Goal: Task Accomplishment & Management: Use online tool/utility

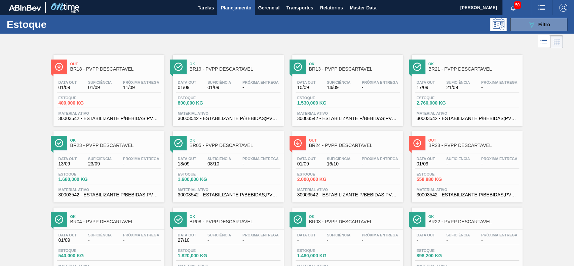
scroll to position [4, 0]
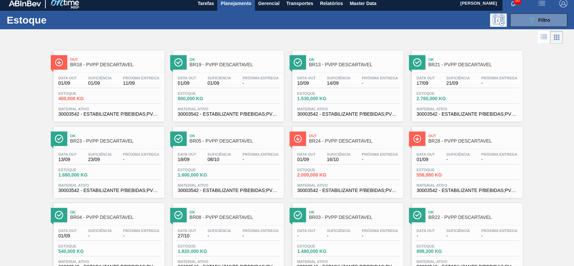
click at [239, 3] on span "Planejamento" at bounding box center [235, 3] width 31 height 8
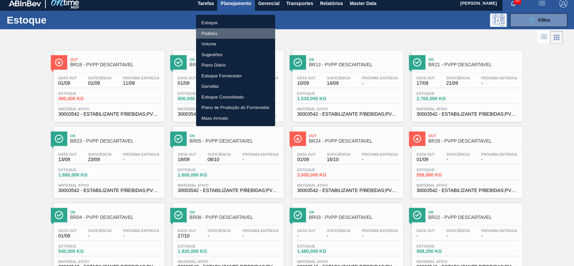
click at [224, 31] on li "Pedidos" at bounding box center [235, 33] width 79 height 11
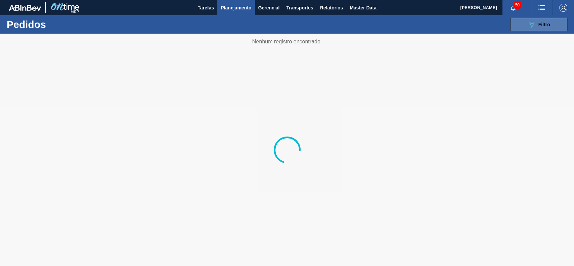
click at [535, 20] on icon "089F7B8B-B2A5-4AFE-B5C0-19BA573D28AC" at bounding box center [531, 24] width 8 height 8
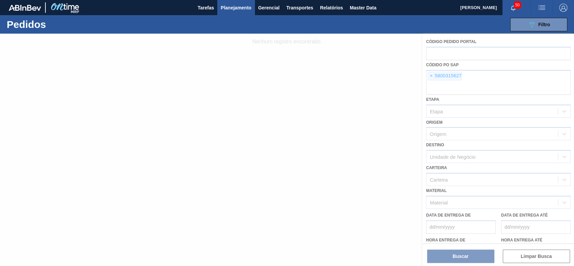
click at [427, 72] on div at bounding box center [287, 150] width 574 height 232
click at [432, 75] on div at bounding box center [287, 150] width 574 height 232
click at [431, 75] on div at bounding box center [287, 150] width 574 height 232
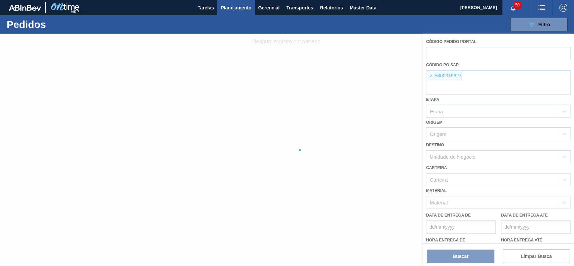
click at [431, 75] on div at bounding box center [287, 150] width 574 height 232
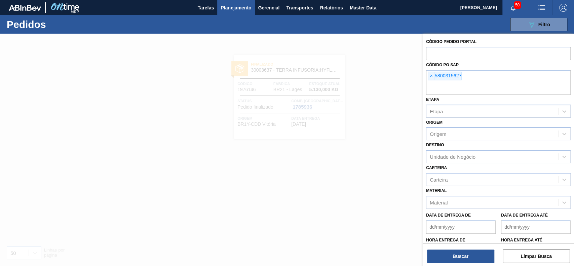
click at [430, 75] on span "×" at bounding box center [431, 76] width 6 height 8
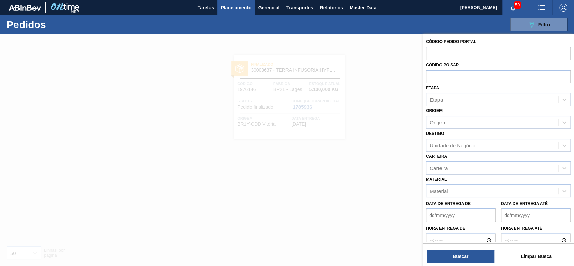
paste input "5800349436"
type input "5800349436"
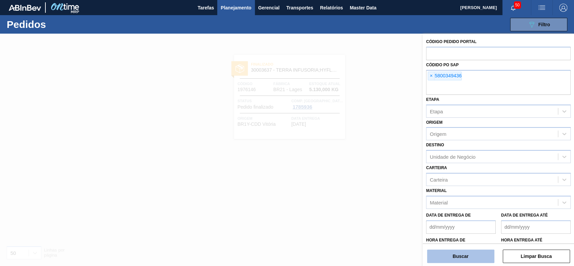
click at [476, 259] on button "Buscar" at bounding box center [460, 255] width 67 height 13
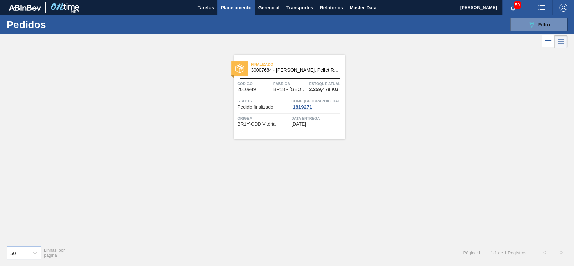
drag, startPoint x: 315, startPoint y: 81, endPoint x: 441, endPoint y: 62, distance: 127.5
click at [441, 62] on div "Finalizado 30007684 - Lupulo Arom. Pellet REG Opal Código 2010949 Fábrica BR18 …" at bounding box center [287, 145] width 574 height 190
click at [231, 9] on span "Planejamento" at bounding box center [235, 8] width 31 height 8
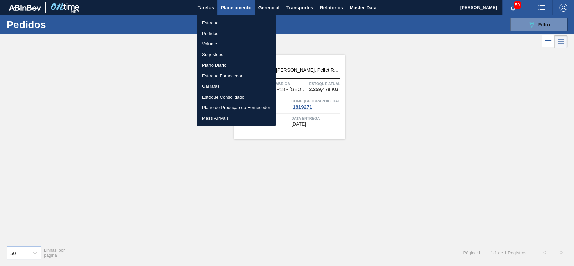
click at [232, 23] on li "Estoque" at bounding box center [236, 22] width 79 height 11
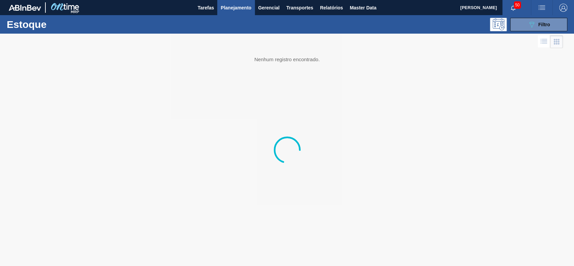
drag, startPoint x: 533, startPoint y: 28, endPoint x: 527, endPoint y: 67, distance: 39.5
click at [533, 28] on icon "089F7B8B-B2A5-4AFE-B5C0-19BA573D28AC" at bounding box center [531, 24] width 8 height 8
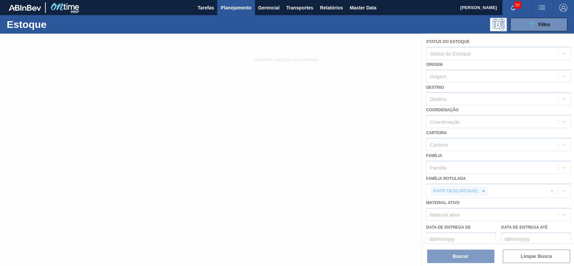
click at [481, 190] on div at bounding box center [287, 150] width 574 height 232
click at [485, 191] on div at bounding box center [287, 150] width 574 height 232
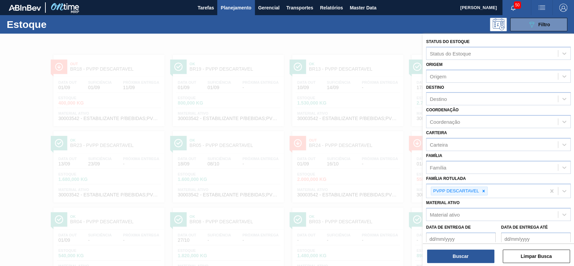
click at [483, 191] on icon at bounding box center [483, 191] width 2 height 2
paste Rotulada "30003175"
click at [486, 191] on div at bounding box center [483, 191] width 7 height 8
type Rotulada "3"
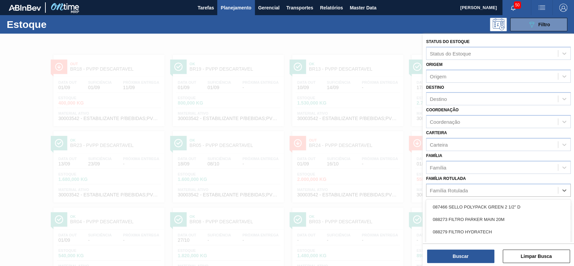
click at [468, 178] on div "Família Rotulada option , deselected. option 087466 SELLO POLYPACK GREEN 2 1/2"…" at bounding box center [498, 185] width 145 height 23
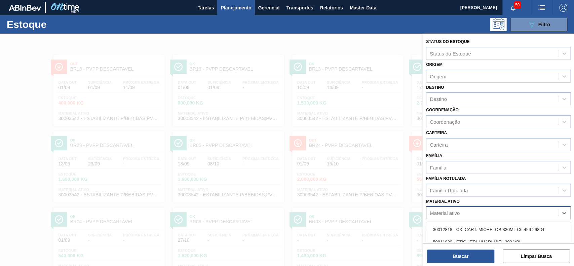
click at [457, 210] on div "Material ativo" at bounding box center [444, 213] width 30 height 6
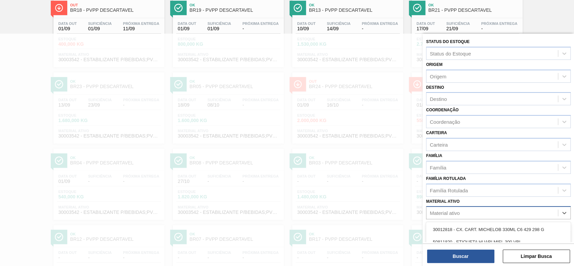
paste ativo "30003175"
type ativo "30003175"
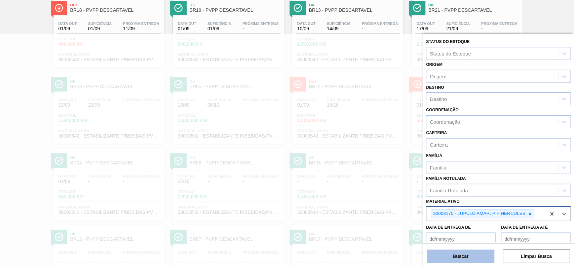
click at [440, 257] on button "Buscar" at bounding box center [460, 255] width 67 height 13
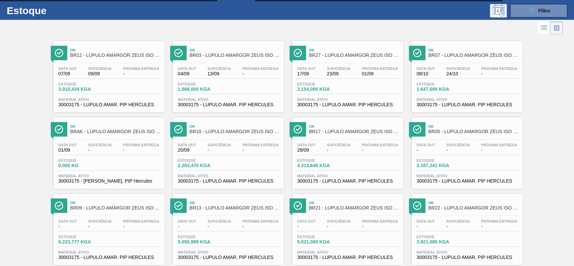
scroll to position [0, 0]
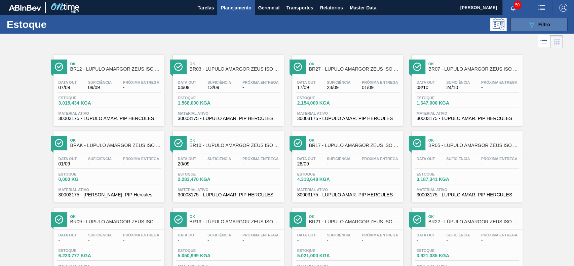
click at [535, 25] on div "089F7B8B-B2A5-4AFE-B5C0-19BA573D28AC Filtro" at bounding box center [538, 24] width 23 height 8
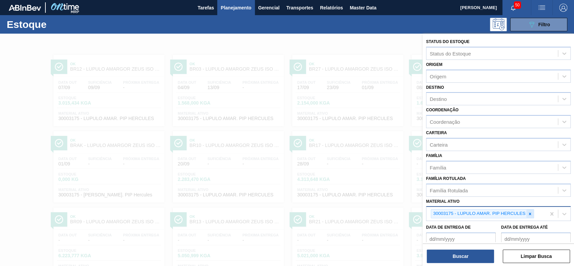
click at [533, 211] on div at bounding box center [529, 213] width 7 height 8
paste ativo "30003534"
type ativo "30003534"
click at [486, 260] on button "Buscar" at bounding box center [460, 255] width 67 height 13
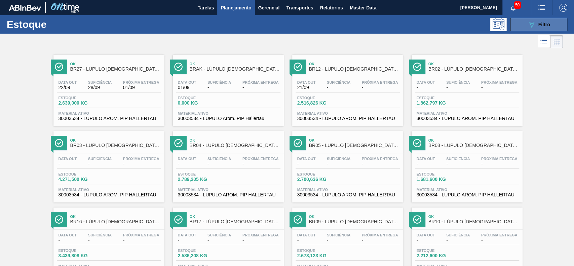
click at [518, 20] on button "089F7B8B-B2A5-4AFE-B5C0-19BA573D28AC Filtro" at bounding box center [538, 24] width 57 height 13
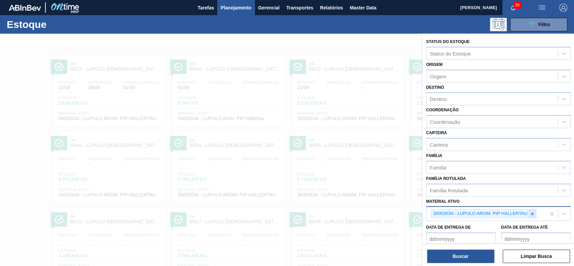
click at [532, 212] on icon at bounding box center [532, 213] width 5 height 5
paste ativo "30003577"
type ativo "30003577"
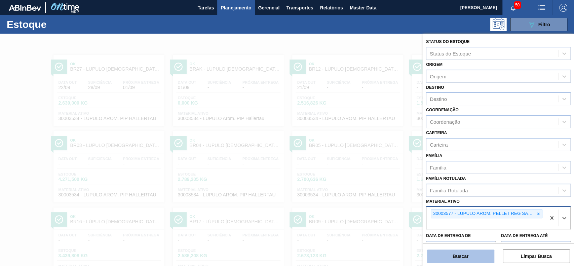
click at [481, 250] on button "Buscar" at bounding box center [460, 255] width 67 height 13
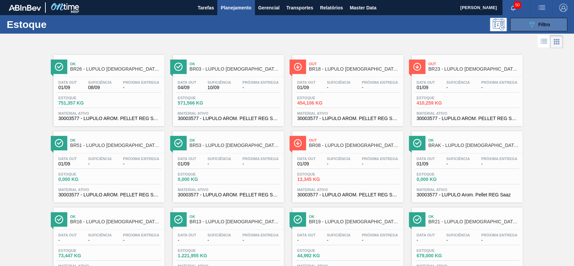
click at [539, 25] on span "Filtro" at bounding box center [544, 24] width 12 height 5
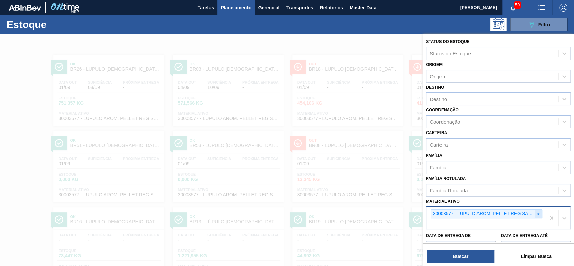
click at [535, 210] on div at bounding box center [537, 213] width 7 height 8
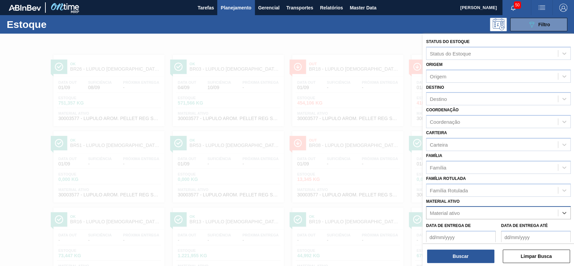
paste ativo "30007684"
type ativo "30007684"
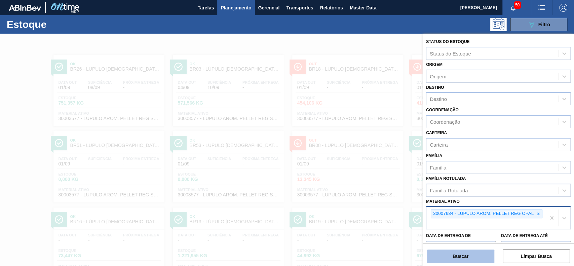
click at [473, 257] on button "Buscar" at bounding box center [460, 255] width 67 height 13
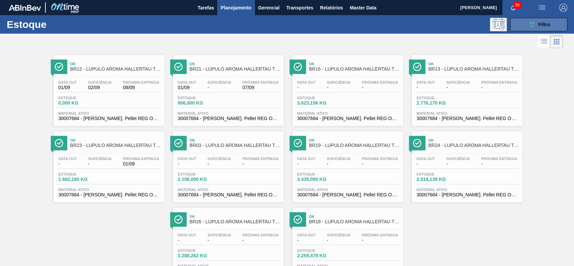
click at [538, 26] on span "Filtro" at bounding box center [544, 24] width 12 height 5
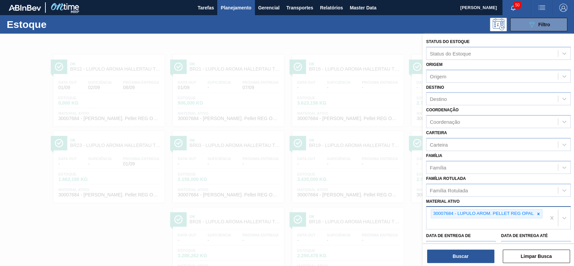
click at [538, 208] on div "30007684 - LUPULO AROM. PELLET REG OPAL" at bounding box center [485, 218] width 119 height 22
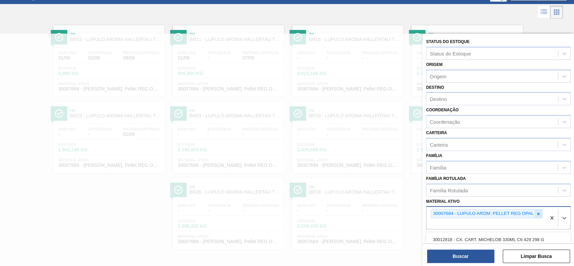
click at [538, 209] on div at bounding box center [537, 213] width 7 height 8
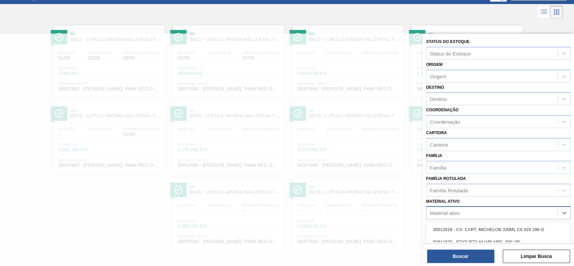
paste ativo "30009519"
type ativo "30009519"
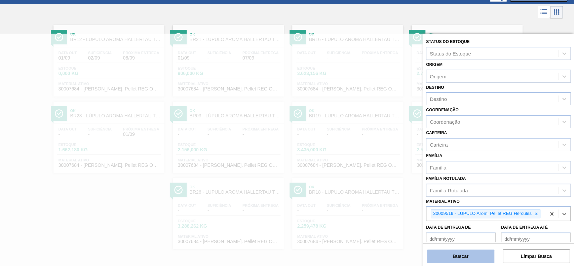
click at [480, 251] on button "Buscar" at bounding box center [460, 255] width 67 height 13
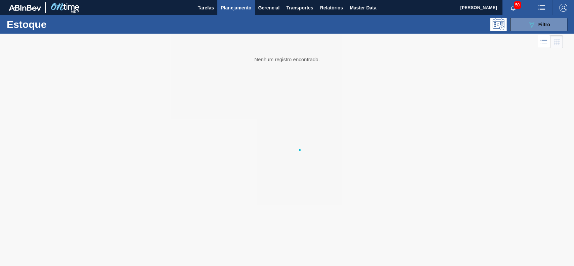
scroll to position [0, 0]
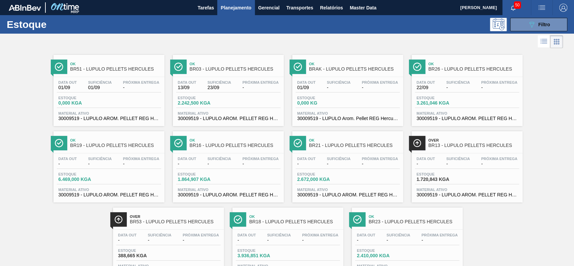
click at [234, 4] on span "Planejamento" at bounding box center [235, 8] width 31 height 8
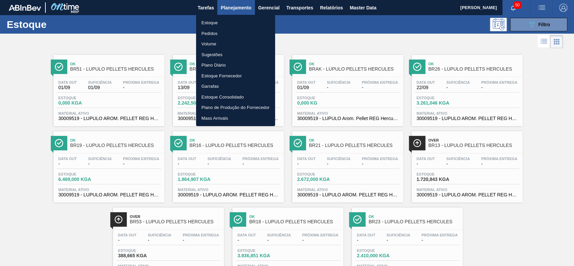
click at [533, 19] on div at bounding box center [287, 133] width 574 height 266
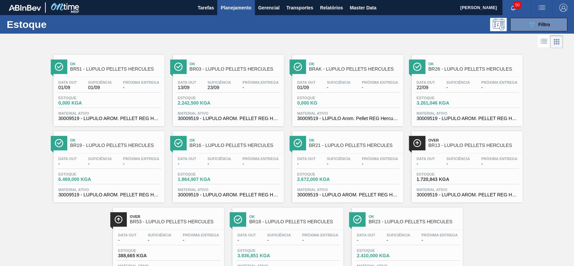
click at [533, 25] on div "Estoque Pedidos Volume Sugestões Plano Diário Estoque Fornecedor Garrafas Estoq…" at bounding box center [287, 133] width 574 height 266
click at [532, 28] on icon "089F7B8B-B2A5-4AFE-B5C0-19BA573D28AC" at bounding box center [531, 24] width 8 height 8
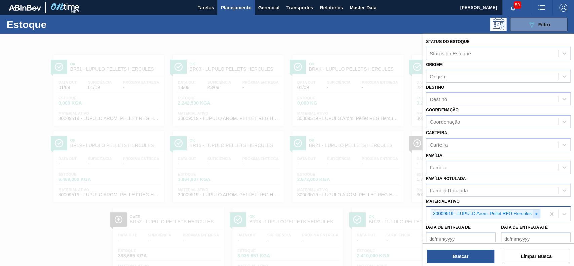
click at [535, 212] on icon at bounding box center [536, 213] width 5 height 5
paste ativo "30003422"
type ativo "30003422"
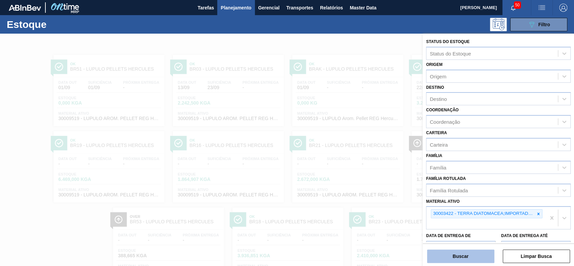
click at [484, 251] on button "Buscar" at bounding box center [460, 255] width 67 height 13
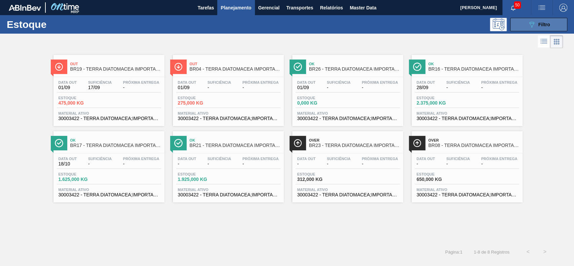
drag, startPoint x: 552, startPoint y: 19, endPoint x: 530, endPoint y: 57, distance: 44.4
click at [552, 19] on button "089F7B8B-B2A5-4AFE-B5C0-19BA573D28AC Filtro" at bounding box center [538, 24] width 57 height 13
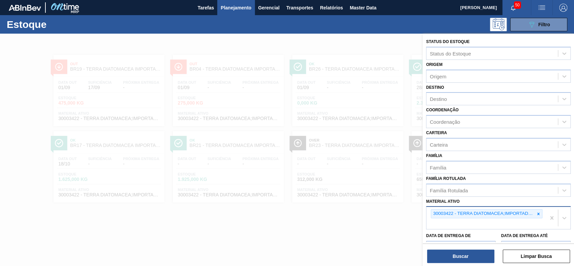
click at [536, 211] on icon at bounding box center [538, 213] width 5 height 5
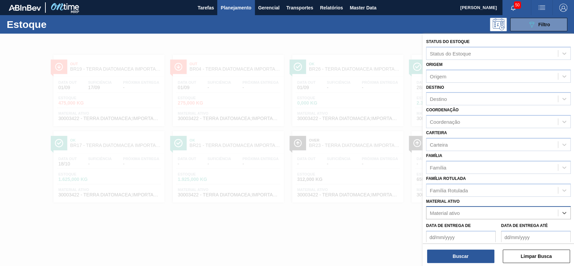
paste ativo "30003637"
type ativo "30003637"
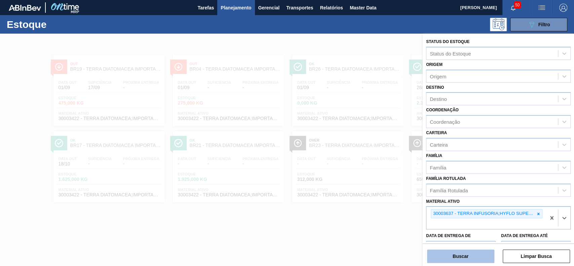
click at [468, 259] on button "Buscar" at bounding box center [460, 255] width 67 height 13
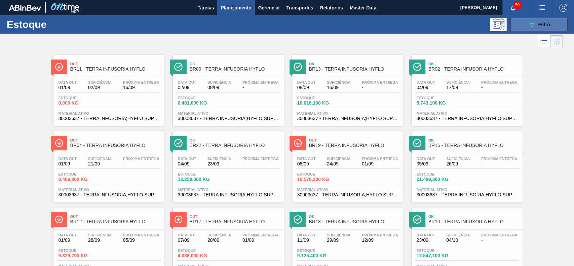
click at [524, 21] on button "089F7B8B-B2A5-4AFE-B5C0-19BA573D28AC Filtro" at bounding box center [538, 24] width 57 height 13
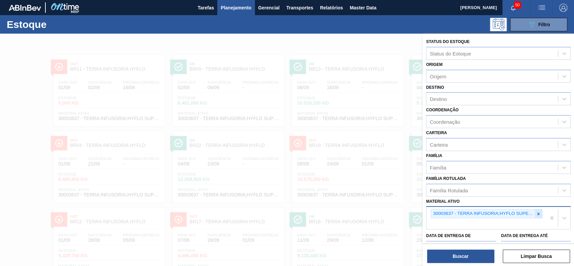
click at [539, 211] on icon at bounding box center [538, 213] width 5 height 5
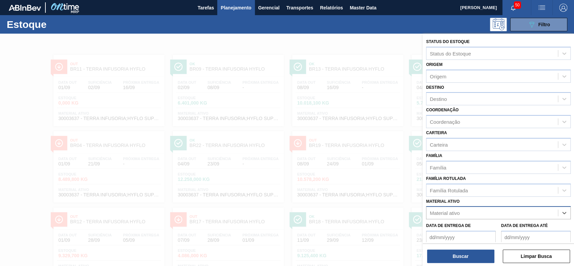
paste ativo "30009305"
type ativo "30009305"
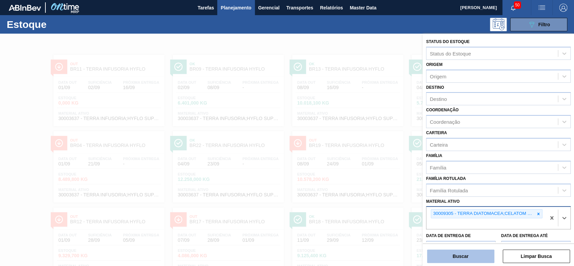
click at [488, 257] on button "Buscar" at bounding box center [460, 255] width 67 height 13
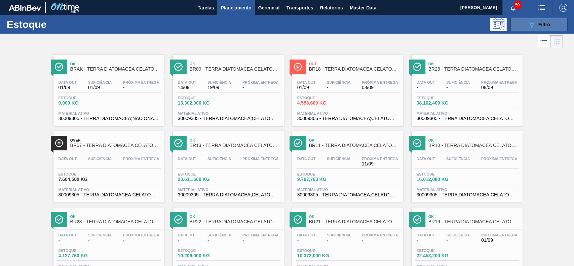
click at [519, 25] on button "089F7B8B-B2A5-4AFE-B5C0-19BA573D28AC Filtro" at bounding box center [538, 24] width 57 height 13
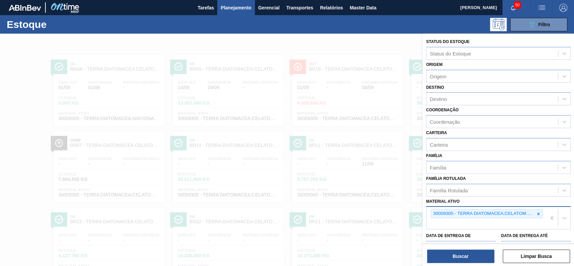
click at [537, 210] on div at bounding box center [537, 213] width 7 height 8
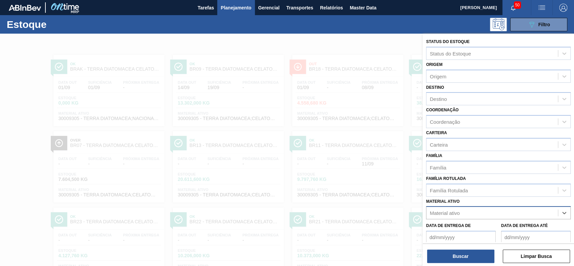
paste ativo "30011108"
type ativo "30011108"
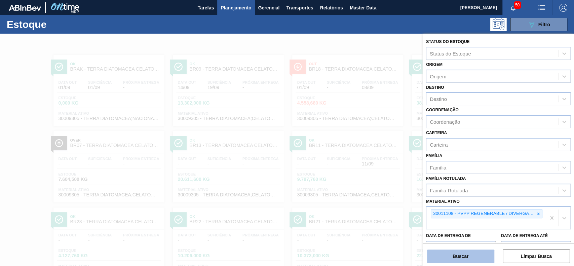
click at [470, 258] on button "Buscar" at bounding box center [460, 255] width 67 height 13
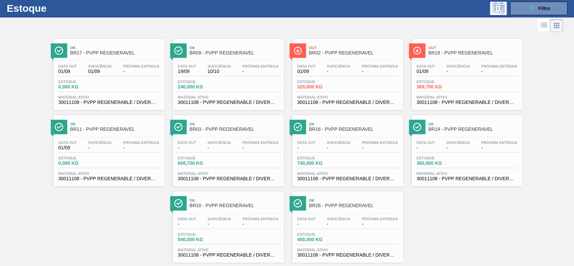
scroll to position [30, 0]
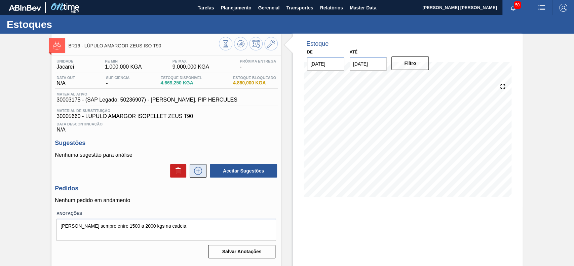
click at [202, 171] on icon at bounding box center [198, 171] width 11 height 8
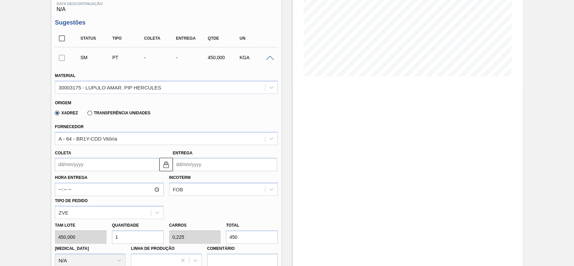
scroll to position [134, 0]
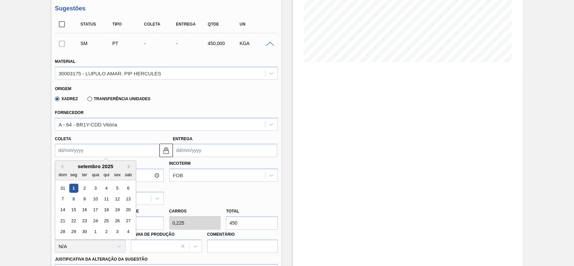
click at [110, 148] on input "Coleta" at bounding box center [107, 149] width 104 height 13
click at [79, 165] on div "setembro 2025" at bounding box center [95, 166] width 81 height 6
click at [117, 190] on div "5" at bounding box center [117, 187] width 9 height 9
type input "[DATE]"
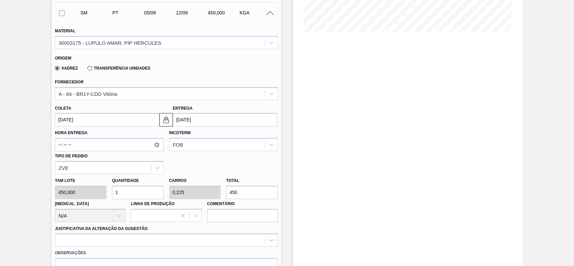
scroll to position [179, 0]
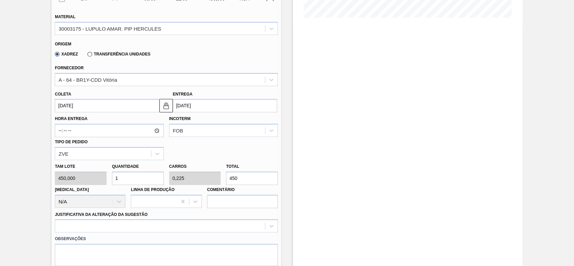
click at [145, 176] on input "1" at bounding box center [138, 177] width 52 height 13
type input "0"
type input "5"
type input "1,125"
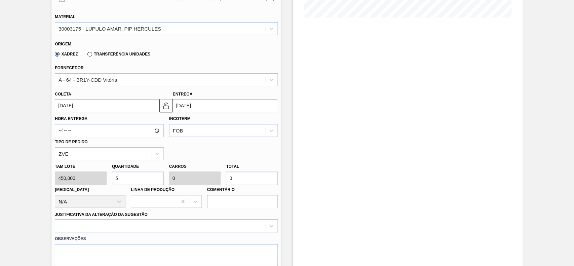
type input "2.250"
type input "5"
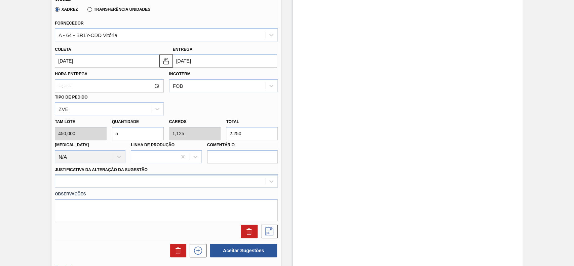
click at [105, 180] on div at bounding box center [166, 180] width 223 height 13
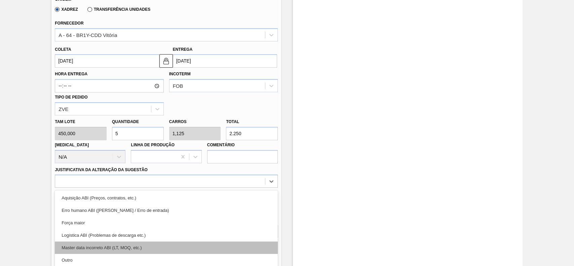
scroll to position [253, 0]
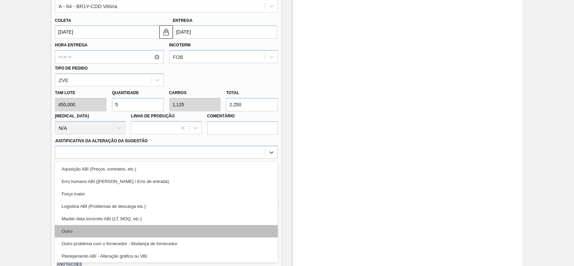
click at [87, 229] on div "Outro" at bounding box center [166, 231] width 223 height 12
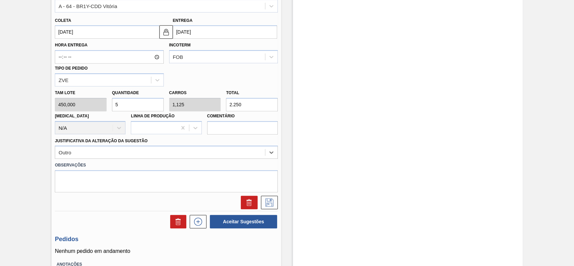
click at [270, 211] on div "SM PT 05/09 12/09 2.250,000 KGA Material 30003175 - LUPULO AMAR. PIP HERCULES O…" at bounding box center [166, 63] width 223 height 296
click at [271, 208] on button at bounding box center [269, 202] width 17 height 13
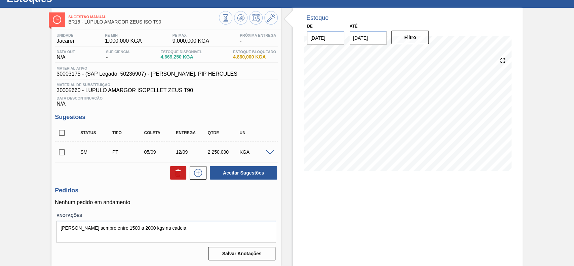
scroll to position [27, 0]
click at [272, 152] on span at bounding box center [270, 152] width 8 height 5
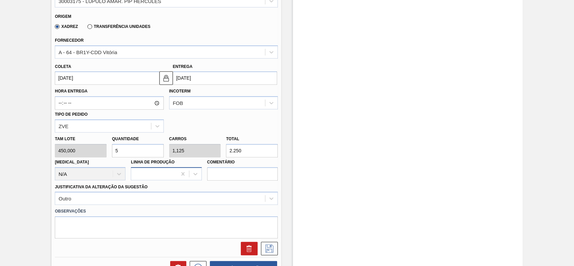
scroll to position [162, 0]
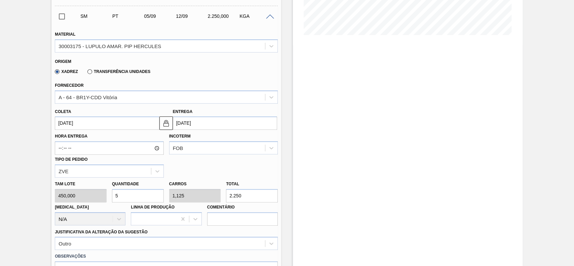
click at [134, 194] on input "5" at bounding box center [138, 195] width 52 height 13
type input "0"
type input "6"
type input "1,35"
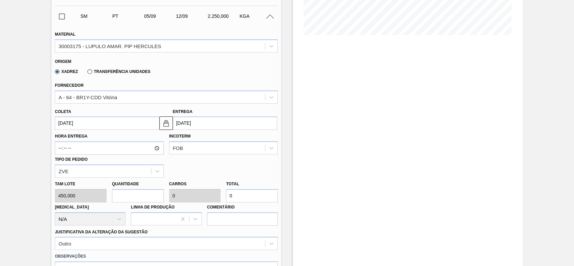
type input "2.700"
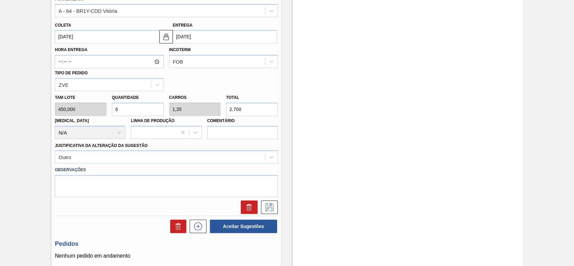
scroll to position [251, 0]
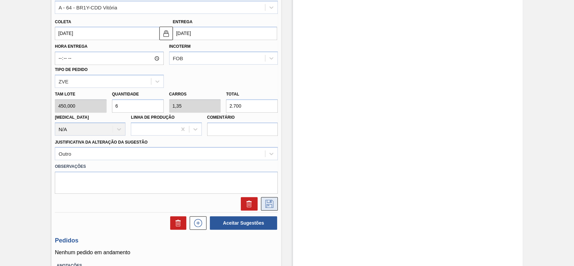
type input "6"
click at [267, 209] on button at bounding box center [269, 203] width 17 height 13
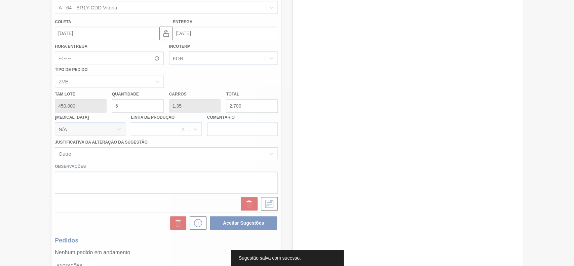
scroll to position [27, 0]
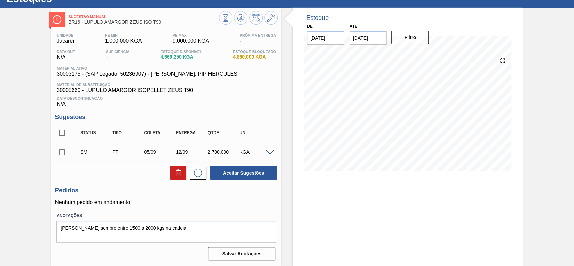
click at [61, 152] on input "checkbox" at bounding box center [62, 152] width 14 height 14
click at [238, 178] on button "Aceitar Sugestões" at bounding box center [243, 172] width 67 height 13
checkbox input "false"
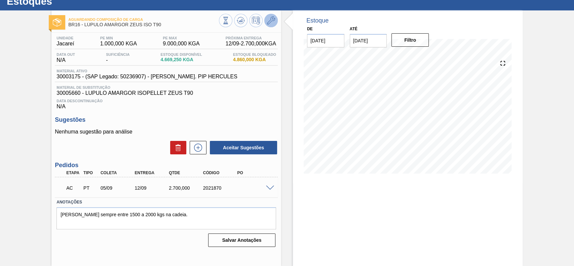
scroll to position [23, 0]
click at [268, 190] on span at bounding box center [270, 188] width 8 height 5
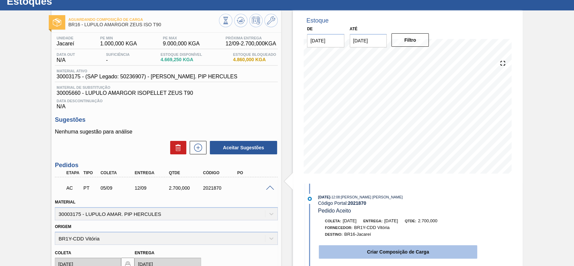
click at [387, 247] on button "Criar Composição de Carga" at bounding box center [398, 251] width 158 height 13
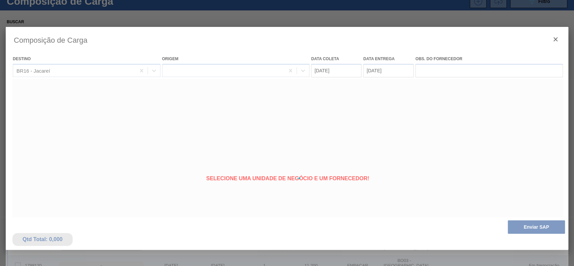
type coleta "[DATE]"
type entrega "[DATE]"
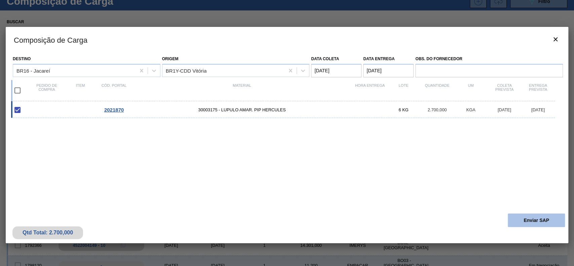
click at [543, 219] on button "Enviar SAP" at bounding box center [535, 219] width 57 height 13
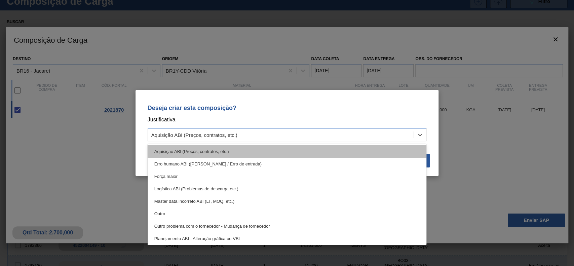
drag, startPoint x: 330, startPoint y: 138, endPoint x: 304, endPoint y: 148, distance: 28.2
click at [327, 138] on div "Aquisição ABI (Preços, contratos, etc.)" at bounding box center [281, 135] width 266 height 10
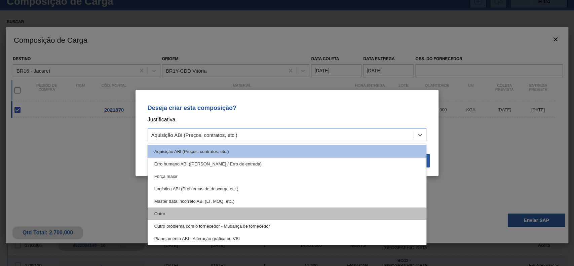
click at [274, 216] on div "Outro" at bounding box center [287, 213] width 279 height 12
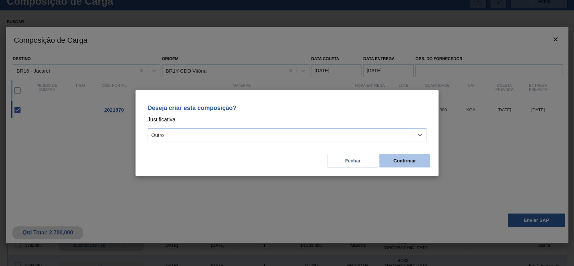
click at [425, 159] on button "Confirmar" at bounding box center [404, 160] width 50 height 13
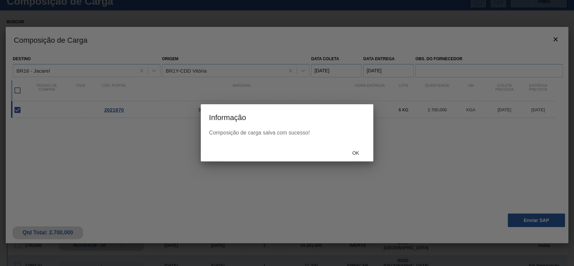
click at [357, 147] on div "Ok" at bounding box center [356, 153] width 30 height 12
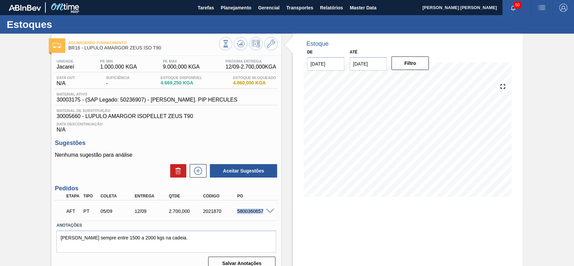
drag, startPoint x: 235, startPoint y: 211, endPoint x: 262, endPoint y: 211, distance: 27.6
click at [262, 211] on div "5800360657" at bounding box center [250, 210] width 34 height 5
copy div "5800360657"
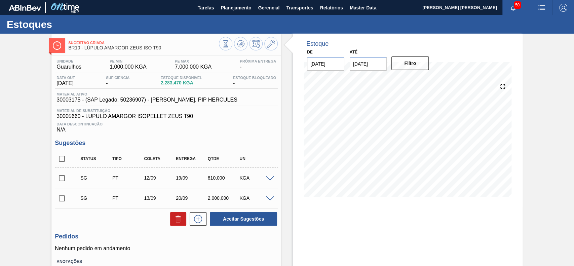
scroll to position [45, 0]
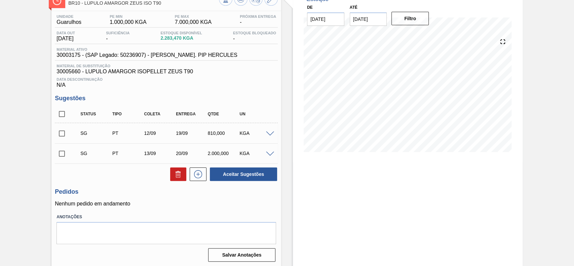
click at [270, 134] on span at bounding box center [270, 133] width 8 height 5
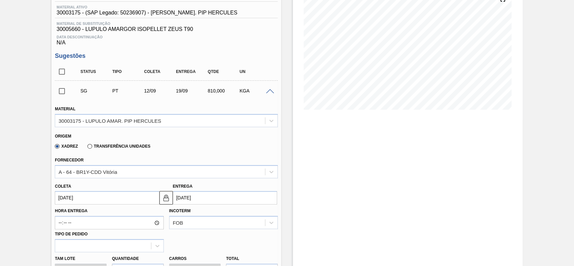
scroll to position [134, 0]
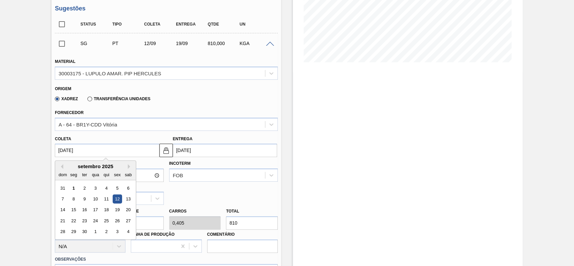
click at [91, 153] on input "[DATE]" at bounding box center [107, 149] width 104 height 13
click at [116, 186] on div "5" at bounding box center [117, 187] width 9 height 9
type input "[DATE]"
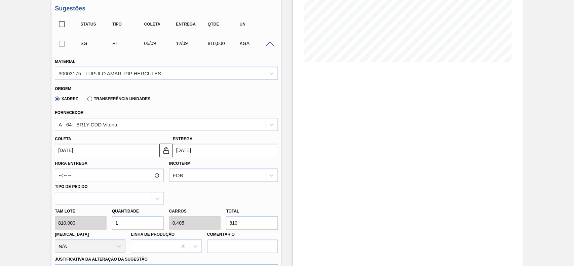
scroll to position [179, 0]
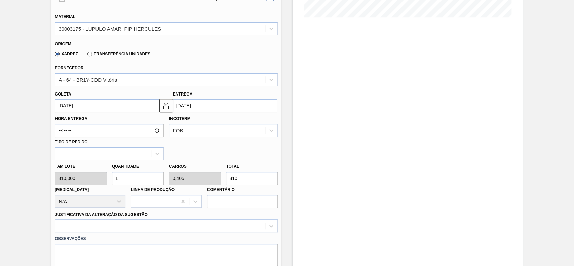
click at [136, 178] on input "1" at bounding box center [138, 177] width 52 height 13
type input "0"
type input "3"
type input "1,215"
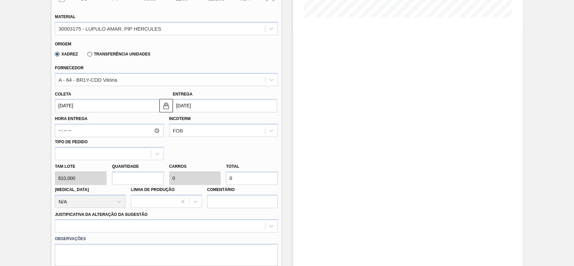
type input "2.430"
type input "3"
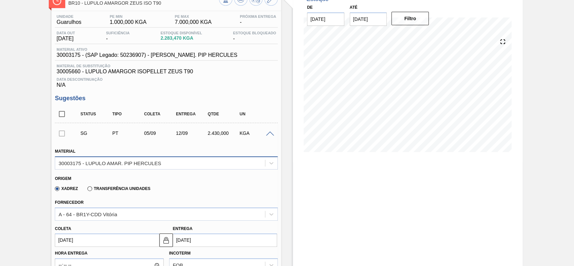
scroll to position [0, 0]
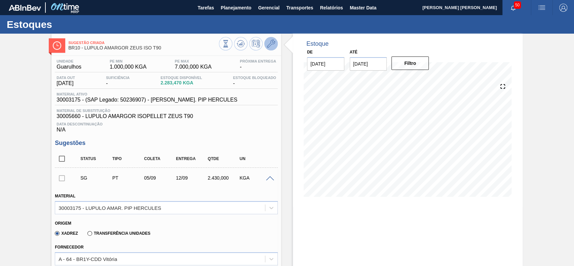
click at [267, 43] on icon at bounding box center [271, 44] width 8 height 8
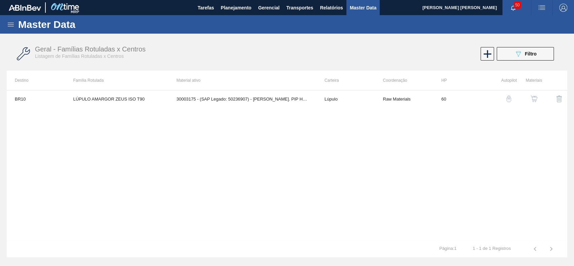
click at [533, 103] on button "button" at bounding box center [534, 99] width 16 height 16
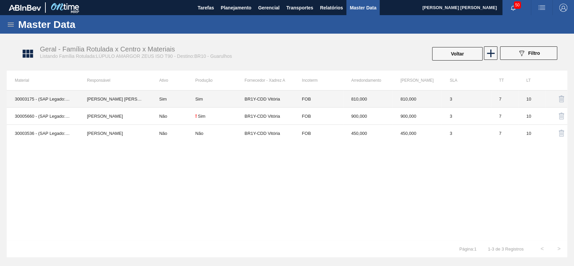
click at [112, 102] on td "[PERSON_NAME] [PERSON_NAME]" at bounding box center [115, 98] width 72 height 17
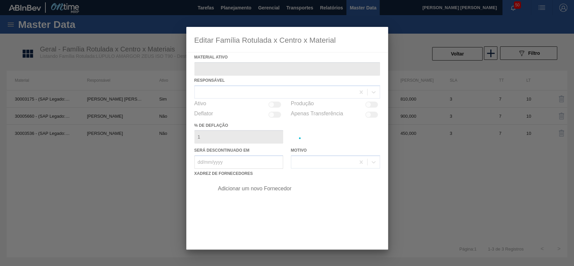
type ativo "30003175 - (SAP Legado: 50236907) - [PERSON_NAME]. PIP HERCULES"
checkbox input "true"
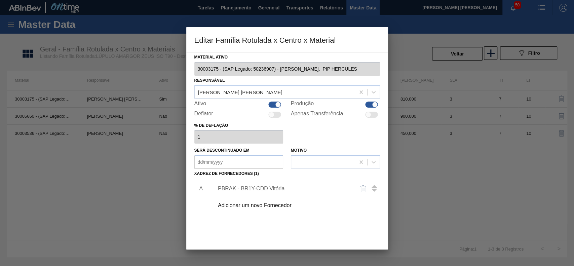
click at [255, 191] on div "PBRAK - BR1Y-CDD Vitória" at bounding box center [284, 189] width 132 height 6
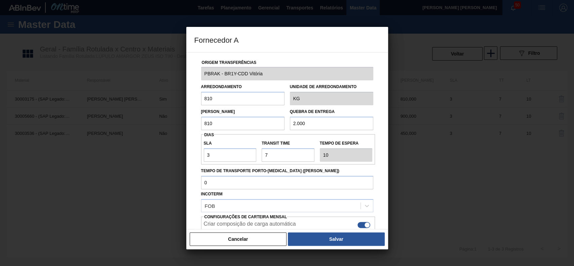
click at [222, 100] on input "810" at bounding box center [242, 98] width 83 height 13
type input "450"
click at [371, 238] on button "Salvar" at bounding box center [336, 238] width 96 height 13
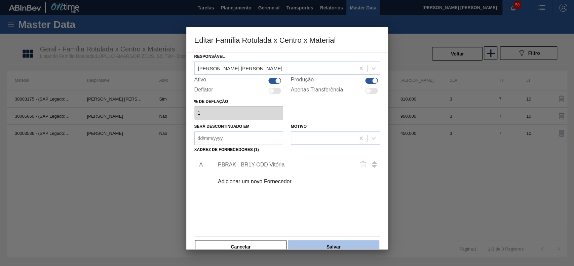
scroll to position [37, 0]
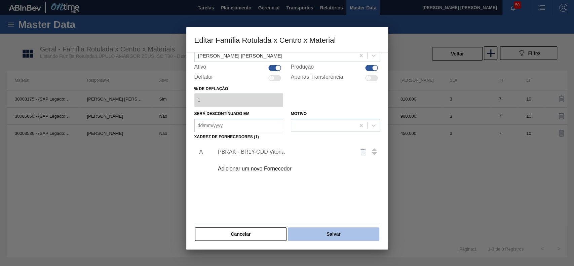
click at [341, 228] on button "Salvar" at bounding box center [333, 233] width 91 height 13
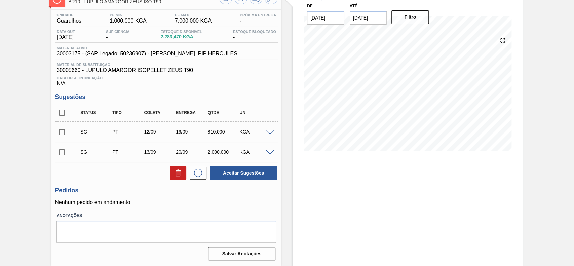
click at [268, 133] on span at bounding box center [270, 132] width 8 height 5
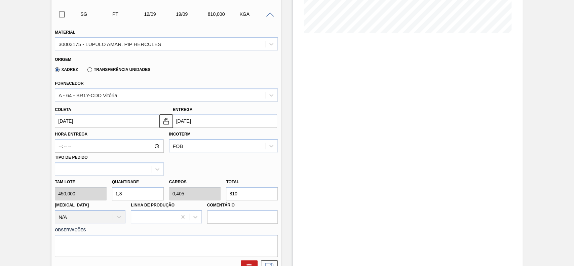
scroll to position [182, 0]
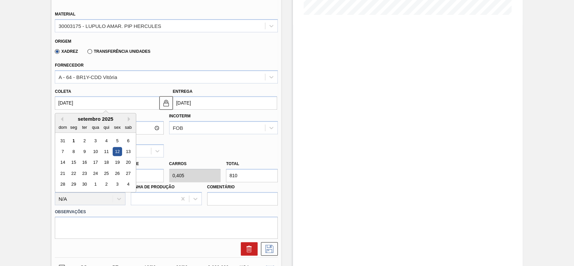
click at [98, 103] on input "12/09/2025" at bounding box center [107, 102] width 104 height 13
click at [118, 145] on div "5" at bounding box center [117, 140] width 9 height 9
type input "[DATE]"
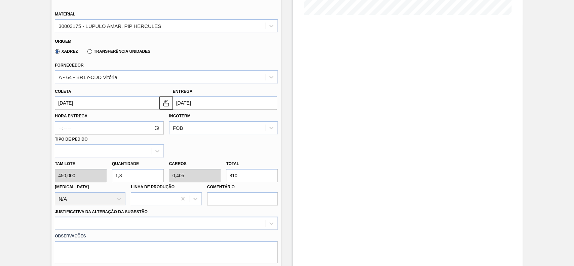
click at [126, 179] on input "1,8" at bounding box center [138, 175] width 52 height 13
type input "3"
type input "0,675"
type input "1.350"
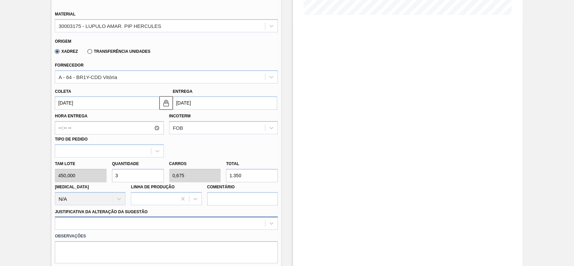
type input "3"
click at [145, 221] on div "option Master data incorreto ABI (LT, MOQ, etc.) focused, 5 of 18. 18 results a…" at bounding box center [166, 222] width 223 height 13
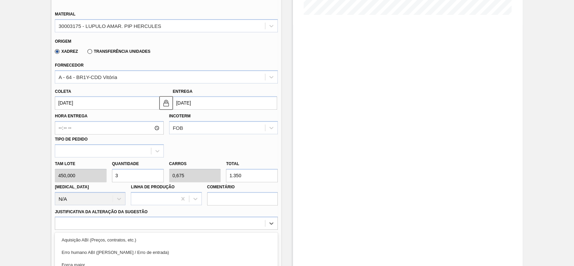
scroll to position [253, 0]
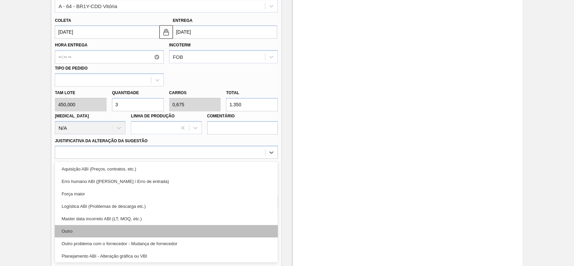
click at [101, 231] on div "Outro" at bounding box center [166, 231] width 223 height 12
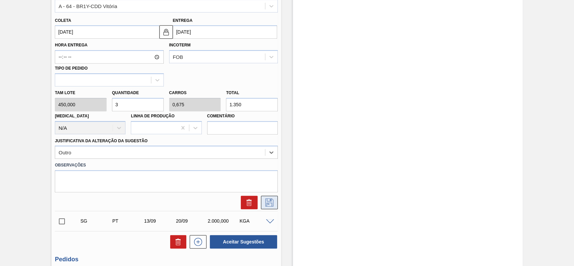
click at [267, 203] on icon at bounding box center [269, 202] width 11 height 8
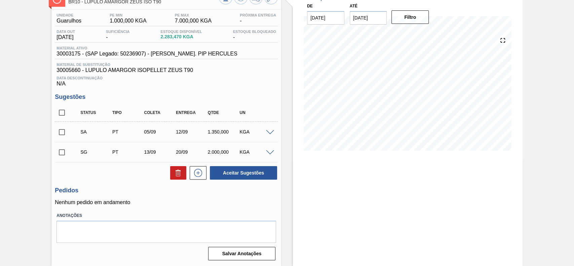
scroll to position [47, 0]
click at [60, 153] on input "checkbox" at bounding box center [62, 152] width 14 height 14
click at [181, 176] on icon at bounding box center [178, 173] width 8 height 8
checkbox input "false"
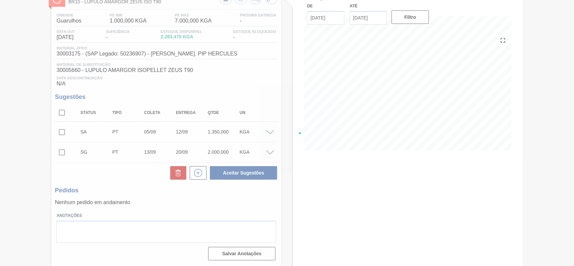
scroll to position [27, 0]
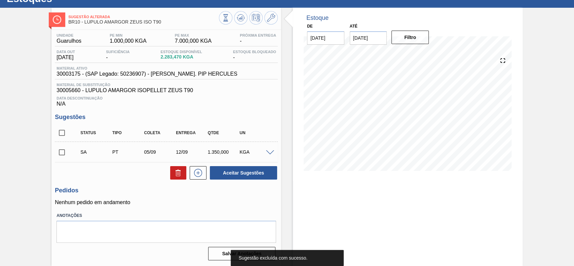
click at [269, 151] on span at bounding box center [270, 152] width 8 height 5
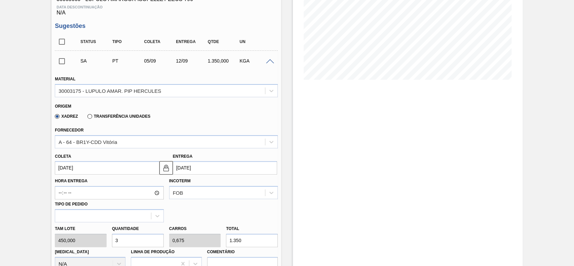
scroll to position [72, 0]
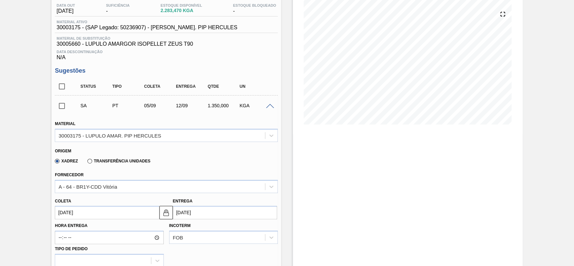
click at [65, 106] on input "checkbox" at bounding box center [62, 106] width 14 height 14
checkbox input "true"
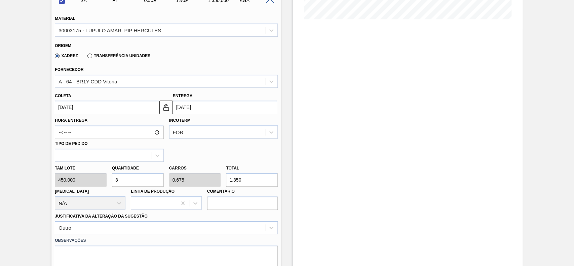
scroll to position [251, 0]
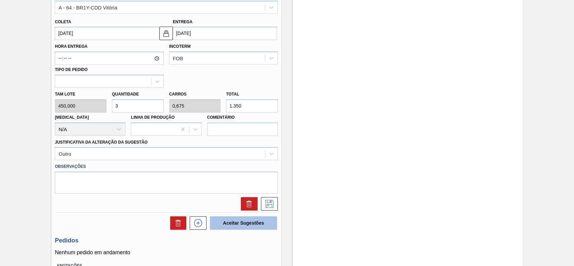
click at [238, 219] on button "Aceitar Sugestões" at bounding box center [243, 222] width 67 height 13
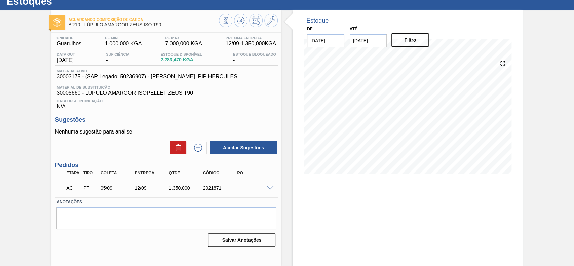
scroll to position [23, 0]
click at [271, 190] on span at bounding box center [270, 188] width 8 height 5
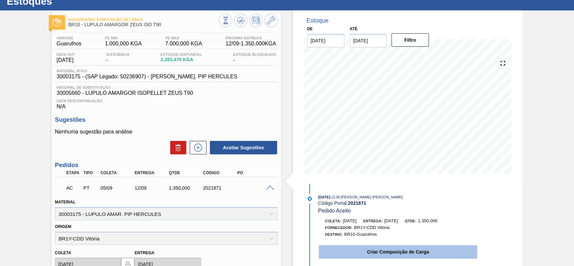
click at [357, 250] on button "Criar Composição de Carga" at bounding box center [398, 251] width 158 height 13
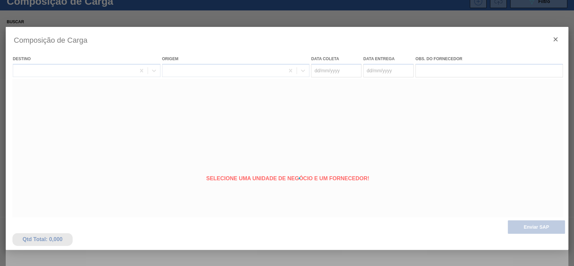
type coleta "[DATE]"
type entrega "12/09/2025"
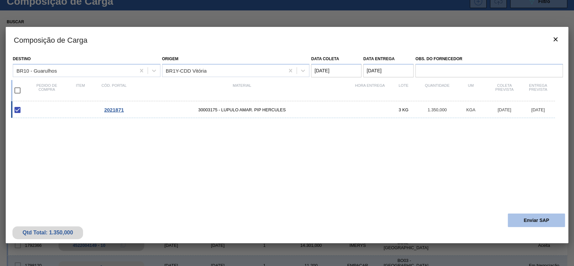
click at [551, 220] on button "Enviar SAP" at bounding box center [535, 219] width 57 height 13
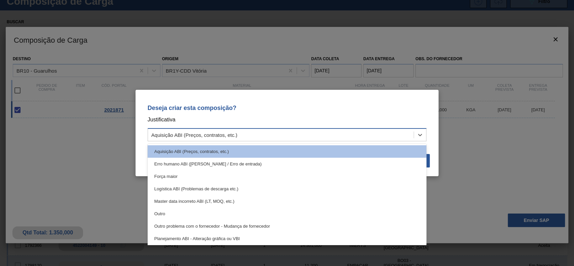
click at [315, 130] on div "Aquisição ABI (Preços, contratos, etc.)" at bounding box center [281, 135] width 266 height 10
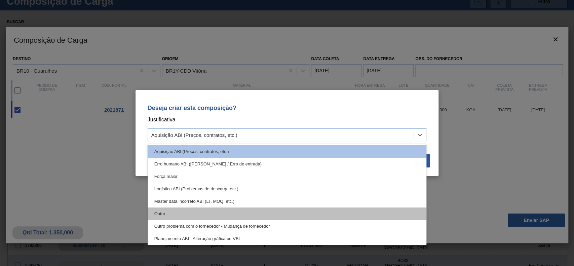
click at [201, 211] on div "Outro" at bounding box center [287, 213] width 279 height 12
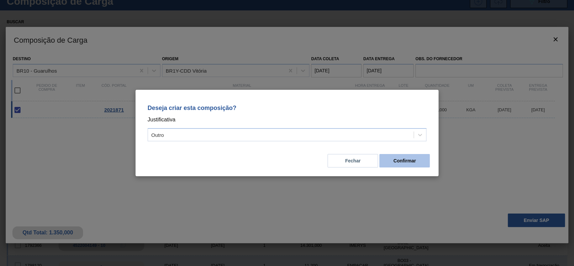
click at [426, 160] on button "Confirmar" at bounding box center [404, 160] width 50 height 13
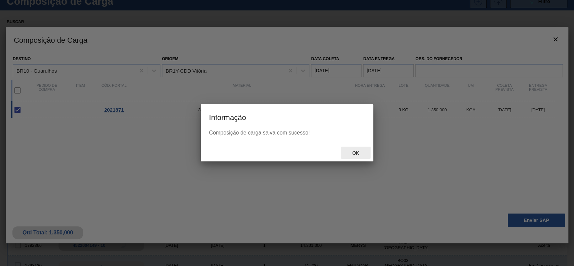
click at [355, 156] on div "Ok" at bounding box center [356, 153] width 30 height 12
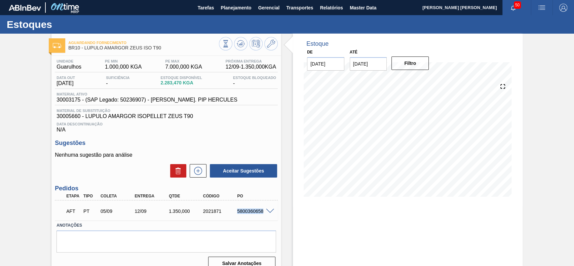
drag, startPoint x: 235, startPoint y: 210, endPoint x: 264, endPoint y: 216, distance: 30.2
click at [264, 216] on div "AFT PT 05/09 12/09 1.350,000 2021871 5800360658" at bounding box center [164, 210] width 205 height 13
copy div "5800360658"
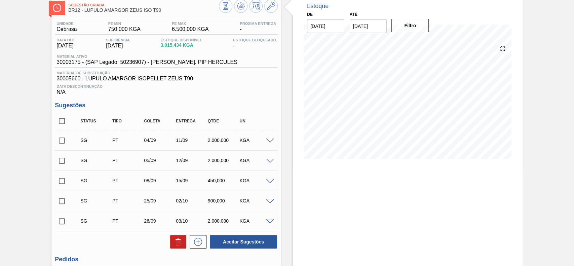
scroll to position [89, 0]
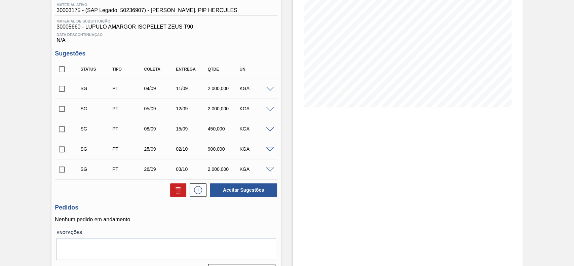
click at [66, 68] on input "checkbox" at bounding box center [62, 69] width 14 height 14
checkbox input "true"
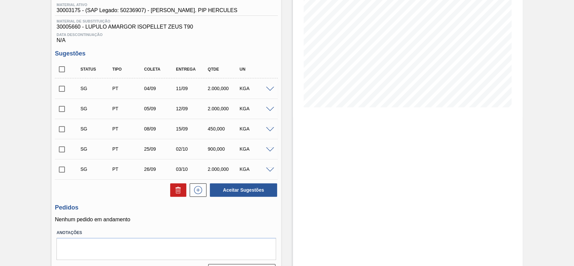
checkbox input "true"
click at [176, 190] on icon at bounding box center [178, 190] width 8 height 8
checkbox input "false"
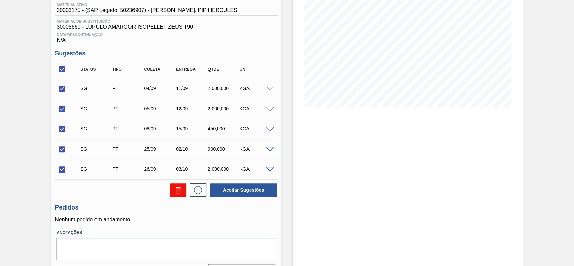
checkbox input "false"
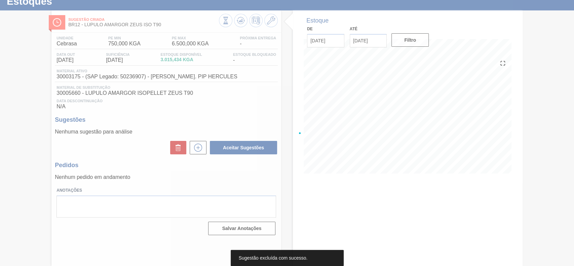
scroll to position [23, 0]
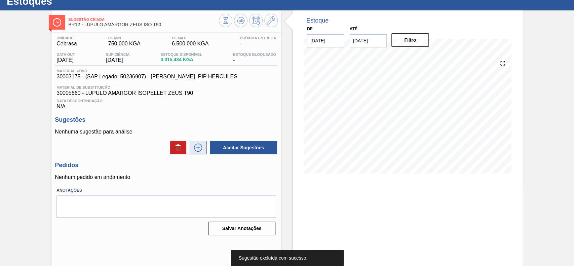
click at [196, 149] on icon at bounding box center [198, 147] width 11 height 8
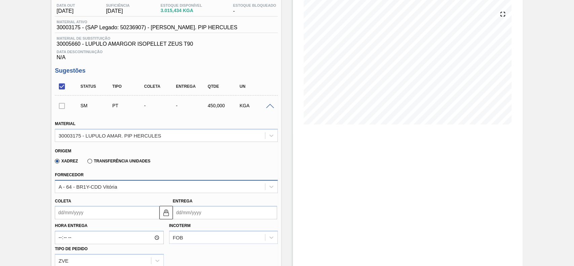
scroll to position [113, 0]
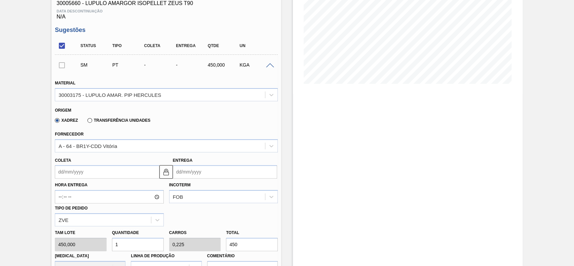
click at [108, 175] on input "Coleta" at bounding box center [107, 171] width 104 height 13
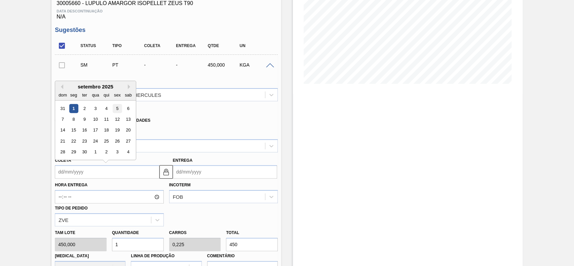
click at [117, 112] on div "5" at bounding box center [117, 108] width 9 height 9
type input "[DATE]"
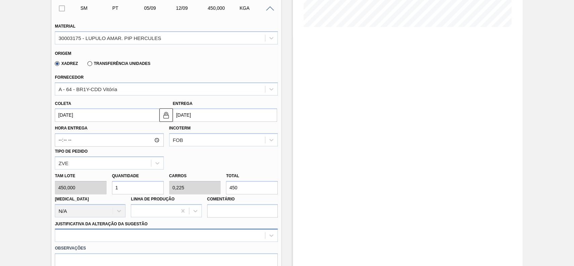
scroll to position [202, 0]
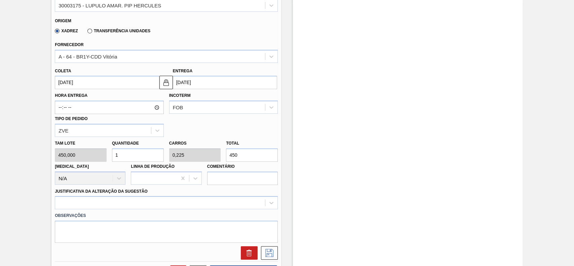
click at [131, 153] on input "1" at bounding box center [138, 154] width 52 height 13
type input "0"
type input "5"
type input "1,125"
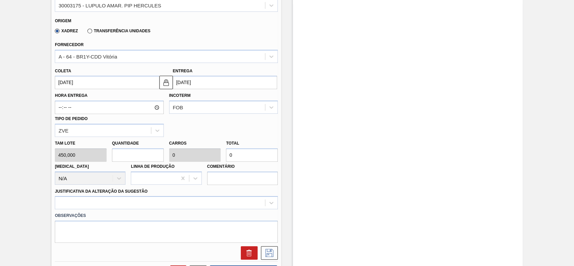
type input "2.250"
type input "5"
click at [104, 210] on div "Observações" at bounding box center [166, 226] width 228 height 34
click at [108, 208] on div at bounding box center [166, 202] width 223 height 13
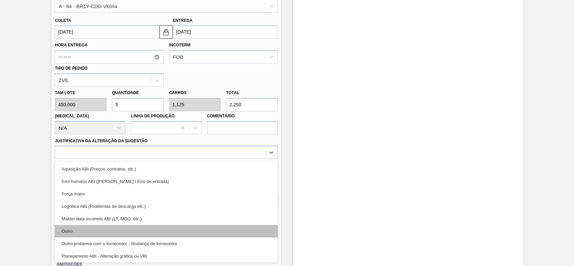
click at [95, 234] on div "Outro" at bounding box center [166, 231] width 223 height 12
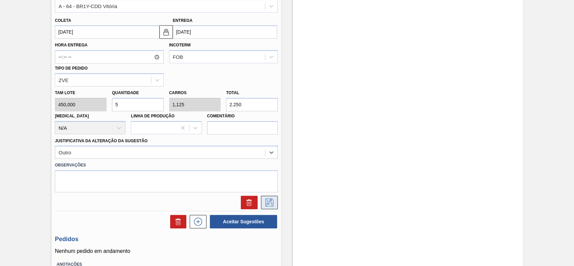
click at [274, 206] on button at bounding box center [269, 202] width 17 height 13
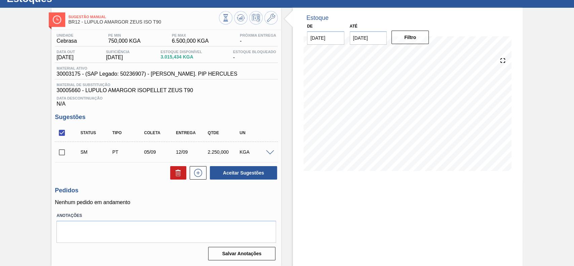
scroll to position [27, 0]
click at [63, 152] on input "checkbox" at bounding box center [62, 152] width 14 height 14
checkbox input "true"
click at [238, 176] on button "Aceitar Sugestões" at bounding box center [243, 172] width 67 height 13
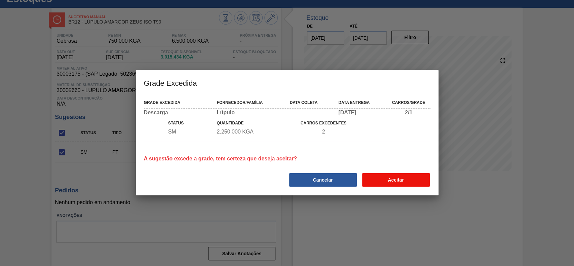
click at [389, 175] on button "Aceitar" at bounding box center [396, 179] width 68 height 13
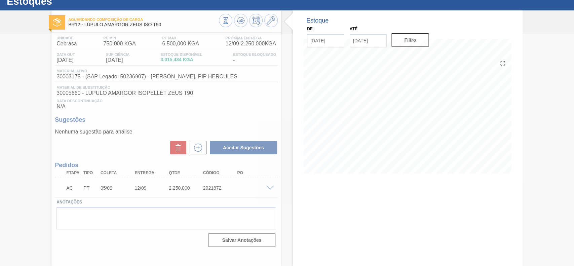
scroll to position [23, 0]
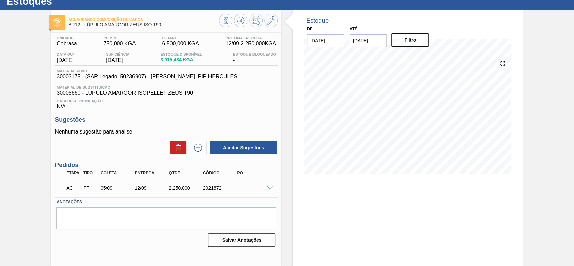
drag, startPoint x: 271, startPoint y: 186, endPoint x: 267, endPoint y: 187, distance: 3.9
click at [269, 187] on div at bounding box center [270, 187] width 13 height 5
click at [267, 187] on span at bounding box center [270, 188] width 8 height 5
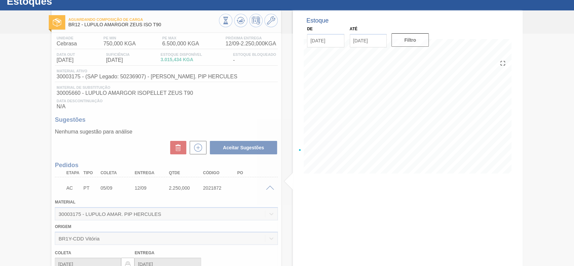
scroll to position [27, 0]
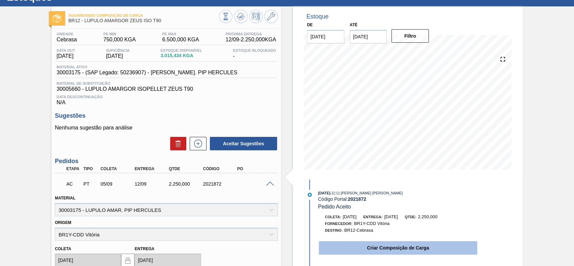
click at [395, 243] on button "Criar Composição de Carga" at bounding box center [398, 247] width 158 height 13
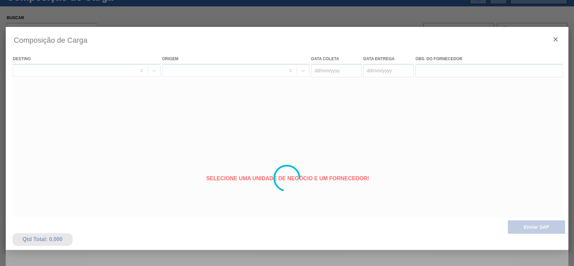
type coleta "[DATE]"
type entrega "12/09/2025"
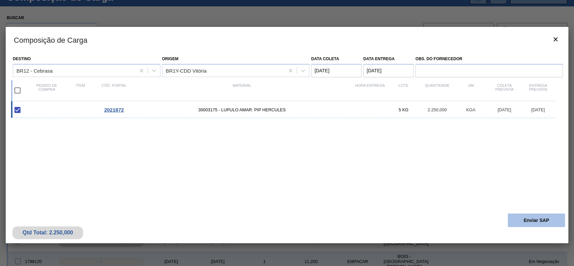
click at [538, 219] on button "Enviar SAP" at bounding box center [535, 219] width 57 height 13
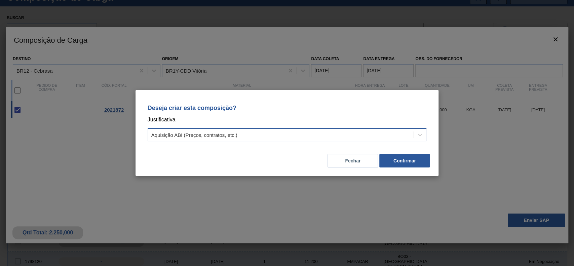
click at [264, 135] on div "Aquisição ABI (Preços, contratos, etc.)" at bounding box center [281, 135] width 266 height 10
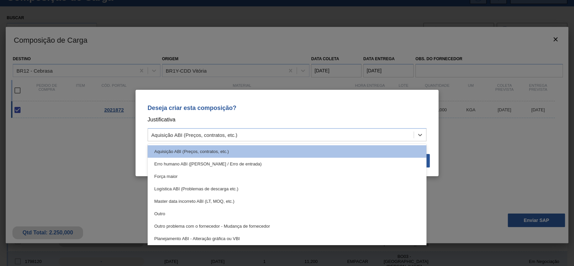
click at [199, 214] on div "Outro" at bounding box center [287, 213] width 279 height 12
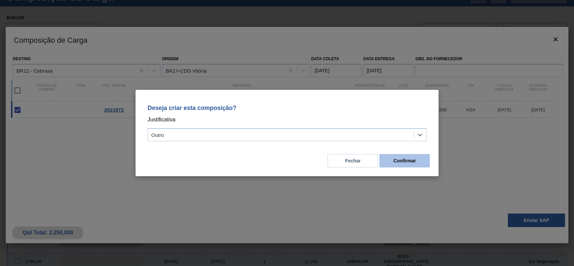
click at [417, 163] on button "Confirmar" at bounding box center [404, 160] width 50 height 13
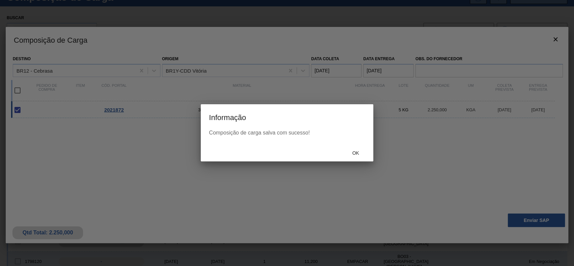
click at [355, 147] on div "Ok" at bounding box center [356, 153] width 30 height 12
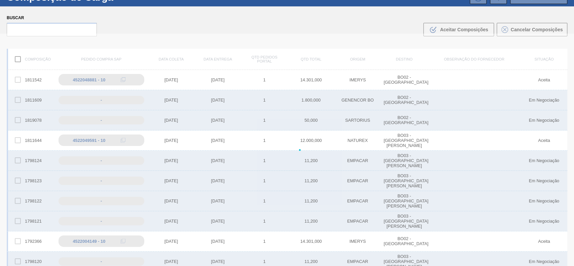
click at [356, 152] on div at bounding box center [287, 150] width 574 height 232
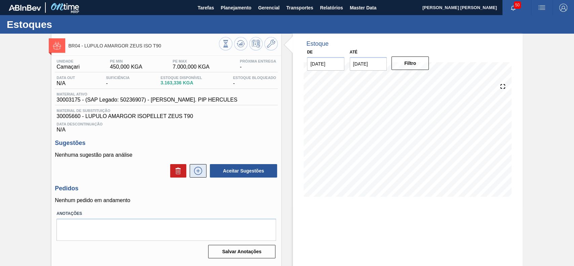
click at [203, 173] on button at bounding box center [198, 170] width 17 height 13
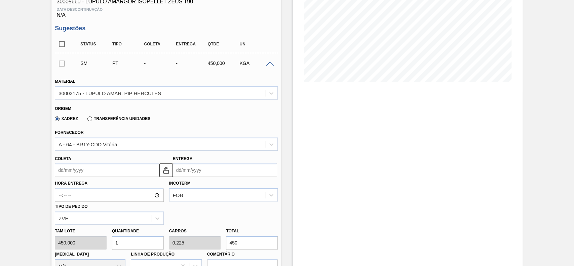
scroll to position [134, 0]
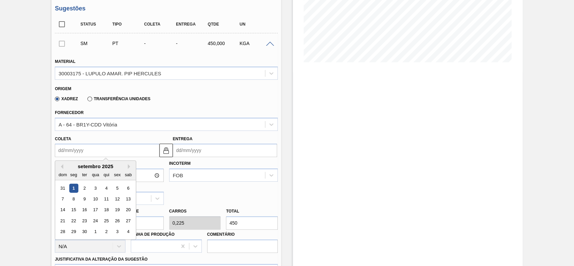
click at [85, 147] on input "Coleta" at bounding box center [107, 149] width 104 height 13
click at [120, 189] on div "5" at bounding box center [117, 187] width 9 height 9
type input "[DATE]"
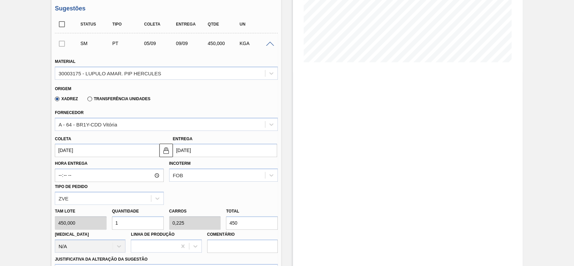
click at [137, 229] on input "1" at bounding box center [138, 222] width 52 height 13
type input "0"
type input "4"
type input "0,9"
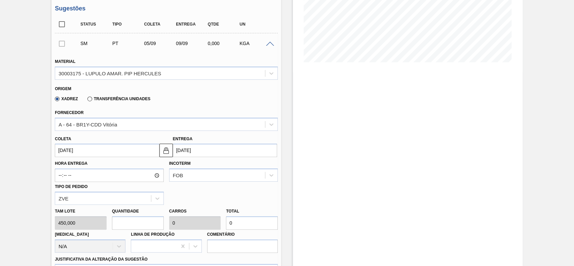
type input "1.800"
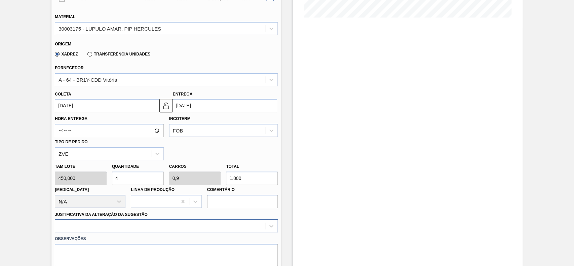
type input "4"
click at [139, 228] on div "option Outro focused, 6 of 18. 18 results available. Use Up and Down to choose …" at bounding box center [166, 225] width 223 height 13
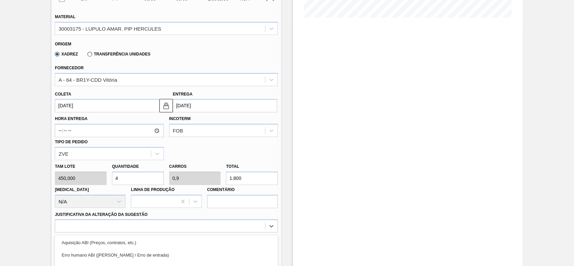
scroll to position [253, 0]
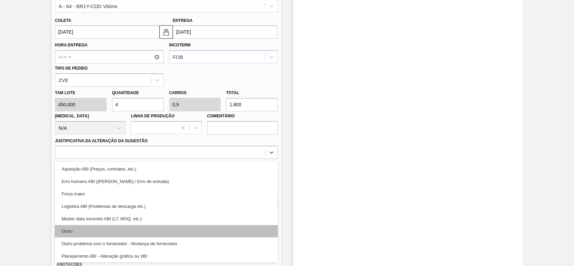
click at [105, 229] on div "Outro" at bounding box center [166, 231] width 223 height 12
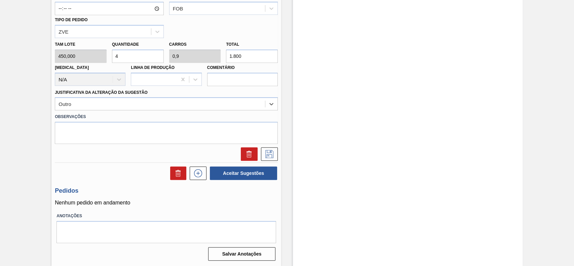
scroll to position [302, 0]
click at [268, 154] on icon at bounding box center [269, 154] width 11 height 8
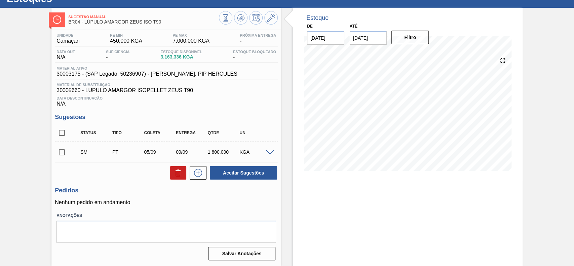
scroll to position [27, 0]
click at [59, 154] on input "checkbox" at bounding box center [62, 152] width 14 height 14
click at [255, 176] on button "Aceitar Sugestões" at bounding box center [243, 172] width 67 height 13
checkbox input "false"
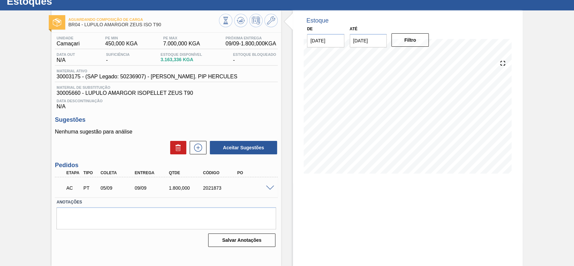
scroll to position [23, 0]
drag, startPoint x: 275, startPoint y: 188, endPoint x: 270, endPoint y: 188, distance: 5.1
click at [275, 187] on div at bounding box center [270, 187] width 13 height 5
click at [270, 188] on span at bounding box center [270, 188] width 8 height 5
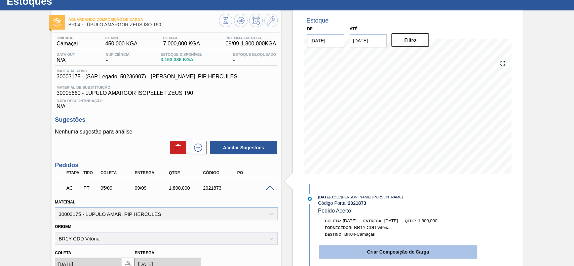
click at [376, 246] on button "Criar Composição de Carga" at bounding box center [398, 251] width 158 height 13
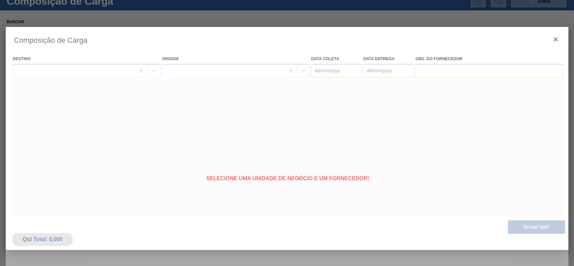
type coleta "[DATE]"
type entrega "[DATE]"
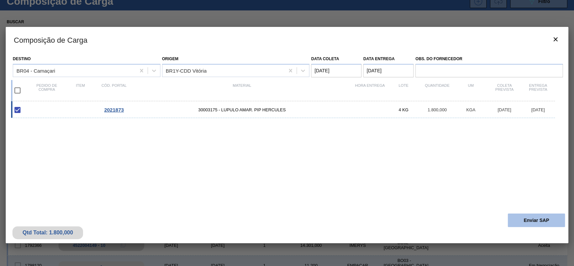
click at [542, 220] on button "Enviar SAP" at bounding box center [535, 219] width 57 height 13
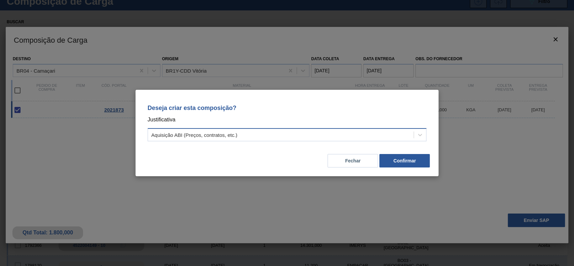
drag, startPoint x: 367, startPoint y: 137, endPoint x: 338, endPoint y: 139, distance: 28.9
click at [366, 137] on div "Aquisição ABI (Preços, contratos, etc.)" at bounding box center [281, 135] width 266 height 10
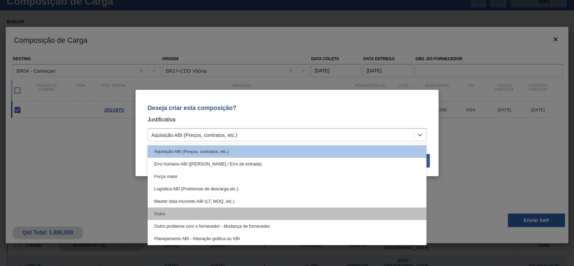
click at [198, 210] on div "Outro" at bounding box center [287, 213] width 279 height 12
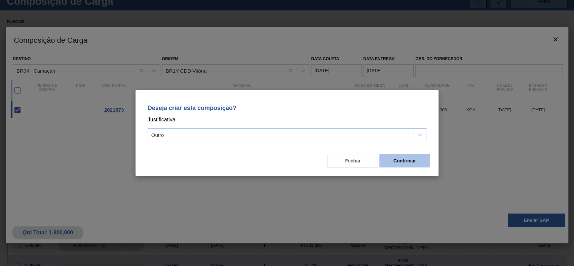
click at [406, 163] on button "Confirmar" at bounding box center [404, 160] width 50 height 13
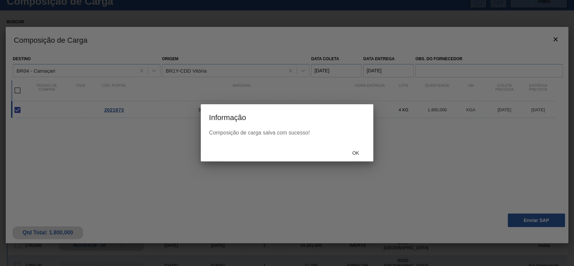
click at [361, 146] on div "Ok" at bounding box center [287, 152] width 172 height 17
click at [360, 155] on span "Ok" at bounding box center [354, 152] width 17 height 5
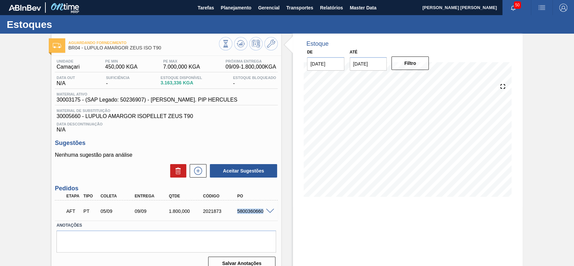
drag, startPoint x: 253, startPoint y: 213, endPoint x: 264, endPoint y: 213, distance: 11.1
click at [264, 213] on div "AFT PT 05/09 09/09 1.800,000 2021873 5800360660" at bounding box center [166, 210] width 223 height 17
copy div "5800360660"
drag, startPoint x: 237, startPoint y: 216, endPoint x: 264, endPoint y: 214, distance: 27.6
click at [264, 214] on div "AFT PT 05/09 12/09 2.250,000 2021872 5800360659" at bounding box center [166, 210] width 223 height 17
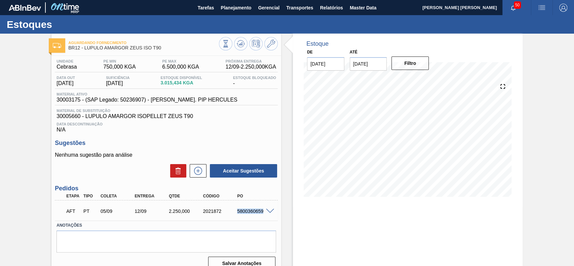
copy div "5800360659"
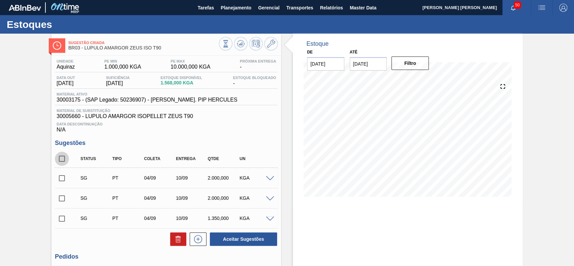
click at [63, 161] on input "checkbox" at bounding box center [62, 159] width 14 height 14
checkbox input "true"
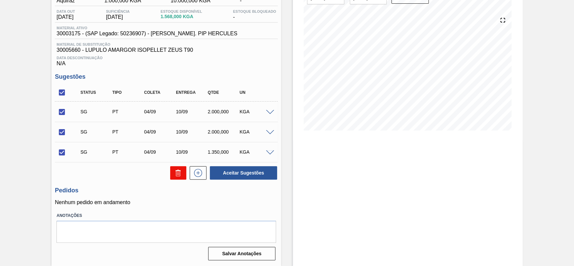
click at [172, 176] on button at bounding box center [178, 172] width 16 height 13
checkbox input "false"
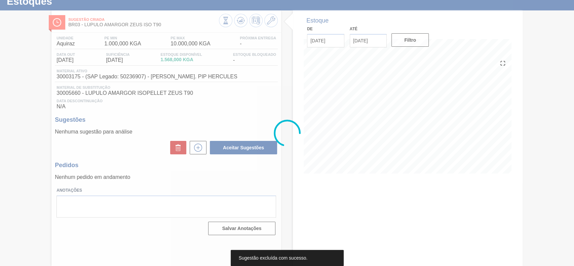
scroll to position [23, 0]
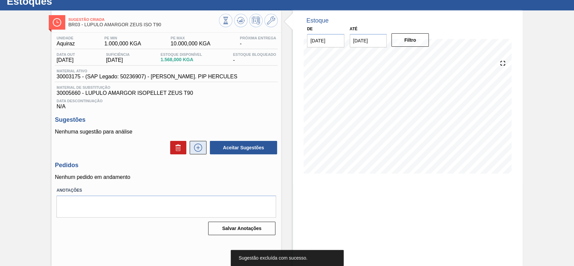
click at [196, 152] on icon at bounding box center [198, 147] width 8 height 8
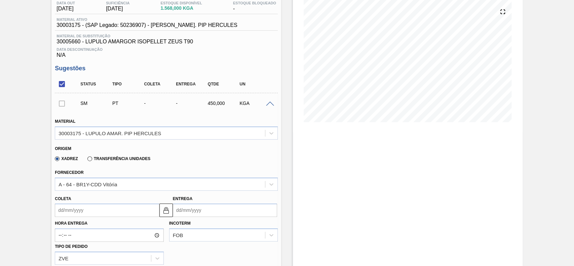
scroll to position [113, 0]
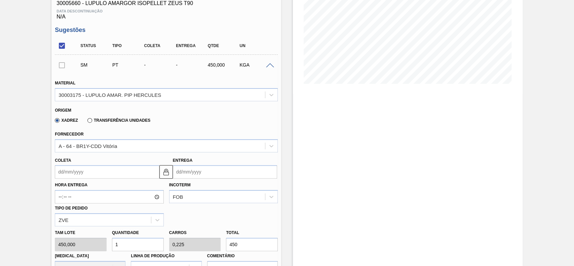
click at [97, 173] on input "Coleta" at bounding box center [107, 171] width 104 height 13
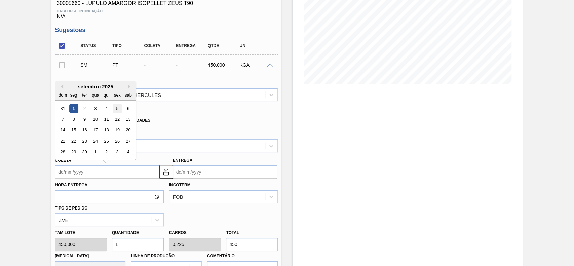
click at [115, 109] on div "5" at bounding box center [117, 108] width 9 height 9
type input "[DATE]"
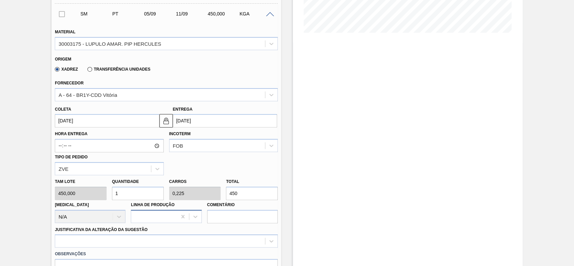
scroll to position [202, 0]
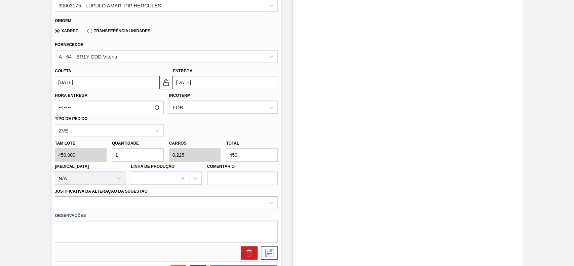
click at [128, 153] on input "1" at bounding box center [138, 154] width 52 height 13
type input "0"
type input "4"
type input "0,9"
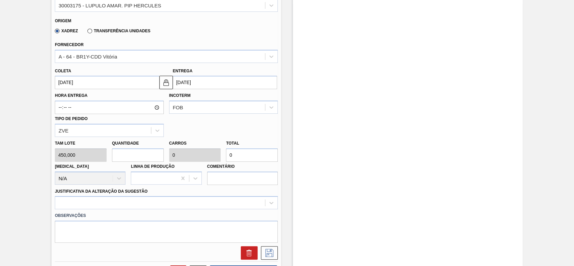
type input "1.800"
type input "4"
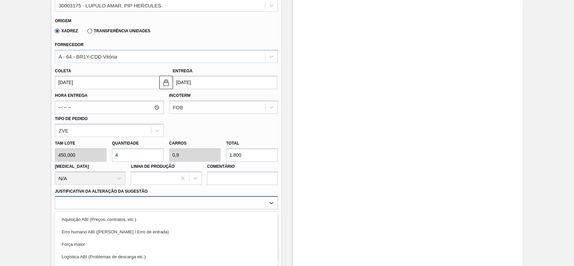
click at [126, 207] on div "option Logística ABI (Problemas de descarga etc.) focused, 4 of 18. 18 results …" at bounding box center [166, 202] width 223 height 13
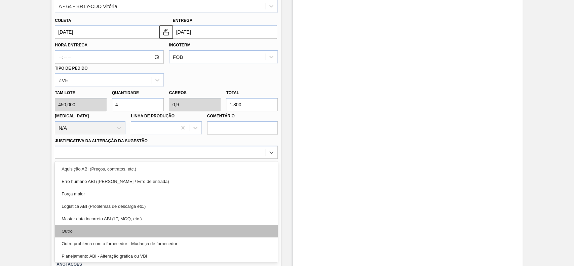
click at [101, 235] on div "Outro" at bounding box center [166, 231] width 223 height 12
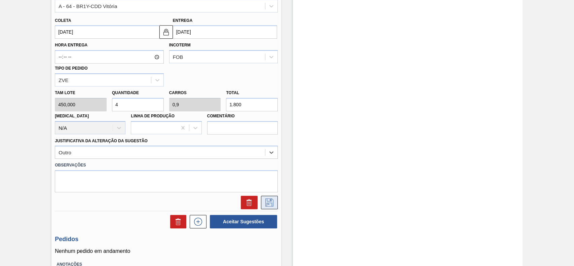
click at [269, 198] on button at bounding box center [269, 202] width 17 height 13
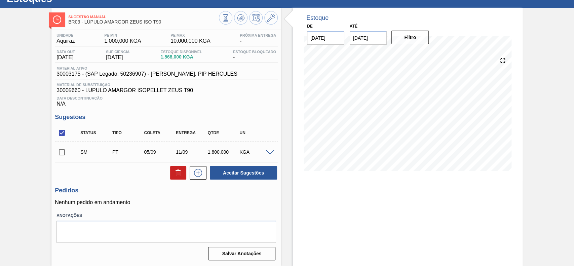
scroll to position [27, 0]
click at [263, 149] on div "KGA" at bounding box center [255, 151] width 35 height 5
click at [266, 151] on span at bounding box center [270, 152] width 8 height 5
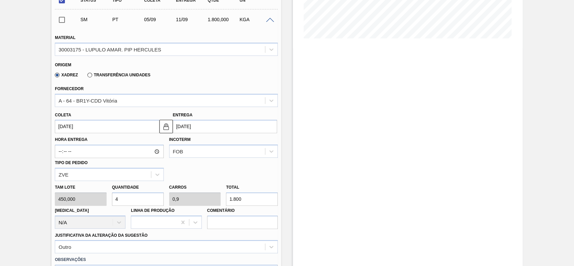
scroll to position [162, 0]
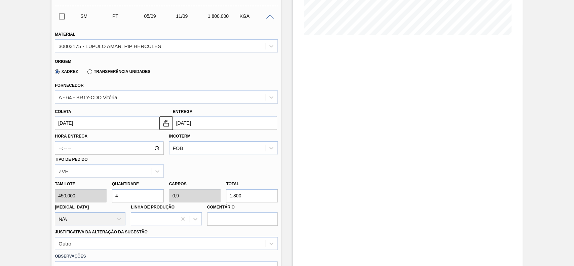
click at [130, 194] on input "4" at bounding box center [138, 195] width 52 height 13
type input "0"
type input "5"
type input "1,125"
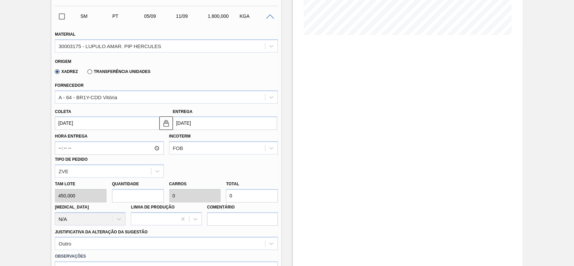
type input "2.250"
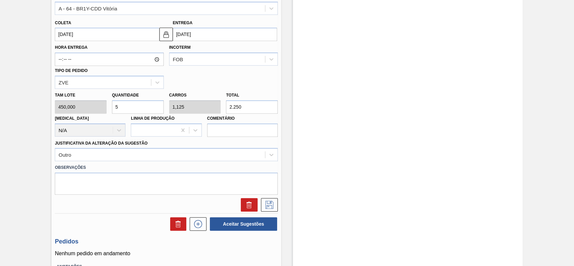
scroll to position [251, 0]
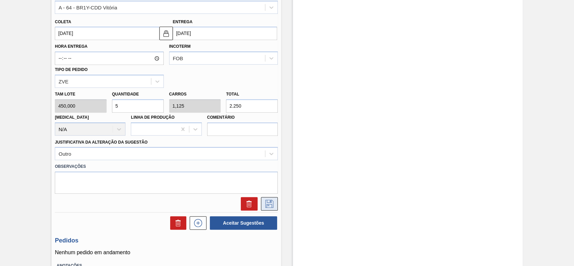
type input "5"
click at [271, 207] on icon at bounding box center [269, 204] width 11 height 8
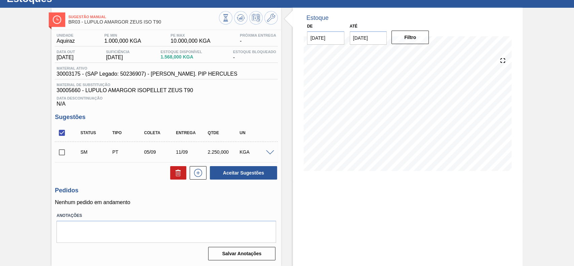
scroll to position [27, 0]
click at [66, 150] on input "checkbox" at bounding box center [62, 152] width 14 height 14
checkbox input "true"
click at [245, 170] on button "Aceitar Sugestões" at bounding box center [243, 172] width 67 height 13
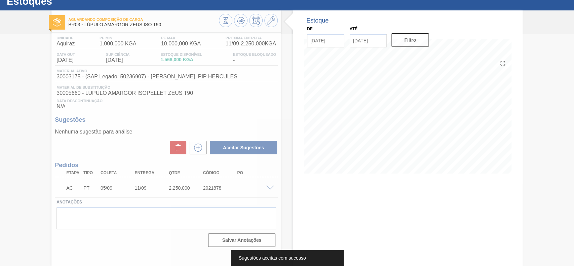
scroll to position [23, 0]
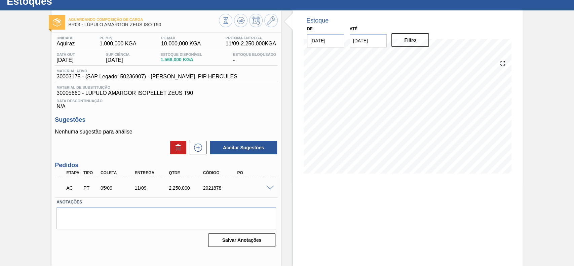
click at [269, 190] on span at bounding box center [270, 188] width 8 height 5
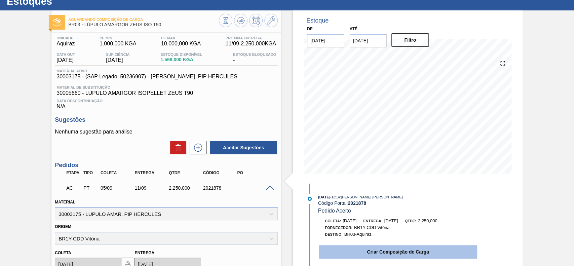
click at [355, 249] on button "Criar Composição de Carga" at bounding box center [398, 251] width 158 height 13
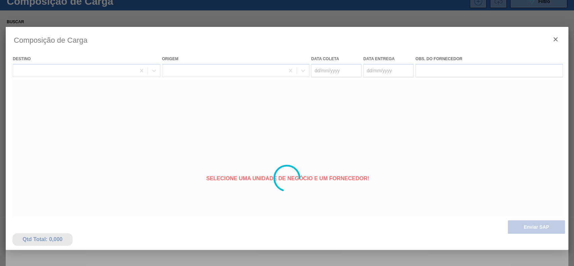
type coleta "[DATE]"
type entrega "[DATE]"
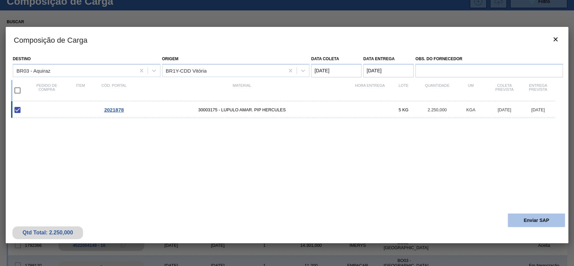
click at [508, 218] on button "Enviar SAP" at bounding box center [535, 219] width 57 height 13
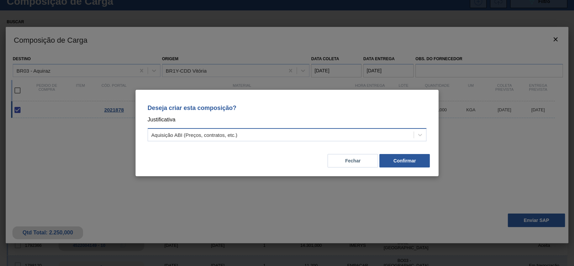
click at [328, 136] on div "Aquisição ABI (Preços, contratos, etc.)" at bounding box center [281, 135] width 266 height 10
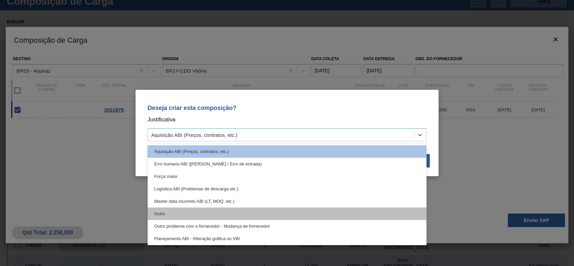
drag, startPoint x: 222, startPoint y: 207, endPoint x: 226, endPoint y: 217, distance: 11.3
click at [226, 217] on div "Aquisição ABI (Preços, contratos, etc.) Erro humano ABI (Cálculo / Erro de entr…" at bounding box center [287, 194] width 279 height 101
click at [226, 216] on div "Outro" at bounding box center [287, 213] width 279 height 12
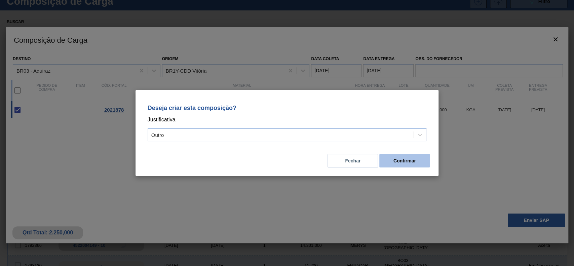
click at [414, 160] on button "Confirmar" at bounding box center [404, 160] width 50 height 13
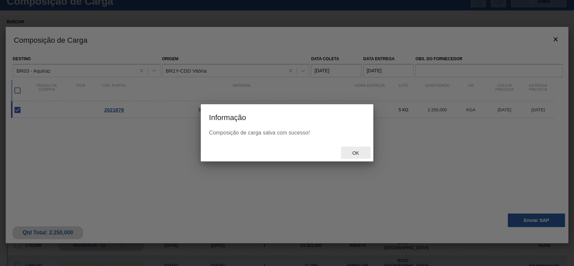
click at [354, 150] on div "Ok" at bounding box center [356, 153] width 30 height 12
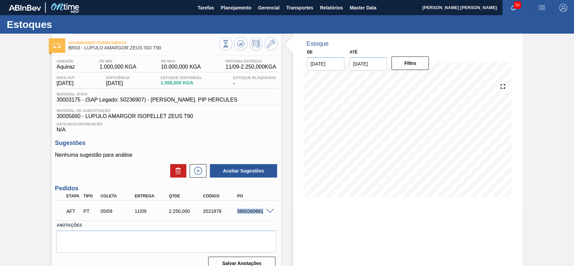
drag, startPoint x: 233, startPoint y: 210, endPoint x: 266, endPoint y: 218, distance: 33.6
click at [266, 217] on div "AFT PT 05/09 11/09 2.250,000 2021878 5800360661" at bounding box center [164, 210] width 205 height 13
copy div "5800360661"
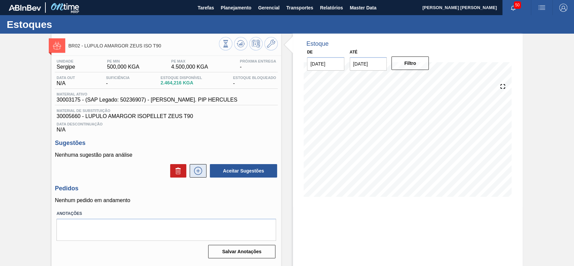
click at [196, 171] on icon at bounding box center [198, 171] width 11 height 8
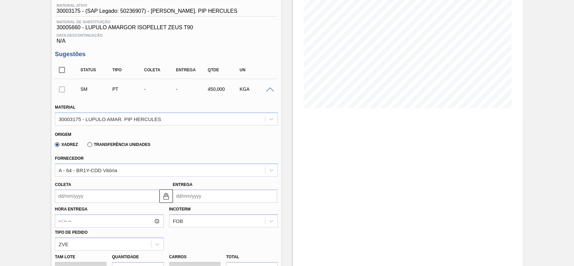
scroll to position [89, 0]
click at [93, 199] on input "Coleta" at bounding box center [107, 195] width 104 height 13
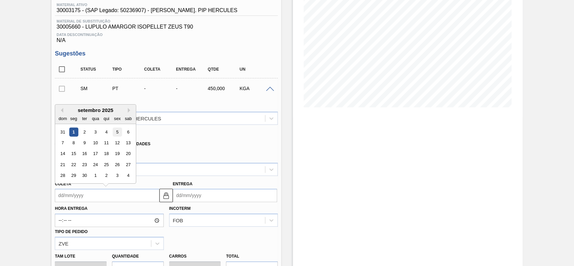
click at [118, 135] on div "5" at bounding box center [117, 131] width 9 height 9
type input "[DATE]"
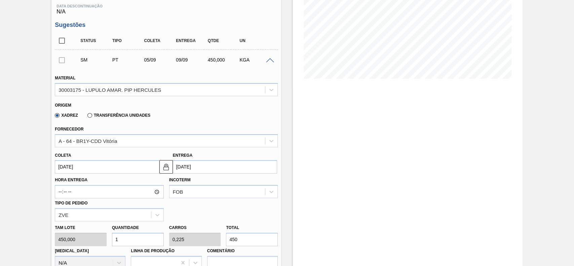
scroll to position [179, 0]
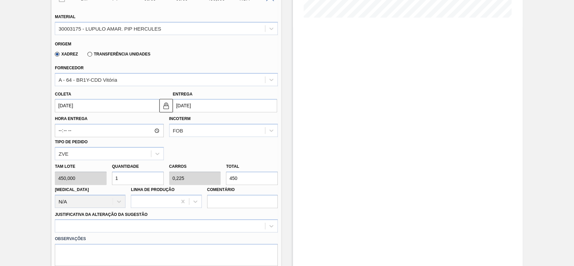
click at [134, 178] on input "1" at bounding box center [138, 177] width 52 height 13
type input "0"
type input "3"
type input "0,675"
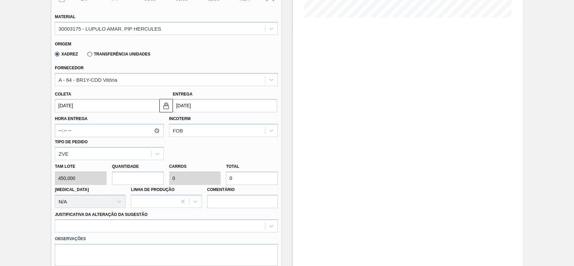
type input "1.350"
type input "3"
click at [125, 225] on div at bounding box center [166, 225] width 223 height 13
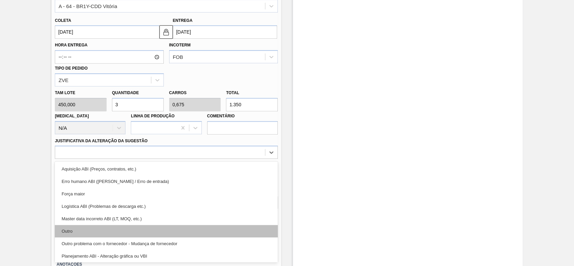
click at [98, 231] on div "Outro" at bounding box center [166, 231] width 223 height 12
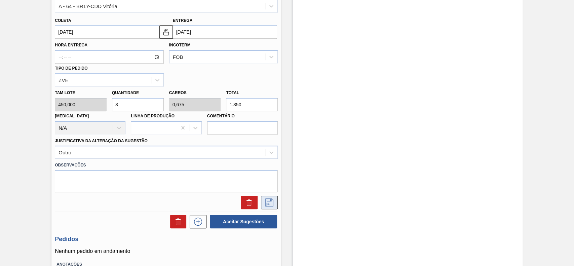
click at [272, 206] on icon at bounding box center [269, 202] width 11 height 8
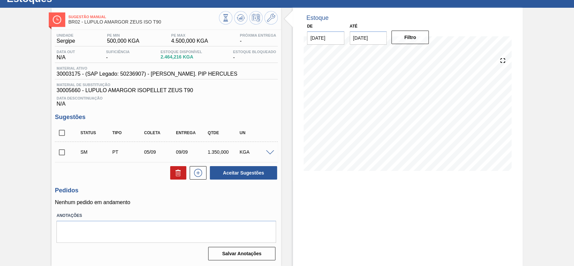
scroll to position [27, 0]
click at [58, 154] on input "checkbox" at bounding box center [62, 152] width 14 height 14
click at [243, 175] on button "Aceitar Sugestões" at bounding box center [243, 172] width 67 height 13
checkbox input "false"
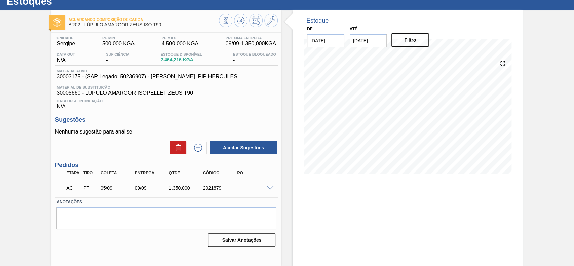
scroll to position [23, 0]
click at [274, 194] on div "AC PT 05/09 09/09 1.350,000 2021879" at bounding box center [166, 187] width 223 height 17
click at [270, 191] on div "AC PT 05/09 09/09 1.350,000 2021879" at bounding box center [166, 187] width 223 height 17
click at [269, 191] on span at bounding box center [270, 188] width 8 height 5
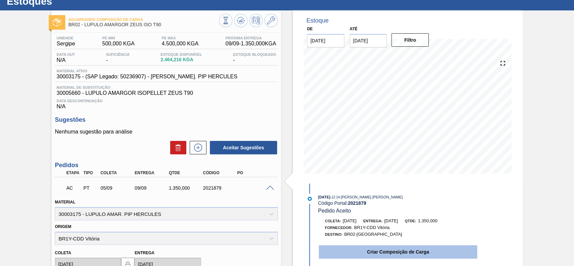
click at [352, 250] on button "Criar Composição de Carga" at bounding box center [398, 251] width 158 height 13
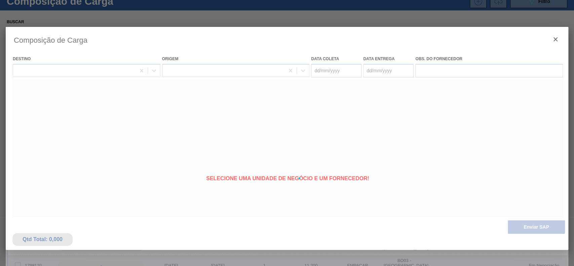
type coleta "[DATE]"
type entrega "[DATE]"
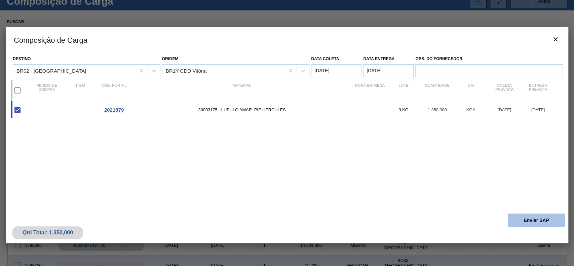
click at [507, 219] on button "Enviar SAP" at bounding box center [535, 219] width 57 height 13
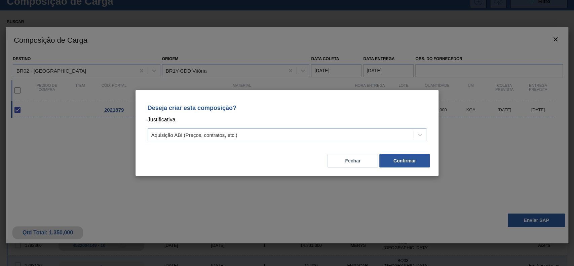
drag, startPoint x: 357, startPoint y: 138, endPoint x: 306, endPoint y: 143, distance: 50.3
click at [355, 138] on div "Aquisição ABI (Preços, contratos, etc.)" at bounding box center [281, 135] width 266 height 10
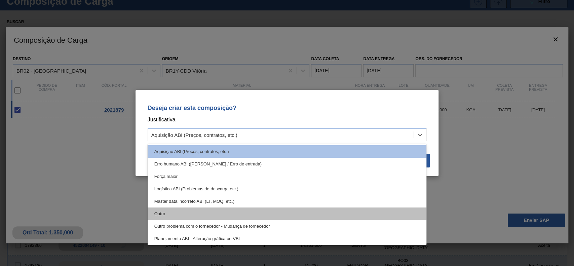
click at [226, 211] on div "Outro" at bounding box center [287, 213] width 279 height 12
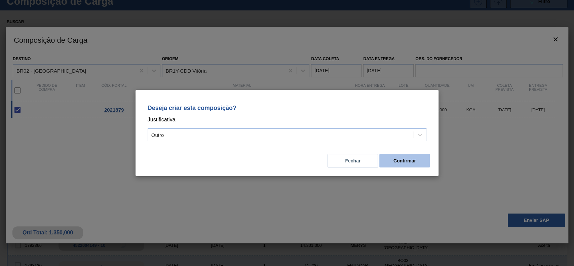
click at [417, 157] on button "Confirmar" at bounding box center [404, 160] width 50 height 13
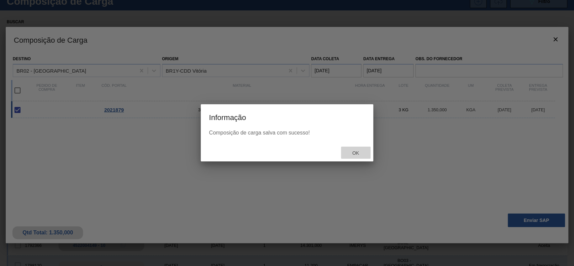
click at [360, 157] on div "Ok" at bounding box center [356, 153] width 30 height 12
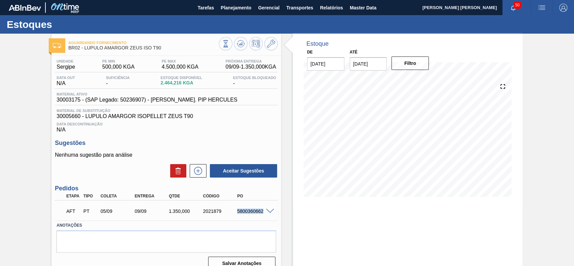
drag, startPoint x: 235, startPoint y: 214, endPoint x: 263, endPoint y: 212, distance: 28.6
click at [263, 212] on div "AFT PT 05/09 09/09 1.350,000 2021879 5800360662" at bounding box center [166, 210] width 223 height 17
copy div "5800360662"
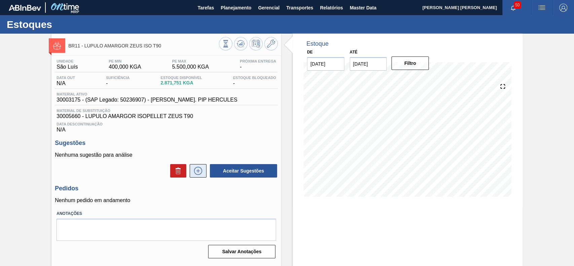
click at [196, 171] on icon at bounding box center [198, 170] width 4 height 0
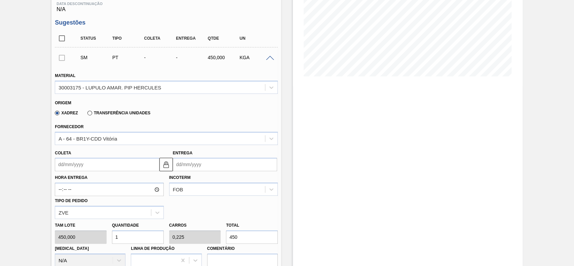
scroll to position [134, 0]
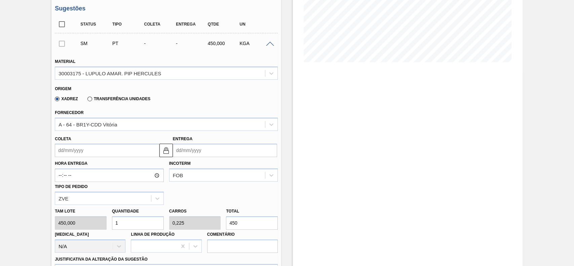
click at [101, 150] on input "Coleta" at bounding box center [107, 149] width 104 height 13
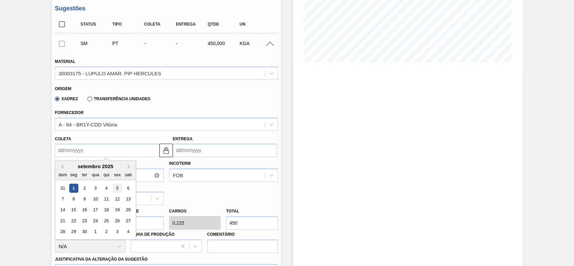
click at [120, 192] on div "5" at bounding box center [117, 187] width 9 height 9
type input "[DATE]"
type input "20/09/2025"
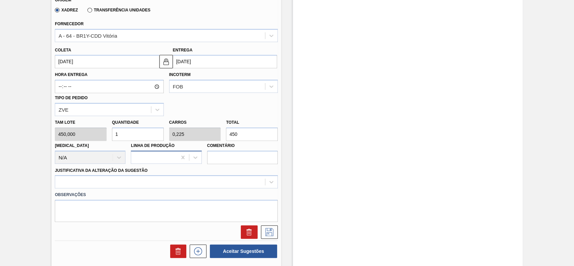
scroll to position [224, 0]
click at [134, 138] on input "1" at bounding box center [138, 133] width 52 height 13
type input "4"
type input "0,9"
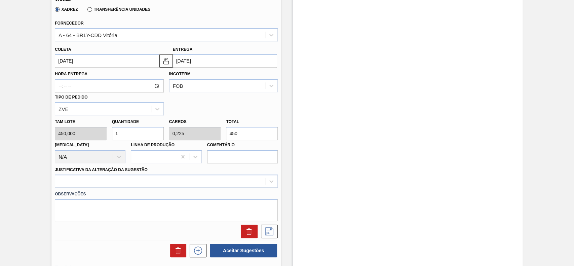
type input "1.800"
type input "4"
click at [147, 187] on div at bounding box center [166, 180] width 223 height 13
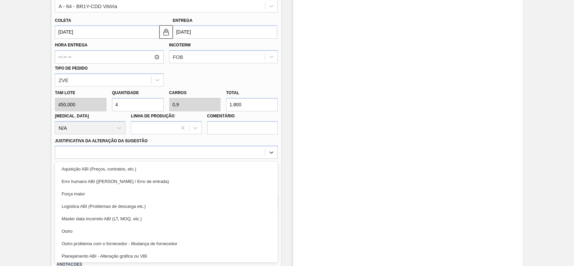
click at [116, 226] on div "Outro" at bounding box center [166, 231] width 223 height 12
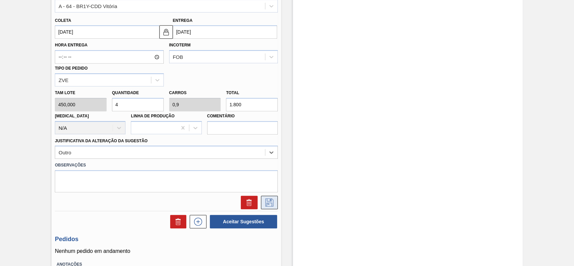
click at [262, 206] on button at bounding box center [269, 202] width 17 height 13
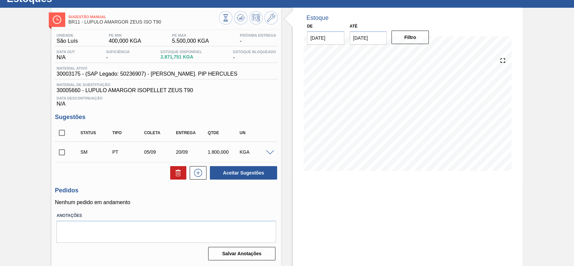
scroll to position [27, 0]
click at [60, 155] on input "checkbox" at bounding box center [62, 152] width 14 height 14
click at [235, 171] on button "Aceitar Sugestões" at bounding box center [243, 172] width 67 height 13
checkbox input "false"
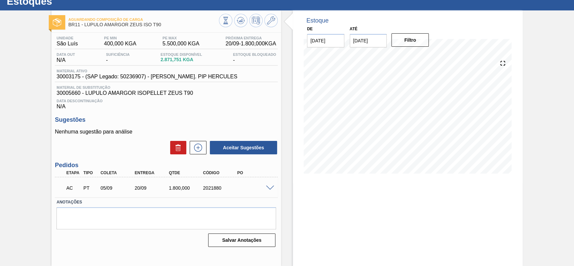
scroll to position [23, 0]
click at [267, 188] on span at bounding box center [270, 188] width 8 height 5
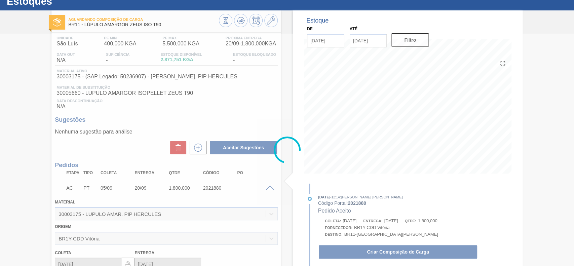
click at [344, 258] on div at bounding box center [287, 150] width 574 height 232
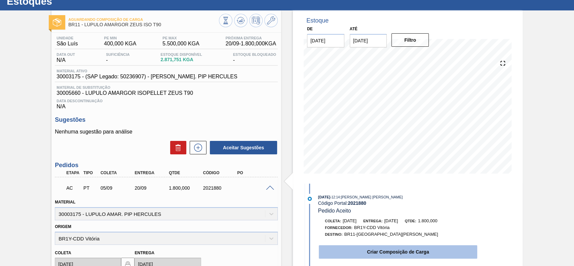
click at [344, 250] on button "Criar Composição de Carga" at bounding box center [398, 251] width 158 height 13
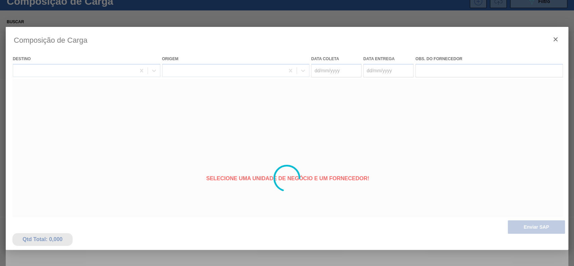
type coleta "[DATE]"
type entrega "20/09/2025"
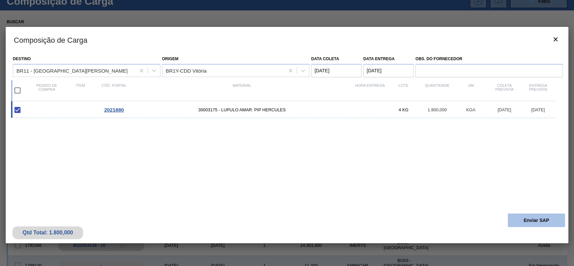
click at [526, 226] on button "Enviar SAP" at bounding box center [535, 219] width 57 height 13
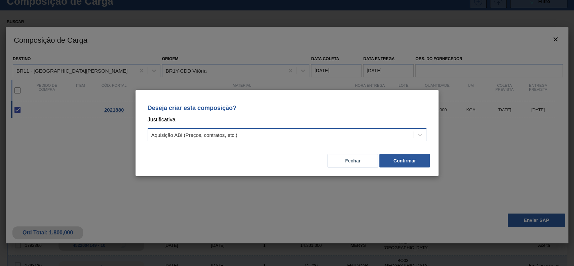
click at [305, 135] on div "Aquisição ABI (Preços, contratos, etc.)" at bounding box center [281, 135] width 266 height 10
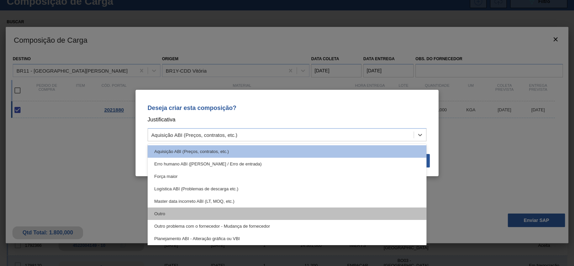
click at [185, 210] on div "Outro" at bounding box center [287, 213] width 279 height 12
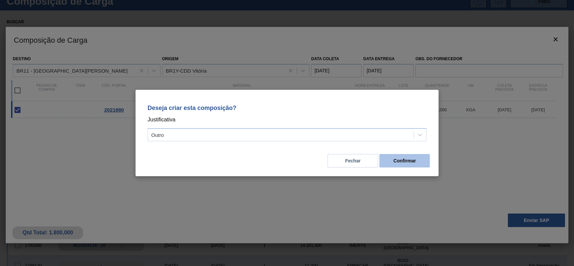
click at [403, 160] on button "Confirmar" at bounding box center [404, 160] width 50 height 13
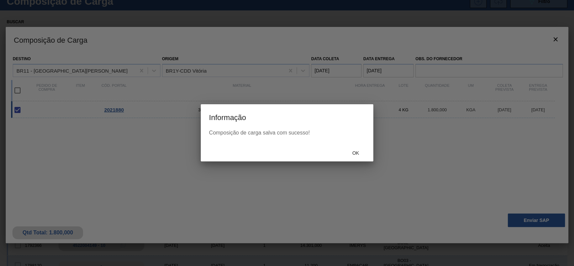
click at [360, 142] on div "Composição de carga salva com sucesso!" at bounding box center [287, 137] width 172 height 14
click at [360, 147] on div "Ok" at bounding box center [356, 153] width 30 height 12
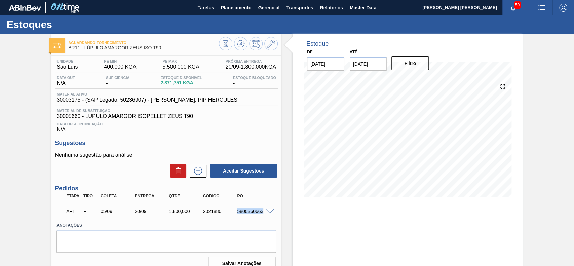
drag, startPoint x: 235, startPoint y: 214, endPoint x: 267, endPoint y: 217, distance: 32.4
click at [267, 217] on div "AFT PT 05/09 20/09 1.800,000 2021880 5800360663" at bounding box center [166, 210] width 223 height 17
copy div "5800360663"
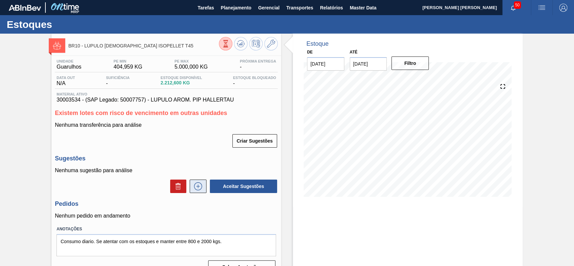
click at [204, 191] on button at bounding box center [198, 185] width 17 height 13
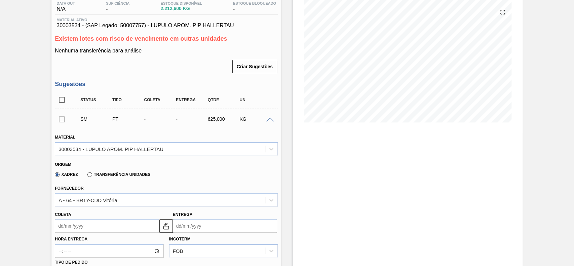
scroll to position [134, 0]
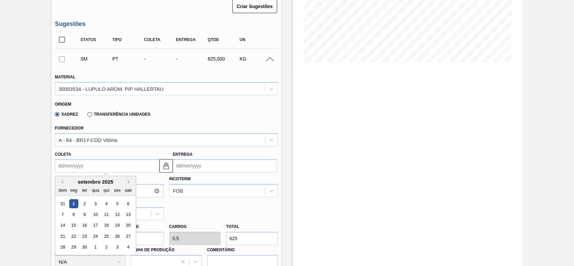
click at [94, 168] on input "Coleta" at bounding box center [107, 165] width 104 height 13
click at [116, 202] on div "5" at bounding box center [117, 203] width 9 height 9
type input "[DATE]"
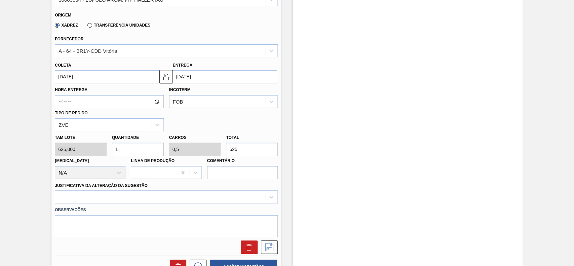
scroll to position [224, 0]
click at [125, 151] on input "1" at bounding box center [138, 148] width 52 height 13
type input "2"
type input "1"
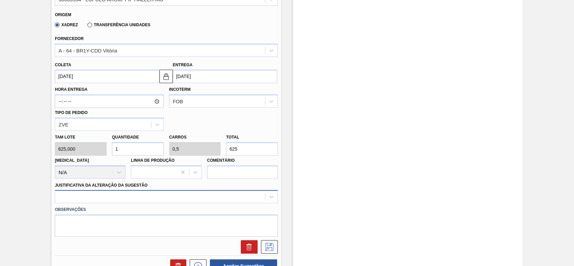
type input "1.250"
type input "2"
click at [145, 200] on div at bounding box center [166, 196] width 223 height 13
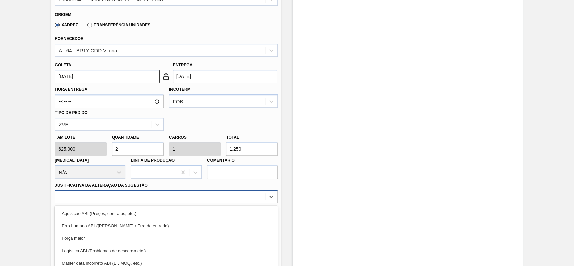
scroll to position [268, 0]
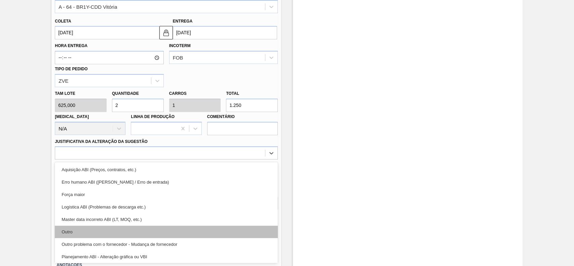
click at [108, 232] on div "Outro" at bounding box center [166, 231] width 223 height 12
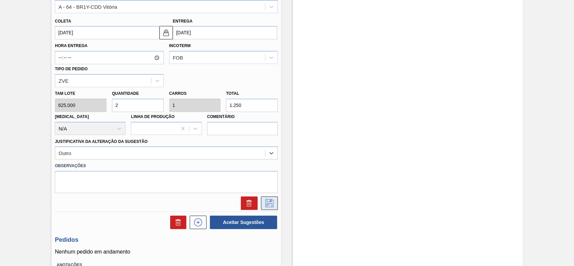
click at [268, 204] on icon at bounding box center [269, 203] width 11 height 8
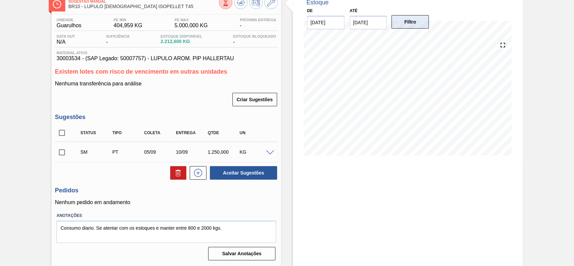
scroll to position [42, 0]
click at [63, 154] on input "checkbox" at bounding box center [62, 152] width 14 height 14
click at [268, 177] on button "Aceitar Sugestões" at bounding box center [243, 172] width 67 height 13
checkbox input "false"
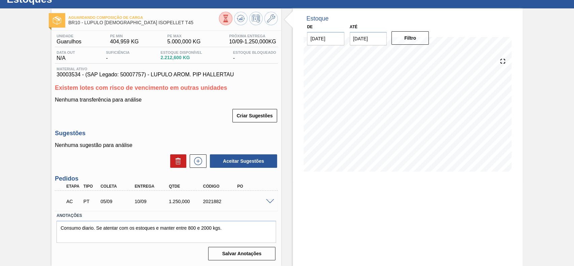
scroll to position [26, 0]
click at [271, 200] on span at bounding box center [270, 201] width 8 height 5
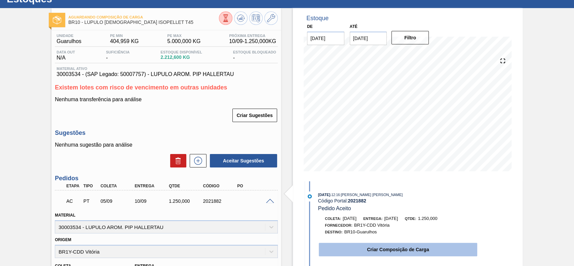
click at [407, 252] on button "Criar Composição de Carga" at bounding box center [398, 249] width 158 height 13
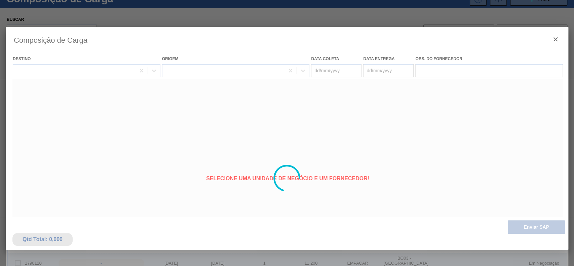
type coleta "[DATE]"
type entrega "10/09/2025"
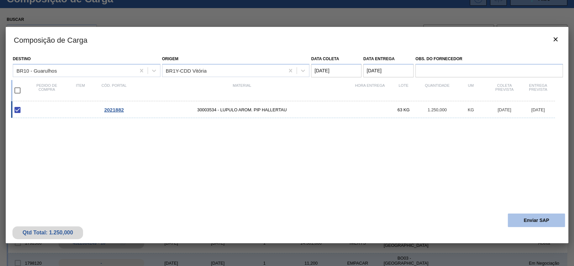
click at [540, 219] on button "Enviar SAP" at bounding box center [535, 219] width 57 height 13
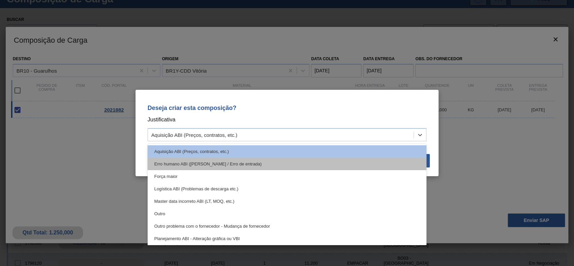
drag, startPoint x: 268, startPoint y: 133, endPoint x: 231, endPoint y: 162, distance: 47.3
click at [266, 133] on div "Aquisição ABI (Preços, contratos, etc.)" at bounding box center [281, 135] width 266 height 10
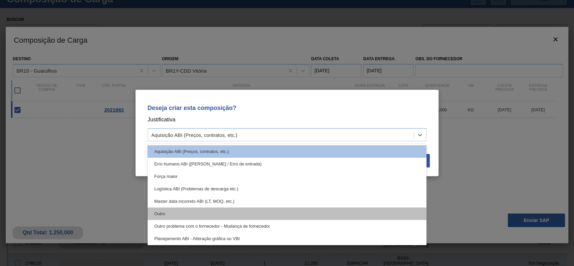
click at [228, 209] on div "Outro" at bounding box center [287, 213] width 279 height 12
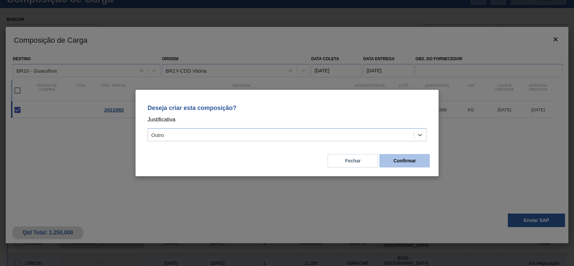
click at [402, 155] on button "Confirmar" at bounding box center [404, 160] width 50 height 13
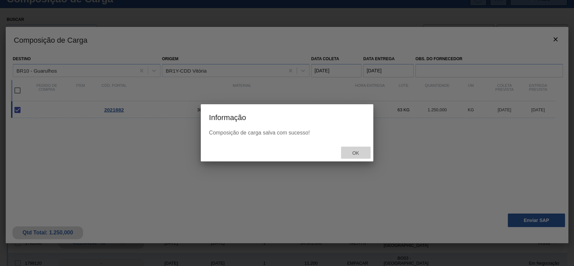
click at [353, 153] on span "Ok" at bounding box center [354, 152] width 17 height 5
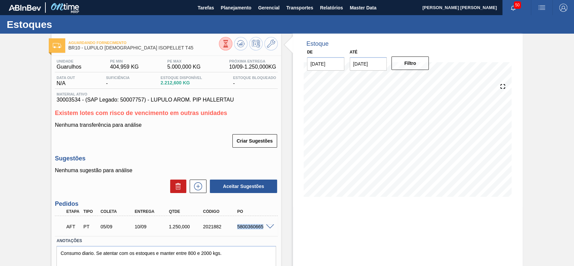
drag, startPoint x: 237, startPoint y: 226, endPoint x: 263, endPoint y: 227, distance: 26.9
click at [263, 227] on div "AFT PT 05/09 10/09 1.250,000 2021882 5800360665" at bounding box center [166, 225] width 223 height 17
copy div "5800360665"
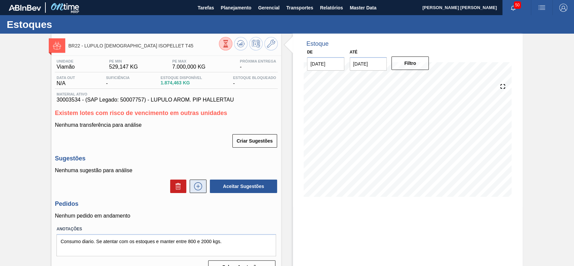
click at [199, 186] on icon at bounding box center [198, 186] width 11 height 8
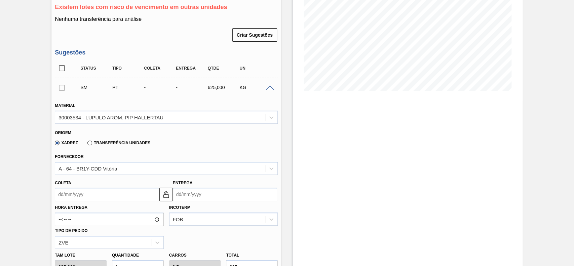
scroll to position [134, 0]
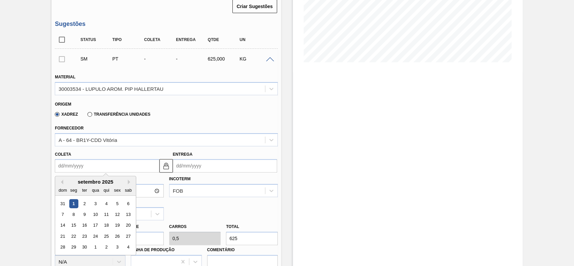
click at [96, 164] on input "Coleta" at bounding box center [107, 165] width 104 height 13
click at [117, 206] on div "5" at bounding box center [117, 203] width 9 height 9
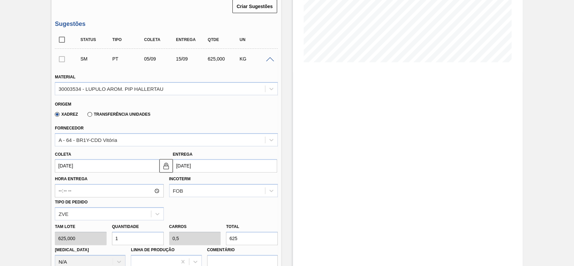
type input "[DATE]"
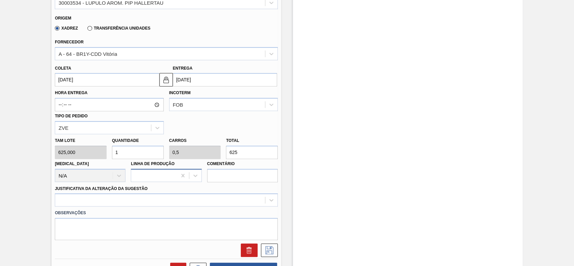
scroll to position [224, 0]
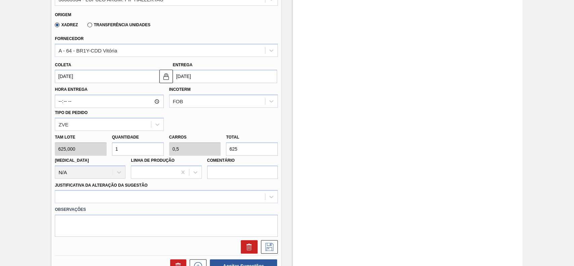
click at [134, 151] on input "1" at bounding box center [138, 148] width 52 height 13
type input "0"
type input "2"
type input "1"
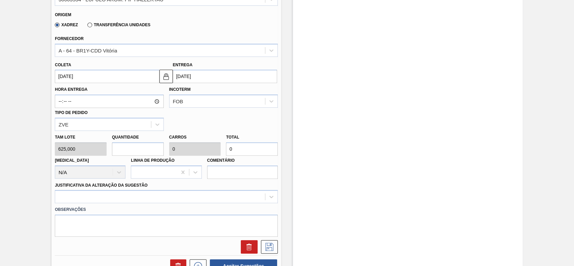
type input "1.250"
type input "2"
drag, startPoint x: 124, startPoint y: 189, endPoint x: 121, endPoint y: 204, distance: 15.8
click at [124, 189] on div "Justificativa da Alteração da Sugestão" at bounding box center [166, 191] width 223 height 23
click at [120, 206] on label "Observações" at bounding box center [166, 210] width 223 height 10
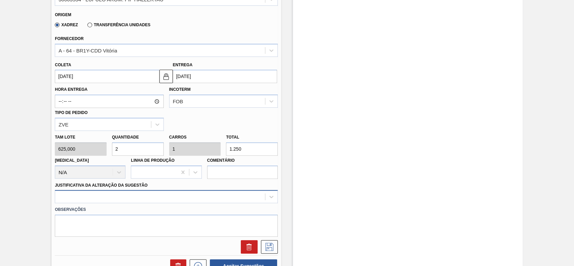
click at [102, 200] on div at bounding box center [166, 196] width 223 height 13
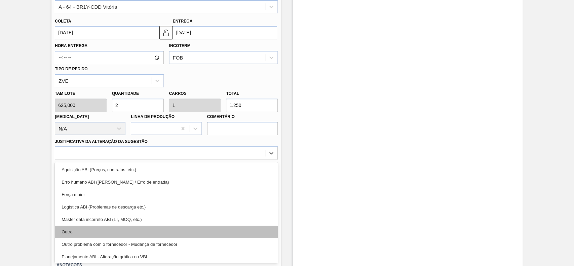
click at [88, 234] on div "Outro" at bounding box center [166, 231] width 223 height 12
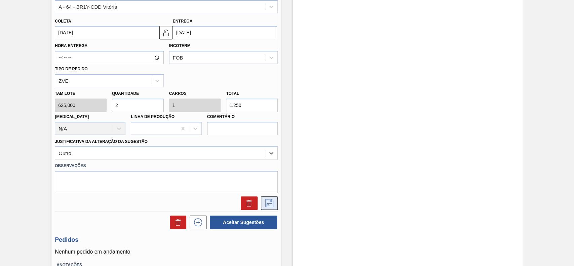
click at [266, 206] on icon at bounding box center [269, 203] width 11 height 8
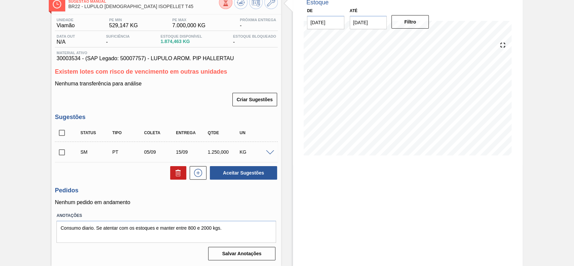
scroll to position [42, 0]
click at [64, 152] on input "checkbox" at bounding box center [62, 152] width 14 height 14
click at [258, 173] on button "Aceitar Sugestões" at bounding box center [243, 172] width 67 height 13
checkbox input "false"
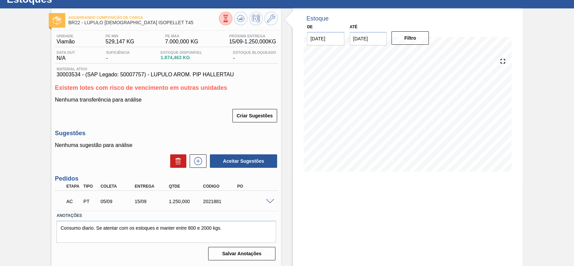
scroll to position [26, 0]
click at [269, 200] on span at bounding box center [270, 201] width 8 height 5
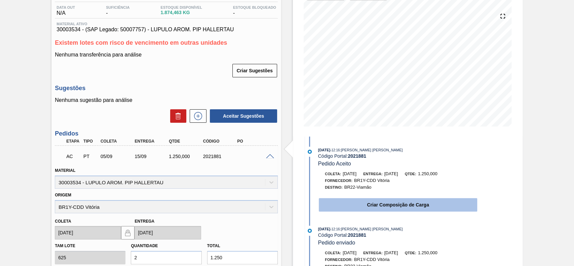
click at [372, 211] on button "Criar Composição de Carga" at bounding box center [398, 204] width 158 height 13
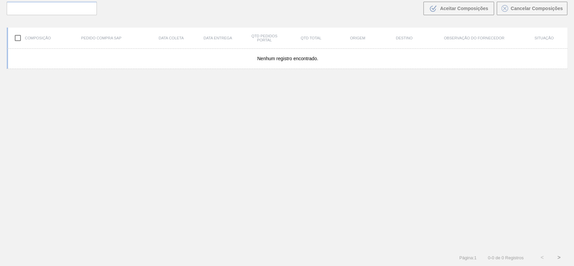
scroll to position [48, 0]
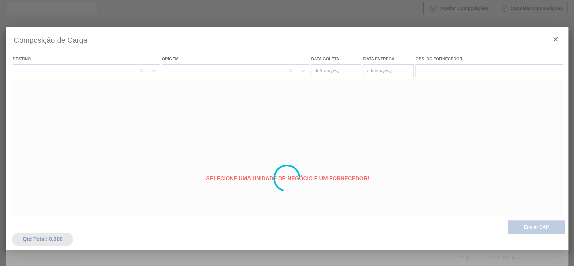
type coleta "[DATE]"
type entrega "[DATE]"
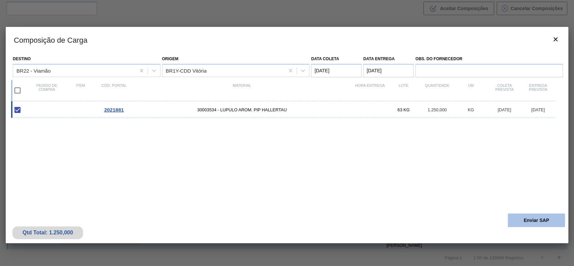
click at [535, 218] on button "Enviar SAP" at bounding box center [535, 219] width 57 height 13
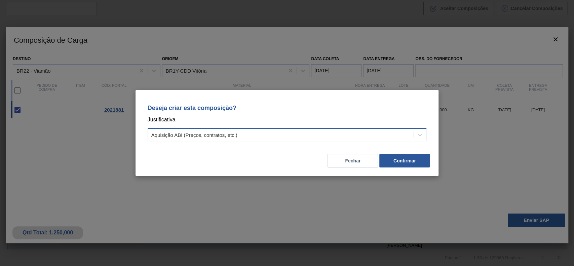
drag, startPoint x: 306, startPoint y: 132, endPoint x: 293, endPoint y: 136, distance: 14.3
click at [305, 132] on div "Aquisição ABI (Preços, contratos, etc.)" at bounding box center [281, 135] width 266 height 10
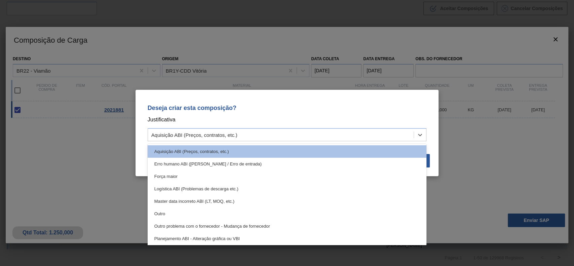
drag, startPoint x: 179, startPoint y: 216, endPoint x: 347, endPoint y: 183, distance: 170.6
click at [180, 215] on div "Outro" at bounding box center [287, 213] width 279 height 12
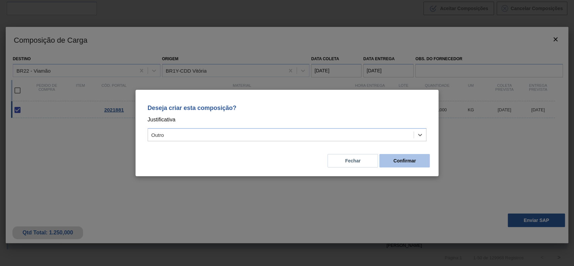
click at [406, 161] on button "Confirmar" at bounding box center [404, 160] width 50 height 13
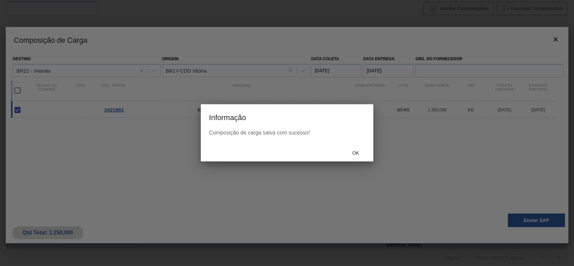
click at [352, 154] on span "Ok" at bounding box center [354, 152] width 17 height 5
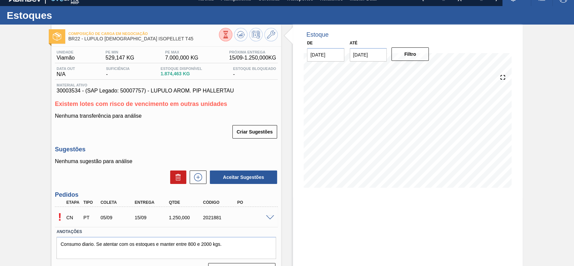
scroll to position [26, 0]
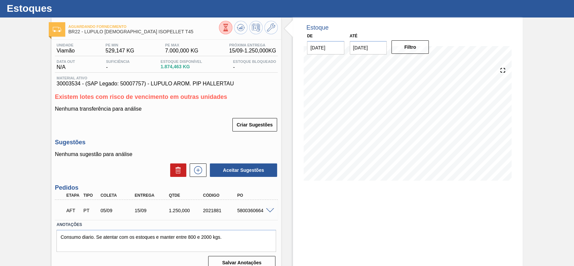
scroll to position [26, 0]
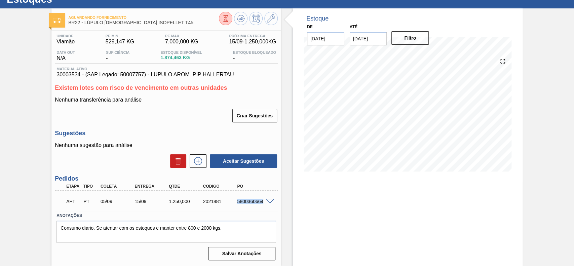
drag, startPoint x: 235, startPoint y: 200, endPoint x: 262, endPoint y: 201, distance: 27.2
click at [262, 201] on div "5800360664" at bounding box center [250, 201] width 34 height 5
copy div "5800360664"
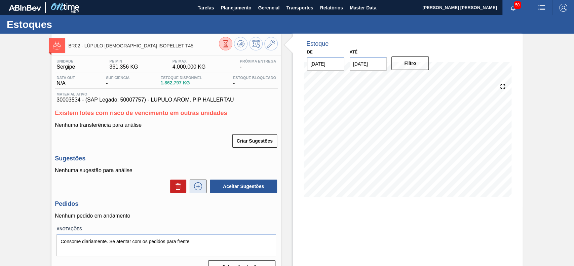
click at [195, 185] on icon at bounding box center [198, 186] width 11 height 8
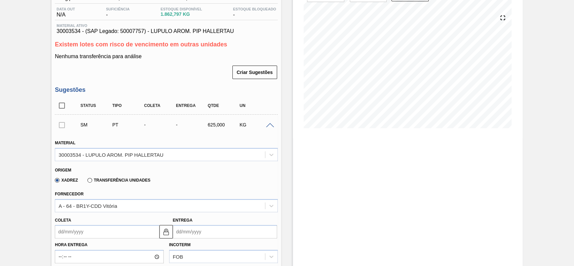
scroll to position [89, 0]
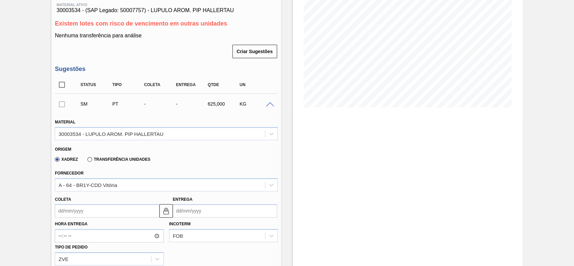
click at [86, 203] on div "Coleta" at bounding box center [107, 206] width 104 height 23
click at [83, 211] on input "Coleta" at bounding box center [107, 210] width 104 height 13
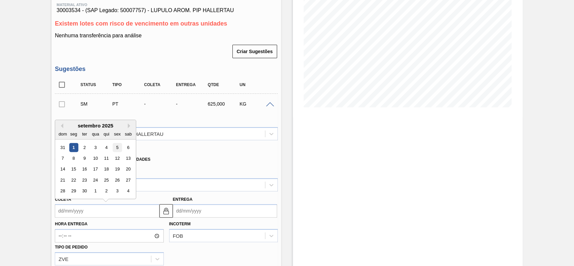
click at [119, 148] on div "5" at bounding box center [117, 147] width 9 height 9
type input "[DATE]"
type input "10/09/2025"
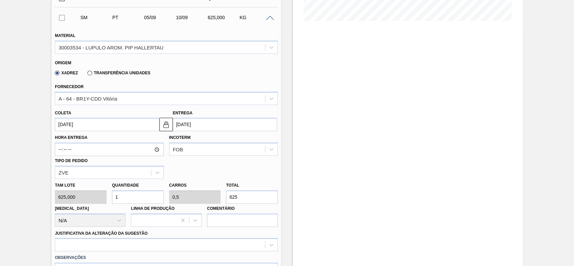
scroll to position [179, 0]
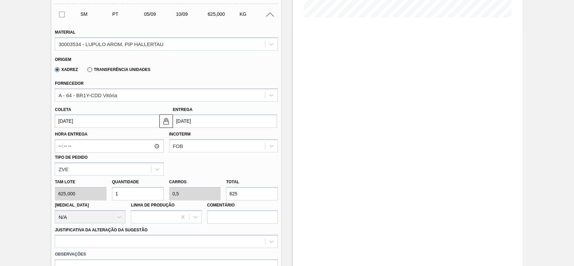
click at [140, 191] on input "1" at bounding box center [138, 193] width 52 height 13
type input "0"
type input "2"
type input "1"
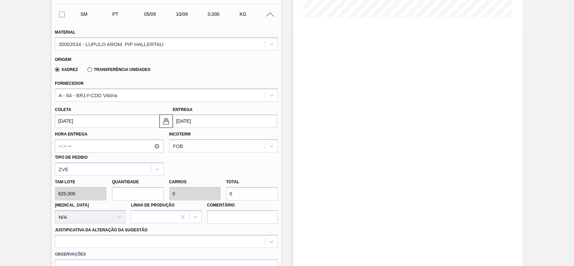
type input "1.250"
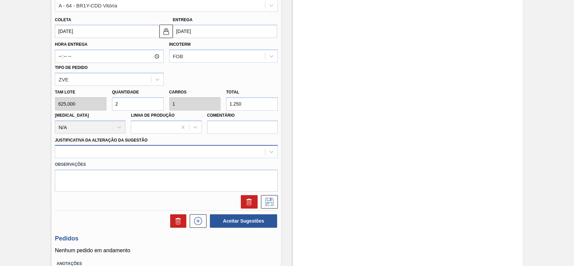
type input "2"
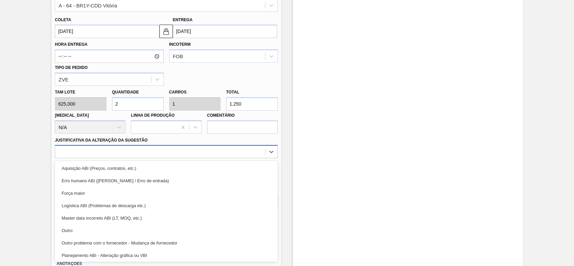
click at [138, 155] on div at bounding box center [160, 152] width 210 height 10
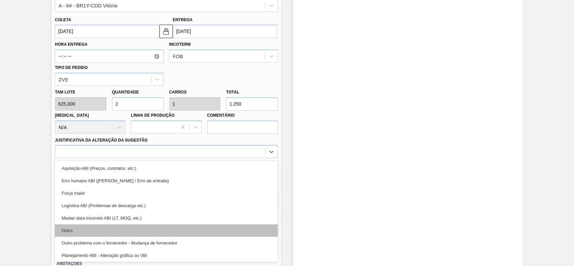
click at [116, 225] on div "Outro" at bounding box center [166, 230] width 223 height 12
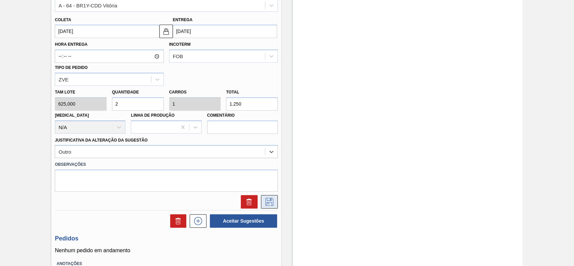
click at [269, 204] on icon at bounding box center [268, 200] width 3 height 5
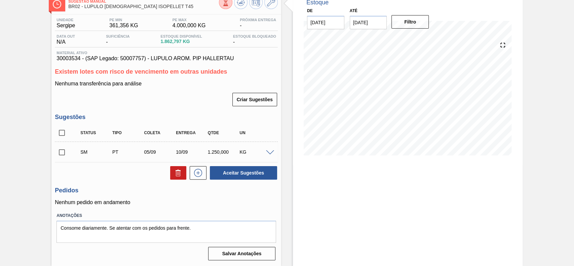
scroll to position [42, 0]
click at [61, 152] on input "checkbox" at bounding box center [62, 152] width 14 height 14
click at [246, 172] on button "Aceitar Sugestões" at bounding box center [243, 172] width 67 height 13
checkbox input "false"
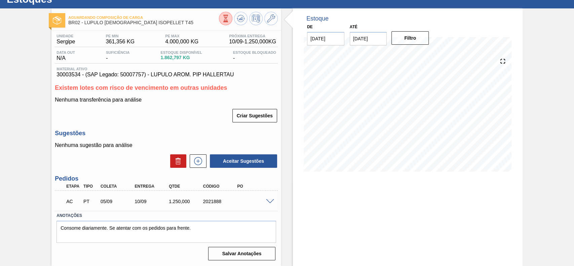
scroll to position [26, 0]
click at [269, 199] on span at bounding box center [270, 201] width 8 height 5
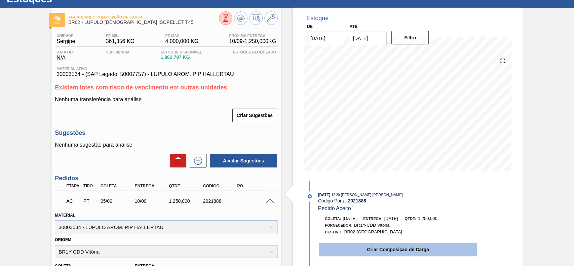
click at [358, 247] on button "Criar Composição de Carga" at bounding box center [398, 249] width 158 height 13
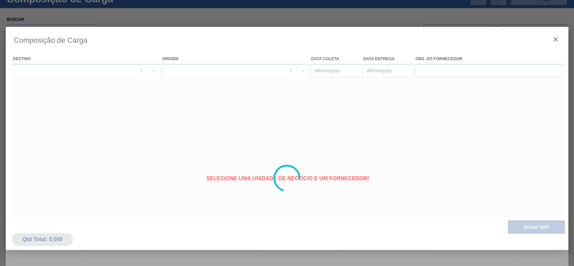
type coleta "[DATE]"
type entrega "10/09/2025"
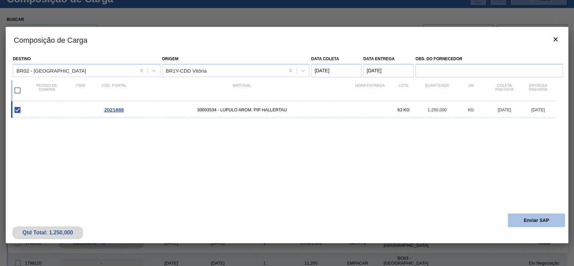
click at [520, 219] on button "Enviar SAP" at bounding box center [535, 219] width 57 height 13
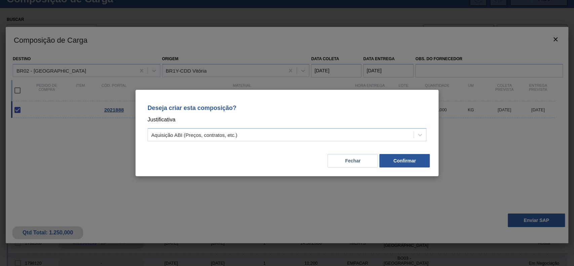
drag, startPoint x: 296, startPoint y: 116, endPoint x: 287, endPoint y: 124, distance: 12.4
click at [291, 122] on p "Justificativa" at bounding box center [287, 119] width 279 height 9
drag, startPoint x: 278, startPoint y: 131, endPoint x: 254, endPoint y: 142, distance: 26.6
click at [278, 132] on div "Aquisição ABI (Preços, contratos, etc.)" at bounding box center [281, 135] width 266 height 10
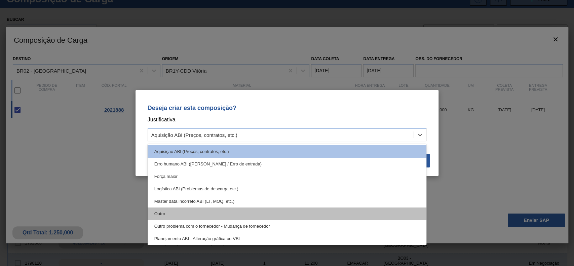
click at [196, 211] on div "Outro" at bounding box center [287, 213] width 279 height 12
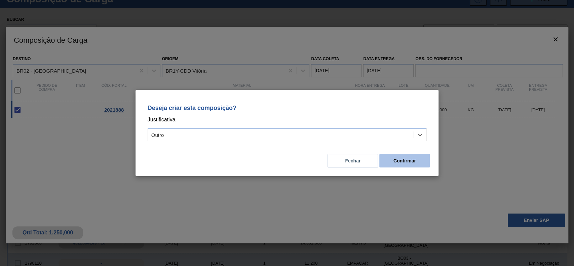
click at [398, 159] on button "Confirmar" at bounding box center [404, 160] width 50 height 13
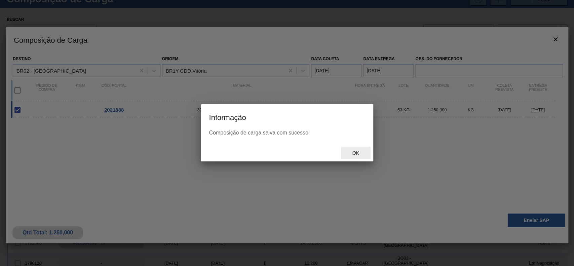
click at [351, 149] on div "Ok" at bounding box center [356, 153] width 30 height 12
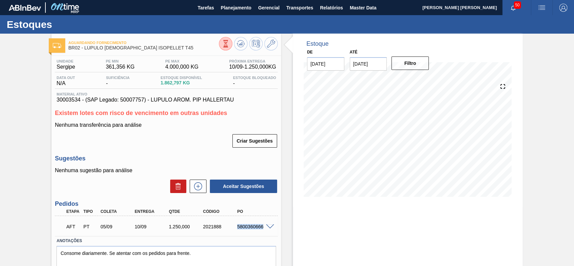
drag, startPoint x: 236, startPoint y: 228, endPoint x: 263, endPoint y: 226, distance: 27.6
click at [263, 226] on div "AFT PT 05/09 10/09 1.250,000 2021888 5800360666" at bounding box center [166, 225] width 223 height 17
copy div "5800360666"
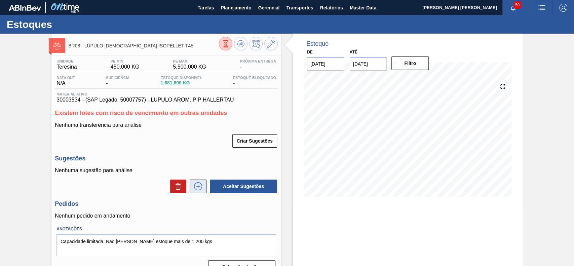
click at [197, 186] on icon at bounding box center [198, 186] width 11 height 8
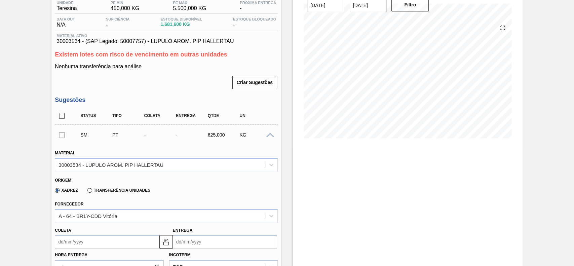
scroll to position [134, 0]
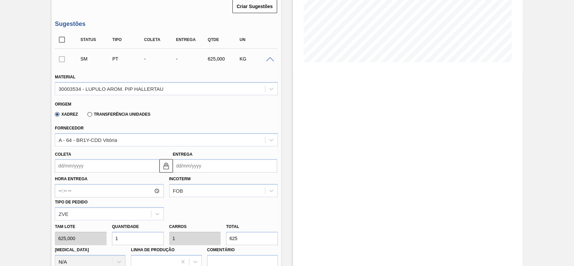
click at [101, 164] on input "Coleta" at bounding box center [107, 165] width 104 height 13
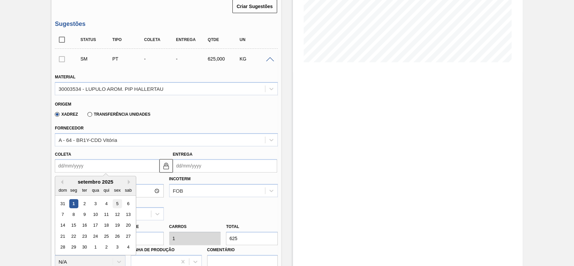
click at [121, 202] on div "5" at bounding box center [117, 203] width 9 height 9
type input "[DATE]"
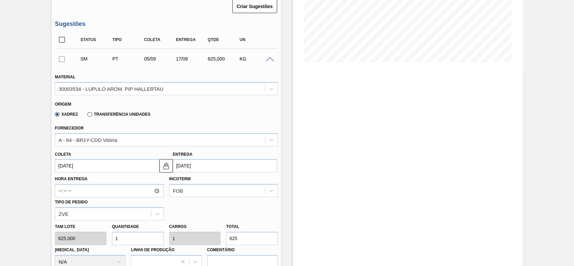
scroll to position [224, 0]
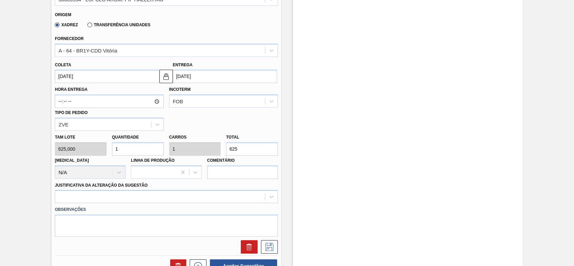
click at [128, 149] on input "1" at bounding box center [138, 148] width 52 height 13
type input "0"
type input "2"
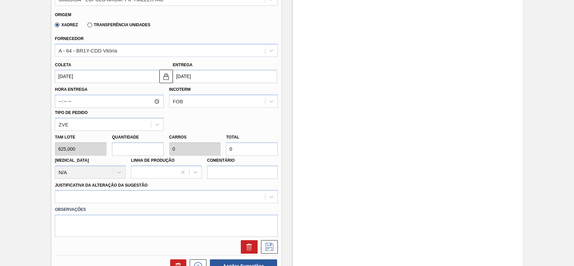
type input "1.250"
type input "2"
click at [133, 205] on label "Observações" at bounding box center [166, 210] width 223 height 10
click at [131, 201] on div at bounding box center [166, 196] width 223 height 13
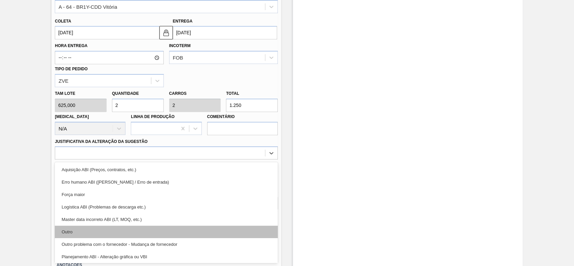
click at [110, 237] on div "Outro" at bounding box center [166, 231] width 223 height 12
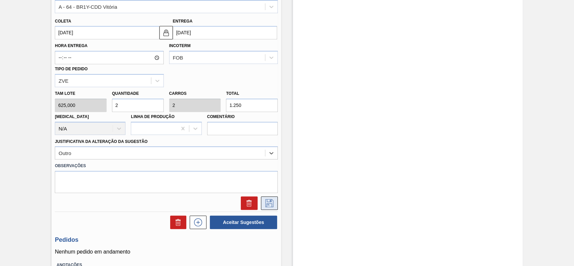
click at [268, 201] on icon at bounding box center [269, 203] width 11 height 8
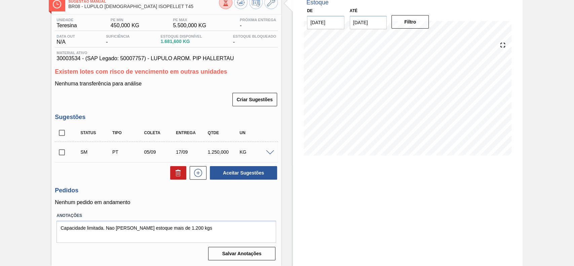
scroll to position [42, 0]
click at [60, 154] on input "checkbox" at bounding box center [62, 152] width 14 height 14
click at [247, 175] on button "Aceitar Sugestões" at bounding box center [243, 172] width 67 height 13
checkbox input "false"
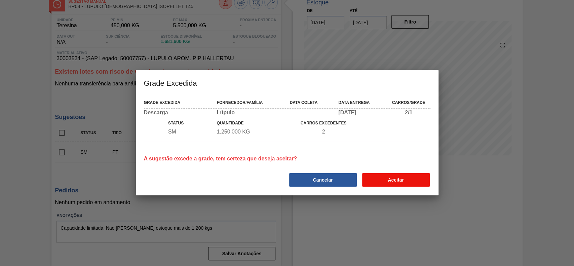
click at [384, 179] on button "Aceitar" at bounding box center [396, 179] width 68 height 13
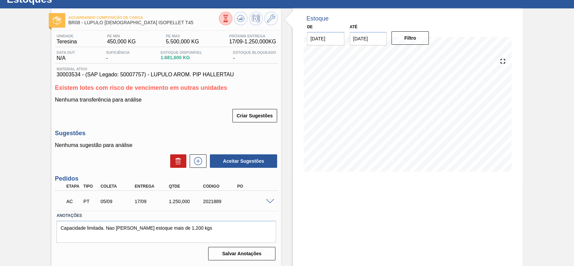
click at [266, 200] on span at bounding box center [270, 201] width 8 height 5
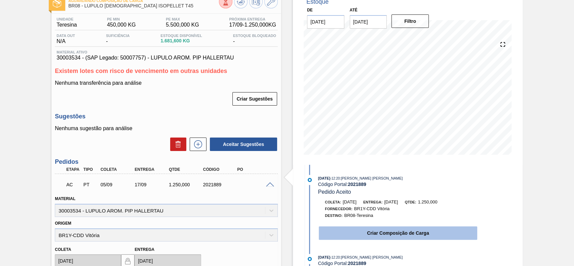
click at [370, 233] on button "Criar Composição de Carga" at bounding box center [398, 232] width 158 height 13
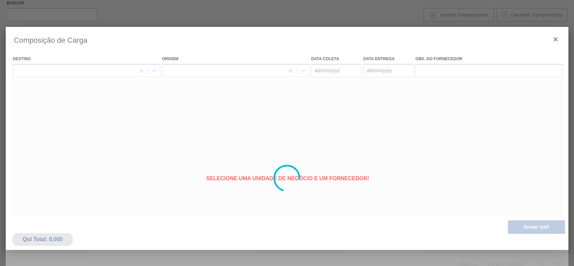
type coleta "[DATE]"
type entrega "[DATE]"
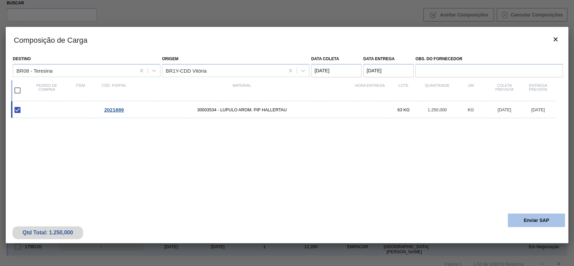
click at [518, 218] on button "Enviar SAP" at bounding box center [535, 219] width 57 height 13
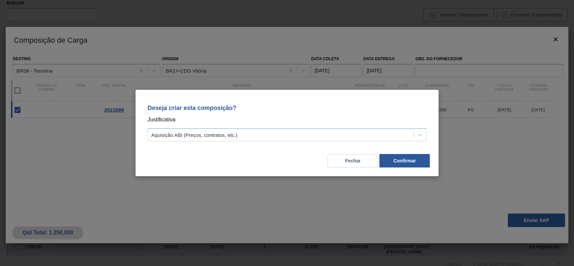
drag, startPoint x: 229, startPoint y: 137, endPoint x: 215, endPoint y: 143, distance: 15.3
click at [227, 137] on div "Aquisição ABI (Preços, contratos, etc.)" at bounding box center [194, 135] width 86 height 6
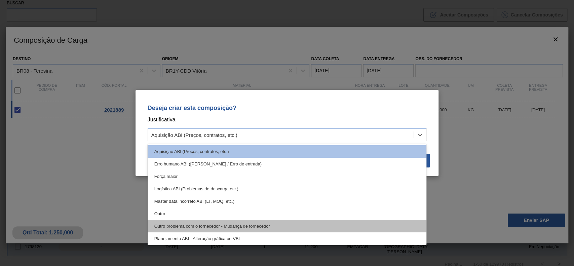
click at [191, 220] on div "Outro problema com o fornecedor - Mudança de fornecedor" at bounding box center [287, 226] width 279 height 12
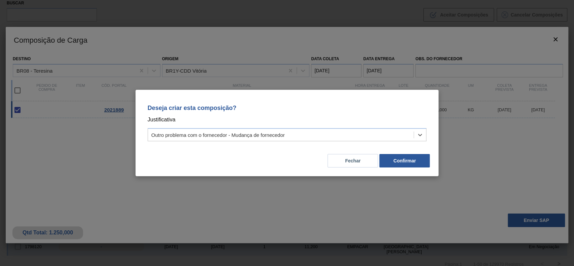
drag, startPoint x: 312, startPoint y: 128, endPoint x: 275, endPoint y: 147, distance: 42.1
click at [309, 129] on div "Deseja criar esta composição? Justificativa option Outro problema com o fornece…" at bounding box center [286, 121] width 287 height 47
click at [219, 147] on div "Fechar Confirmar" at bounding box center [286, 156] width 287 height 23
click at [216, 132] on div "Outro problema com o fornecedor - Mudança de fornecedor" at bounding box center [217, 135] width 133 height 6
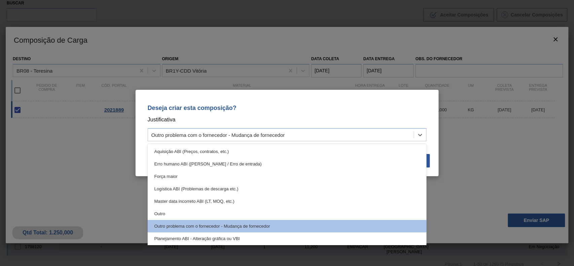
click at [188, 212] on div "Outro" at bounding box center [287, 213] width 279 height 12
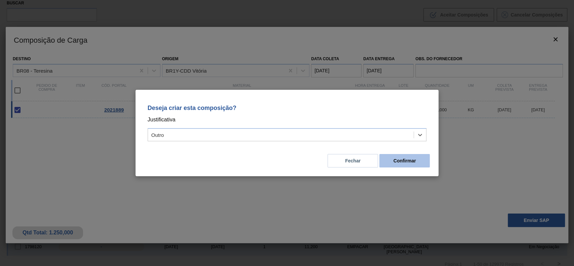
click at [416, 155] on button "Confirmar" at bounding box center [404, 160] width 50 height 13
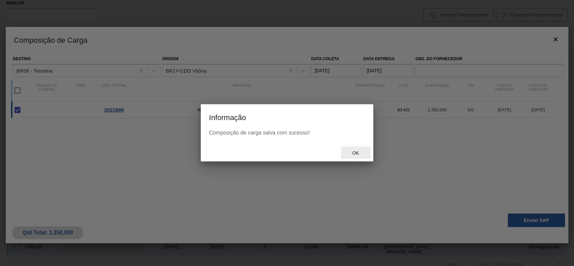
click at [358, 153] on span "Ok" at bounding box center [354, 152] width 17 height 5
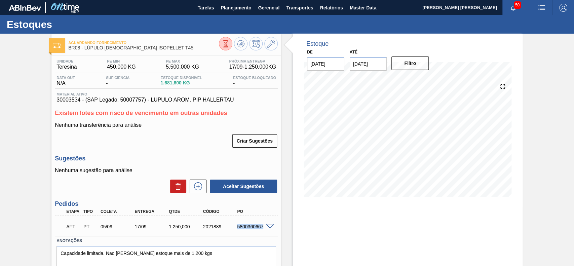
drag, startPoint x: 234, startPoint y: 227, endPoint x: 267, endPoint y: 231, distance: 32.8
click at [267, 231] on div "AFT PT 05/09 17/09 1.250,000 2021889 5800360667" at bounding box center [166, 225] width 223 height 17
copy div "5800360667"
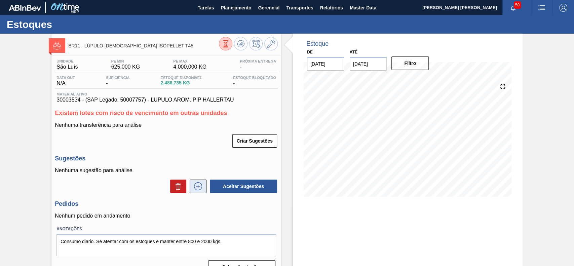
click at [198, 184] on icon at bounding box center [198, 186] width 11 height 8
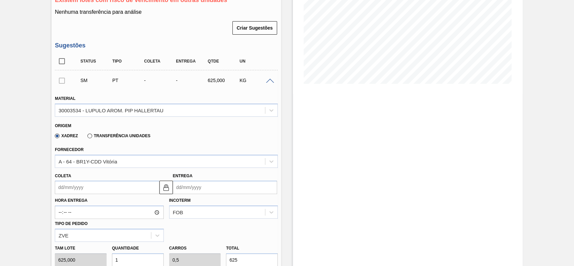
scroll to position [134, 0]
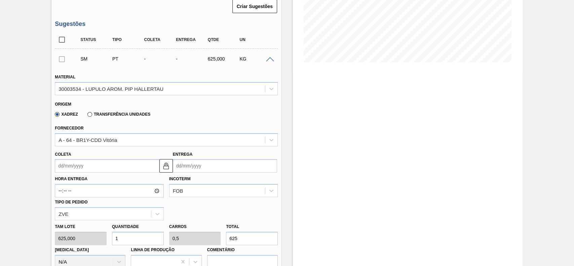
click at [104, 169] on input "Coleta" at bounding box center [107, 165] width 104 height 13
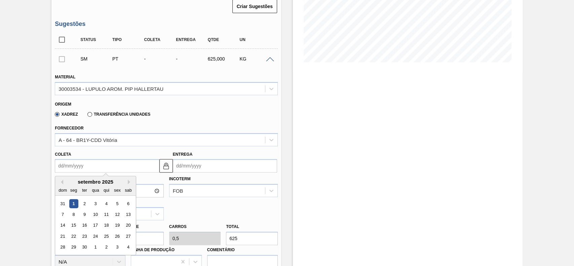
click at [122, 207] on div "31 1 2 3 4 5 6" at bounding box center [95, 203] width 76 height 11
click at [119, 207] on div "5" at bounding box center [117, 203] width 9 height 9
type input "[DATE]"
type input "20/09/2025"
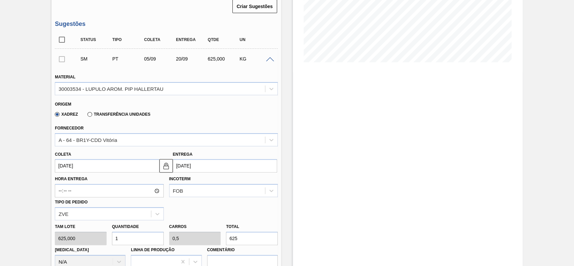
scroll to position [179, 0]
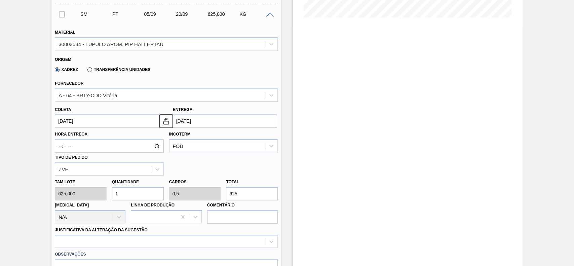
click at [129, 195] on input "1" at bounding box center [138, 193] width 52 height 13
type input "0"
type input "2"
type input "1"
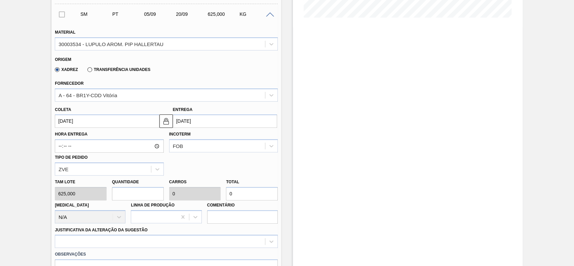
type input "1.250"
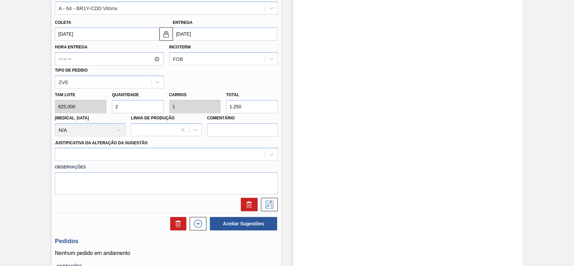
scroll to position [269, 0]
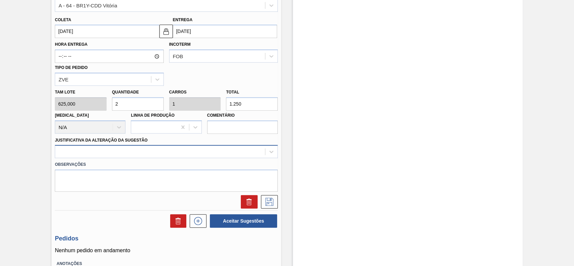
type input "2"
click at [115, 153] on div at bounding box center [160, 152] width 210 height 10
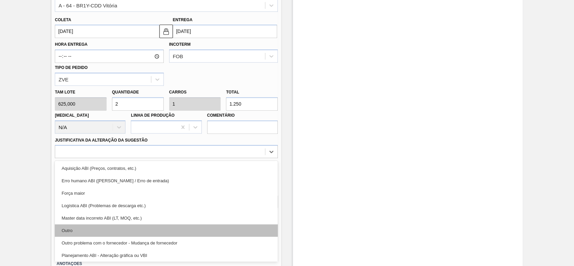
click at [97, 229] on div "Outro" at bounding box center [166, 230] width 223 height 12
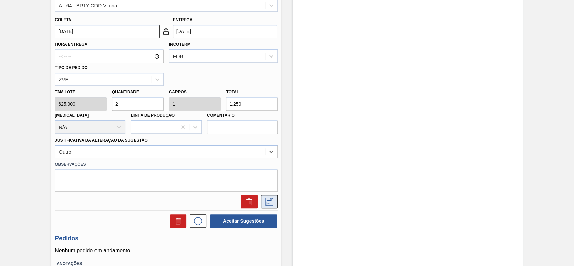
click at [269, 203] on icon at bounding box center [269, 202] width 11 height 8
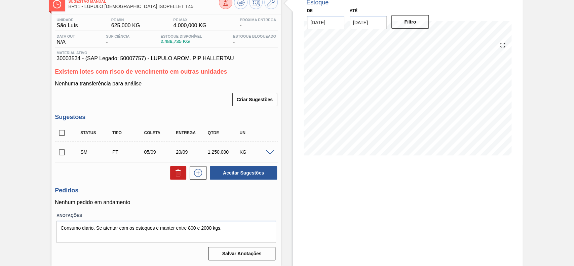
scroll to position [42, 0]
click at [60, 152] on input "checkbox" at bounding box center [62, 152] width 14 height 14
click at [234, 167] on button "Aceitar Sugestões" at bounding box center [243, 172] width 67 height 13
checkbox input "false"
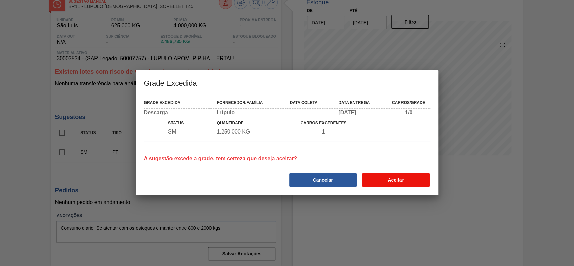
click at [391, 176] on button "Aceitar" at bounding box center [396, 179] width 68 height 13
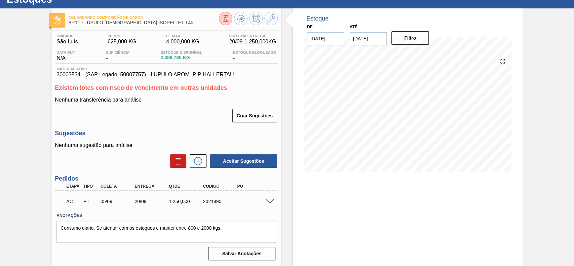
scroll to position [26, 0]
click at [264, 198] on div at bounding box center [270, 200] width 13 height 5
click at [272, 200] on span at bounding box center [270, 201] width 8 height 5
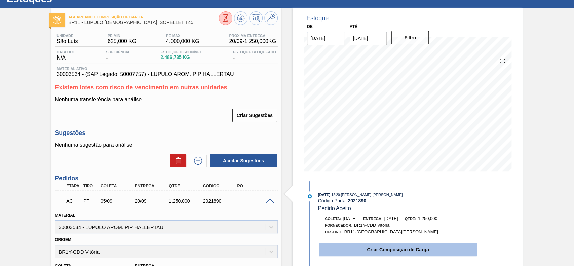
click at [395, 245] on button "Criar Composição de Carga" at bounding box center [398, 249] width 158 height 13
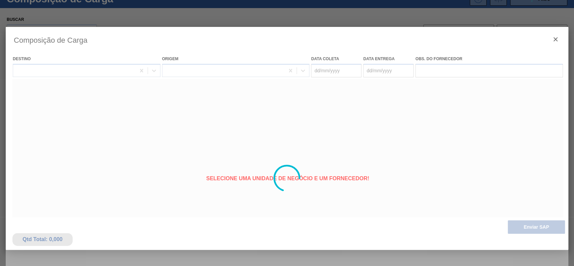
type coleta "[DATE]"
type entrega "20/09/2025"
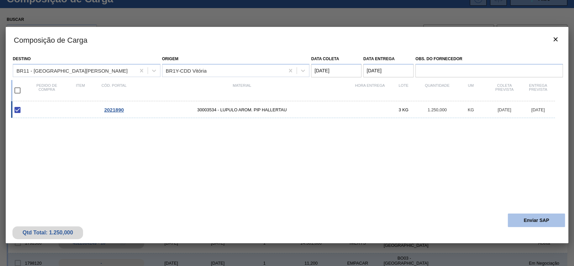
click at [518, 218] on button "Enviar SAP" at bounding box center [535, 219] width 57 height 13
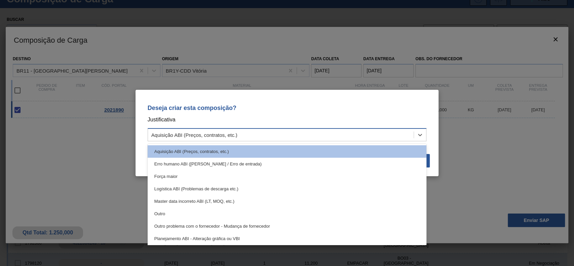
click at [291, 133] on div "Aquisição ABI (Preços, contratos, etc.)" at bounding box center [281, 135] width 266 height 10
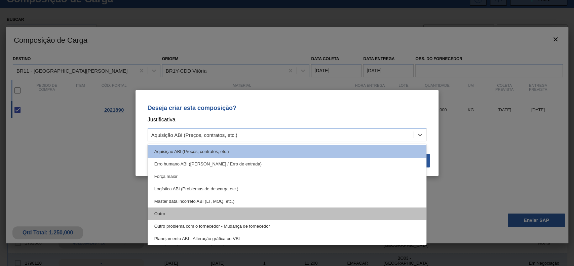
click at [194, 212] on div "Outro" at bounding box center [287, 213] width 279 height 12
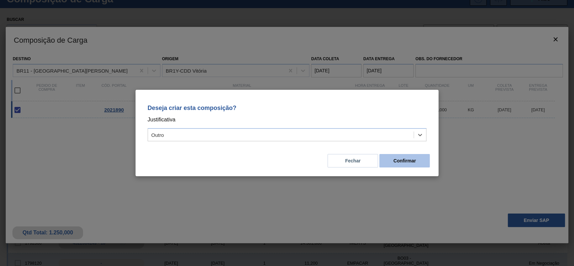
click at [421, 163] on button "Confirmar" at bounding box center [404, 160] width 50 height 13
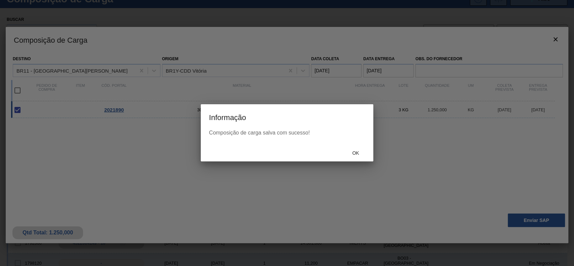
click at [354, 158] on div "Ok" at bounding box center [356, 153] width 30 height 12
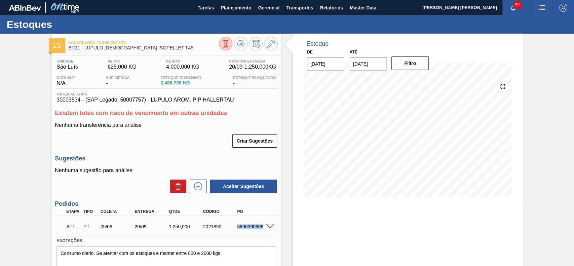
drag, startPoint x: 232, startPoint y: 225, endPoint x: 263, endPoint y: 231, distance: 31.4
click at [263, 231] on div "AFT PT 05/09 20/09 1.250,000 2021890 5800360668" at bounding box center [164, 225] width 205 height 13
copy div "5800360668"
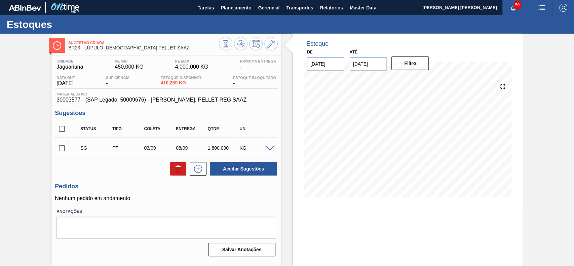
click at [271, 150] on span at bounding box center [270, 148] width 8 height 5
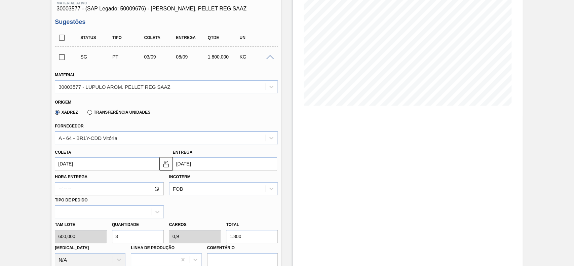
scroll to position [89, 0]
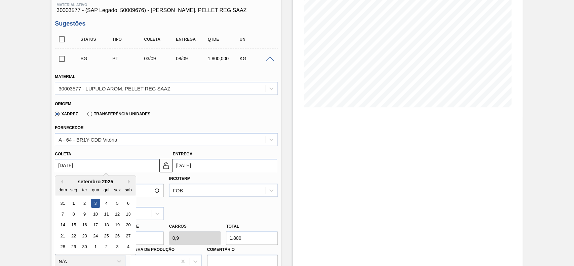
click at [102, 165] on input "03/09/2025" at bounding box center [107, 165] width 104 height 13
click at [114, 204] on div "5" at bounding box center [117, 203] width 9 height 9
type input "[DATE]"
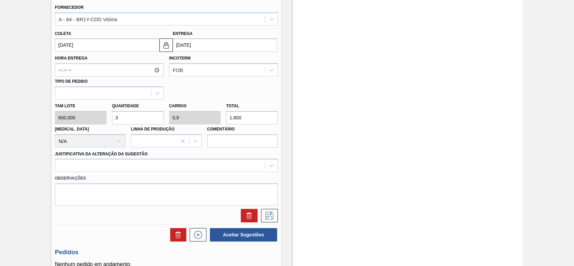
scroll to position [224, 0]
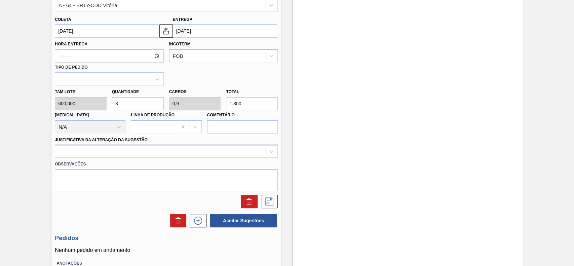
click at [158, 150] on div at bounding box center [160, 152] width 210 height 10
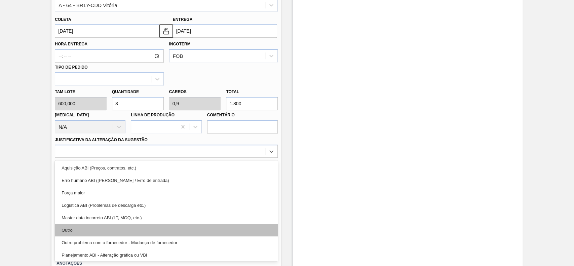
click at [93, 227] on div "Outro" at bounding box center [166, 230] width 223 height 12
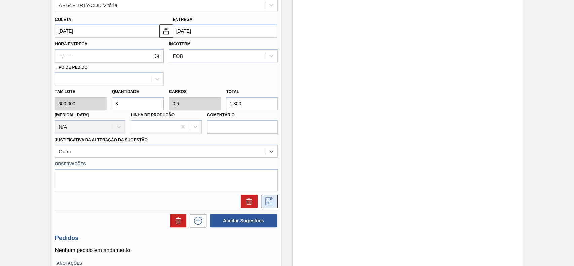
click at [271, 203] on icon at bounding box center [269, 201] width 8 height 8
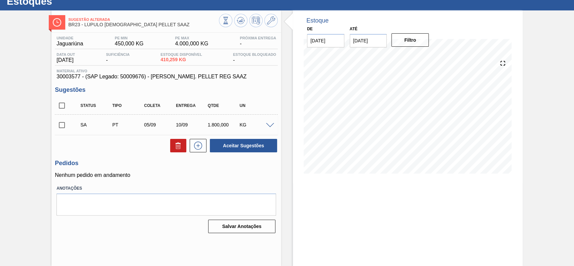
scroll to position [23, 0]
click at [65, 126] on input "checkbox" at bounding box center [62, 125] width 14 height 14
click at [252, 146] on button "Aceitar Sugestões" at bounding box center [243, 145] width 67 height 13
checkbox input "false"
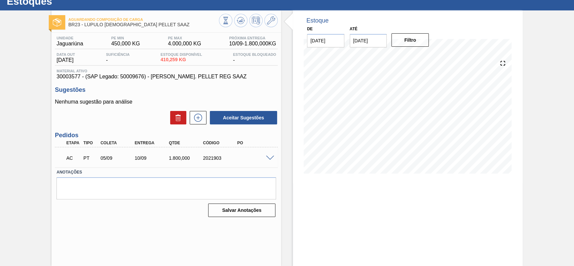
click at [270, 160] on span at bounding box center [270, 158] width 8 height 5
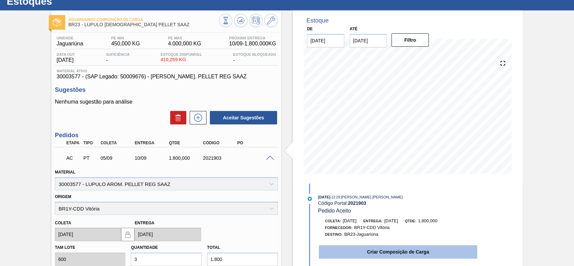
click at [367, 251] on button "Criar Composição de Carga" at bounding box center [398, 251] width 158 height 13
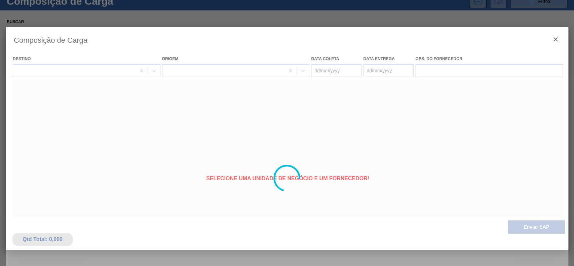
type coleta "[DATE]"
type entrega "[DATE]"
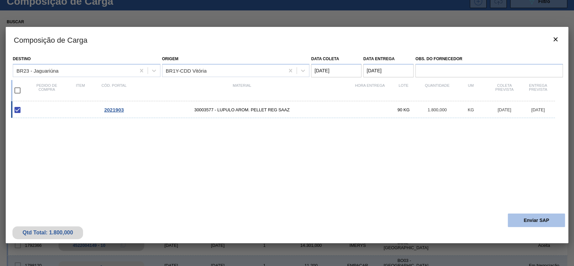
click at [541, 217] on button "Enviar SAP" at bounding box center [535, 219] width 57 height 13
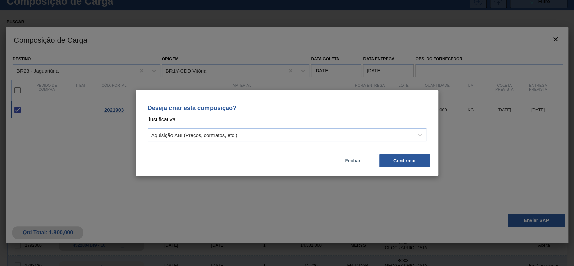
click at [331, 141] on div "Deseja criar esta composição? Justificativa Aquisição ABI (Preços, contratos, e…" at bounding box center [286, 121] width 287 height 47
click at [256, 132] on div "Aquisição ABI (Preços, contratos, etc.)" at bounding box center [281, 135] width 266 height 10
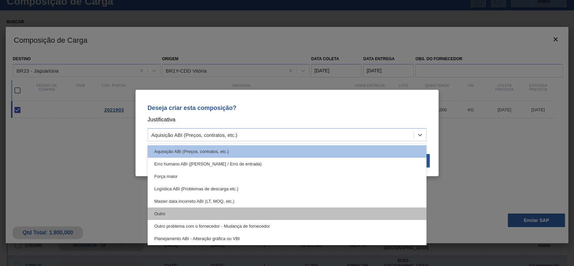
click at [195, 218] on div "Outro" at bounding box center [287, 213] width 279 height 12
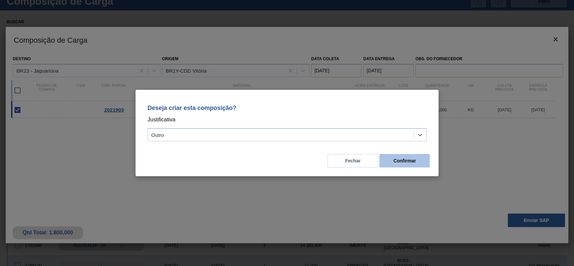
click at [401, 162] on button "Confirmar" at bounding box center [404, 160] width 50 height 13
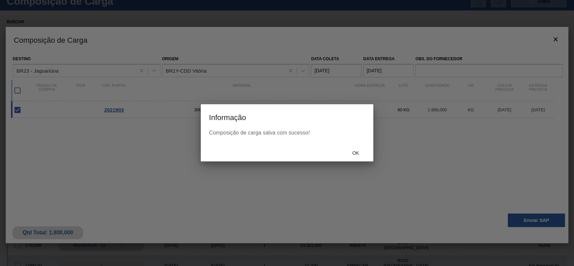
drag, startPoint x: 360, startPoint y: 144, endPoint x: 356, endPoint y: 157, distance: 13.4
click at [360, 146] on div "Ok" at bounding box center [287, 152] width 172 height 17
click at [356, 157] on div "Ok" at bounding box center [356, 153] width 30 height 12
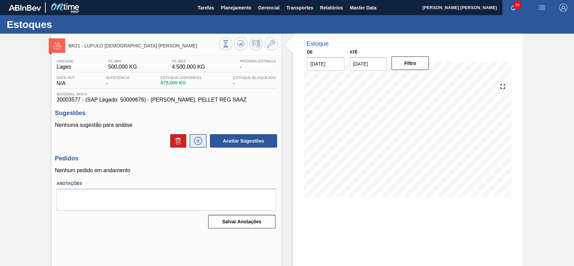
click at [197, 136] on button at bounding box center [198, 140] width 17 height 13
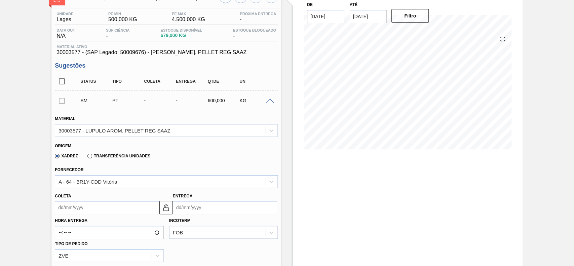
scroll to position [134, 0]
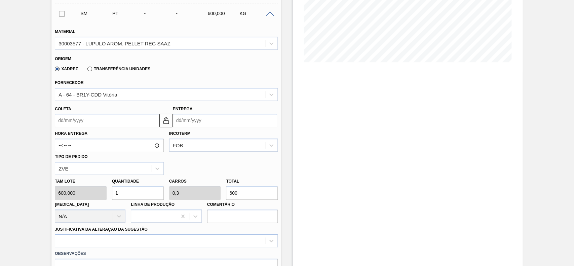
click at [103, 118] on input "Coleta" at bounding box center [107, 120] width 104 height 13
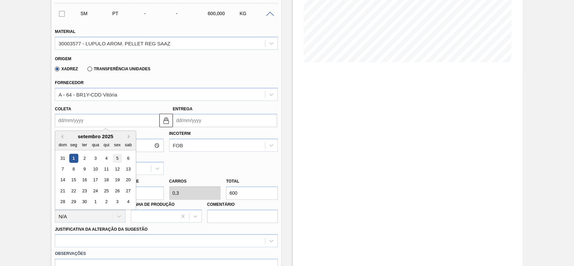
click at [118, 157] on div "5" at bounding box center [117, 158] width 9 height 9
type input "[DATE]"
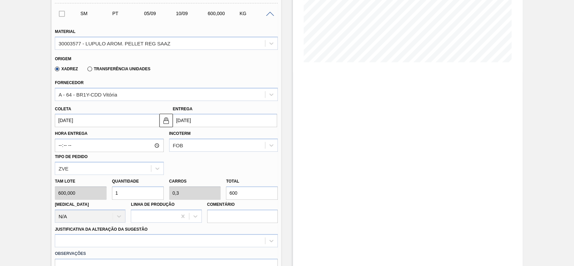
click at [140, 191] on input "1" at bounding box center [138, 192] width 52 height 13
type input "0"
type input "2"
type input "0,6"
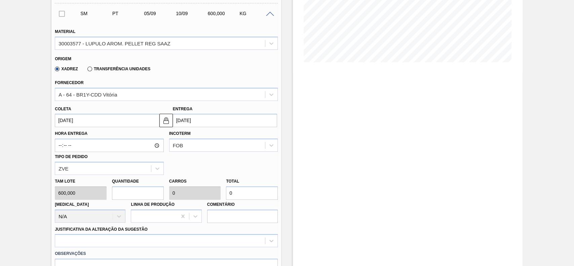
type input "1.200"
type input "2"
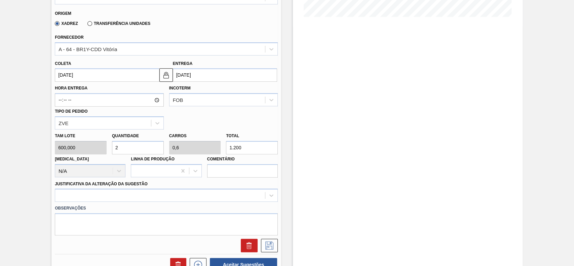
scroll to position [224, 0]
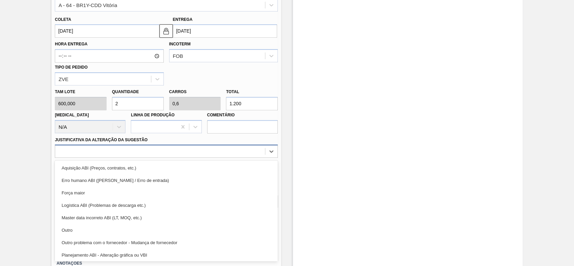
click at [106, 149] on div at bounding box center [160, 152] width 210 height 10
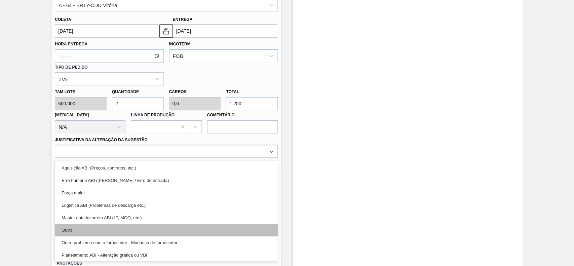
click at [81, 225] on div "Outro" at bounding box center [166, 230] width 223 height 12
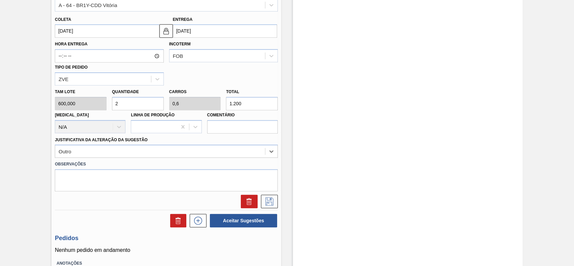
click at [281, 200] on div "Estoque De [DATE] Até [DATE] Filtro 01/09 Projeção de Estoque 679 [DOMAIN_NAME]…" at bounding box center [401, 62] width 241 height 504
click at [271, 202] on icon at bounding box center [269, 201] width 8 height 8
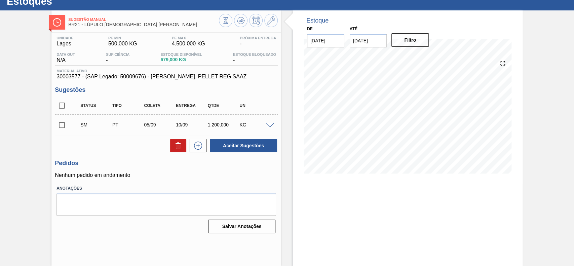
scroll to position [23, 0]
click at [62, 130] on input "checkbox" at bounding box center [62, 125] width 14 height 14
click at [237, 150] on button "Aceitar Sugestões" at bounding box center [243, 145] width 67 height 13
checkbox input "false"
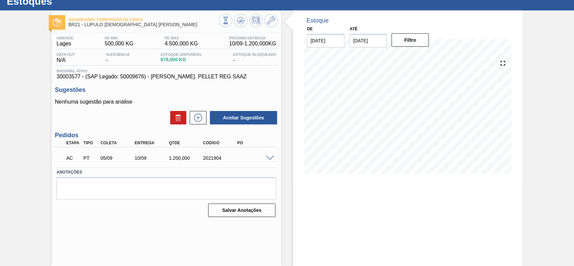
click at [269, 157] on span at bounding box center [270, 158] width 8 height 5
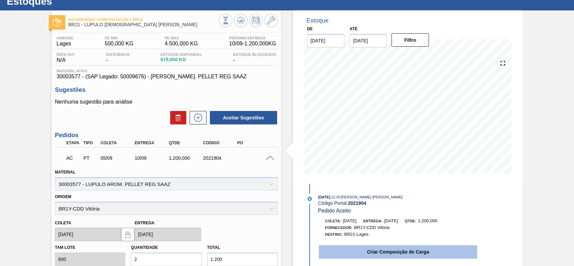
click at [409, 255] on button "Criar Composição de Carga" at bounding box center [398, 251] width 158 height 13
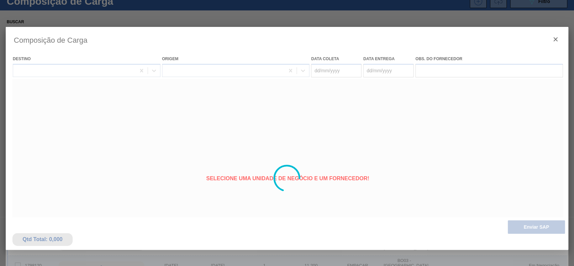
type coleta "[DATE]"
type entrega "[DATE]"
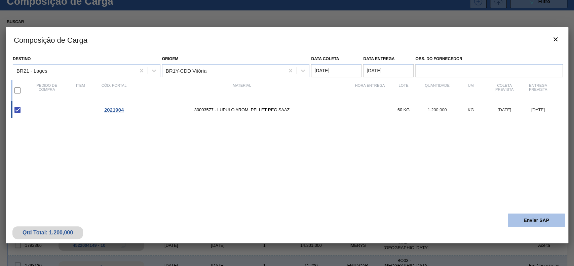
click at [522, 214] on button "Enviar SAP" at bounding box center [535, 219] width 57 height 13
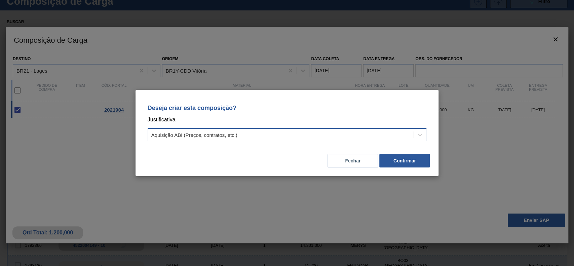
drag, startPoint x: 252, startPoint y: 133, endPoint x: 227, endPoint y: 140, distance: 26.3
click at [249, 134] on div "Aquisição ABI (Preços, contratos, etc.)" at bounding box center [281, 135] width 266 height 10
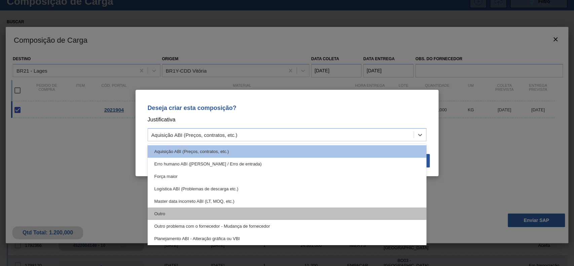
click at [181, 211] on div "Outro" at bounding box center [287, 213] width 279 height 12
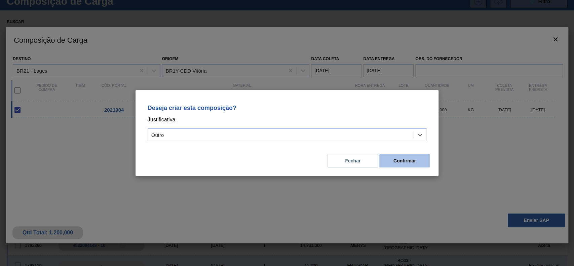
click at [403, 159] on button "Confirmar" at bounding box center [404, 160] width 50 height 13
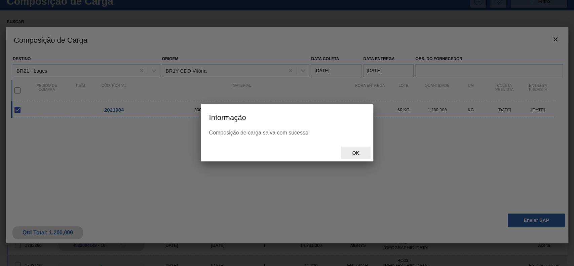
click at [351, 152] on span "Ok" at bounding box center [354, 152] width 17 height 5
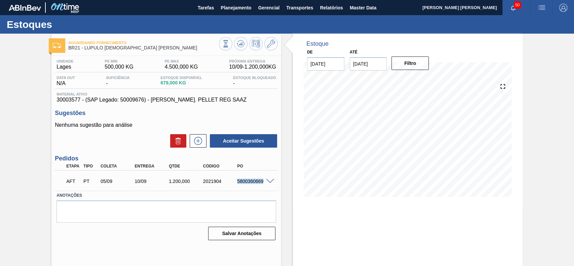
drag, startPoint x: 236, startPoint y: 181, endPoint x: 262, endPoint y: 184, distance: 26.4
click at [262, 184] on div "AFT PT 05/09 10/09 1.200,000 2021904 5800360669" at bounding box center [164, 180] width 205 height 13
copy div "5800360669"
drag, startPoint x: 235, startPoint y: 182, endPoint x: 261, endPoint y: 183, distance: 25.9
click at [261, 183] on div "5800360670" at bounding box center [254, 180] width 38 height 5
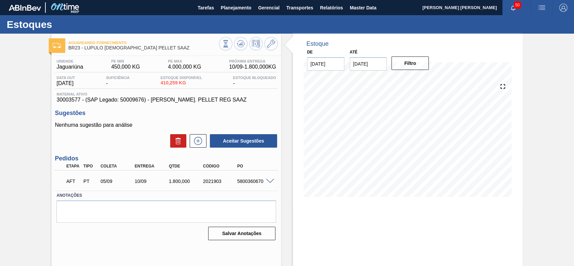
click at [262, 189] on div "AFT PT 05/09 10/09 1.800,000 2021903 5800360670" at bounding box center [166, 180] width 223 height 17
drag, startPoint x: 236, startPoint y: 183, endPoint x: 267, endPoint y: 182, distance: 31.3
click at [267, 182] on div "AFT PT 05/09 10/09 1.800,000 2021903 5800360670" at bounding box center [166, 180] width 223 height 17
copy div "5800360670"
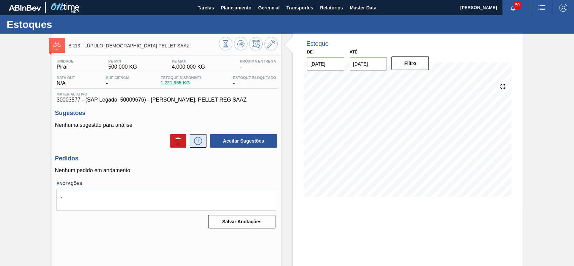
click at [198, 140] on icon at bounding box center [198, 141] width 11 height 8
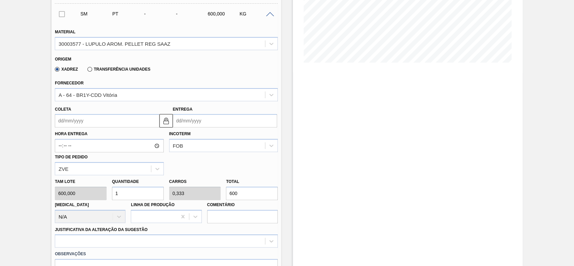
scroll to position [134, 0]
click at [93, 122] on input "Coleta" at bounding box center [107, 120] width 104 height 13
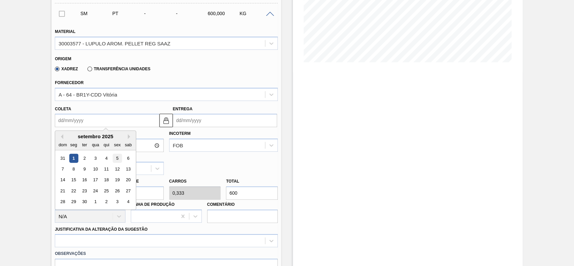
click at [118, 159] on div "5" at bounding box center [117, 158] width 9 height 9
type input "[DATE]"
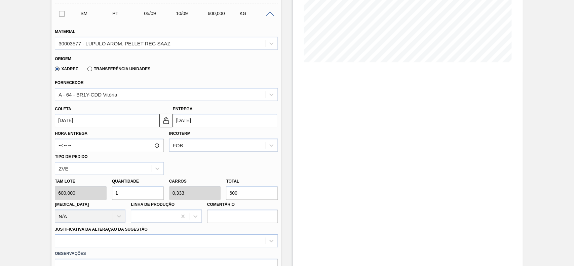
click at [133, 193] on input "1" at bounding box center [138, 192] width 52 height 13
type input "0"
type input "5"
type input "1,667"
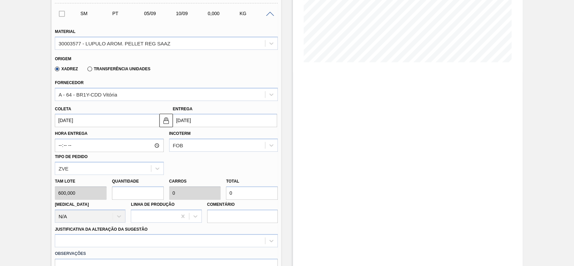
type input "3.000"
type input "0"
type input "4"
type input "1,333"
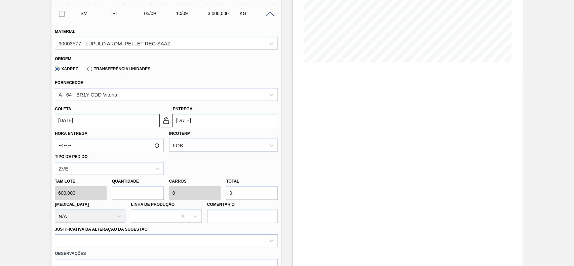
type input "2.400"
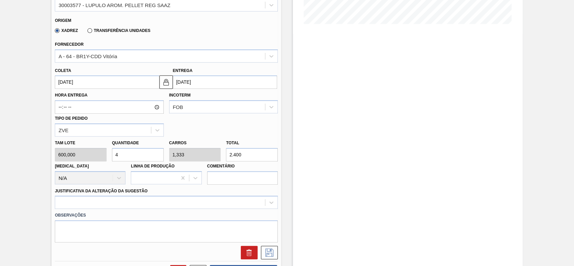
scroll to position [224, 0]
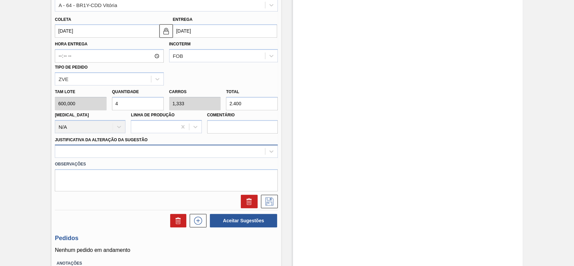
type input "4"
click at [95, 155] on div at bounding box center [160, 152] width 210 height 10
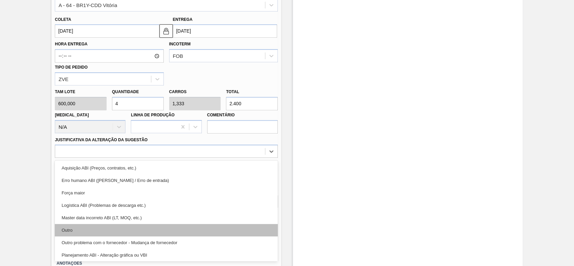
click at [78, 227] on div "Outro" at bounding box center [166, 230] width 223 height 12
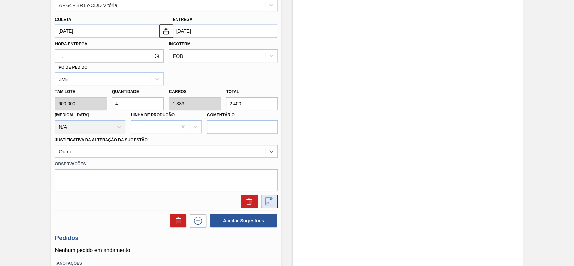
click at [271, 202] on icon at bounding box center [269, 201] width 8 height 8
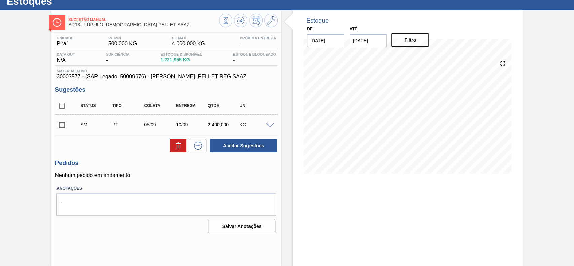
scroll to position [23, 0]
click at [53, 125] on div "Unidade Piraí PE MIN 500,000 KG PE MAX 4.000,000 KG Próxima Entrega - Data out …" at bounding box center [166, 134] width 230 height 203
click at [62, 123] on input "checkbox" at bounding box center [62, 125] width 14 height 14
click at [261, 149] on button "Aceitar Sugestões" at bounding box center [243, 145] width 67 height 13
checkbox input "false"
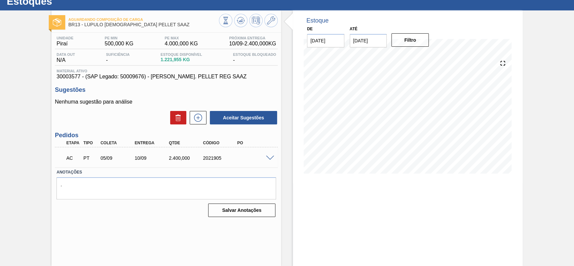
click at [269, 158] on span at bounding box center [270, 158] width 8 height 5
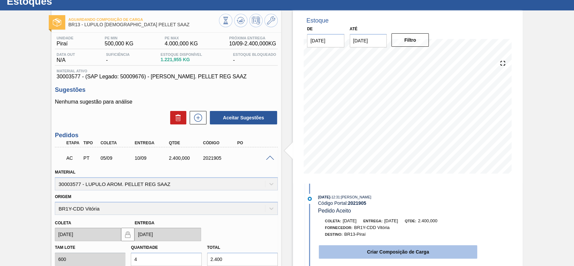
click at [385, 254] on button "Criar Composição de Carga" at bounding box center [398, 251] width 158 height 13
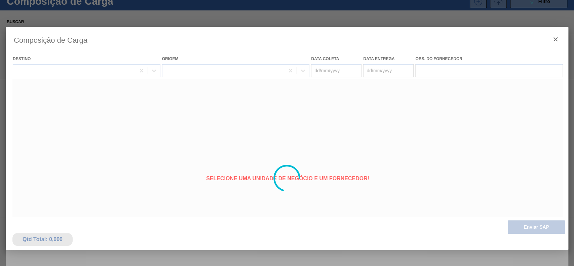
type coleta "[DATE]"
type entrega "[DATE]"
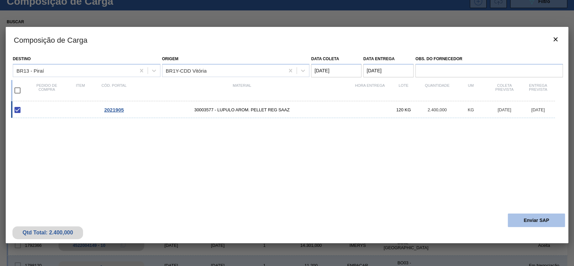
click at [532, 215] on button "Enviar SAP" at bounding box center [535, 219] width 57 height 13
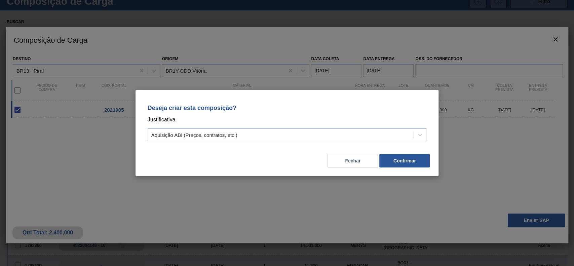
click at [259, 128] on div "Deseja criar esta composição? Justificativa Aquisição ABI (Preços, contratos, e…" at bounding box center [286, 121] width 287 height 47
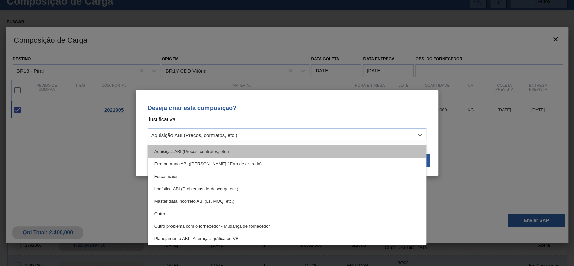
drag, startPoint x: 225, startPoint y: 137, endPoint x: 214, endPoint y: 155, distance: 20.3
click at [225, 138] on div "Aquisição ABI (Preços, contratos, etc.)" at bounding box center [281, 135] width 266 height 10
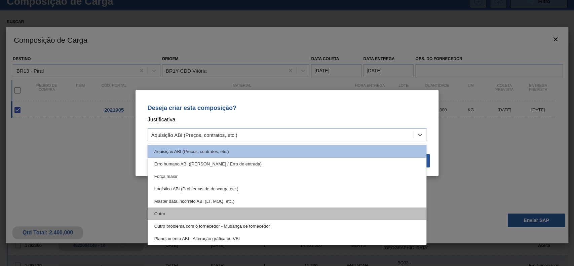
click at [196, 208] on div "Outro" at bounding box center [287, 213] width 279 height 12
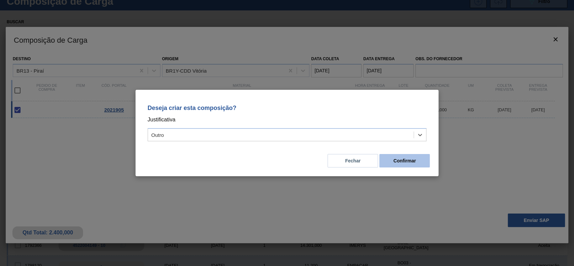
click at [421, 157] on button "Confirmar" at bounding box center [404, 160] width 50 height 13
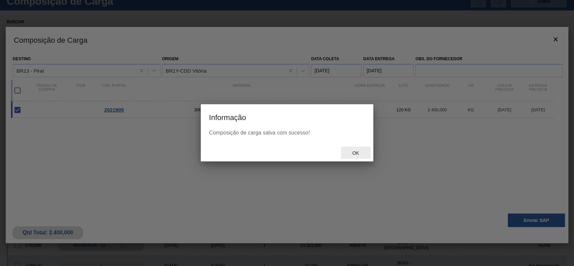
click at [354, 154] on span "Ok" at bounding box center [354, 152] width 17 height 5
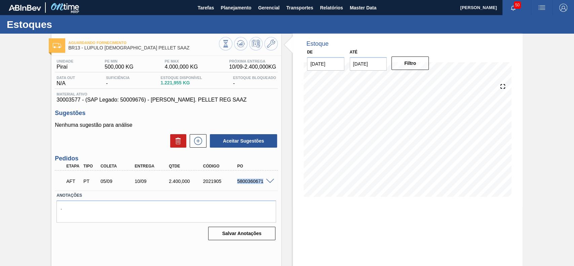
drag, startPoint x: 236, startPoint y: 182, endPoint x: 263, endPoint y: 183, distance: 27.6
click at [263, 183] on div "5800360671" at bounding box center [254, 180] width 38 height 5
copy div "5800360671"
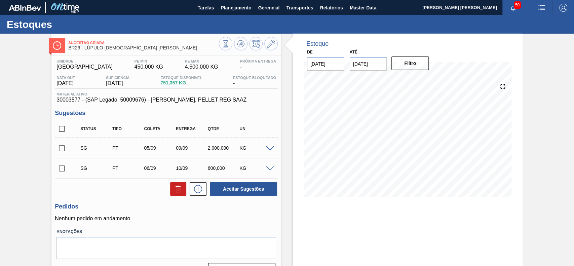
click at [267, 148] on span at bounding box center [270, 148] width 8 height 5
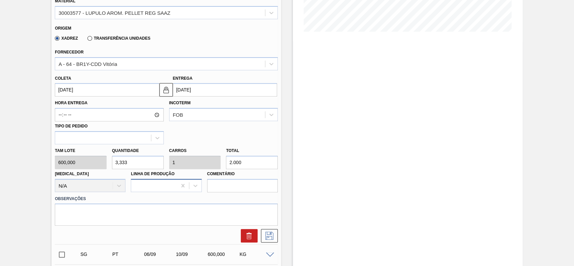
scroll to position [179, 0]
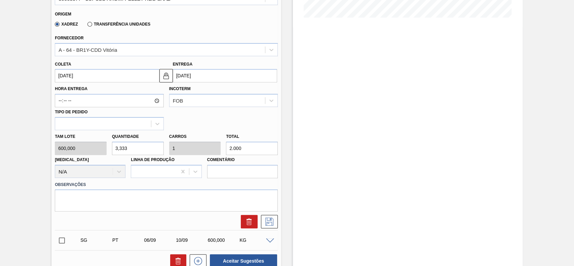
click at [141, 144] on input "3,333" at bounding box center [138, 147] width 52 height 13
type input "4"
type input "1,2"
type input "2.400"
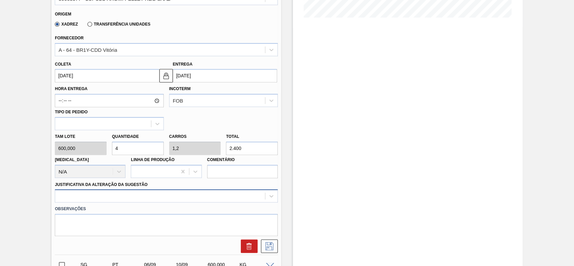
type input "4"
click at [82, 194] on div at bounding box center [166, 195] width 223 height 13
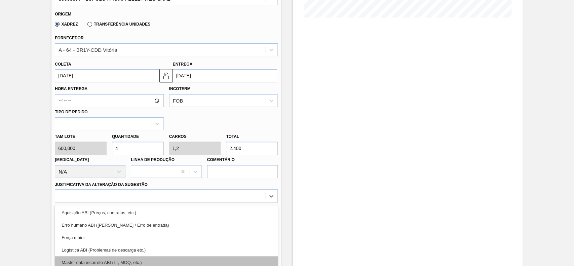
scroll to position [222, 0]
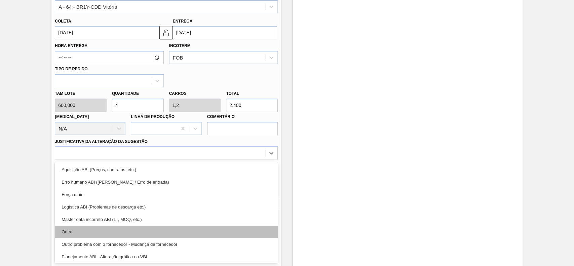
click at [82, 228] on div "Outro" at bounding box center [166, 231] width 223 height 12
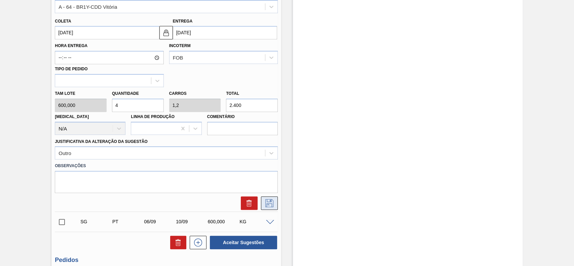
click at [268, 207] on icon at bounding box center [269, 203] width 11 height 8
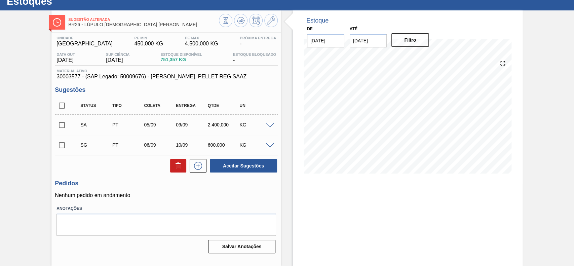
scroll to position [23, 0]
click at [61, 128] on input "checkbox" at bounding box center [62, 125] width 14 height 14
click at [252, 170] on button "Aceitar Sugestões" at bounding box center [243, 165] width 67 height 13
checkbox input "false"
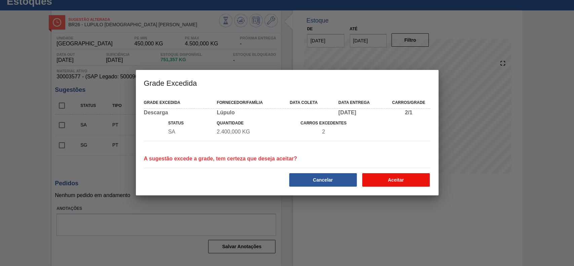
click at [399, 179] on button "Aceitar" at bounding box center [396, 179] width 68 height 13
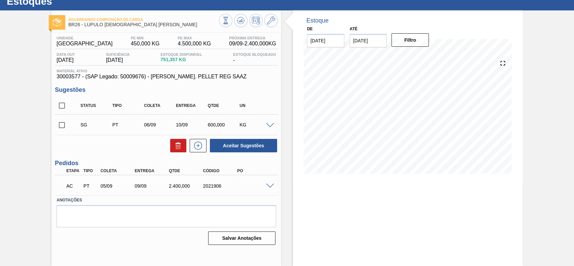
click at [273, 183] on div at bounding box center [270, 185] width 13 height 5
click at [272, 183] on span at bounding box center [270, 185] width 8 height 5
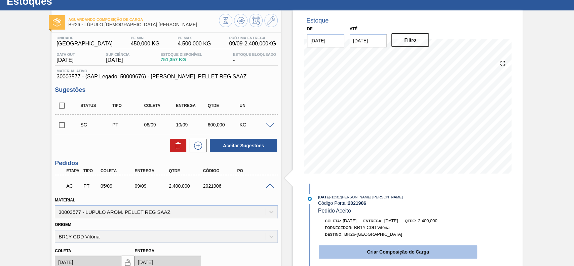
click at [365, 254] on button "Criar Composição de Carga" at bounding box center [398, 251] width 158 height 13
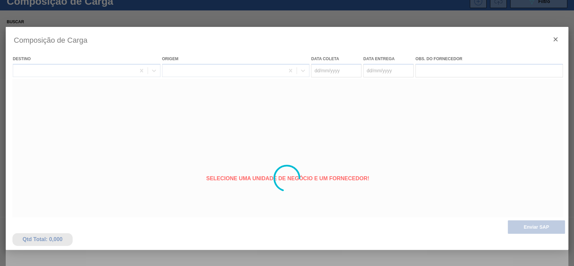
type coleta "[DATE]"
type entrega "[DATE]"
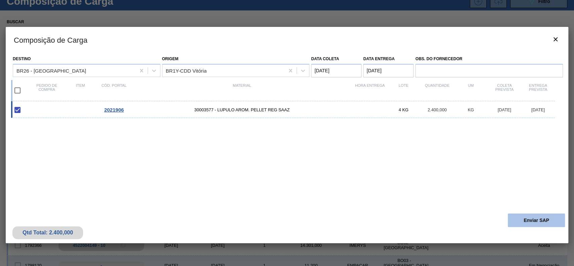
click at [529, 217] on button "Enviar SAP" at bounding box center [535, 219] width 57 height 13
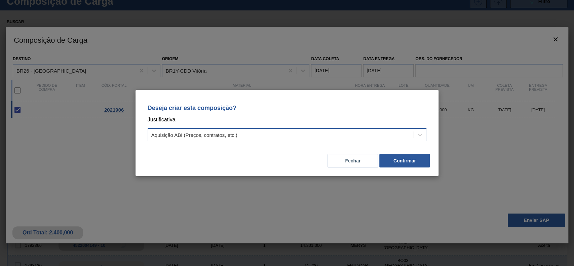
click at [229, 133] on div "Aquisição ABI (Preços, contratos, etc.)" at bounding box center [194, 135] width 86 height 6
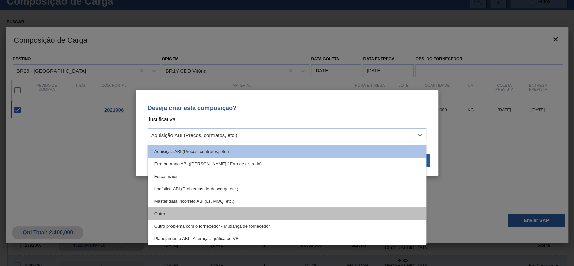
click at [177, 208] on div "Outro" at bounding box center [287, 213] width 279 height 12
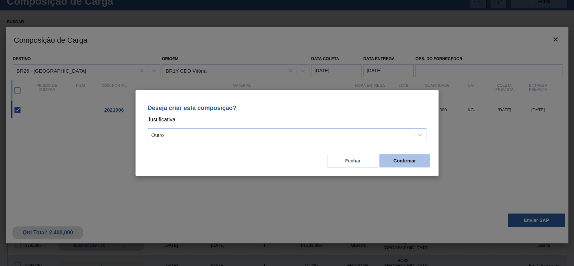
click at [398, 166] on button "Confirmar" at bounding box center [404, 160] width 50 height 13
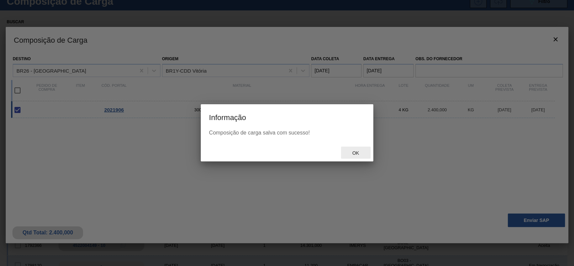
click at [354, 155] on span "Ok" at bounding box center [354, 152] width 17 height 5
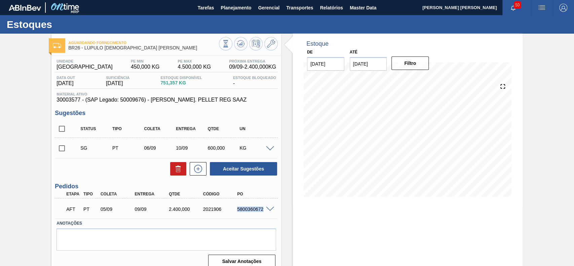
drag, startPoint x: 236, startPoint y: 211, endPoint x: 263, endPoint y: 213, distance: 27.0
click at [263, 213] on div "AFT PT 05/09 09/09 2.400,000 2021906 5800360672" at bounding box center [164, 208] width 205 height 13
copy div "5800360672"
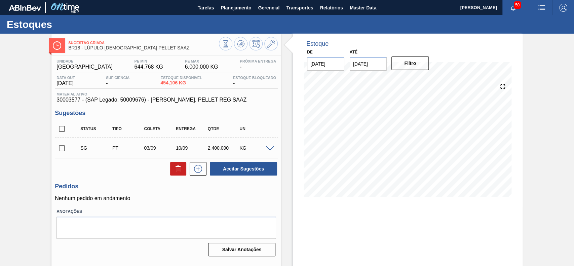
click at [270, 147] on span at bounding box center [270, 148] width 8 height 5
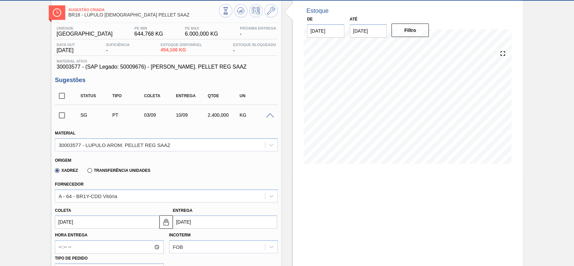
scroll to position [89, 0]
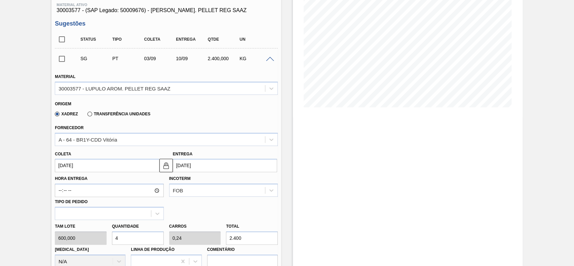
click at [96, 159] on input "[DATE]" at bounding box center [107, 165] width 104 height 13
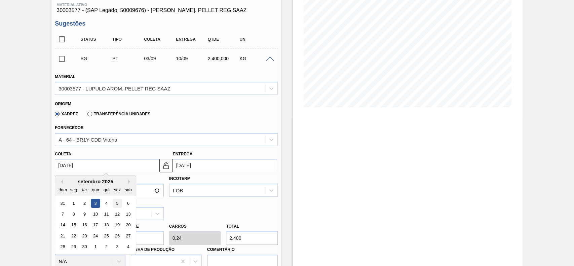
click at [115, 203] on div "5" at bounding box center [117, 203] width 9 height 9
type input "[DATE]"
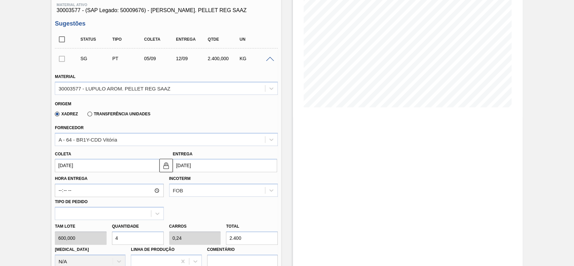
scroll to position [134, 0]
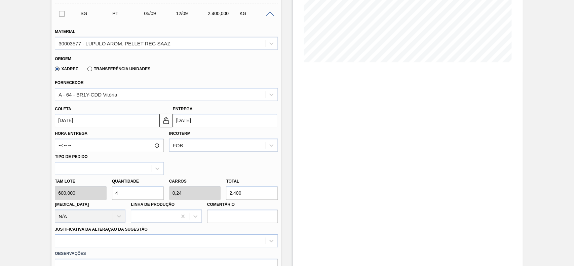
click at [237, 38] on div "30003577 - LUPULO AROM. PELLET REG SAAZ" at bounding box center [166, 43] width 223 height 13
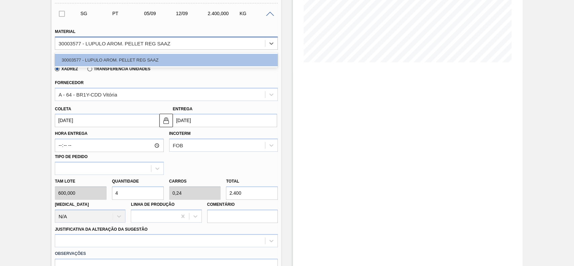
click at [237, 39] on div "30003577 - LUPULO AROM. PELLET REG SAAZ" at bounding box center [160, 43] width 210 height 10
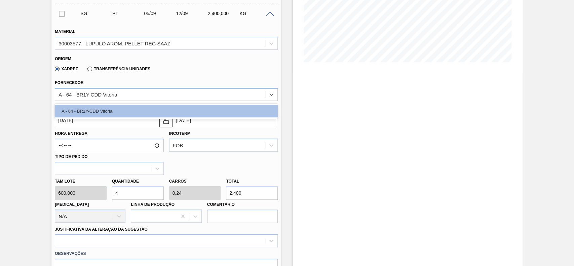
click at [140, 95] on div "A - 64 - BR1Y-CDD Vitória" at bounding box center [160, 94] width 210 height 10
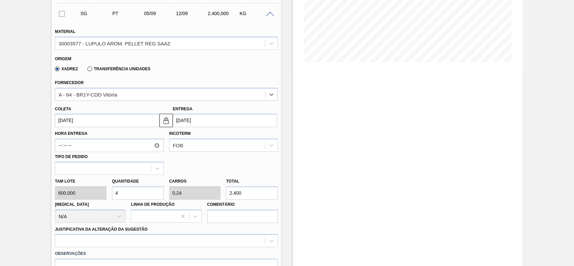
click at [122, 192] on input "4" at bounding box center [138, 192] width 52 height 13
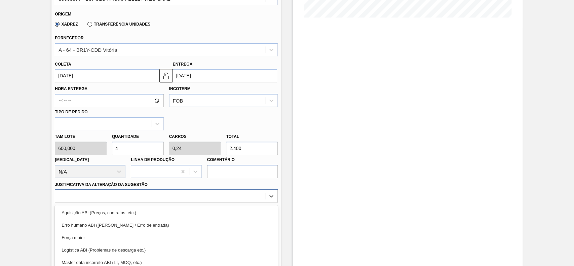
click at [124, 200] on div "option Força maior focused, 3 of 18. 18 results available. Use Up and Down to c…" at bounding box center [166, 195] width 223 height 13
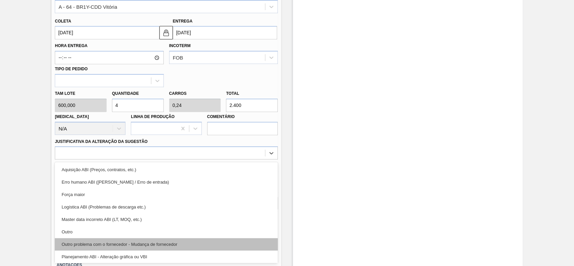
click at [107, 238] on div "Outro problema com o fornecedor - Mudança de fornecedor" at bounding box center [166, 244] width 223 height 12
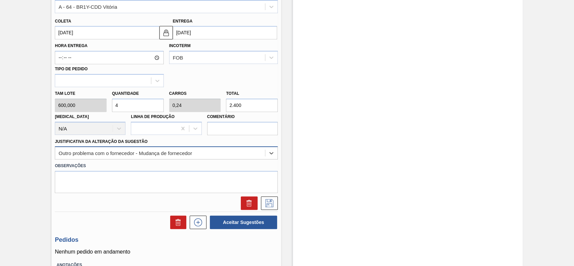
drag, startPoint x: 123, startPoint y: 152, endPoint x: 120, endPoint y: 159, distance: 8.0
click at [123, 154] on div "Outro problema com o fornecedor - Mudança de fornecedor" at bounding box center [124, 153] width 133 height 6
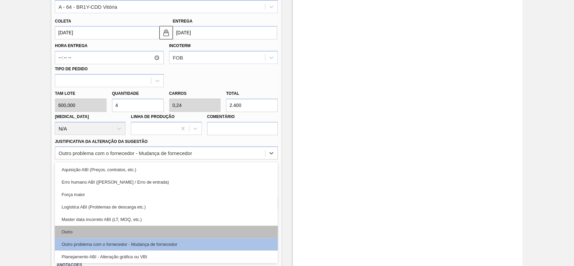
click at [97, 231] on div "Outro" at bounding box center [166, 231] width 223 height 12
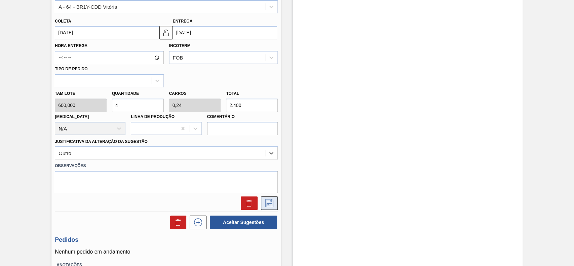
click at [277, 205] on button at bounding box center [269, 202] width 17 height 13
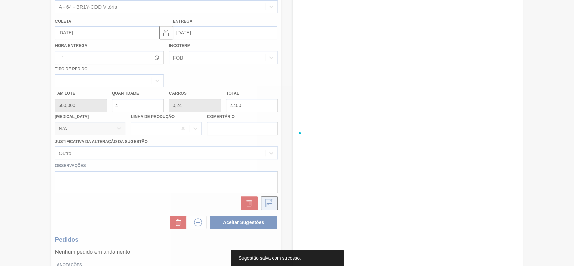
click at [272, 205] on div at bounding box center [287, 133] width 574 height 266
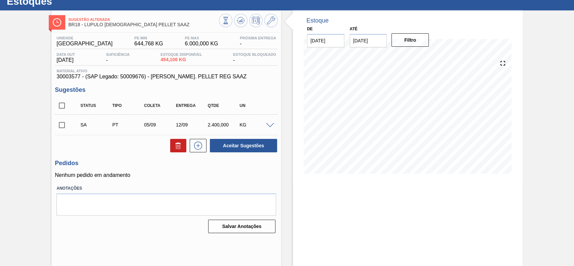
scroll to position [23, 0]
click at [59, 124] on input "checkbox" at bounding box center [62, 125] width 14 height 14
click at [258, 146] on button "Aceitar Sugestões" at bounding box center [243, 145] width 67 height 13
checkbox input "false"
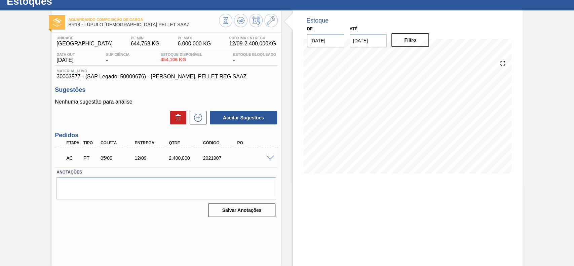
click at [270, 161] on div "AC PT 05/09 12/09 2.400,000 2021907" at bounding box center [166, 157] width 223 height 17
click at [270, 157] on span at bounding box center [270, 158] width 8 height 5
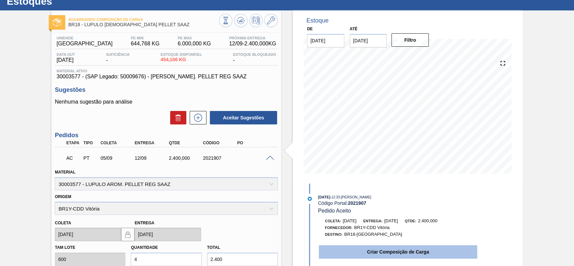
click at [393, 246] on button "Criar Composição de Carga" at bounding box center [398, 251] width 158 height 13
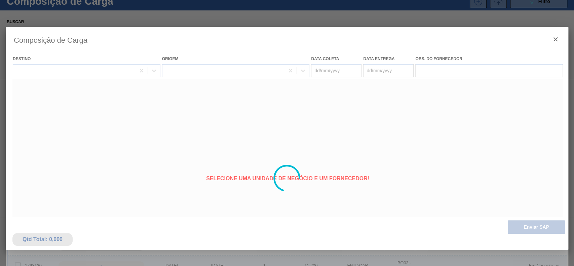
type coleta "[DATE]"
type entrega "12/09/2025"
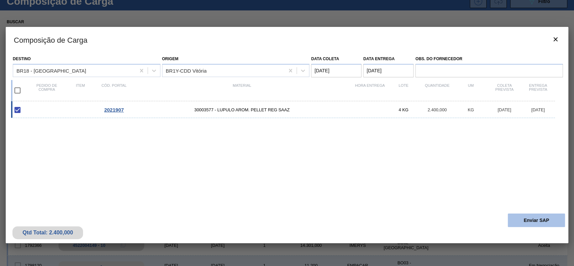
click at [525, 213] on button "Enviar SAP" at bounding box center [535, 219] width 57 height 13
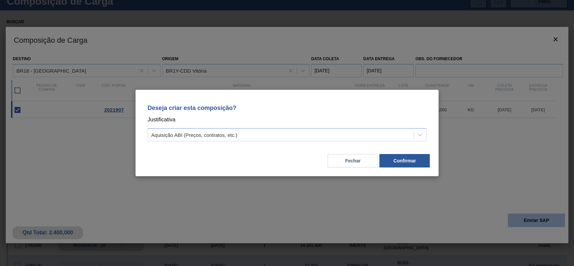
click at [526, 224] on div "Deseja criar esta composição? Justificativa Aquisição ABI (Preços, contratos, e…" at bounding box center [287, 133] width 574 height 266
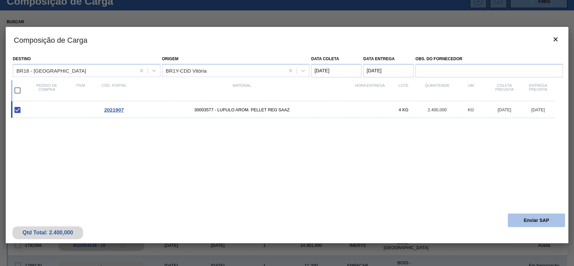
click at [519, 225] on button "Enviar SAP" at bounding box center [535, 219] width 57 height 13
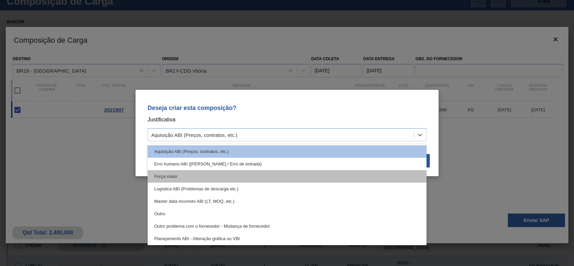
drag, startPoint x: 226, startPoint y: 133, endPoint x: 162, endPoint y: 178, distance: 78.3
click at [225, 133] on div "Aquisição ABI (Preços, contratos, etc.)" at bounding box center [194, 135] width 86 height 6
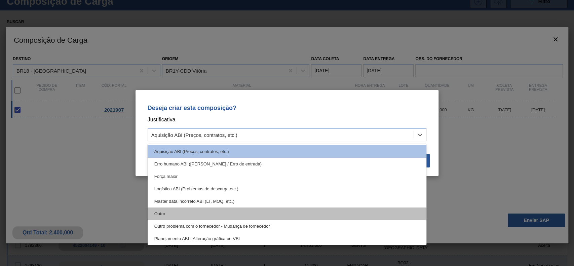
click at [170, 210] on div "Outro" at bounding box center [287, 213] width 279 height 12
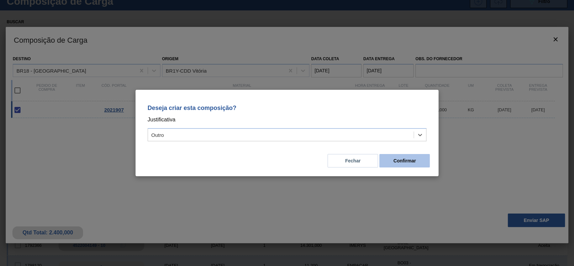
click at [412, 159] on button "Confirmar" at bounding box center [404, 160] width 50 height 13
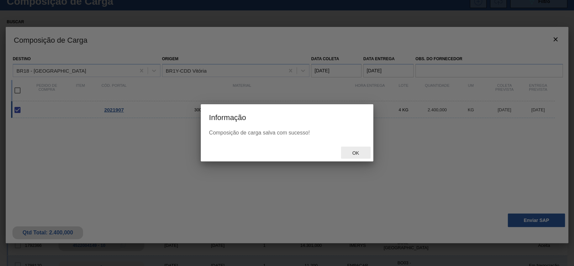
click at [355, 149] on div "Ok" at bounding box center [356, 153] width 30 height 12
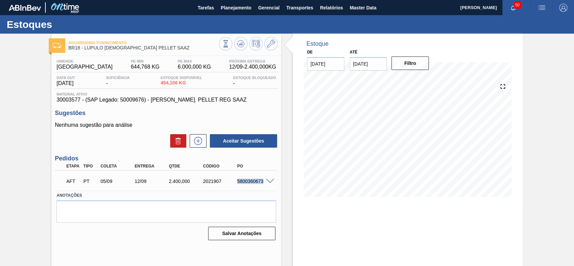
drag, startPoint x: 234, startPoint y: 183, endPoint x: 265, endPoint y: 185, distance: 31.3
click at [265, 185] on div "AFT PT 05/09 12/09 2.400,000 2021907 5800360673" at bounding box center [164, 180] width 205 height 13
copy div "5800360673"
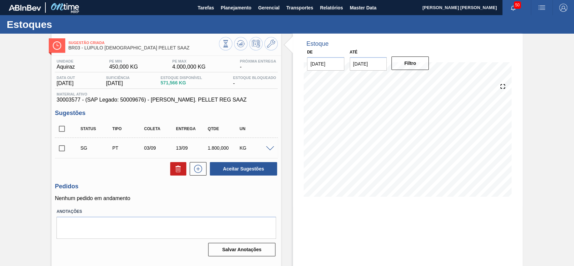
click at [271, 147] on span at bounding box center [270, 148] width 8 height 5
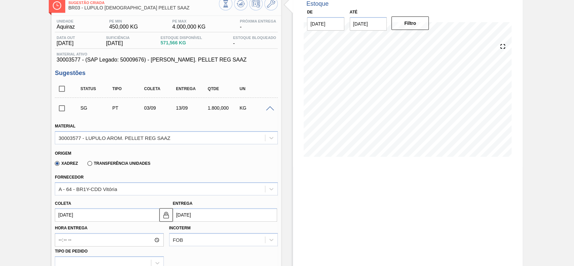
scroll to position [89, 0]
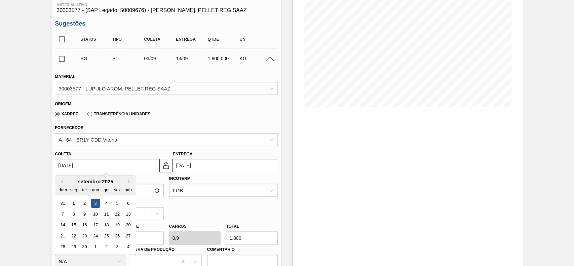
click at [97, 163] on input "[DATE]" at bounding box center [107, 165] width 104 height 13
click at [119, 204] on div "5" at bounding box center [117, 203] width 9 height 9
type input "[DATE]"
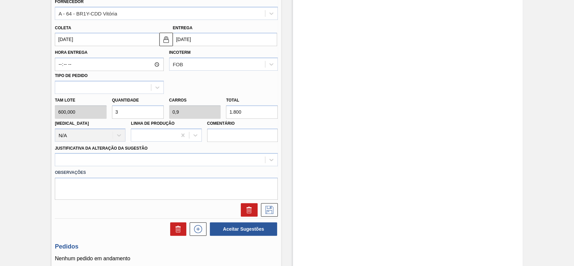
scroll to position [224, 0]
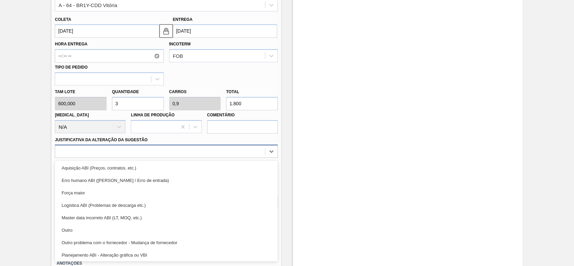
click at [106, 156] on div at bounding box center [160, 152] width 210 height 10
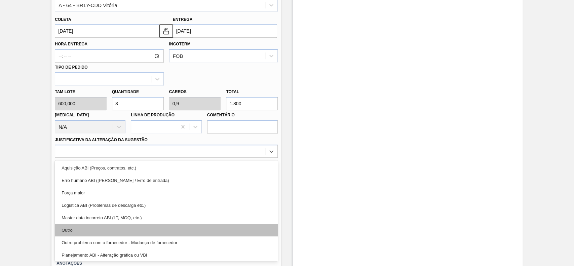
click at [86, 229] on div "Outro" at bounding box center [166, 230] width 223 height 12
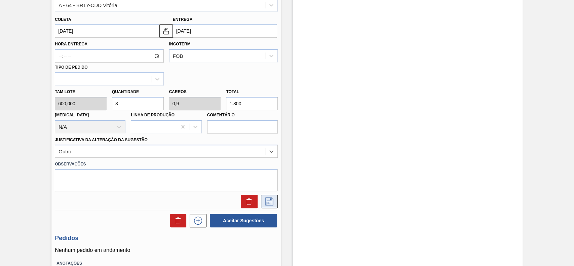
click at [271, 201] on icon at bounding box center [269, 201] width 11 height 8
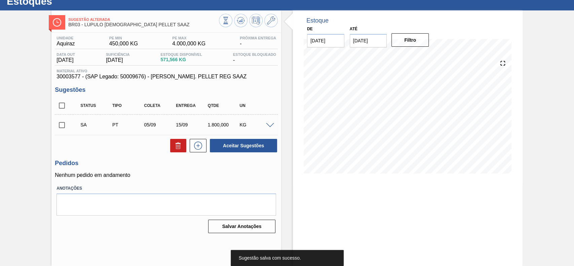
scroll to position [23, 0]
click at [62, 125] on input "checkbox" at bounding box center [62, 125] width 14 height 14
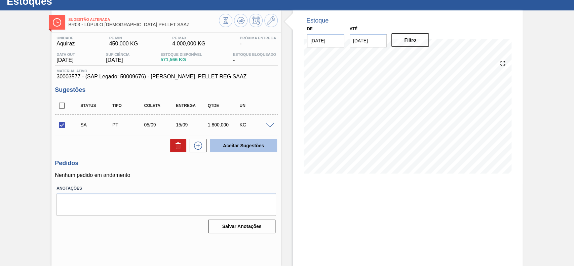
click at [252, 148] on button "Aceitar Sugestões" at bounding box center [243, 145] width 67 height 13
checkbox input "false"
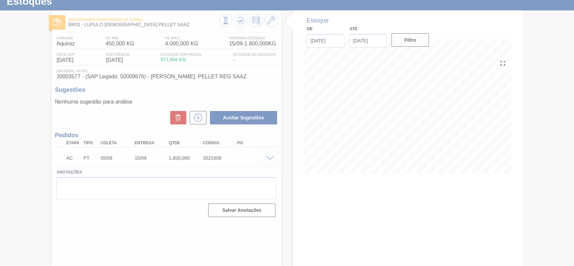
click at [273, 156] on div at bounding box center [287, 133] width 574 height 266
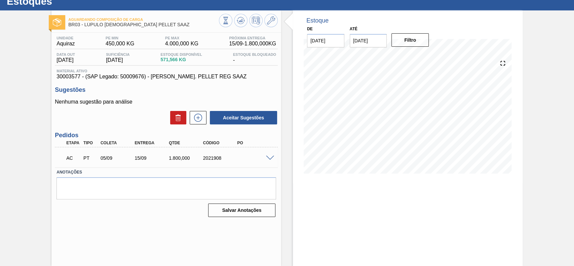
click at [269, 156] on span at bounding box center [270, 158] width 8 height 5
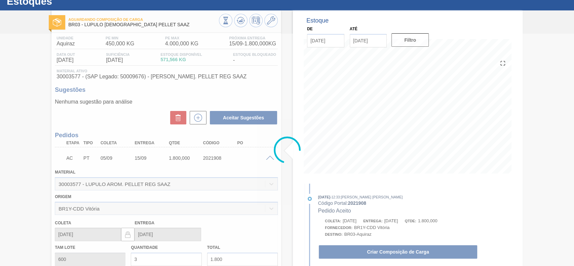
click at [379, 252] on div at bounding box center [287, 150] width 574 height 232
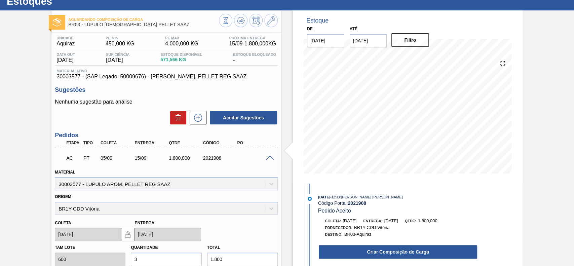
click at [379, 252] on button "Criar Composição de Carga" at bounding box center [398, 251] width 158 height 13
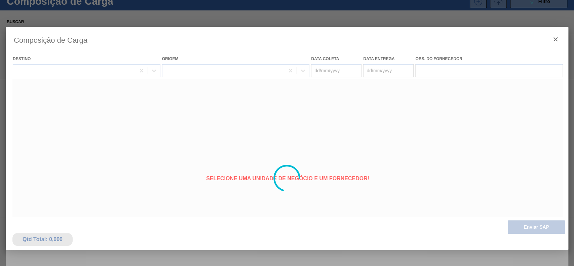
type coleta "[DATE]"
type entrega "[DATE]"
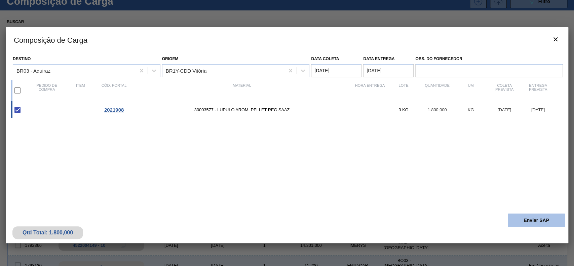
click at [515, 216] on button "Enviar SAP" at bounding box center [535, 219] width 57 height 13
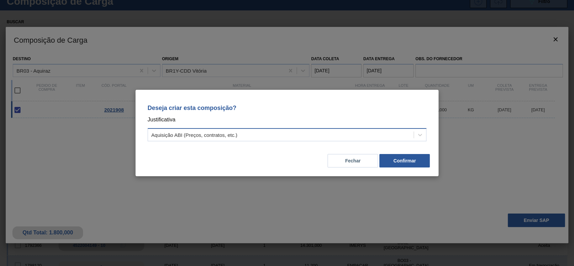
drag, startPoint x: 334, startPoint y: 148, endPoint x: 293, endPoint y: 132, distance: 43.9
click at [333, 148] on div "Fechar Confirmar" at bounding box center [286, 156] width 287 height 23
click at [293, 131] on div "Aquisição ABI (Preços, contratos, etc.)" at bounding box center [281, 135] width 266 height 10
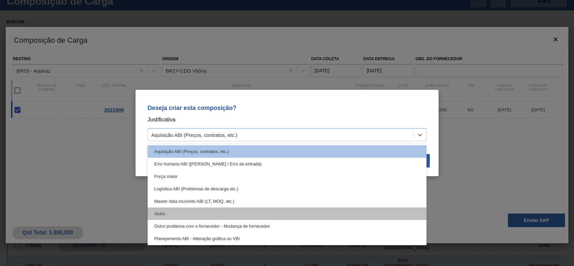
click at [189, 216] on div "Outro" at bounding box center [287, 213] width 279 height 12
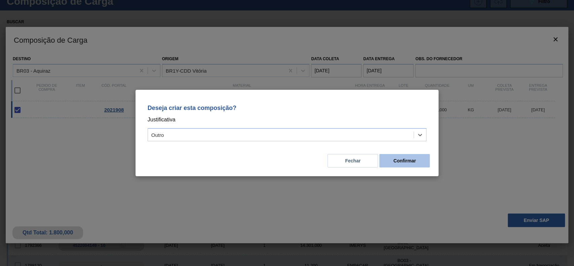
click at [414, 163] on button "Confirmar" at bounding box center [404, 160] width 50 height 13
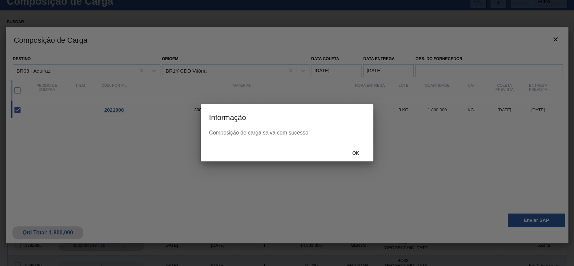
click at [346, 147] on div "Ok" at bounding box center [356, 153] width 30 height 12
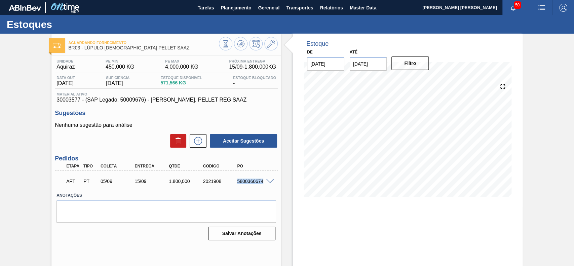
drag, startPoint x: 236, startPoint y: 178, endPoint x: 262, endPoint y: 183, distance: 27.0
click at [262, 183] on div "AFT PT 05/09 15/09 1.800,000 2021908 5800360674" at bounding box center [164, 180] width 205 height 13
copy div "5800360674"
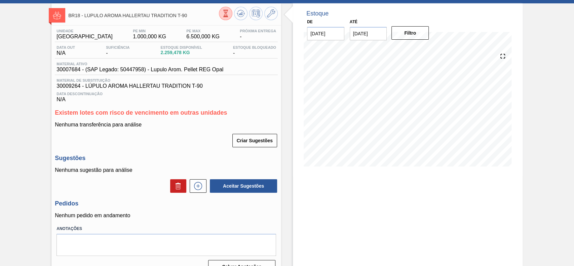
scroll to position [45, 0]
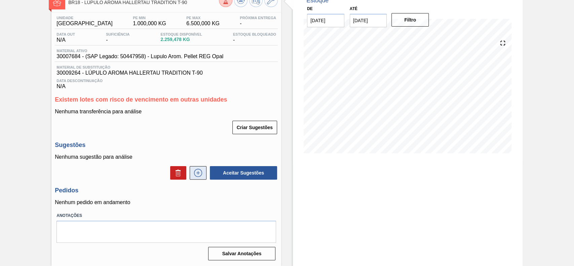
click at [191, 170] on button at bounding box center [198, 172] width 17 height 13
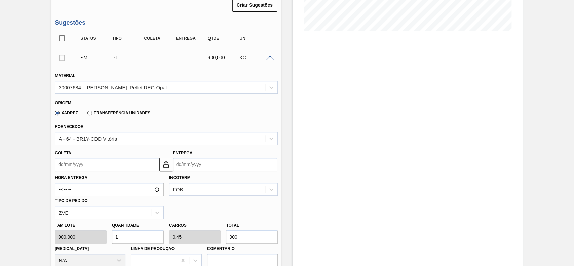
scroll to position [179, 0]
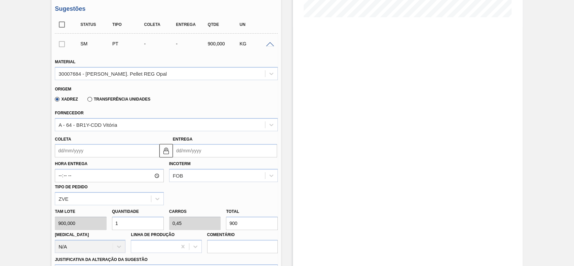
click at [83, 154] on input "Coleta" at bounding box center [107, 150] width 104 height 13
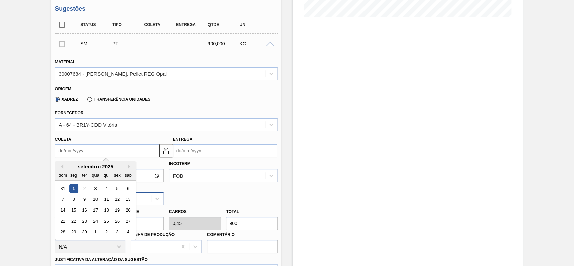
click at [119, 193] on div "5" at bounding box center [117, 188] width 9 height 9
type input "[DATE]"
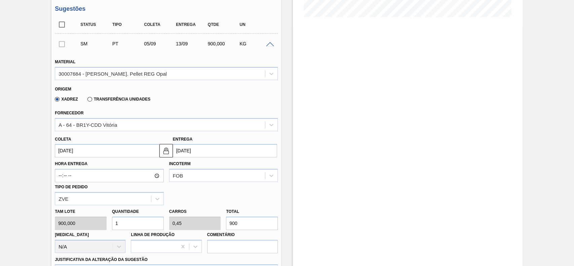
click at [135, 230] on input "1" at bounding box center [138, 222] width 52 height 13
click at [135, 227] on input "1" at bounding box center [138, 222] width 52 height 13
type input "2"
type input "0,9"
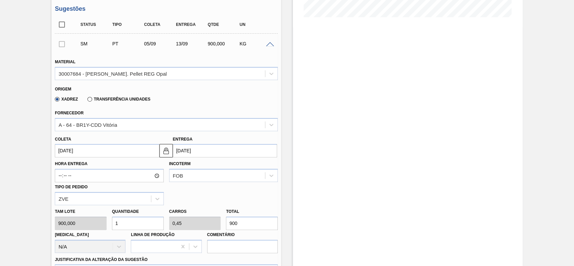
type input "1.800"
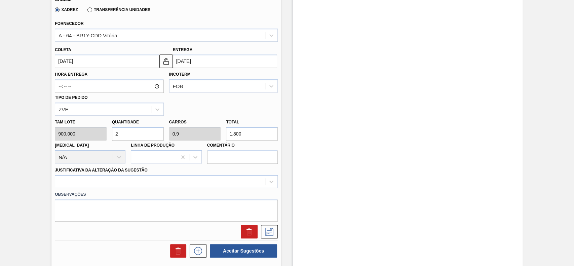
type input "2"
click at [126, 190] on div "Observações" at bounding box center [166, 205] width 228 height 34
click at [124, 182] on div at bounding box center [166, 181] width 223 height 13
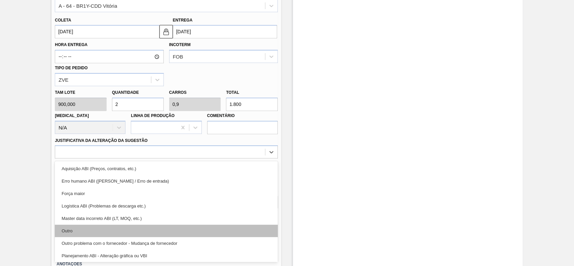
click at [97, 235] on div "Outro" at bounding box center [166, 230] width 223 height 12
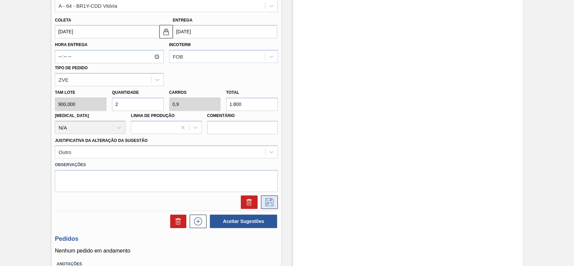
click at [271, 204] on icon at bounding box center [269, 202] width 11 height 8
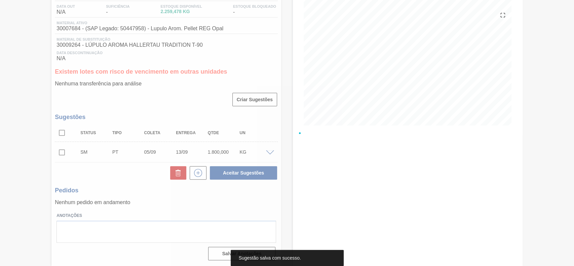
scroll to position [73, 0]
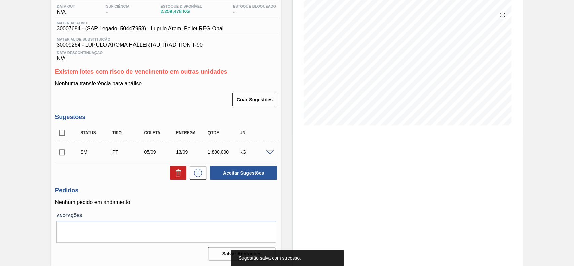
click at [66, 152] on input "checkbox" at bounding box center [62, 152] width 14 height 14
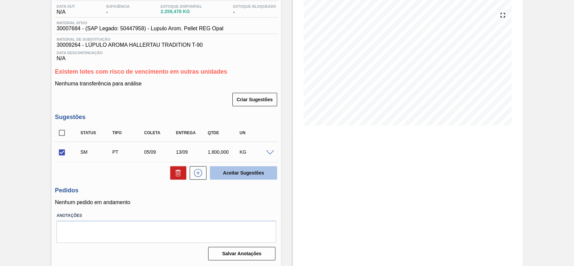
click at [250, 171] on button "Aceitar Sugestões" at bounding box center [243, 172] width 67 height 13
checkbox input "false"
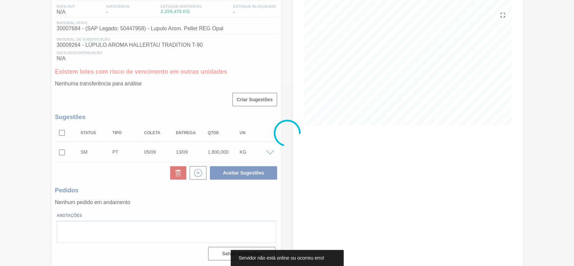
scroll to position [56, 0]
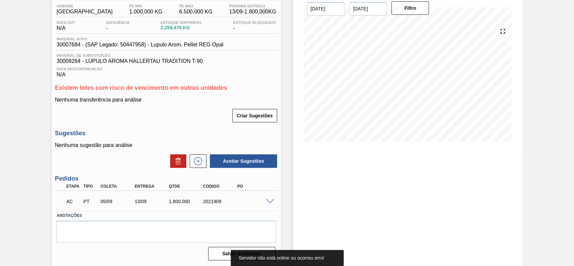
click at [273, 204] on div "AC PT 05/09 13/09 1.800,000 2021909" at bounding box center [166, 200] width 223 height 17
click at [272, 202] on span at bounding box center [270, 201] width 8 height 5
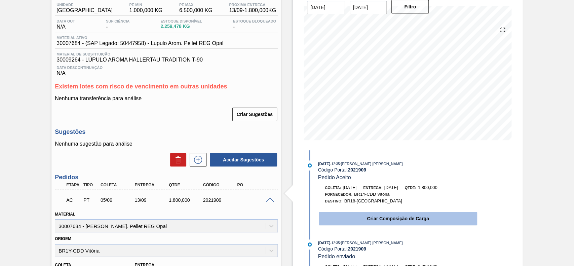
click at [357, 221] on button "Criar Composição de Carga" at bounding box center [398, 218] width 158 height 13
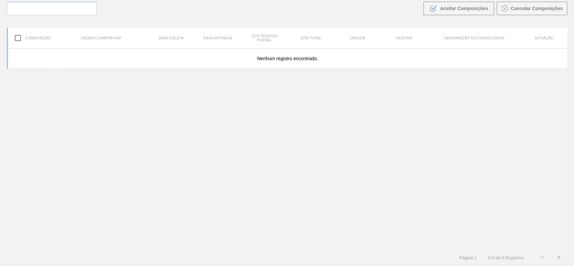
scroll to position [48, 0]
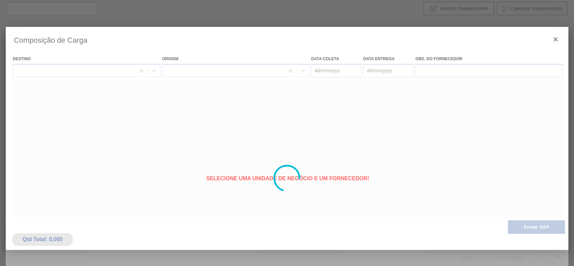
type coleta "[DATE]"
type entrega "[DATE]"
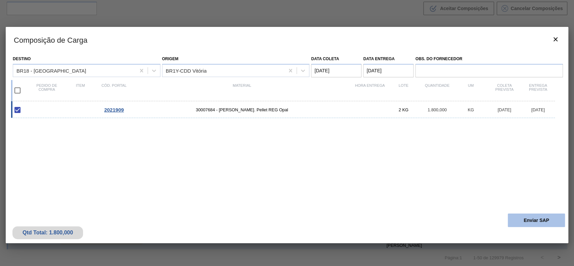
click at [526, 216] on button "Enviar SAP" at bounding box center [535, 219] width 57 height 13
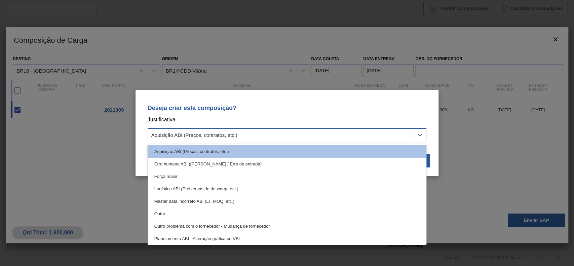
drag, startPoint x: 254, startPoint y: 133, endPoint x: 202, endPoint y: 168, distance: 62.6
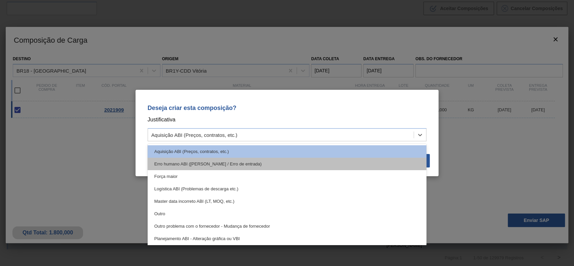
click at [253, 133] on div "Aquisição ABI (Preços, contratos, etc.)" at bounding box center [281, 135] width 266 height 10
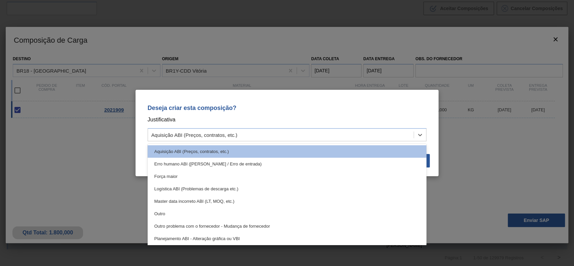
drag, startPoint x: 187, startPoint y: 208, endPoint x: 207, endPoint y: 202, distance: 21.1
click at [187, 208] on div "Outro" at bounding box center [287, 213] width 279 height 12
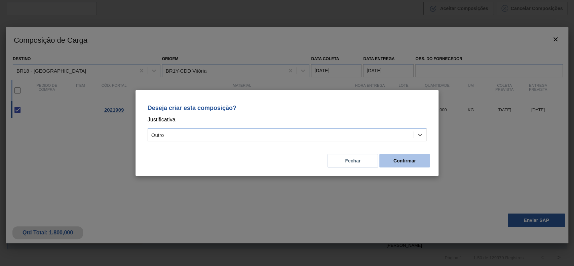
click at [420, 163] on button "Confirmar" at bounding box center [404, 160] width 50 height 13
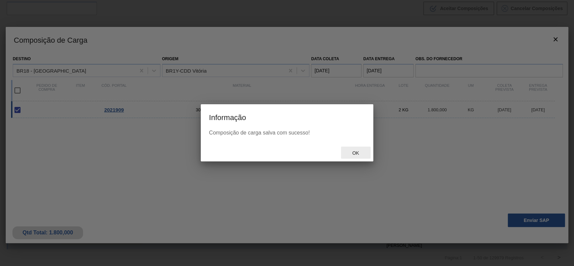
click at [348, 149] on div "Ok" at bounding box center [356, 153] width 30 height 12
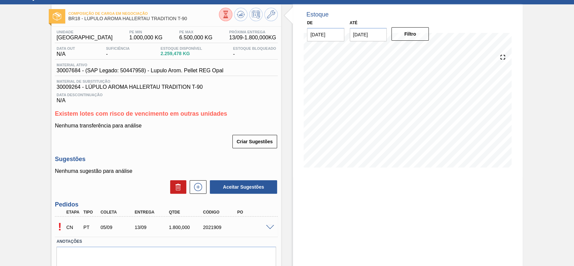
scroll to position [56, 0]
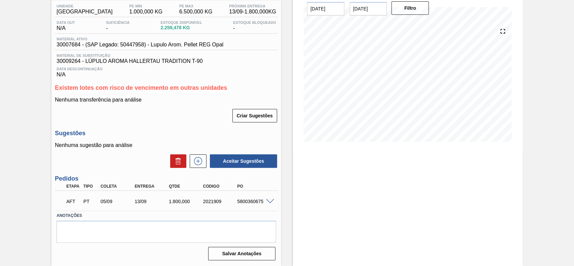
scroll to position [56, 0]
drag, startPoint x: 234, startPoint y: 202, endPoint x: 263, endPoint y: 202, distance: 29.2
click at [263, 202] on div "5800360675" at bounding box center [250, 201] width 34 height 5
copy div "5800360675"
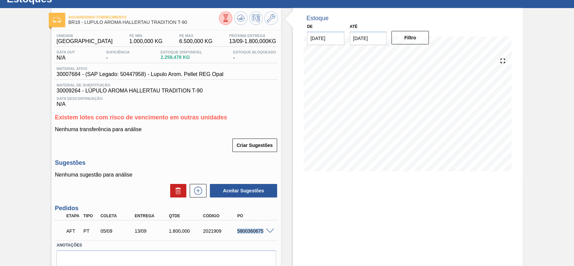
scroll to position [0, 0]
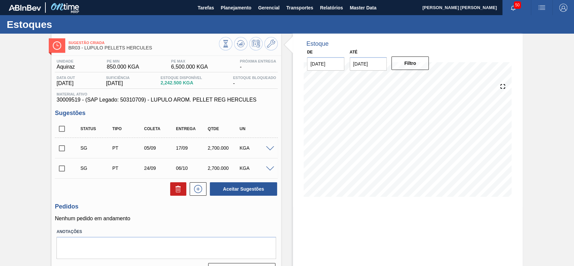
click at [268, 148] on span at bounding box center [270, 148] width 8 height 5
type input "900,000"
type input "0,9"
type input "2.700"
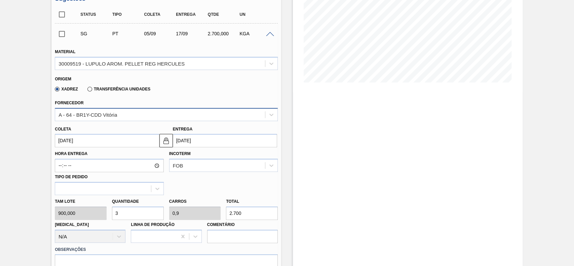
scroll to position [134, 0]
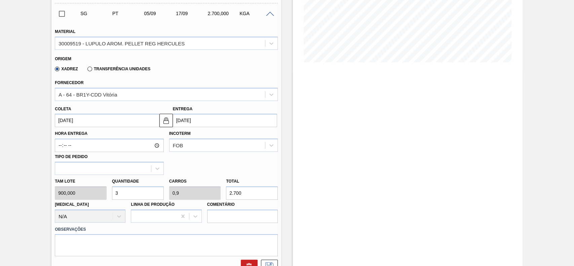
click at [134, 192] on input "3" at bounding box center [138, 192] width 52 height 13
click at [136, 192] on input "3" at bounding box center [138, 192] width 52 height 13
type input "2"
type input "0,6"
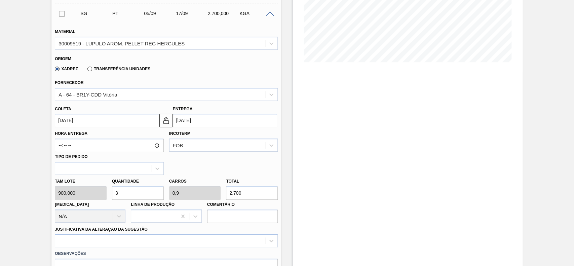
type input "1.800"
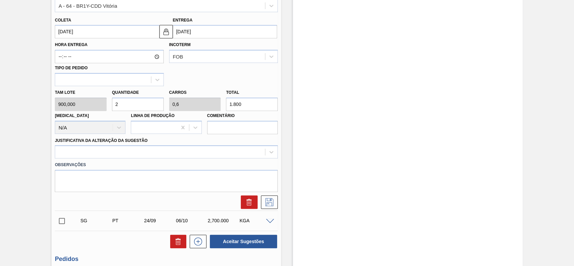
scroll to position [224, 0]
type input "2"
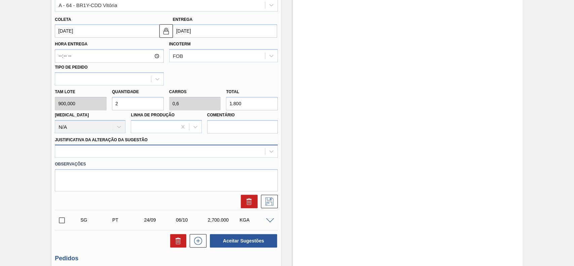
drag, startPoint x: 101, startPoint y: 159, endPoint x: 102, endPoint y: 155, distance: 5.0
click at [100, 159] on div "Observações" at bounding box center [166, 175] width 228 height 34
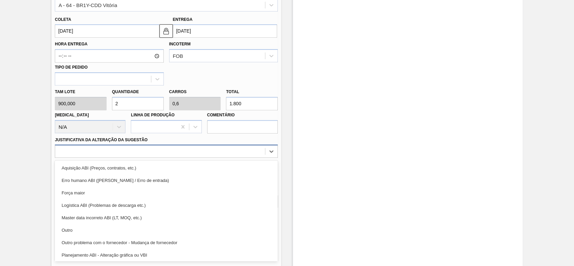
click at [102, 155] on div at bounding box center [160, 152] width 210 height 10
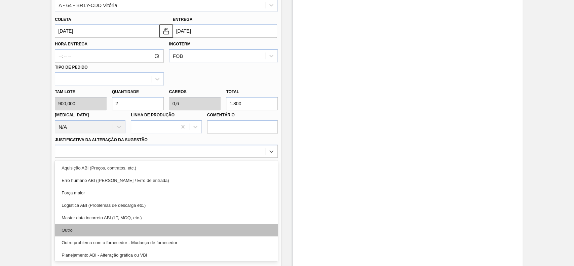
click at [94, 224] on div "Outro" at bounding box center [166, 230] width 223 height 12
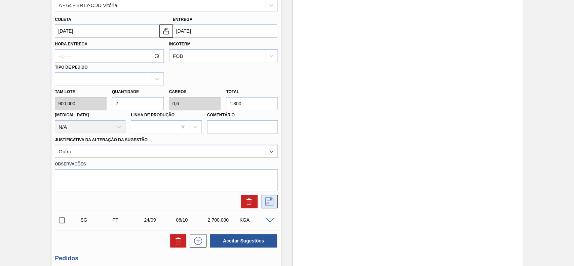
click at [273, 205] on icon at bounding box center [269, 201] width 11 height 8
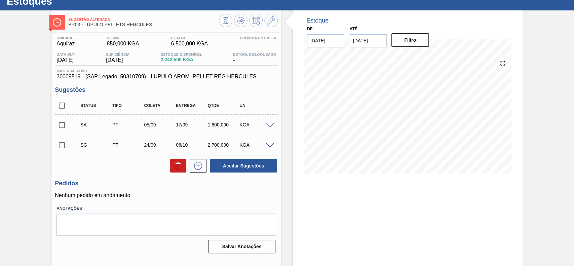
scroll to position [23, 0]
click at [64, 146] on input "checkbox" at bounding box center [62, 145] width 14 height 14
click at [174, 170] on icon at bounding box center [178, 166] width 8 height 8
checkbox input "false"
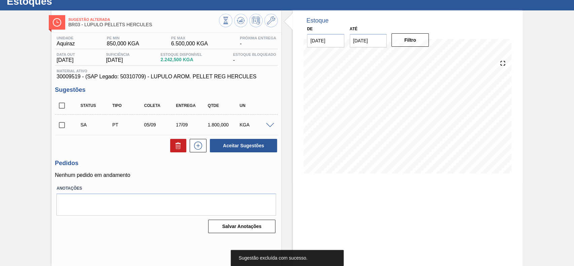
click at [62, 123] on input "checkbox" at bounding box center [62, 125] width 14 height 14
checkbox input "true"
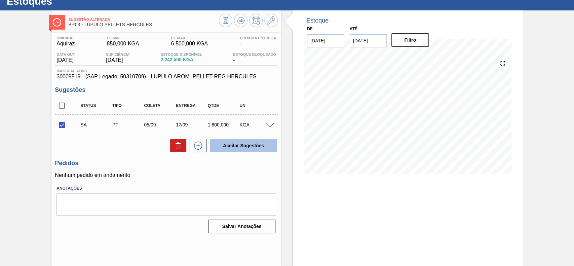
click at [254, 146] on button "Aceitar Sugestões" at bounding box center [243, 145] width 67 height 13
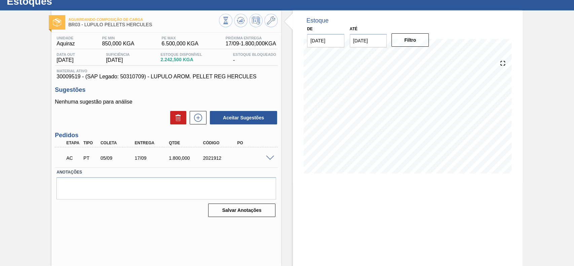
click at [271, 158] on span at bounding box center [270, 158] width 8 height 5
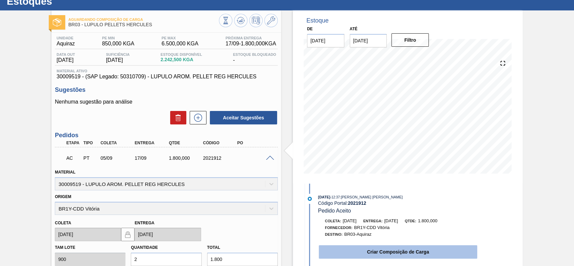
click at [384, 250] on button "Criar Composição de Carga" at bounding box center [398, 251] width 158 height 13
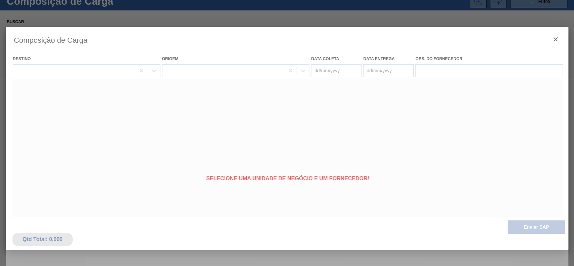
type coleta "[DATE]"
type entrega "17/09/2025"
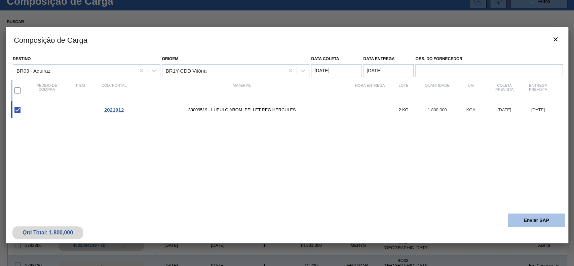
click at [534, 221] on button "Enviar SAP" at bounding box center [535, 219] width 57 height 13
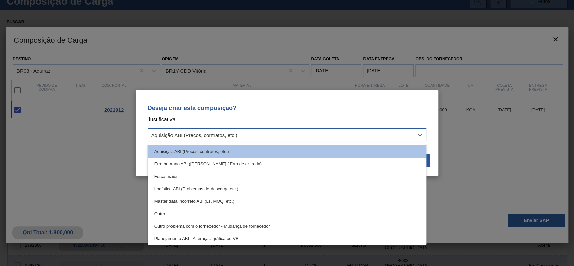
click at [332, 133] on div "Aquisição ABI (Preços, contratos, etc.)" at bounding box center [281, 135] width 266 height 10
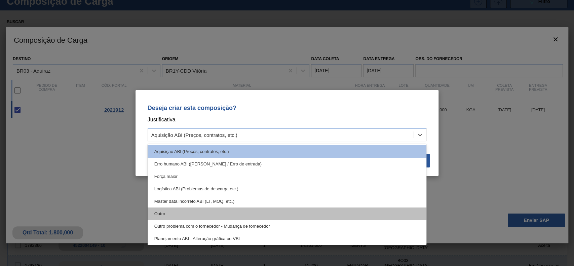
click at [215, 214] on div "Outro" at bounding box center [287, 213] width 279 height 12
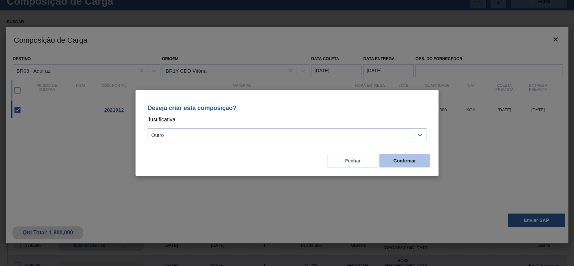
click at [418, 159] on button "Confirmar" at bounding box center [404, 160] width 50 height 13
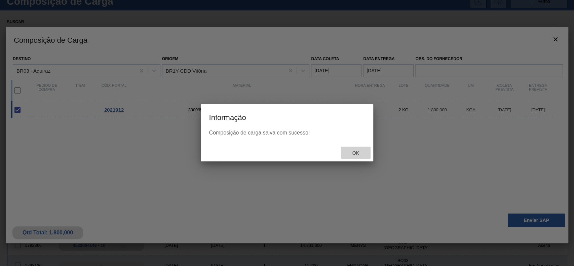
click at [363, 152] on span "Ok" at bounding box center [354, 152] width 17 height 5
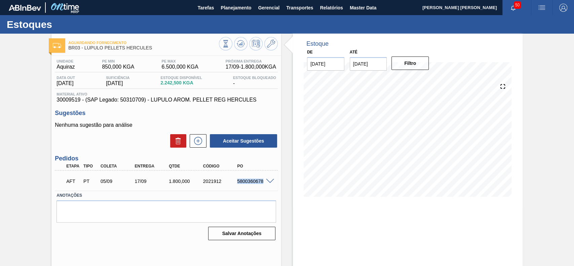
drag, startPoint x: 236, startPoint y: 183, endPoint x: 262, endPoint y: 183, distance: 25.9
click at [262, 183] on div "5800360678" at bounding box center [254, 180] width 38 height 5
copy div "5800360678"
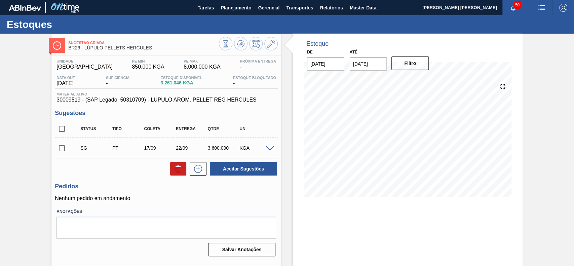
click at [268, 148] on span at bounding box center [270, 148] width 8 height 5
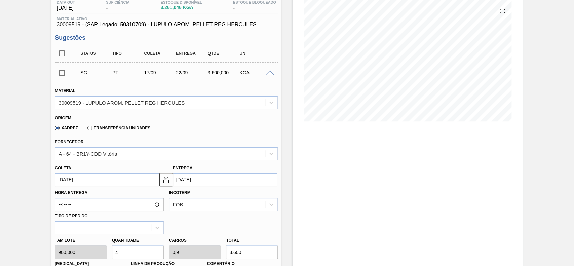
scroll to position [89, 0]
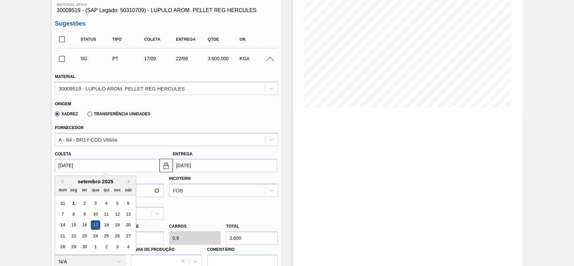
click at [98, 164] on input "[DATE]" at bounding box center [107, 165] width 104 height 13
click at [115, 200] on div "5" at bounding box center [117, 203] width 9 height 9
type input "[DATE]"
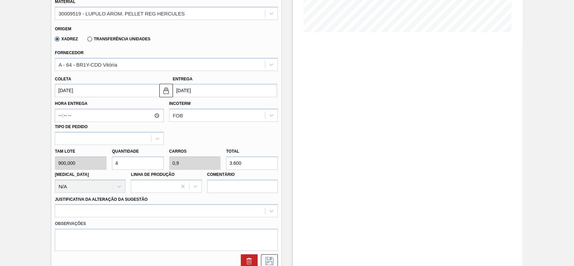
scroll to position [179, 0]
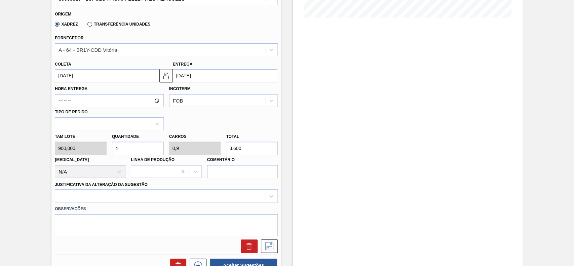
click at [128, 147] on input "4" at bounding box center [138, 147] width 52 height 13
type input "3"
type input "0,675"
type input "2.700"
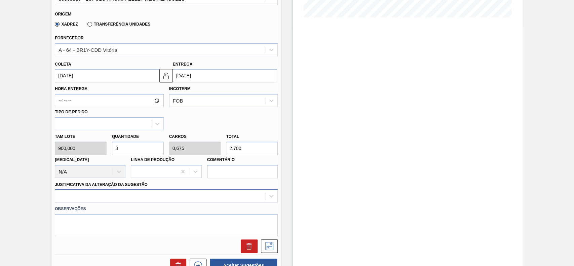
type input "3"
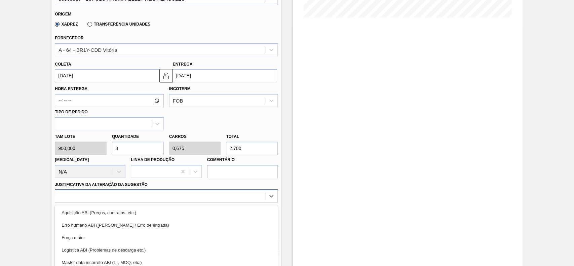
click at [144, 194] on div "option Aquisição ABI (Preços, contratos, etc.) focused, 1 of 18. 18 results ava…" at bounding box center [166, 195] width 223 height 13
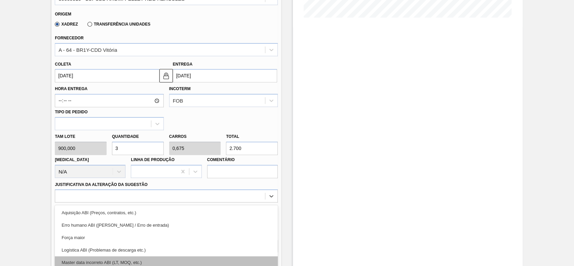
scroll to position [222, 0]
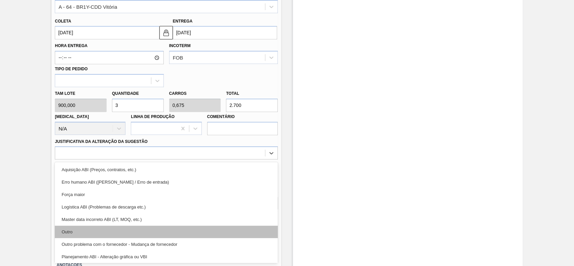
click at [99, 228] on div "Outro" at bounding box center [166, 231] width 223 height 12
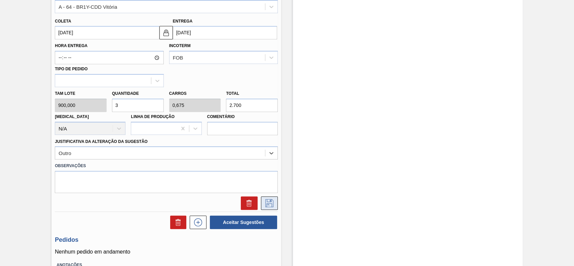
click at [270, 202] on icon at bounding box center [269, 203] width 8 height 8
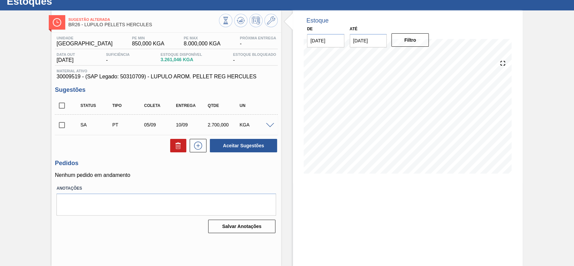
scroll to position [23, 0]
click at [65, 126] on input "checkbox" at bounding box center [62, 125] width 14 height 14
click at [243, 149] on button "Aceitar Sugestões" at bounding box center [243, 145] width 67 height 13
checkbox input "false"
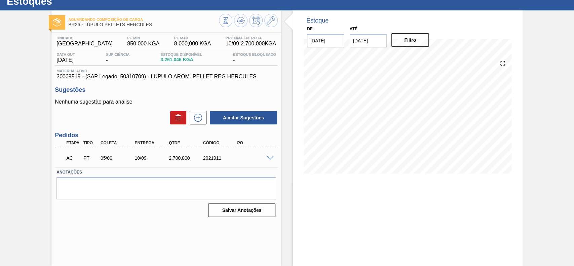
click at [266, 157] on span at bounding box center [270, 158] width 8 height 5
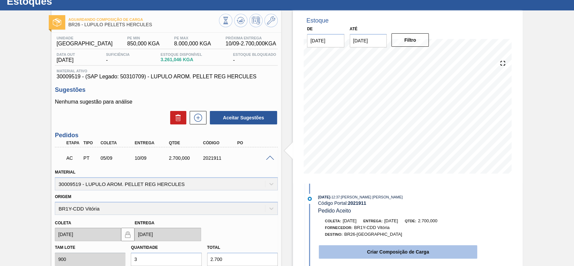
click at [357, 252] on button "Criar Composição de Carga" at bounding box center [398, 251] width 158 height 13
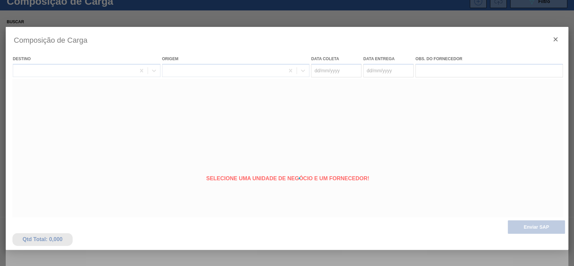
type coleta "[DATE]"
type entrega "[DATE]"
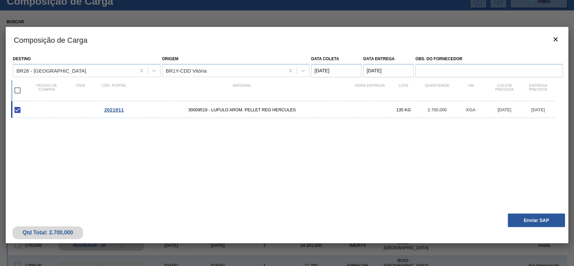
click at [539, 230] on div "Qtd Total: 2.700,000 Enviar SAP" at bounding box center [287, 226] width 562 height 33
click at [533, 225] on button "Enviar SAP" at bounding box center [535, 219] width 57 height 13
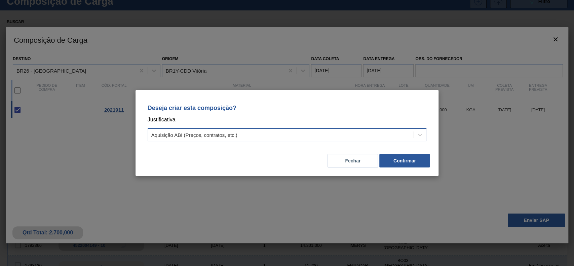
click at [263, 141] on div "Aquisição ABI (Preços, contratos, etc.)" at bounding box center [287, 134] width 279 height 13
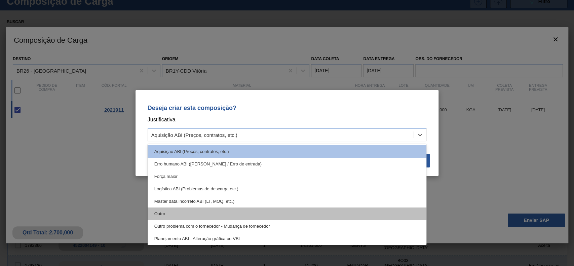
click at [214, 211] on div "Outro" at bounding box center [287, 213] width 279 height 12
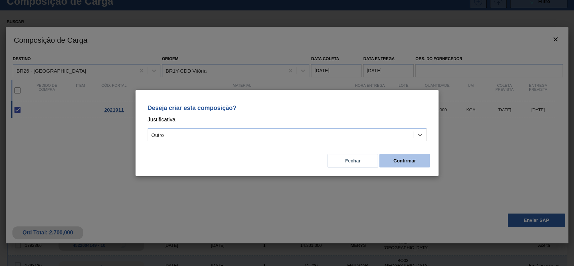
click at [403, 159] on button "Confirmar" at bounding box center [404, 160] width 50 height 13
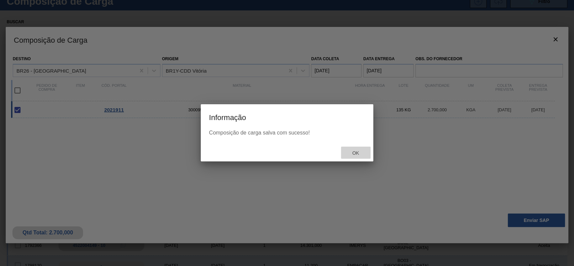
click at [351, 155] on span "Ok" at bounding box center [354, 152] width 17 height 5
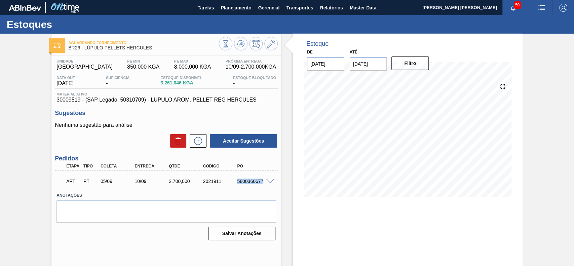
drag, startPoint x: 238, startPoint y: 181, endPoint x: 264, endPoint y: 183, distance: 26.9
click at [264, 183] on div "AFT PT 05/09 10/09 2.700,000 2021911 5800360677" at bounding box center [166, 180] width 223 height 17
copy div "5800360677"
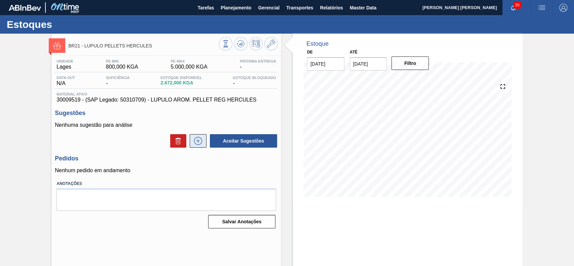
click at [199, 145] on icon at bounding box center [198, 141] width 11 height 8
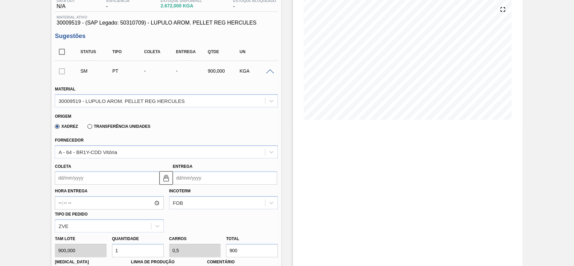
scroll to position [89, 0]
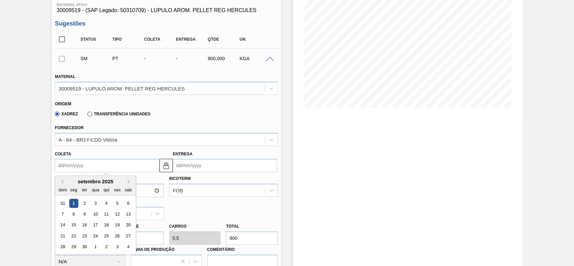
click at [86, 168] on input "Coleta" at bounding box center [107, 165] width 104 height 13
click at [118, 206] on div "5" at bounding box center [117, 203] width 9 height 9
type input "[DATE]"
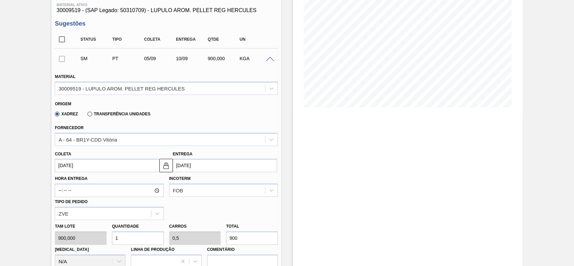
click at [128, 237] on input "1" at bounding box center [138, 237] width 52 height 13
type input "0"
type input "2"
type input "1"
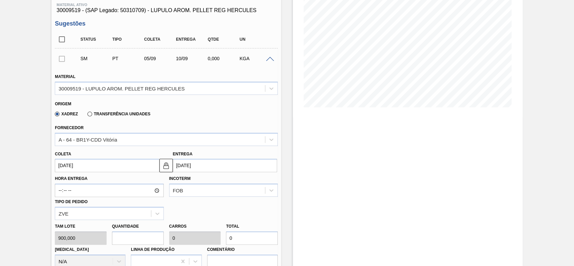
type input "1.800"
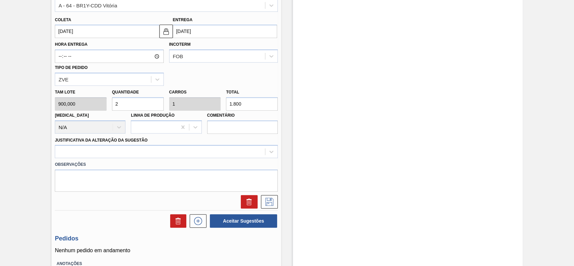
scroll to position [224, 0]
type input "2"
click at [111, 150] on div at bounding box center [160, 152] width 210 height 10
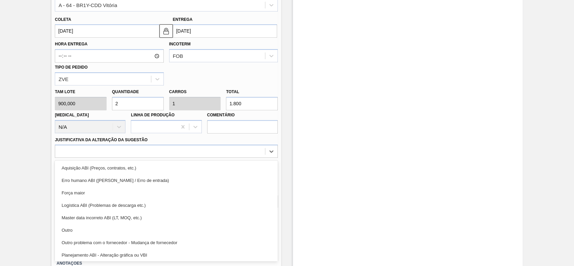
click at [80, 227] on div "Outro" at bounding box center [166, 230] width 223 height 12
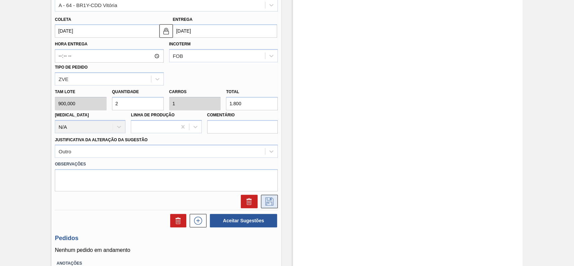
click at [266, 199] on icon at bounding box center [269, 201] width 11 height 8
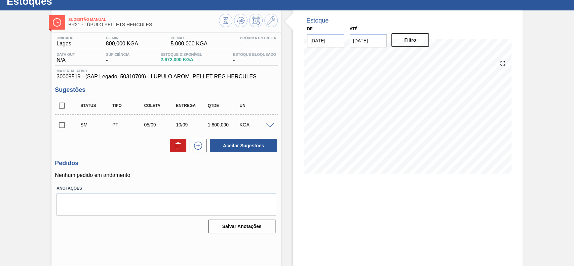
scroll to position [23, 0]
click at [57, 124] on input "checkbox" at bounding box center [62, 125] width 14 height 14
click at [240, 148] on button "Aceitar Sugestões" at bounding box center [243, 145] width 67 height 13
checkbox input "false"
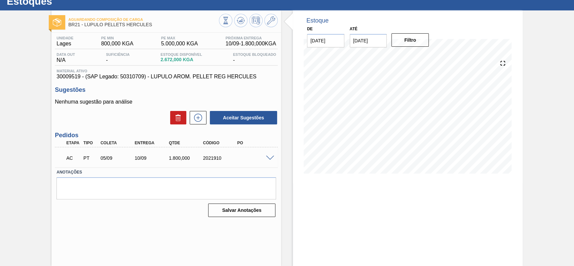
click at [268, 158] on span at bounding box center [270, 158] width 8 height 5
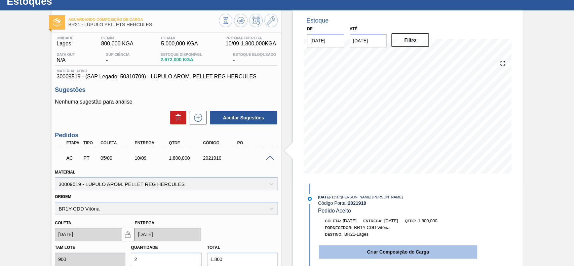
click at [372, 249] on button "Criar Composição de Carga" at bounding box center [398, 251] width 158 height 13
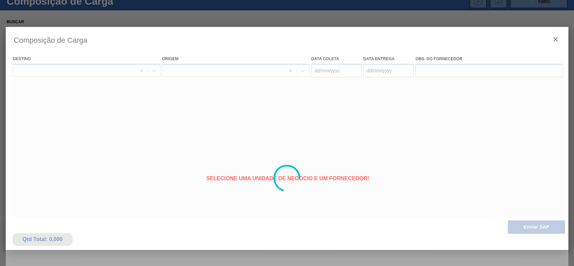
type coleta "[DATE]"
type entrega "10/09/2025"
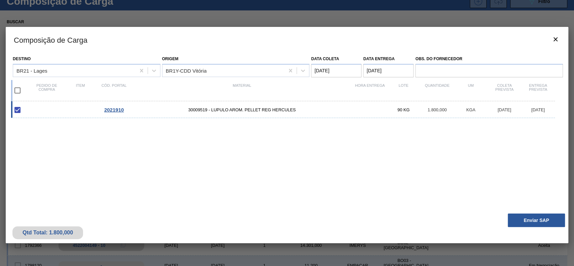
click at [506, 217] on div "Qtd Total: 1.800,000 Enviar SAP" at bounding box center [287, 226] width 562 height 33
click at [512, 215] on button "Enviar SAP" at bounding box center [535, 219] width 57 height 13
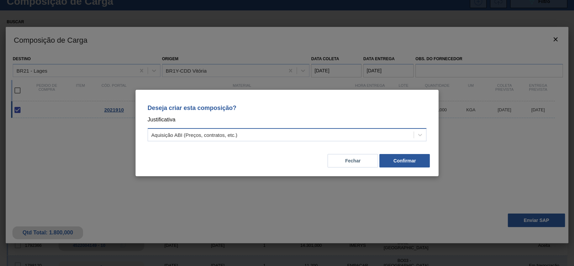
drag, startPoint x: 303, startPoint y: 145, endPoint x: 291, endPoint y: 138, distance: 13.8
click at [301, 144] on div "Deseja criar esta composição? Justificativa Aquisição ABI (Preços, contratos, e…" at bounding box center [286, 121] width 287 height 47
click at [285, 138] on div "Aquisição ABI (Preços, contratos, etc.)" at bounding box center [281, 135] width 266 height 10
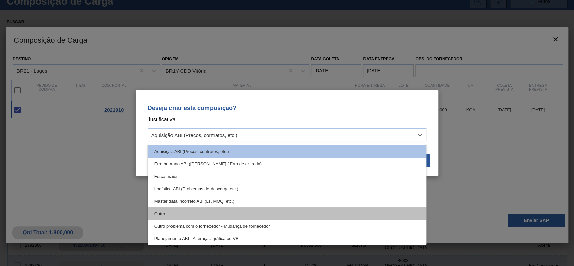
click at [220, 208] on div "Outro" at bounding box center [287, 213] width 279 height 12
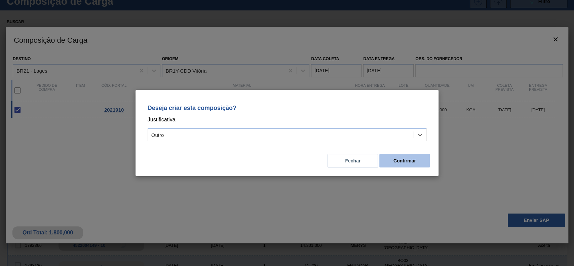
click at [416, 158] on button "Confirmar" at bounding box center [404, 160] width 50 height 13
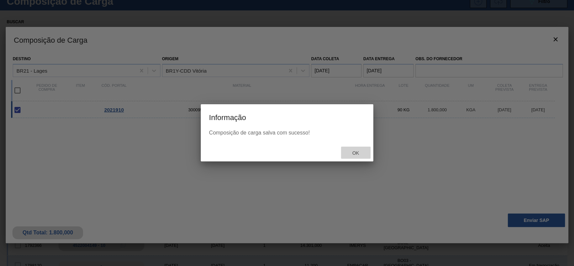
click at [358, 151] on span "Ok" at bounding box center [354, 152] width 17 height 5
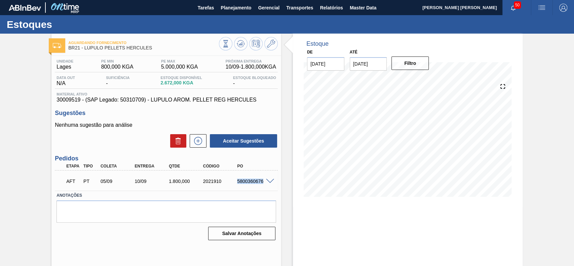
drag, startPoint x: 234, startPoint y: 180, endPoint x: 271, endPoint y: 186, distance: 37.5
click at [271, 186] on div "AFT PT 05/09 10/09 1.800,000 2021910 5800360676" at bounding box center [166, 180] width 223 height 17
copy div "5800360676"
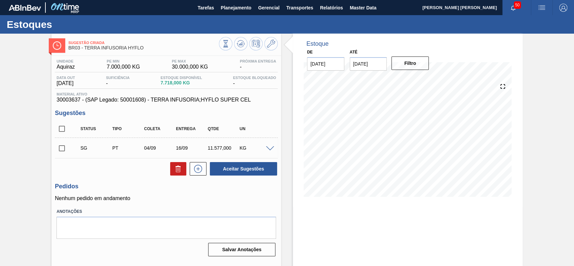
click at [270, 152] on div "SG PT 04/09 16/09 11.577,000 KG" at bounding box center [166, 147] width 223 height 17
click at [268, 150] on span at bounding box center [270, 148] width 8 height 5
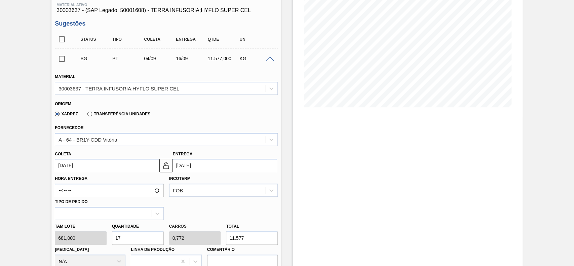
scroll to position [134, 0]
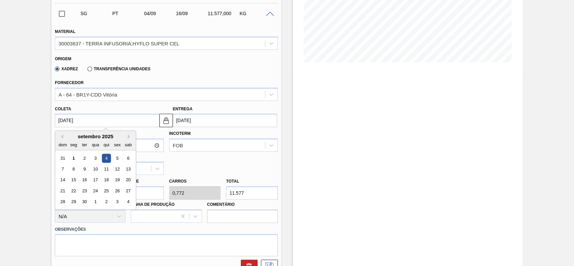
click at [90, 115] on input "[DATE]" at bounding box center [107, 120] width 104 height 13
click at [115, 155] on div "5" at bounding box center [117, 158] width 9 height 9
type input "[DATE]"
type input "17/09/2025"
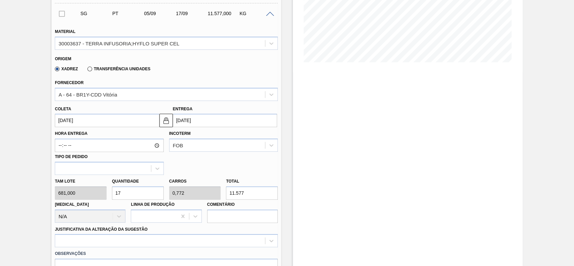
click at [143, 189] on input "17" at bounding box center [138, 192] width 52 height 13
type input "1"
type input "0,045"
type input "681"
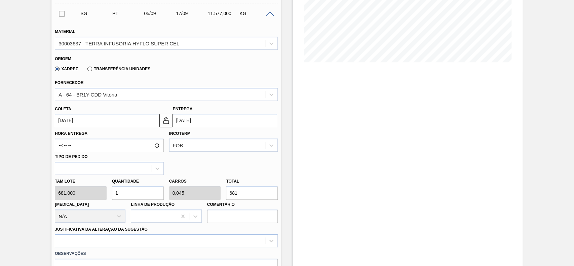
type input "12"
type input "0,545"
type input "8.172"
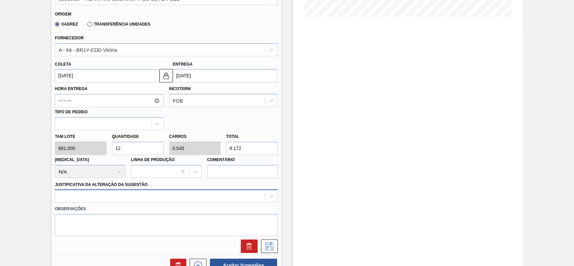
type input "12"
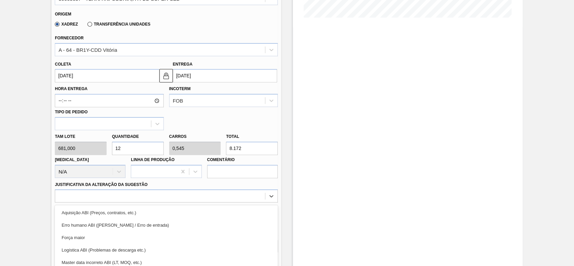
drag, startPoint x: 123, startPoint y: 191, endPoint x: 94, endPoint y: 230, distance: 48.3
click at [123, 196] on div "option Força maior focused, 3 of 18. 18 results available. Use Up and Down to c…" at bounding box center [166, 195] width 223 height 13
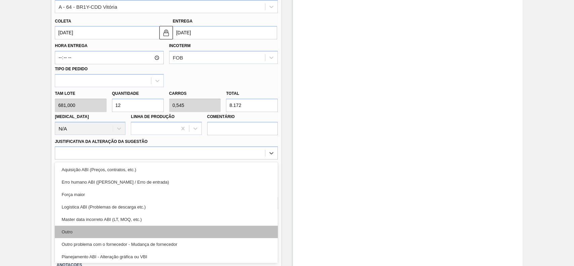
click at [94, 235] on div "Outro" at bounding box center [166, 231] width 223 height 12
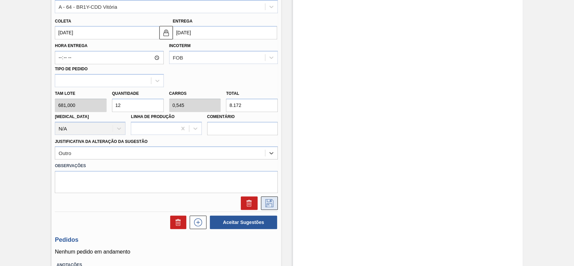
click at [270, 206] on icon at bounding box center [269, 203] width 11 height 8
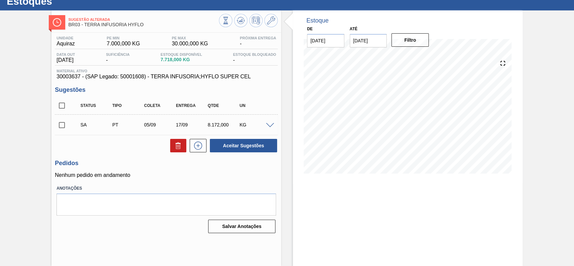
scroll to position [23, 0]
click at [66, 125] on input "checkbox" at bounding box center [62, 125] width 14 height 14
click at [222, 148] on button "Aceitar Sugestões" at bounding box center [243, 145] width 67 height 13
checkbox input "false"
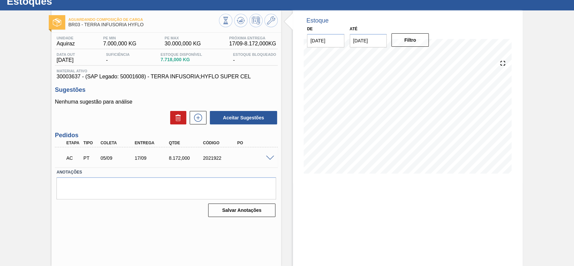
click at [269, 159] on span at bounding box center [270, 158] width 8 height 5
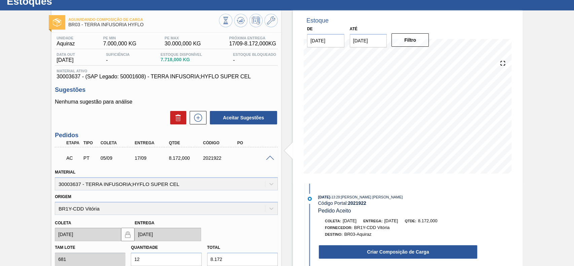
click at [368, 244] on div "Criar Composição de Carga" at bounding box center [390, 250] width 173 height 18
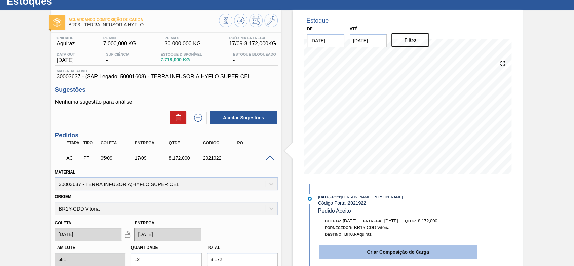
click at [370, 251] on button "Criar Composição de Carga" at bounding box center [398, 251] width 158 height 13
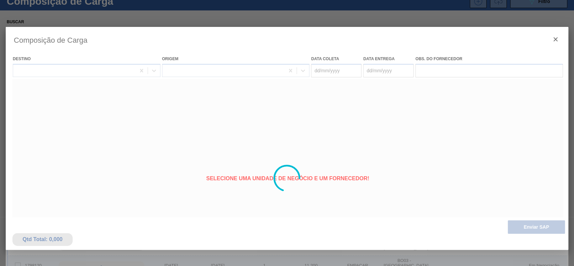
type coleta "[DATE]"
type entrega "17/09/2025"
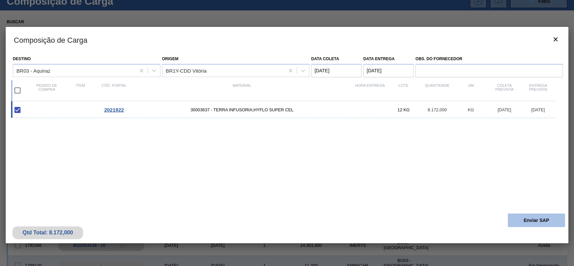
click at [538, 219] on button "Enviar SAP" at bounding box center [535, 219] width 57 height 13
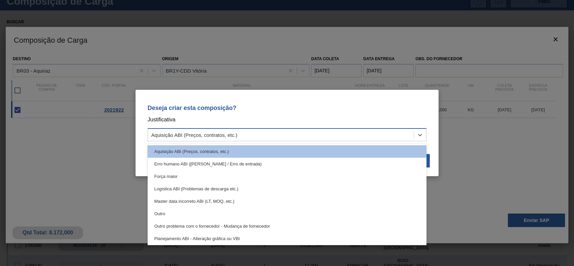
click at [307, 135] on div "Aquisição ABI (Preços, contratos, etc.)" at bounding box center [281, 135] width 266 height 10
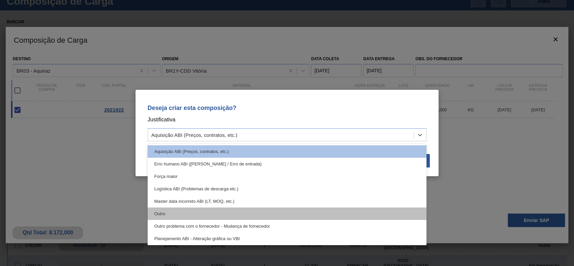
click at [218, 219] on div "Outro" at bounding box center [287, 213] width 279 height 12
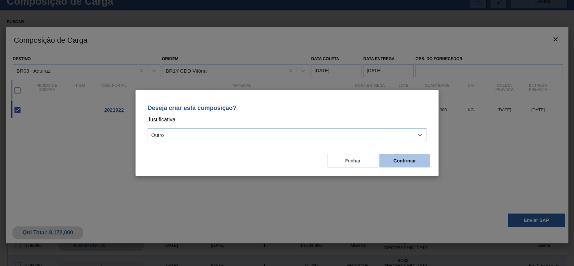
click at [419, 161] on button "Confirmar" at bounding box center [404, 160] width 50 height 13
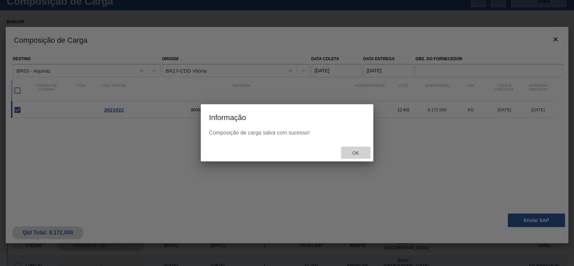
click at [358, 153] on span "Ok" at bounding box center [354, 152] width 17 height 5
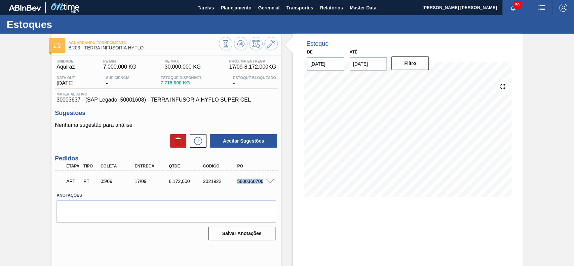
drag, startPoint x: 238, startPoint y: 181, endPoint x: 263, endPoint y: 183, distance: 26.0
click at [263, 183] on div "AFT PT 05/09 17/09 8.172,000 2021922 5800360706" at bounding box center [166, 180] width 223 height 17
copy div "5800360706"
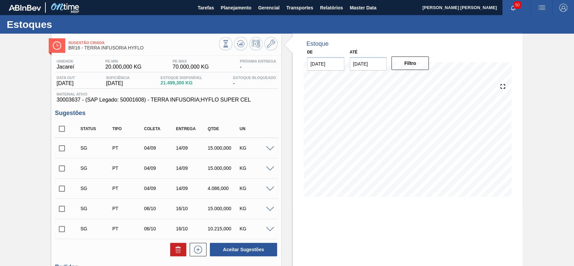
drag, startPoint x: 61, startPoint y: 132, endPoint x: 145, endPoint y: 175, distance: 94.7
click at [61, 131] on input "checkbox" at bounding box center [62, 129] width 14 height 14
checkbox input "true"
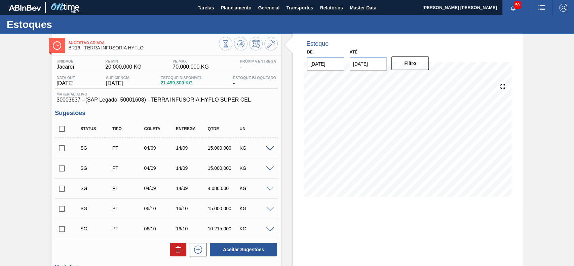
checkbox input "true"
click at [180, 246] on icon at bounding box center [178, 249] width 8 height 8
checkbox input "false"
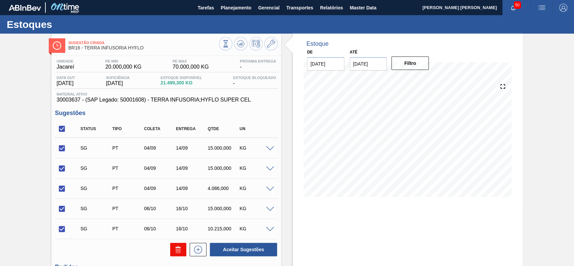
checkbox input "false"
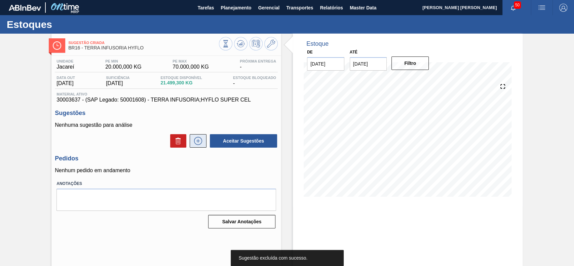
click at [197, 139] on icon at bounding box center [198, 141] width 11 height 8
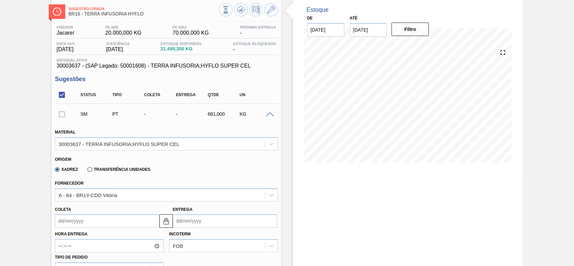
scroll to position [89, 0]
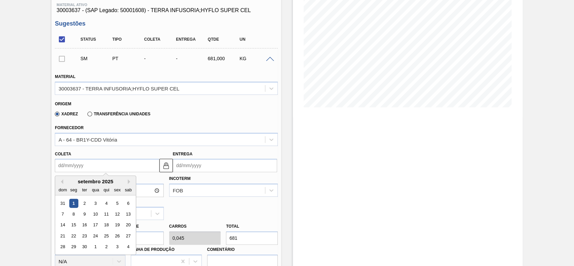
click at [102, 167] on input "Coleta" at bounding box center [107, 165] width 104 height 13
click at [118, 201] on div "5" at bounding box center [117, 203] width 9 height 9
type input "[DATE]"
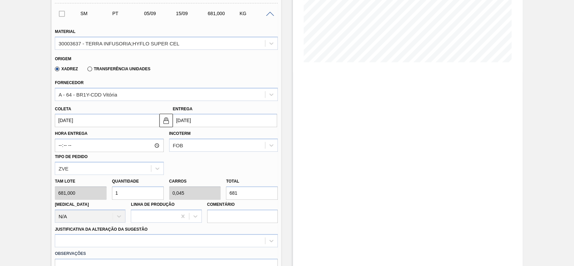
scroll to position [179, 0]
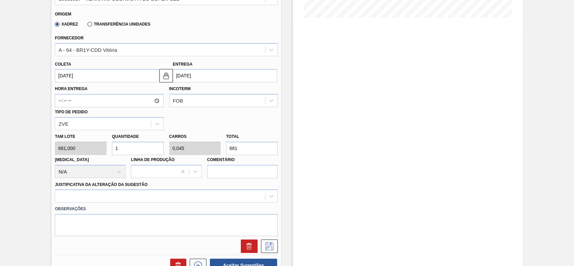
click at [132, 151] on input "1" at bounding box center [138, 147] width 52 height 13
type input "2"
type input "0,091"
type input "1.362"
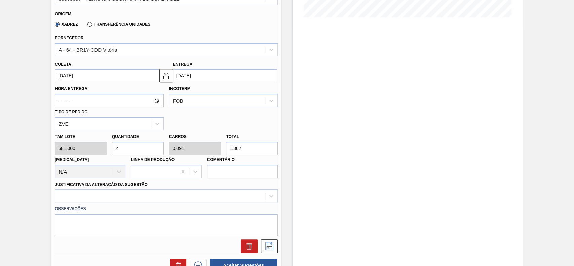
type input "24"
type input "1,09"
type input "16.344"
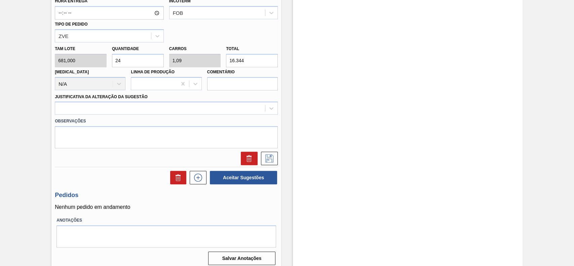
scroll to position [269, 0]
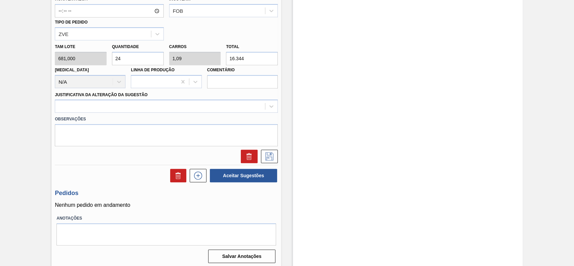
type input "24"
click at [110, 114] on div "Observações" at bounding box center [166, 130] width 228 height 34
click at [106, 115] on label "Observações" at bounding box center [166, 119] width 223 height 10
click at [109, 111] on div at bounding box center [160, 106] width 210 height 10
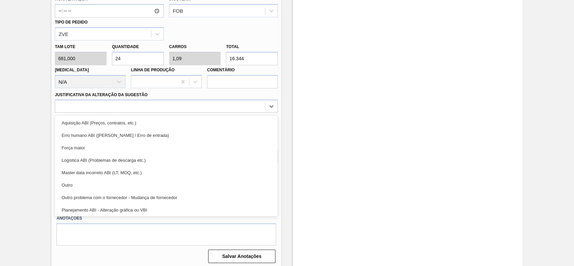
click at [93, 181] on div "Outro" at bounding box center [166, 185] width 223 height 12
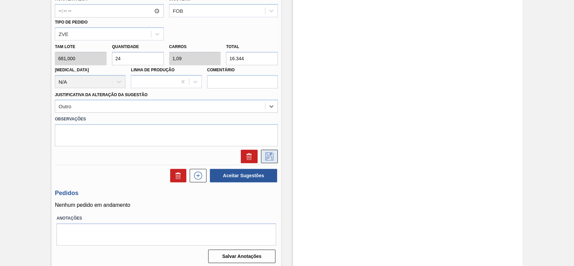
click at [269, 152] on button at bounding box center [269, 156] width 17 height 13
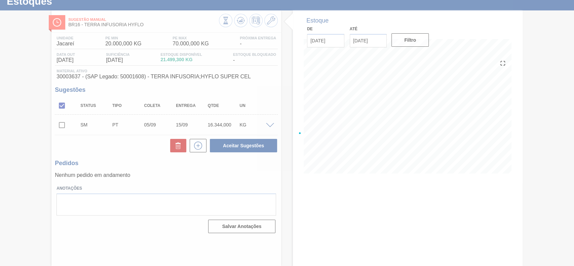
scroll to position [23, 0]
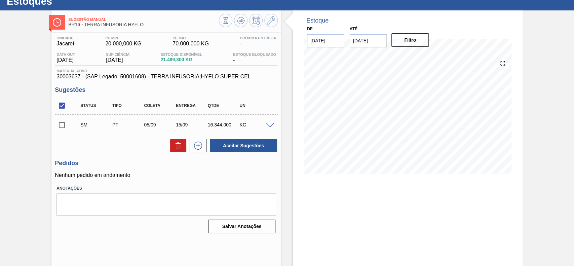
click at [69, 123] on div "SM PT 05/09 15/09 16.344,000 KG" at bounding box center [166, 124] width 223 height 17
click at [253, 147] on button "Aceitar Sugestões" at bounding box center [243, 145] width 67 height 13
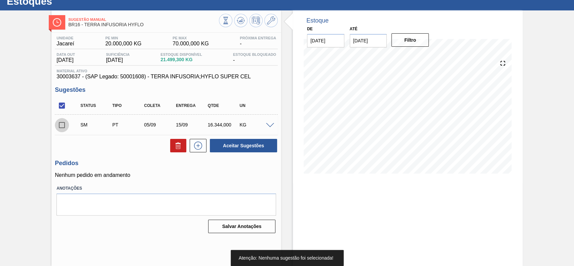
click at [66, 123] on input "checkbox" at bounding box center [62, 125] width 14 height 14
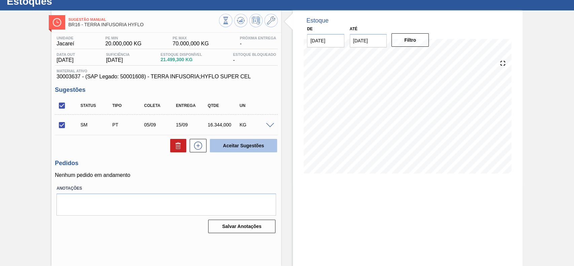
click at [241, 143] on button "Aceitar Sugestões" at bounding box center [243, 145] width 67 height 13
checkbox input "false"
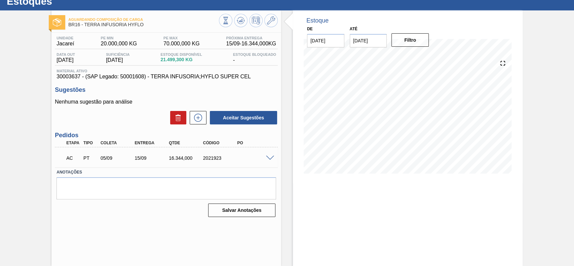
click at [267, 155] on div at bounding box center [270, 157] width 13 height 5
click at [269, 158] on span at bounding box center [270, 158] width 8 height 5
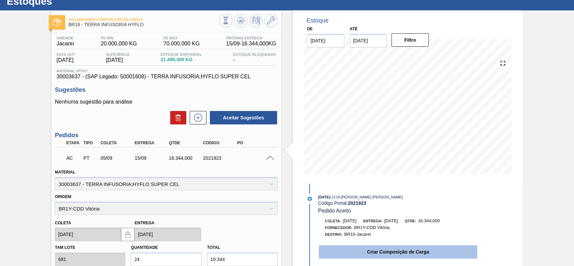
click at [371, 248] on button "Criar Composição de Carga" at bounding box center [398, 251] width 158 height 13
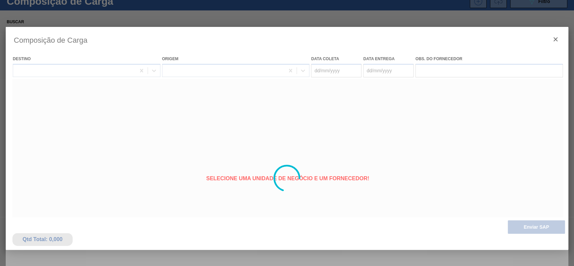
type coleta "[DATE]"
type entrega "[DATE]"
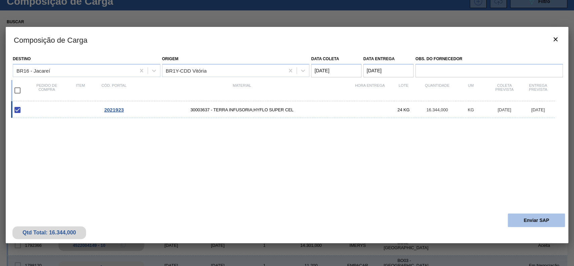
click at [524, 221] on button "Enviar SAP" at bounding box center [535, 219] width 57 height 13
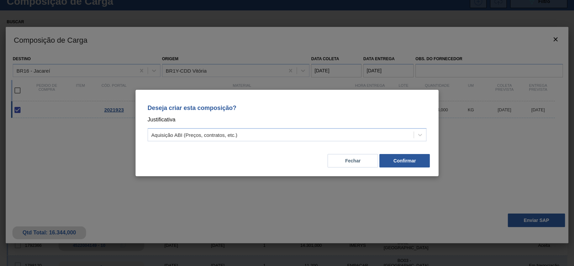
click at [299, 142] on div "Deseja criar esta composição? Justificativa Aquisição ABI (Preços, contratos, e…" at bounding box center [286, 121] width 287 height 47
click at [236, 130] on div "Aquisição ABI (Preços, contratos, etc.)" at bounding box center [281, 135] width 266 height 10
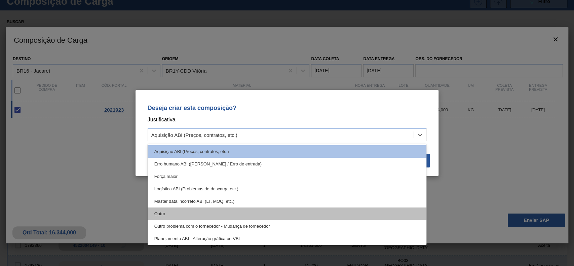
click at [204, 214] on div "Outro" at bounding box center [287, 213] width 279 height 12
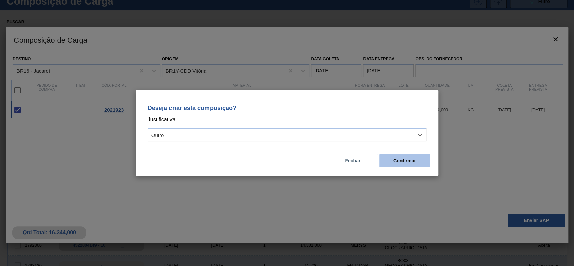
click at [417, 160] on button "Confirmar" at bounding box center [404, 160] width 50 height 13
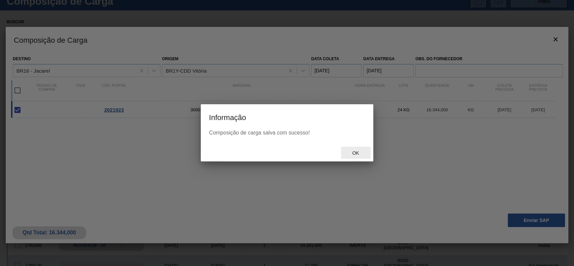
click at [346, 149] on div "Ok" at bounding box center [356, 153] width 30 height 12
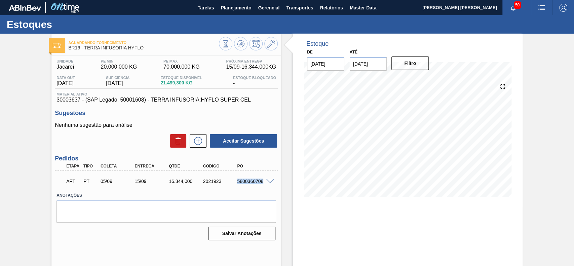
drag, startPoint x: 232, startPoint y: 179, endPoint x: 264, endPoint y: 188, distance: 32.9
click at [264, 188] on div "AFT PT 05/09 15/09 16.344,000 2021923 5800360708" at bounding box center [166, 180] width 223 height 17
copy div "5800360708"
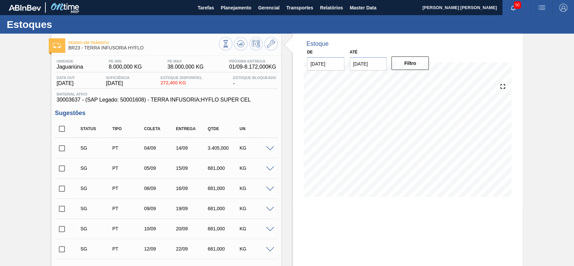
click at [58, 131] on input "checkbox" at bounding box center [62, 129] width 14 height 14
checkbox input "true"
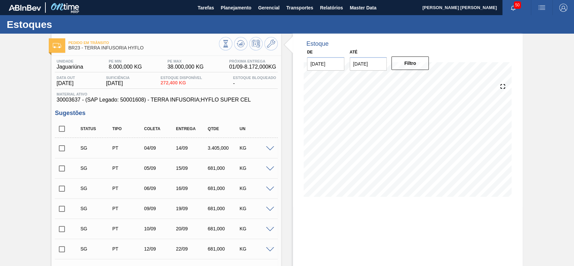
checkbox input "true"
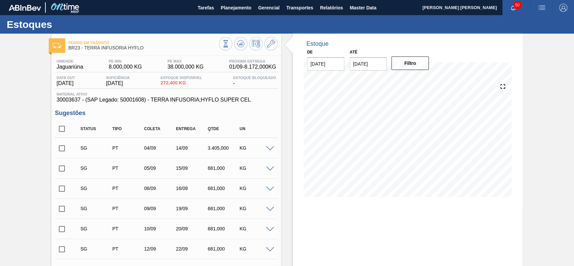
checkbox input "true"
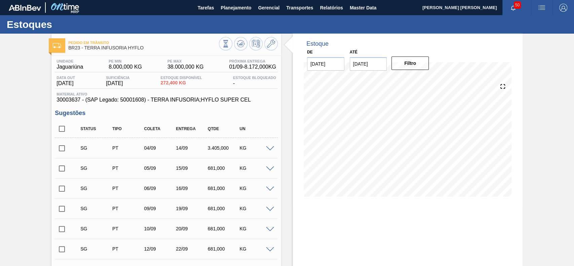
checkbox input "true"
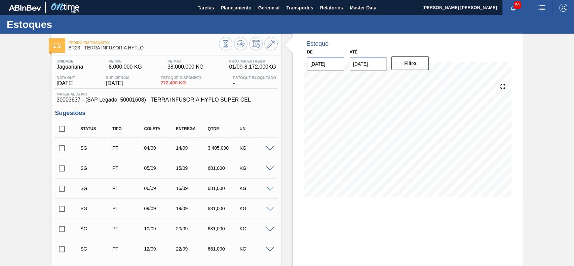
checkbox input "true"
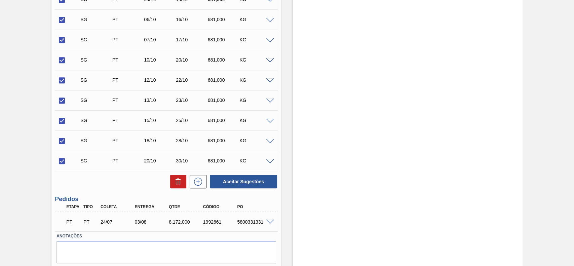
scroll to position [411, 0]
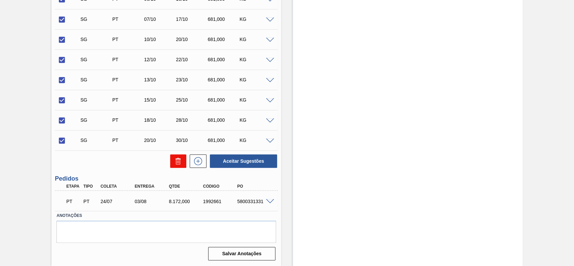
click at [174, 162] on icon at bounding box center [178, 161] width 8 height 8
checkbox input "false"
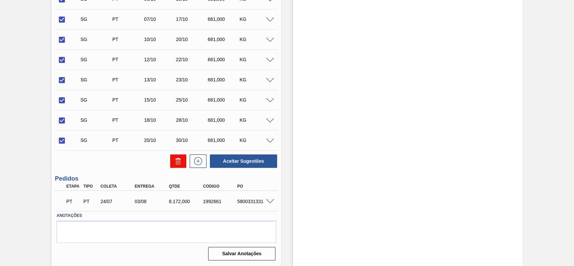
checkbox input "false"
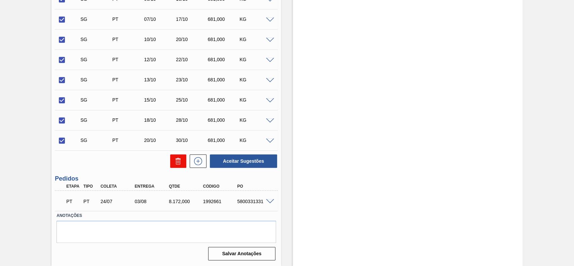
checkbox input "false"
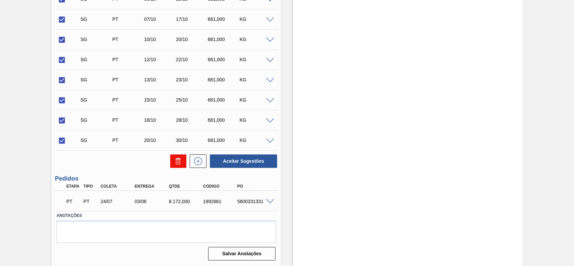
checkbox input "false"
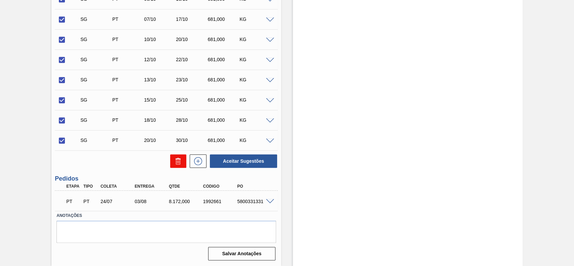
checkbox input "false"
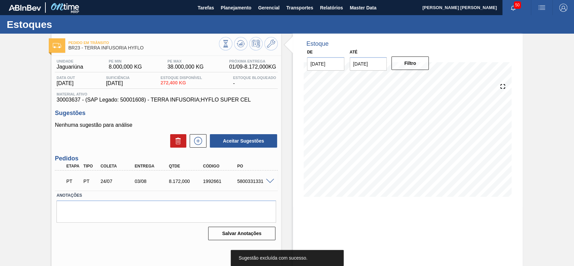
scroll to position [23, 0]
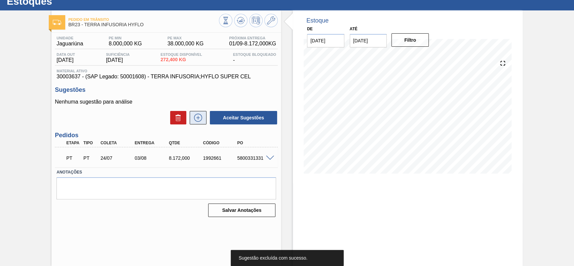
click at [199, 122] on icon at bounding box center [198, 118] width 8 height 8
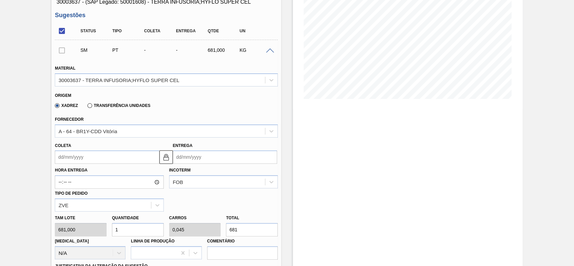
scroll to position [149, 0]
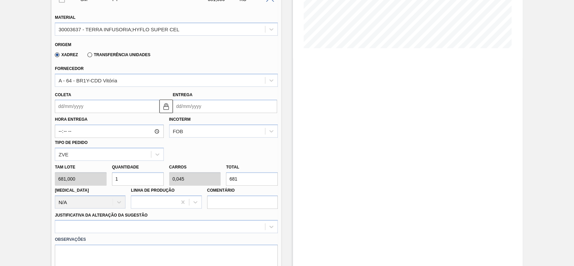
click at [96, 102] on input "Coleta" at bounding box center [107, 105] width 104 height 13
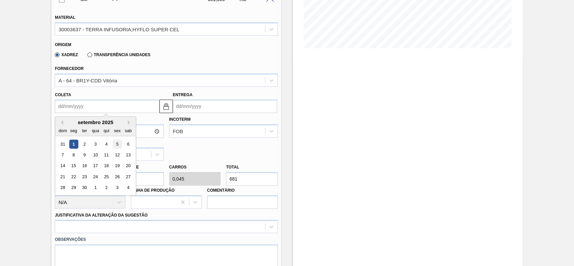
click at [116, 144] on div "5" at bounding box center [117, 143] width 9 height 9
type input "[DATE]"
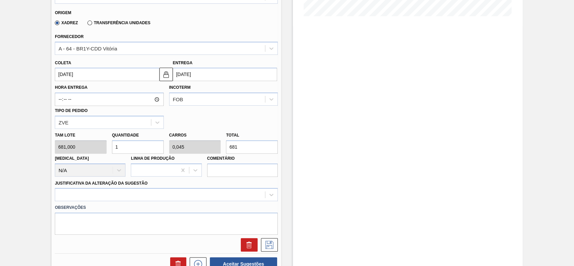
scroll to position [194, 0]
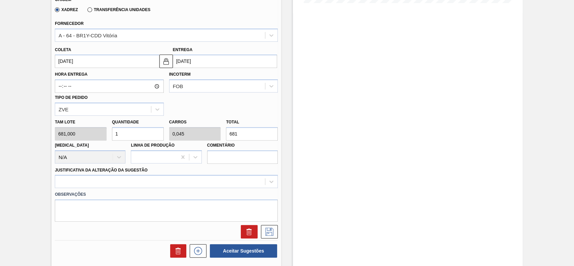
click at [130, 138] on input "1" at bounding box center [138, 133] width 52 height 13
type input "12"
type input "0,545"
type input "8.172"
type input "12"
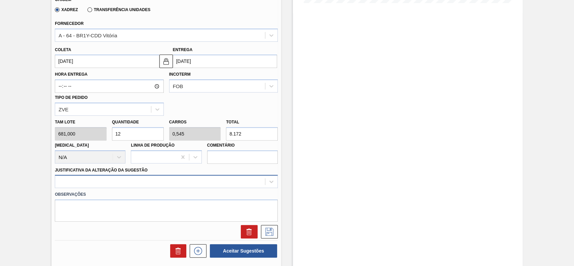
click at [157, 180] on div at bounding box center [166, 181] width 223 height 13
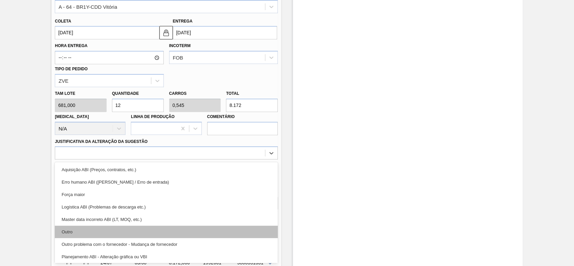
click at [91, 234] on div "Outro" at bounding box center [166, 231] width 223 height 12
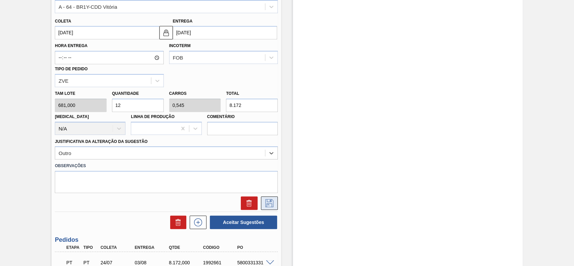
click at [269, 208] on button at bounding box center [269, 202] width 17 height 13
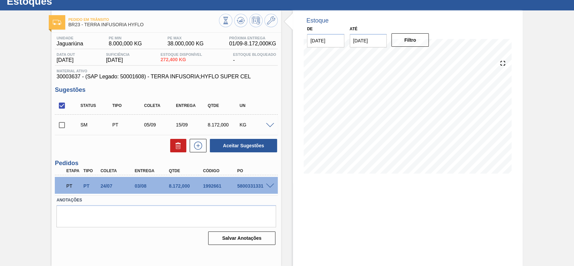
scroll to position [23, 0]
click at [75, 122] on span at bounding box center [74, 124] width 10 height 13
click at [65, 126] on input "checkbox" at bounding box center [62, 125] width 14 height 14
checkbox input "true"
click at [243, 147] on button "Aceitar Sugestões" at bounding box center [243, 145] width 67 height 13
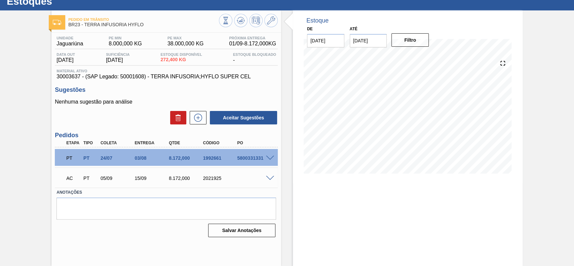
click at [272, 177] on div at bounding box center [270, 177] width 13 height 5
click at [271, 177] on span at bounding box center [270, 178] width 8 height 5
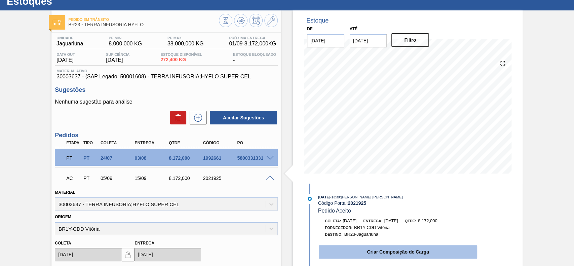
click at [398, 251] on button "Criar Composição de Carga" at bounding box center [398, 251] width 158 height 13
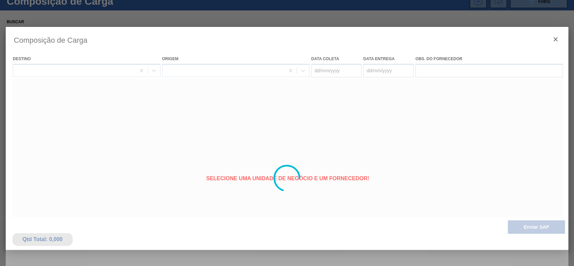
type coleta "[DATE]"
type entrega "[DATE]"
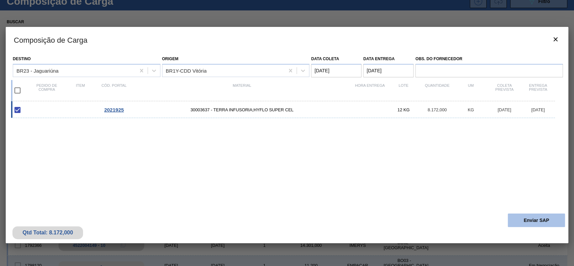
click at [528, 220] on button "Enviar SAP" at bounding box center [535, 219] width 57 height 13
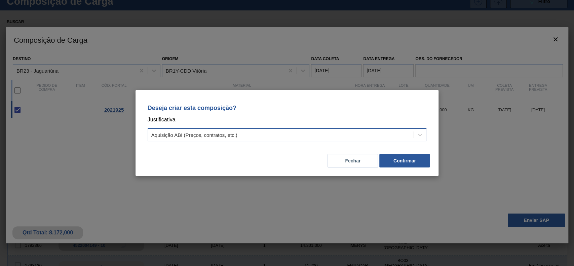
click at [319, 138] on div "Aquisição ABI (Preços, contratos, etc.)" at bounding box center [281, 135] width 266 height 10
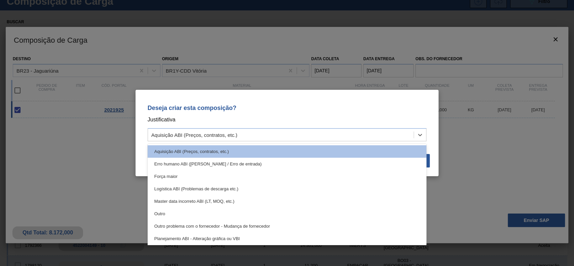
click at [214, 211] on div "Outro" at bounding box center [287, 213] width 279 height 12
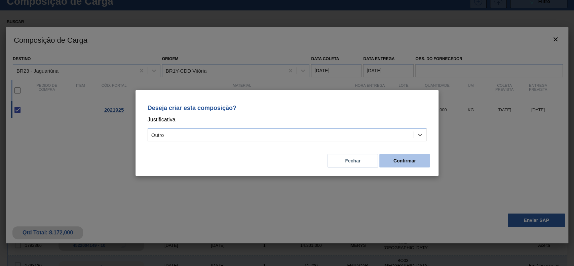
click at [396, 157] on button "Confirmar" at bounding box center [404, 160] width 50 height 13
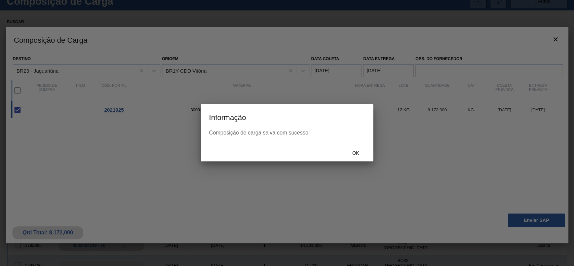
click at [371, 152] on div "Ok" at bounding box center [287, 152] width 172 height 17
click at [358, 154] on span "Ok" at bounding box center [354, 152] width 17 height 5
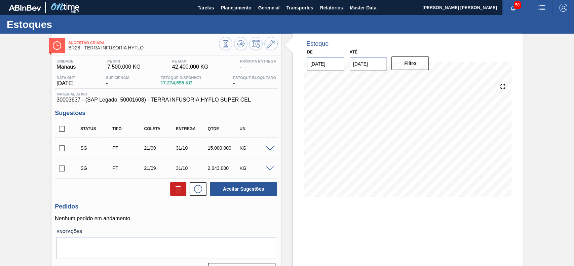
click at [269, 147] on span at bounding box center [270, 148] width 8 height 5
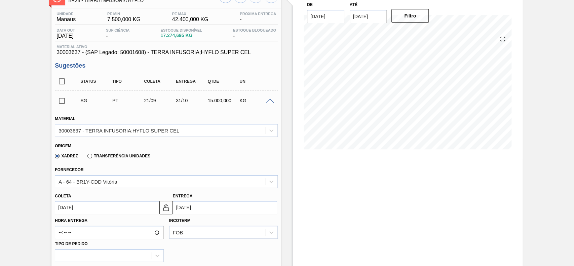
scroll to position [89, 0]
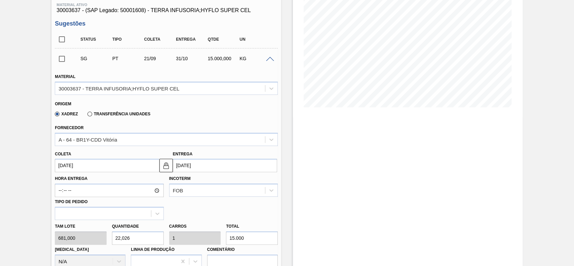
click at [102, 164] on input "[DATE]" at bounding box center [107, 165] width 104 height 13
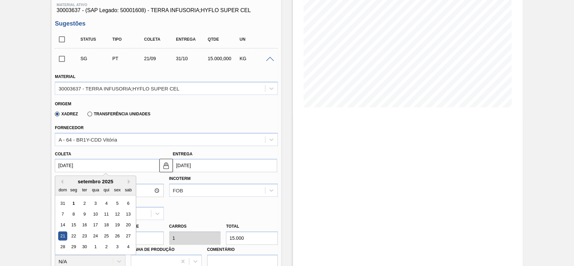
click at [117, 205] on div "5" at bounding box center [117, 203] width 9 height 9
type input "[DATE]"
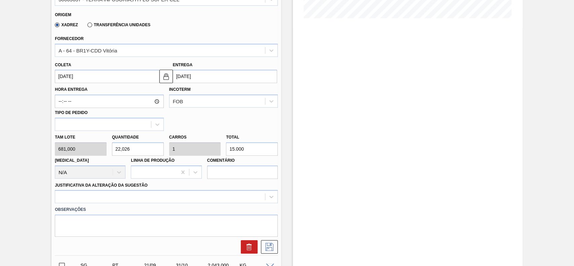
scroll to position [179, 0]
click at [125, 146] on input "22,026" at bounding box center [138, 147] width 52 height 13
click at [132, 147] on input "22,026" at bounding box center [138, 147] width 52 height 13
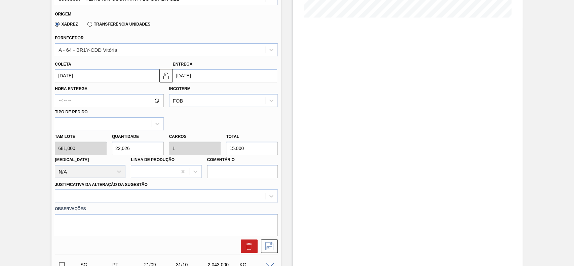
type input "2"
type input "0,091"
type input "1.362"
type input "20"
type input "0,908"
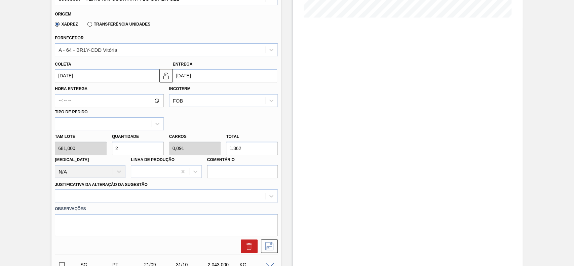
type input "13.620"
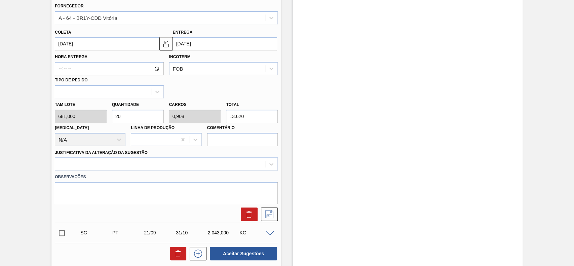
scroll to position [224, 0]
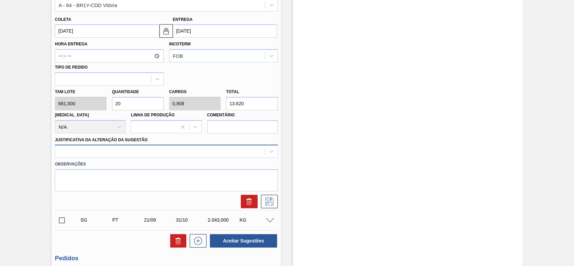
type input "20"
click at [115, 157] on div at bounding box center [166, 151] width 223 height 13
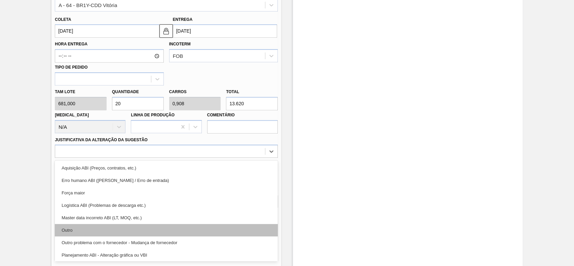
click at [91, 224] on div "Outro" at bounding box center [166, 230] width 223 height 12
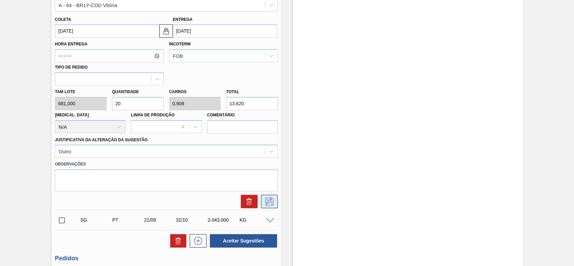
click at [273, 201] on icon at bounding box center [269, 201] width 11 height 8
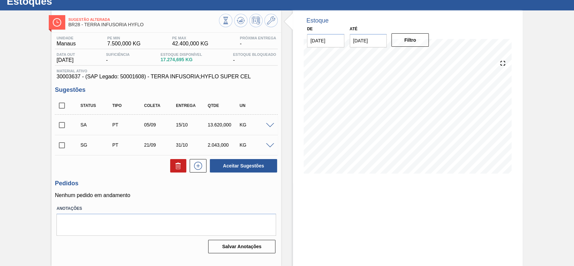
scroll to position [23, 0]
click at [58, 125] on input "checkbox" at bounding box center [62, 125] width 14 height 14
click at [245, 169] on button "Aceitar Sugestões" at bounding box center [243, 165] width 67 height 13
checkbox input "false"
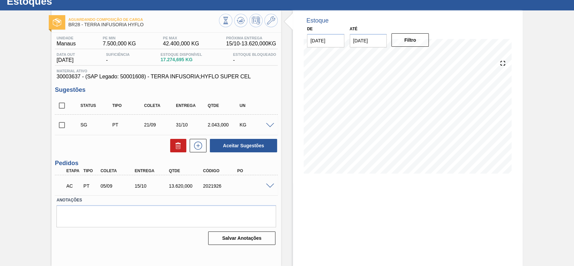
click at [272, 184] on span at bounding box center [270, 185] width 8 height 5
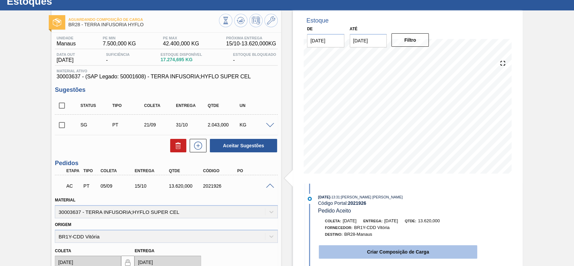
click at [394, 250] on button "Criar Composição de Carga" at bounding box center [398, 251] width 158 height 13
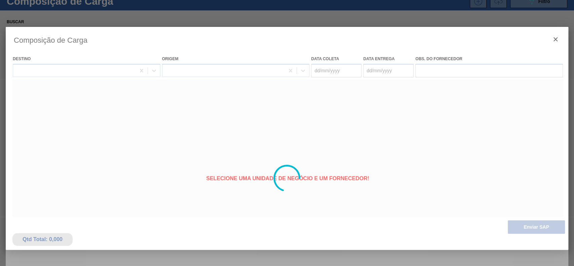
type coleta "05/09/2025"
type entrega "15/10/2025"
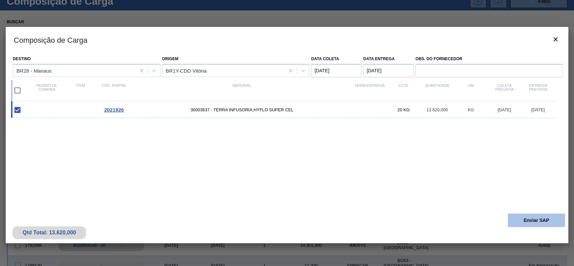
click at [529, 222] on button "Enviar SAP" at bounding box center [535, 219] width 57 height 13
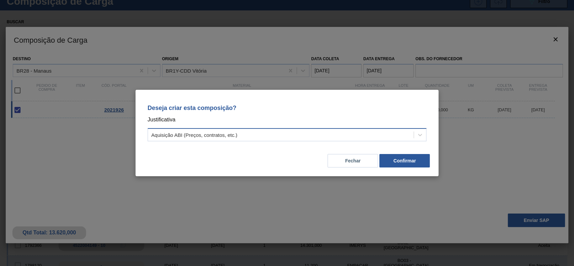
drag, startPoint x: 331, startPoint y: 138, endPoint x: 324, endPoint y: 138, distance: 7.1
click at [328, 138] on div "Aquisição ABI (Preços, contratos, etc.)" at bounding box center [281, 135] width 266 height 10
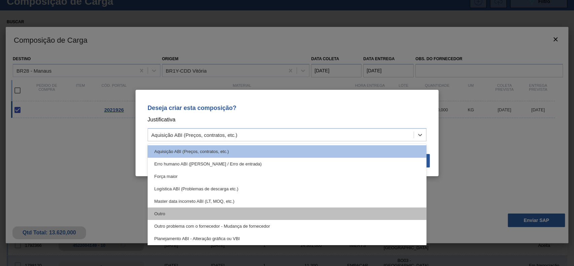
click at [191, 217] on div "Outro" at bounding box center [287, 213] width 279 height 12
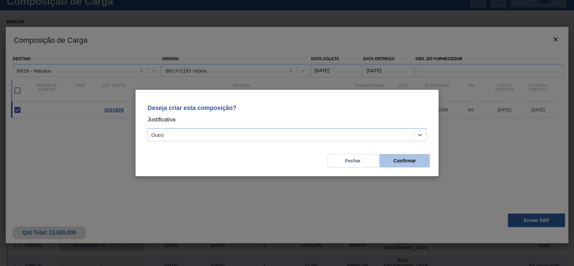
click at [400, 160] on button "Confirmar" at bounding box center [404, 160] width 50 height 13
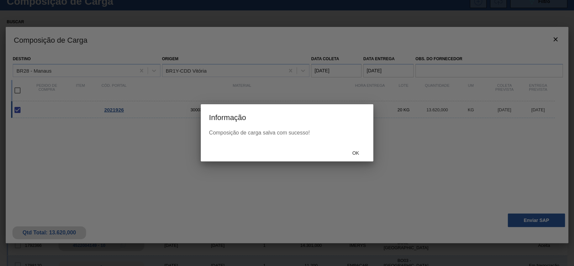
click at [358, 148] on div "Ok" at bounding box center [356, 153] width 30 height 12
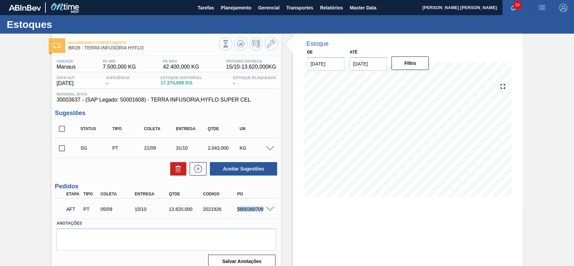
drag, startPoint x: 235, startPoint y: 210, endPoint x: 258, endPoint y: 212, distance: 23.2
click at [266, 209] on div "AFT PT 05/09 15/10 13.620,000 2021926 5800360709" at bounding box center [166, 208] width 223 height 17
copy div "5800360709"
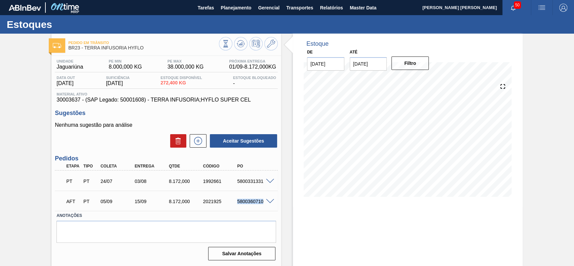
drag, startPoint x: 235, startPoint y: 201, endPoint x: 262, endPoint y: 203, distance: 27.6
click at [262, 203] on div "5800360710" at bounding box center [254, 201] width 38 height 5
copy div "5800360710"
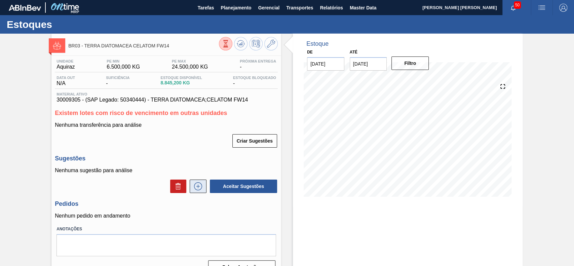
click at [193, 190] on icon at bounding box center [198, 186] width 11 height 8
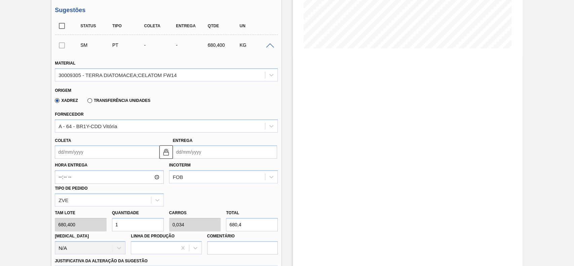
scroll to position [134, 0]
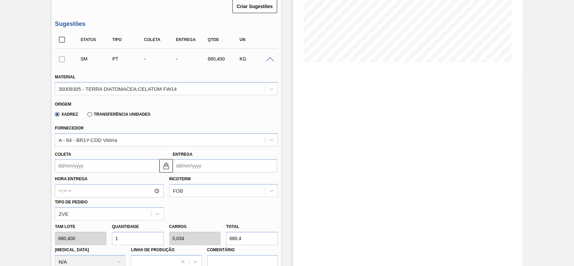
click at [83, 166] on input "Coleta" at bounding box center [107, 165] width 104 height 13
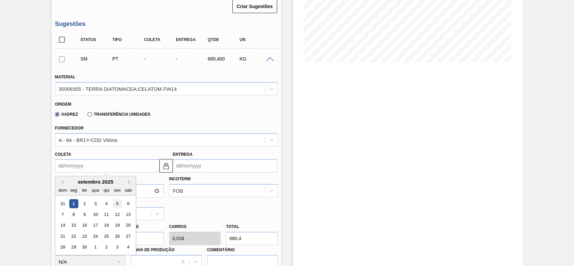
click at [116, 204] on div "5" at bounding box center [117, 203] width 9 height 9
type input "[DATE]"
type input "17/09/2025"
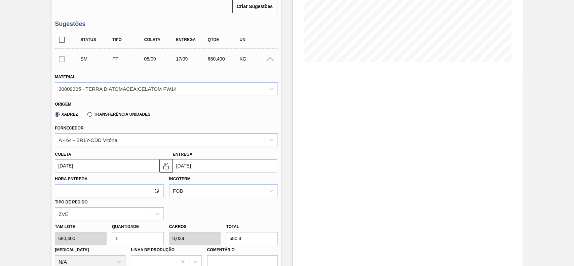
click at [140, 234] on input "1" at bounding box center [138, 238] width 52 height 13
type input "12"
type input "0,408"
type input "8.164,8"
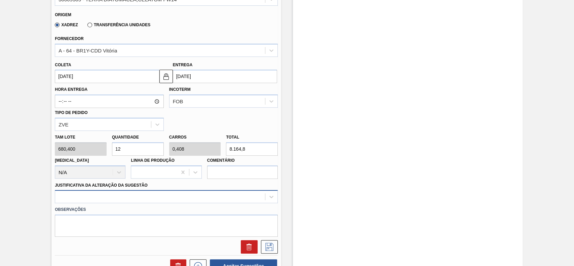
type input "12"
click at [112, 199] on div at bounding box center [166, 196] width 223 height 13
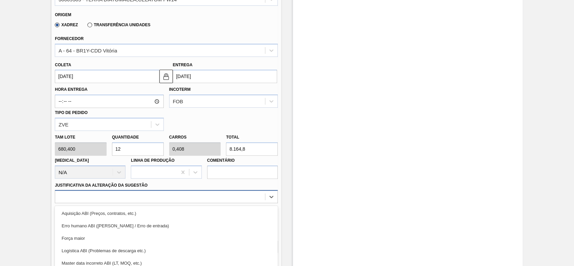
scroll to position [268, 0]
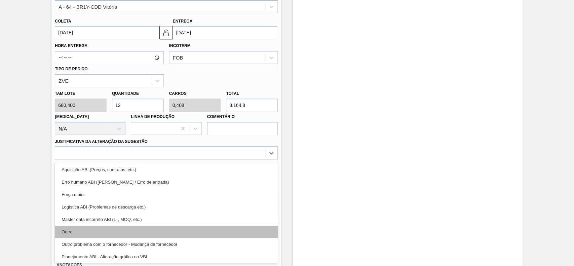
click at [84, 227] on div "Outro" at bounding box center [166, 231] width 223 height 12
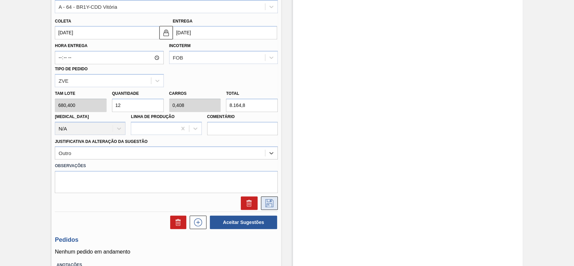
click at [270, 198] on button at bounding box center [269, 202] width 17 height 13
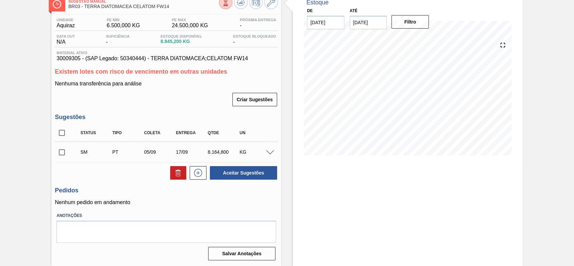
scroll to position [42, 0]
click at [59, 154] on input "checkbox" at bounding box center [62, 152] width 14 height 14
click at [257, 177] on button "Aceitar Sugestões" at bounding box center [243, 172] width 67 height 13
checkbox input "false"
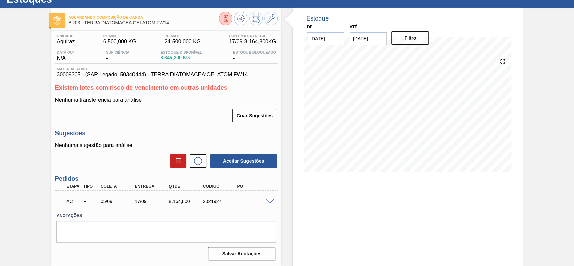
scroll to position [26, 0]
click at [267, 200] on span at bounding box center [270, 201] width 8 height 5
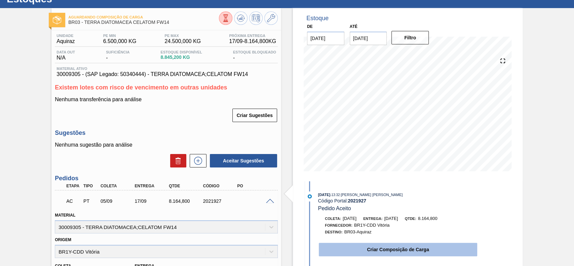
click at [395, 245] on button "Criar Composição de Carga" at bounding box center [398, 249] width 158 height 13
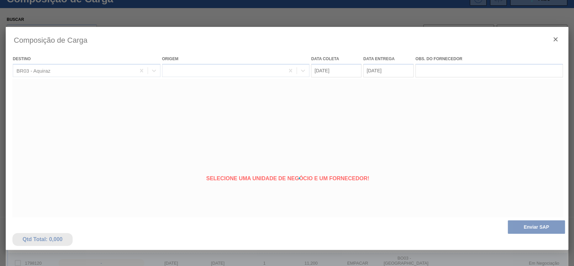
type coleta "[DATE]"
type entrega "17/09/2025"
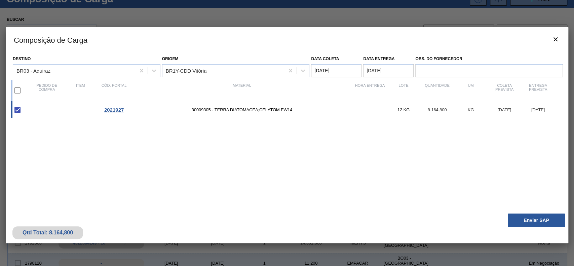
click at [510, 212] on div "Qtd Total: 8.164,800 Enviar SAP" at bounding box center [287, 226] width 562 height 33
click at [512, 224] on button "Enviar SAP" at bounding box center [535, 219] width 57 height 13
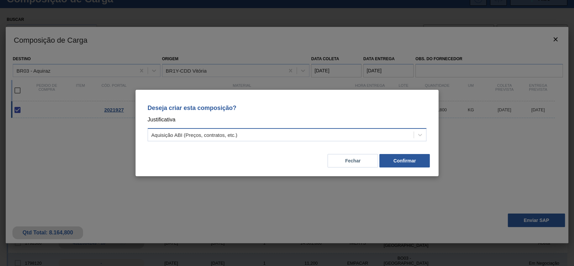
click at [282, 140] on div "Aquisição ABI (Preços, contratos, etc.)" at bounding box center [287, 134] width 279 height 13
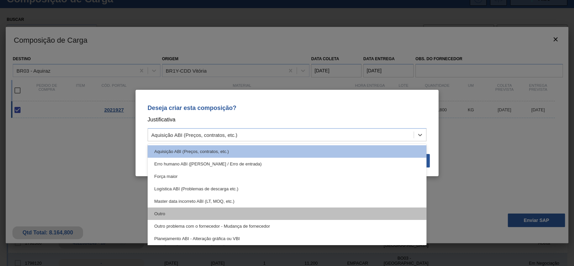
click at [183, 212] on div "Outro" at bounding box center [287, 213] width 279 height 12
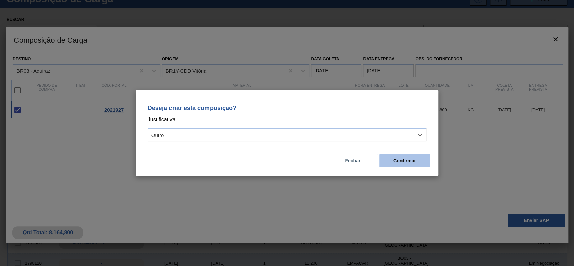
click at [414, 155] on button "Confirmar" at bounding box center [404, 160] width 50 height 13
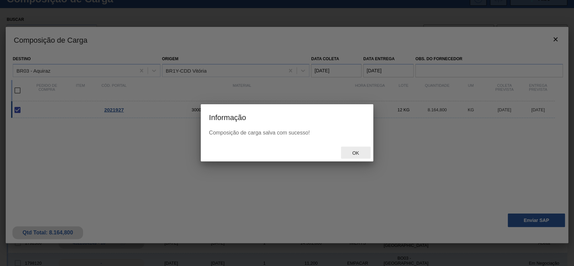
click at [352, 156] on div "Ok" at bounding box center [356, 153] width 30 height 12
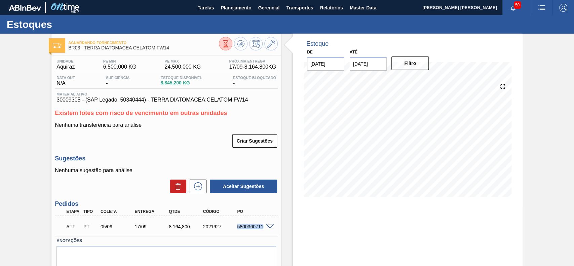
drag, startPoint x: 236, startPoint y: 224, endPoint x: 268, endPoint y: 232, distance: 32.5
click at [268, 232] on div "AFT PT 05/09 17/09 8.164,800 2021927 5800360711" at bounding box center [166, 225] width 223 height 17
copy div "5800360711"
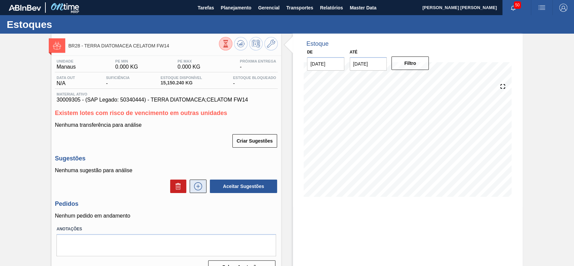
click at [205, 187] on button at bounding box center [198, 185] width 17 height 13
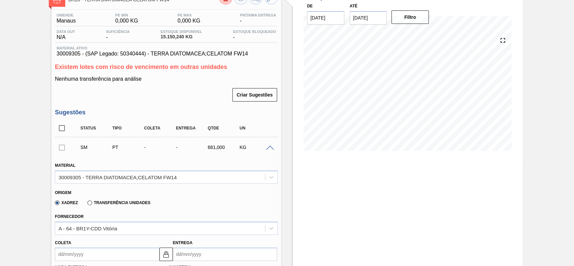
scroll to position [89, 0]
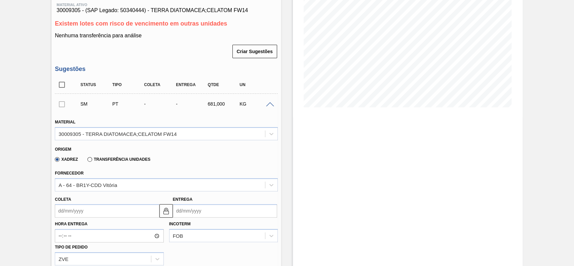
click at [97, 209] on input "Coleta" at bounding box center [107, 210] width 104 height 13
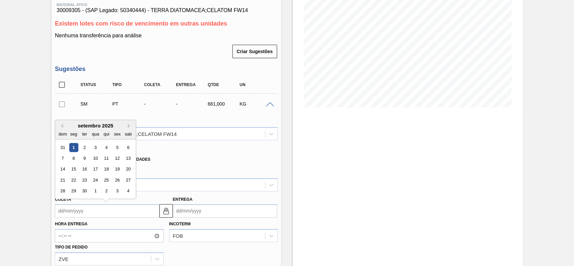
click at [116, 149] on div "5" at bounding box center [117, 147] width 9 height 9
type input "[DATE]"
type input "10/10/2025"
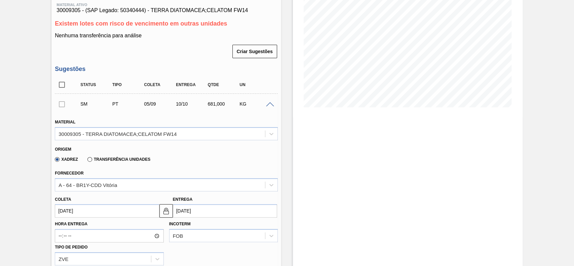
scroll to position [224, 0]
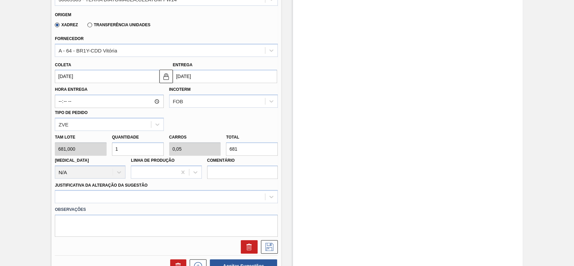
click at [143, 142] on input "1" at bounding box center [138, 148] width 52 height 13
type input "0"
type input "4"
type input "0,2"
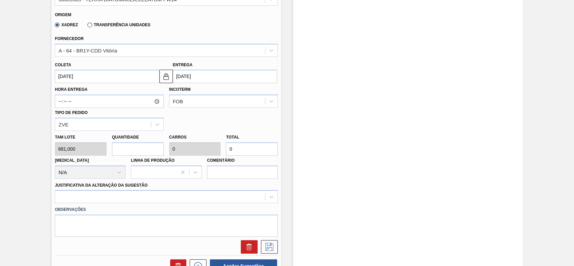
type input "2.724"
type input "4"
click at [126, 201] on div at bounding box center [166, 196] width 223 height 13
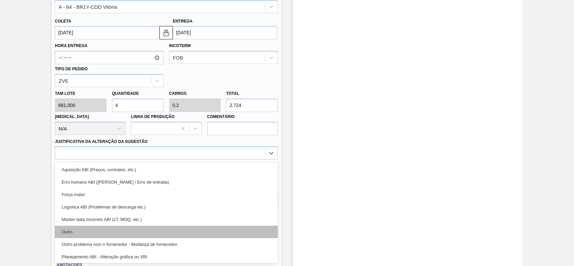
click at [105, 229] on div "Outro" at bounding box center [166, 231] width 223 height 12
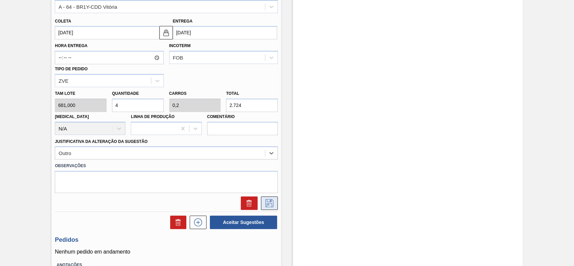
click at [262, 206] on button at bounding box center [269, 202] width 17 height 13
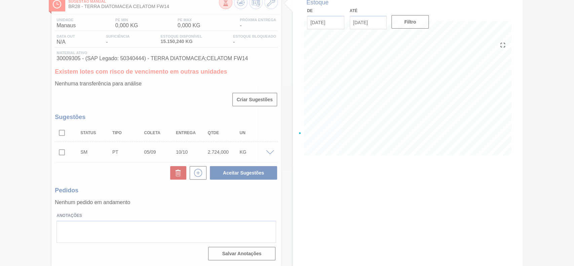
scroll to position [42, 0]
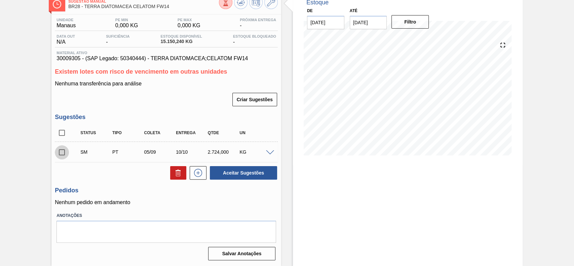
click at [61, 153] on input "checkbox" at bounding box center [62, 152] width 14 height 14
click at [232, 170] on button "Aceitar Sugestões" at bounding box center [243, 172] width 67 height 13
checkbox input "false"
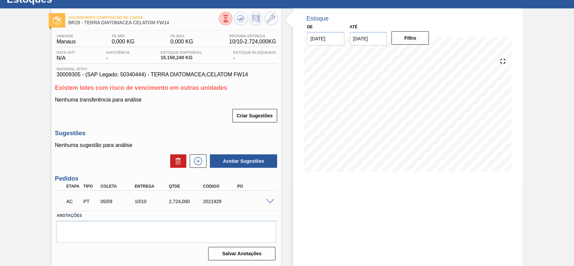
scroll to position [26, 0]
click at [266, 199] on span at bounding box center [270, 201] width 8 height 5
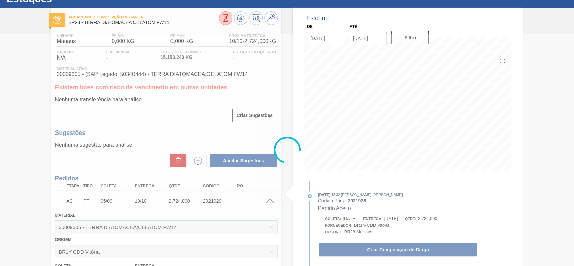
click at [378, 249] on div at bounding box center [287, 150] width 574 height 232
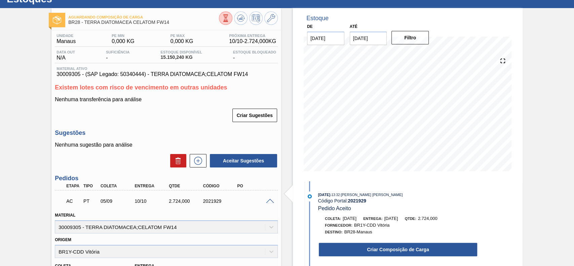
click at [378, 249] on button "Criar Composição de Carga" at bounding box center [398, 249] width 158 height 13
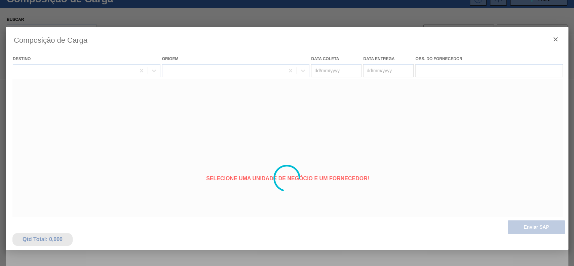
type coleta "[DATE]"
type entrega "10/10/2025"
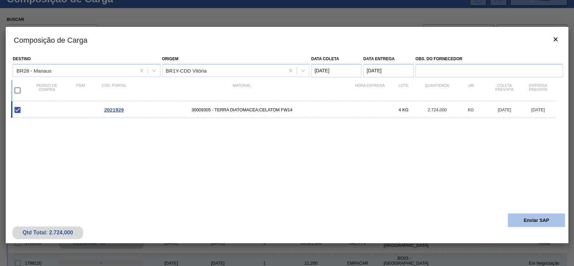
click at [556, 222] on button "Enviar SAP" at bounding box center [535, 219] width 57 height 13
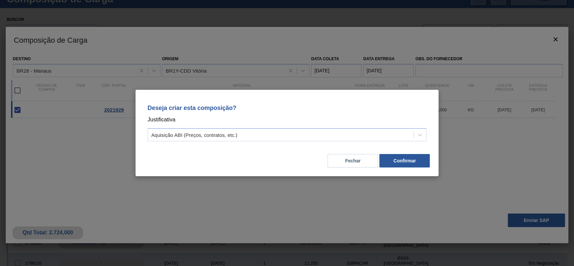
click at [316, 144] on div "Deseja criar esta composição? Justificativa Aquisição ABI (Preços, contratos, e…" at bounding box center [286, 121] width 287 height 47
click at [292, 135] on div "Aquisição ABI (Preços, contratos, etc.)" at bounding box center [281, 135] width 266 height 10
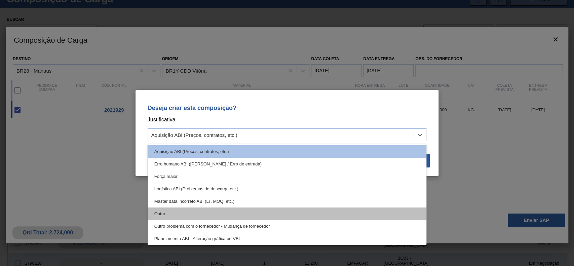
click at [208, 208] on div "Outro" at bounding box center [287, 213] width 279 height 12
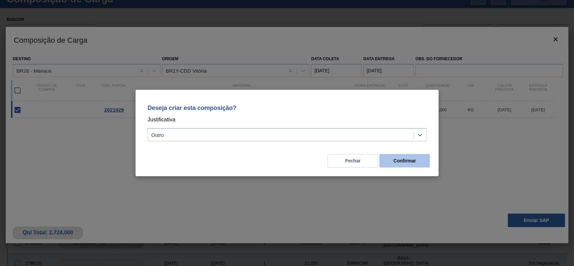
click at [413, 161] on button "Confirmar" at bounding box center [404, 160] width 50 height 13
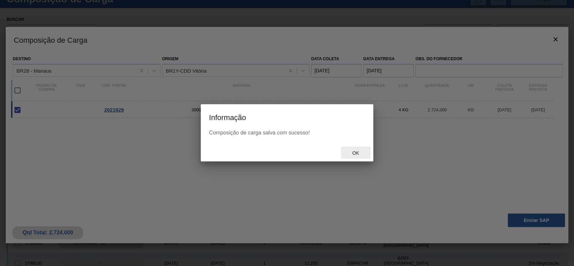
click at [356, 154] on span "Ok" at bounding box center [354, 152] width 17 height 5
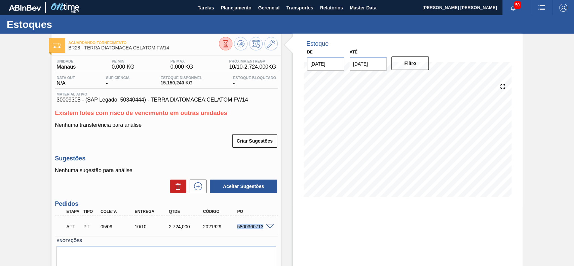
drag, startPoint x: 237, startPoint y: 227, endPoint x: 264, endPoint y: 230, distance: 27.7
click at [264, 230] on div "AFT PT 05/09 10/10 2.724,000 2021929 5800360713" at bounding box center [164, 225] width 205 height 13
copy div "5800360713"
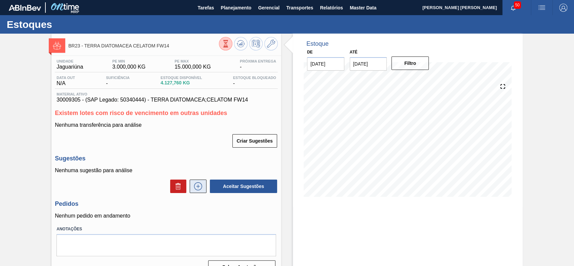
click at [201, 184] on icon at bounding box center [198, 186] width 11 height 8
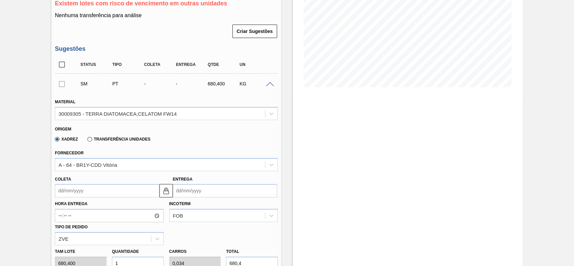
scroll to position [134, 0]
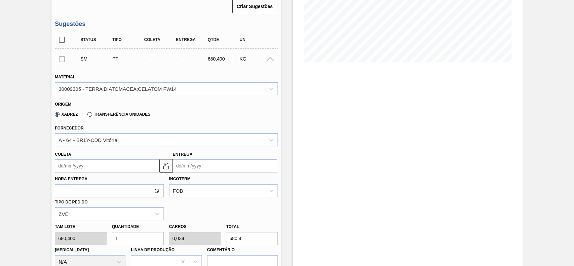
click at [99, 173] on div "Hora Entrega Incoterm FOB Tipo de pedido ZVE" at bounding box center [166, 196] width 228 height 48
click at [104, 165] on input "Coleta" at bounding box center [107, 165] width 104 height 13
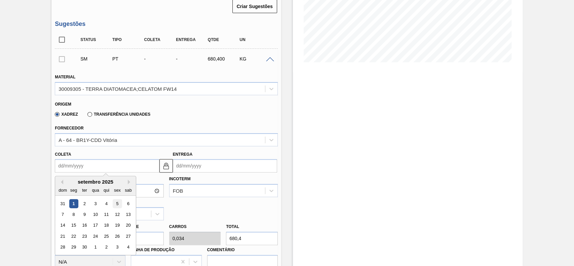
click at [114, 205] on div "5" at bounding box center [117, 203] width 9 height 9
type input "05/09/2025"
type input "[DATE]"
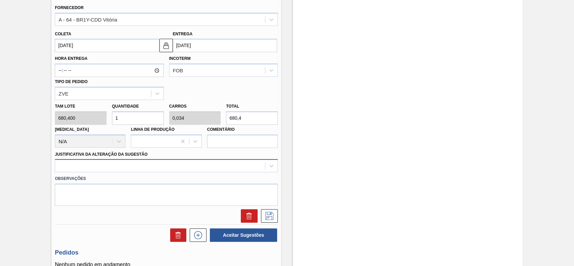
scroll to position [269, 0]
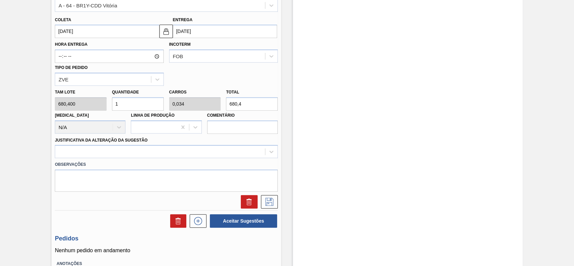
click at [128, 106] on input "1" at bounding box center [138, 103] width 52 height 13
type input "12"
type input "0,408"
type input "8.164,8"
type input "12"
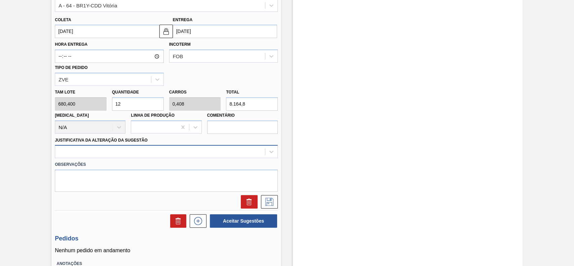
click at [139, 158] on div at bounding box center [166, 151] width 223 height 13
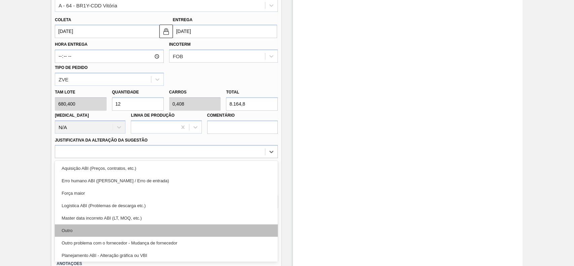
click at [105, 228] on div "Outro" at bounding box center [166, 230] width 223 height 12
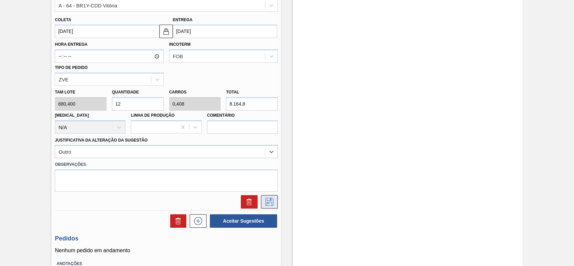
click at [273, 203] on icon at bounding box center [269, 202] width 11 height 8
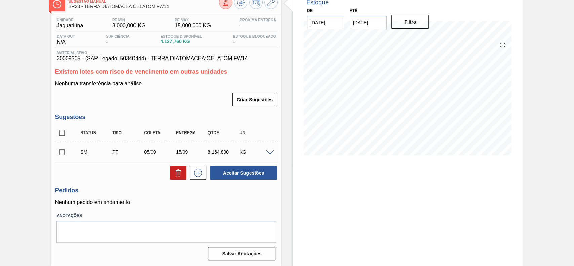
scroll to position [42, 0]
click at [60, 154] on input "checkbox" at bounding box center [62, 152] width 14 height 14
click at [225, 176] on button "Aceitar Sugestões" at bounding box center [243, 172] width 67 height 13
checkbox input "false"
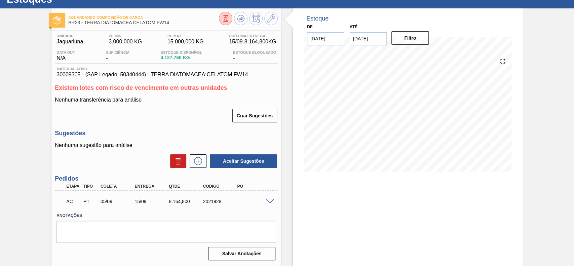
scroll to position [26, 0]
click at [268, 202] on span at bounding box center [270, 201] width 8 height 5
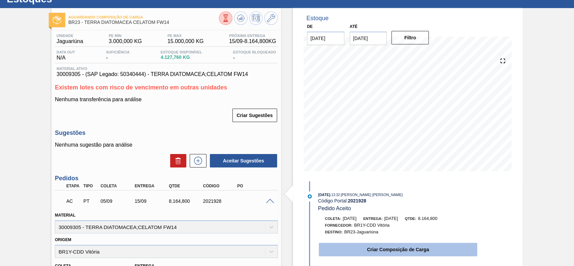
click at [354, 248] on button "Criar Composição de Carga" at bounding box center [398, 249] width 158 height 13
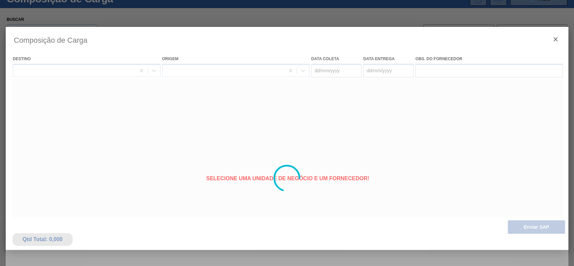
type coleta "05/09/2025"
type entrega "[DATE]"
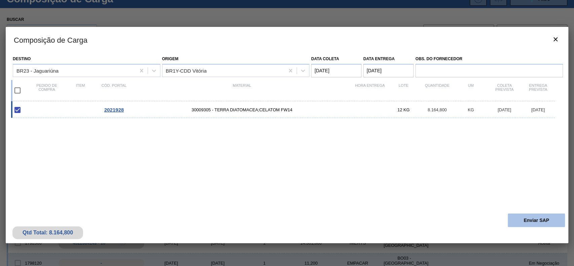
click at [543, 219] on button "Enviar SAP" at bounding box center [535, 219] width 57 height 13
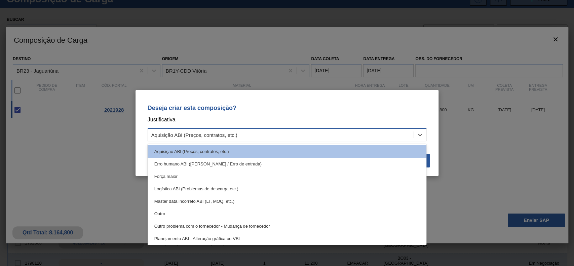
click at [353, 133] on div "Aquisição ABI (Preços, contratos, etc.)" at bounding box center [281, 135] width 266 height 10
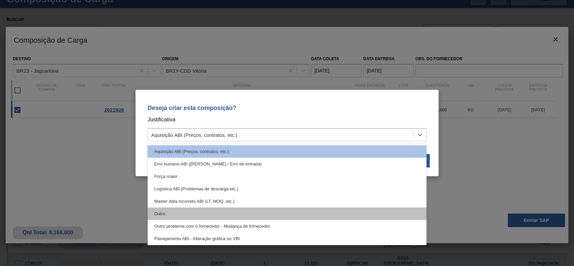
click at [237, 208] on div "Outro" at bounding box center [287, 213] width 279 height 12
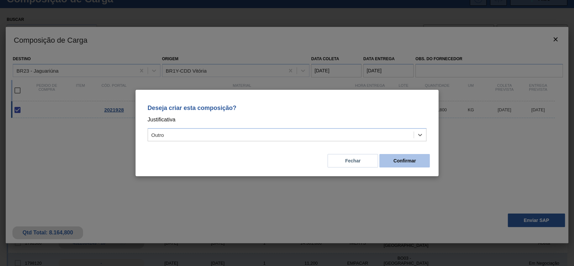
click at [427, 160] on button "Confirmar" at bounding box center [404, 160] width 50 height 13
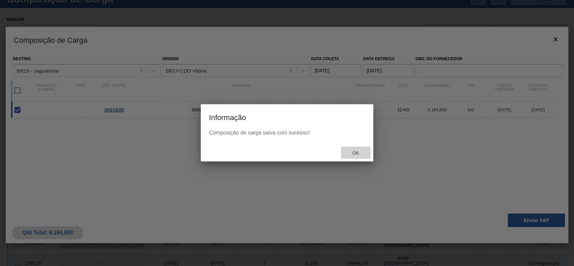
click at [354, 154] on span "Ok" at bounding box center [354, 152] width 17 height 5
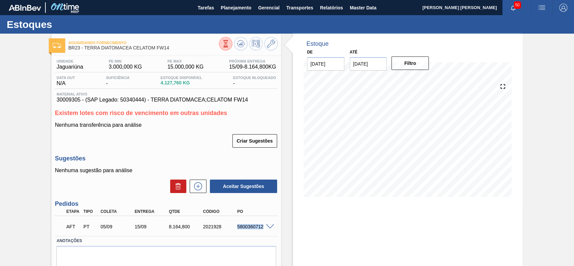
drag, startPoint x: 235, startPoint y: 227, endPoint x: 264, endPoint y: 230, distance: 29.5
click at [264, 230] on div "AFT PT 05/09 15/09 8.164,800 2021928 5800360712" at bounding box center [164, 225] width 205 height 13
copy div "5800360712"
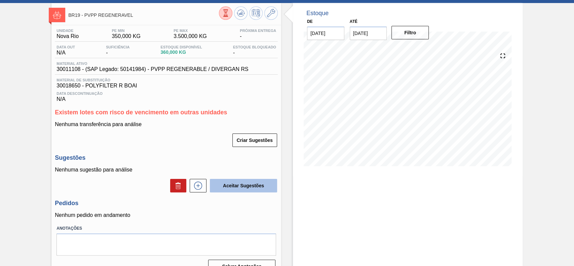
scroll to position [45, 0]
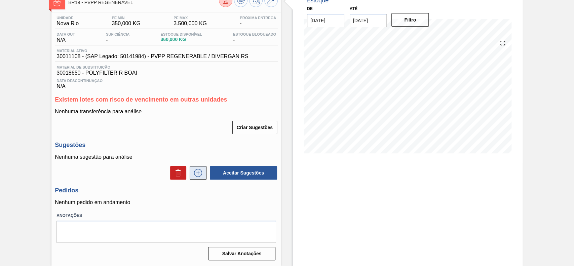
click at [199, 171] on icon at bounding box center [198, 173] width 11 height 8
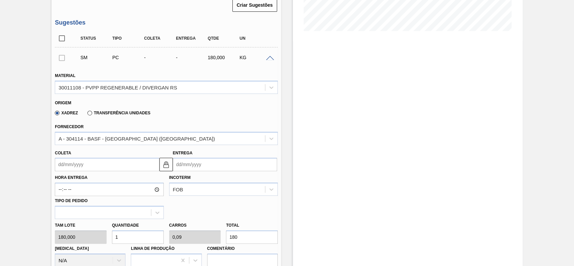
scroll to position [179, 0]
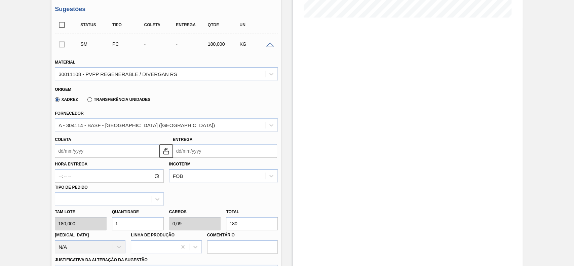
click at [81, 151] on input "Coleta" at bounding box center [107, 150] width 104 height 13
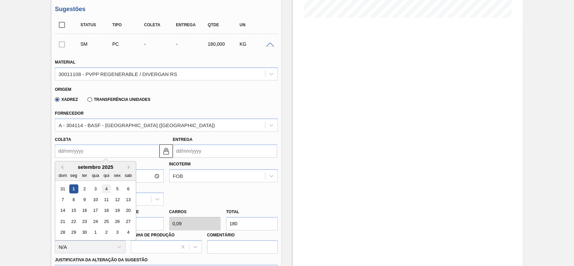
click at [107, 190] on div "4" at bounding box center [106, 188] width 9 height 9
type input "[DATE]"
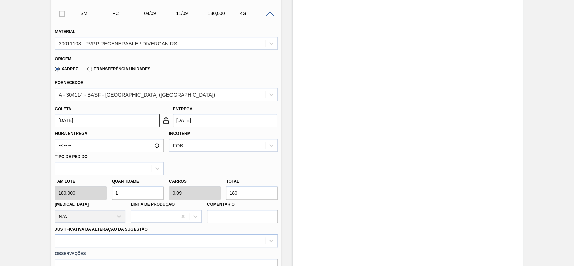
scroll to position [224, 0]
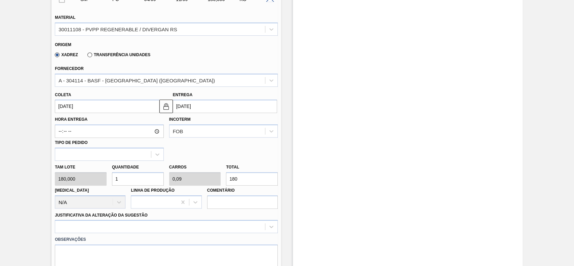
click at [130, 178] on input "1" at bounding box center [138, 178] width 52 height 13
type input "0"
type input "2"
type input "0,18"
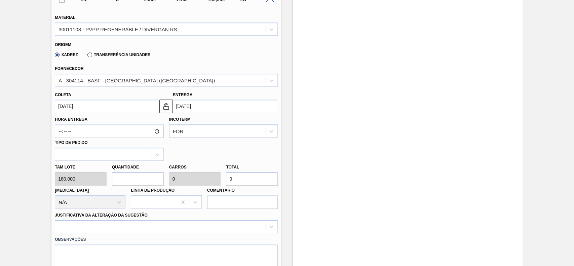
type input "360"
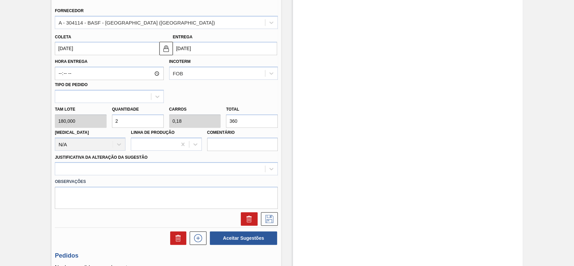
scroll to position [314, 0]
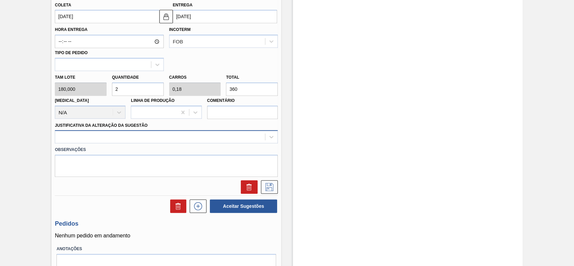
type input "2"
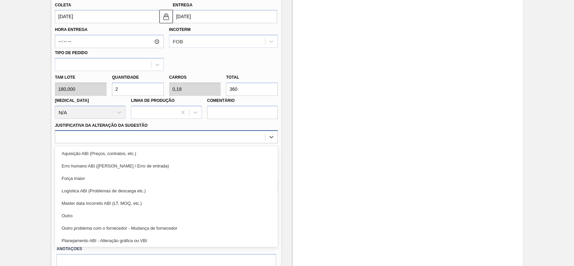
click at [108, 134] on div at bounding box center [160, 137] width 210 height 10
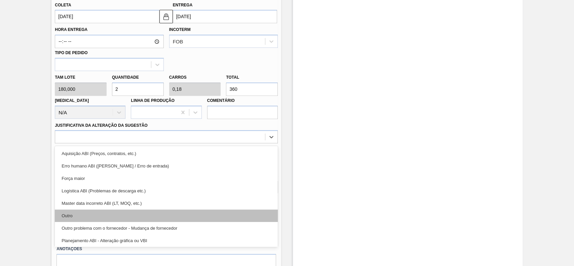
click at [87, 213] on div "Outro" at bounding box center [166, 215] width 223 height 12
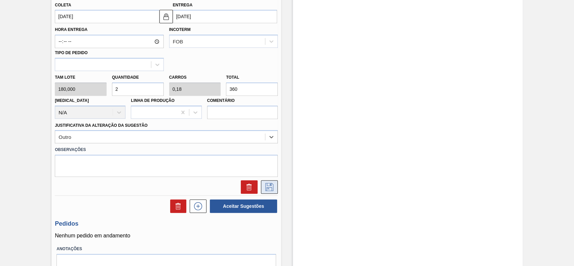
click at [266, 190] on icon at bounding box center [269, 187] width 11 height 8
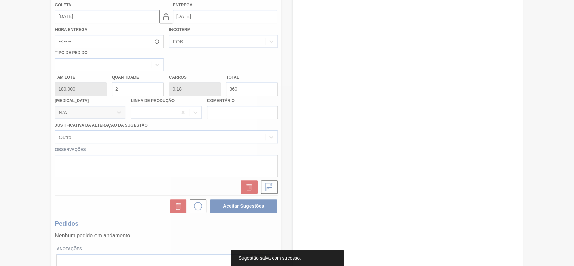
scroll to position [73, 0]
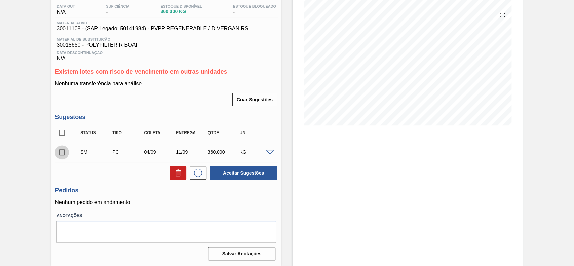
drag, startPoint x: 59, startPoint y: 153, endPoint x: 155, endPoint y: 153, distance: 95.8
click at [59, 153] on input "checkbox" at bounding box center [62, 152] width 14 height 14
click at [243, 167] on button "Aceitar Sugestões" at bounding box center [243, 172] width 67 height 13
checkbox input "false"
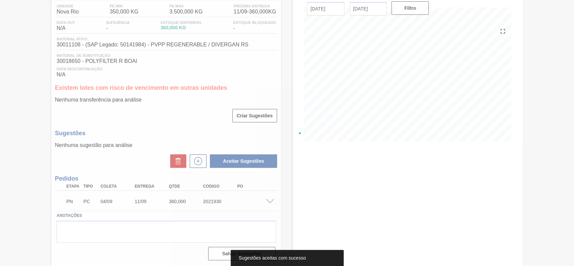
scroll to position [56, 0]
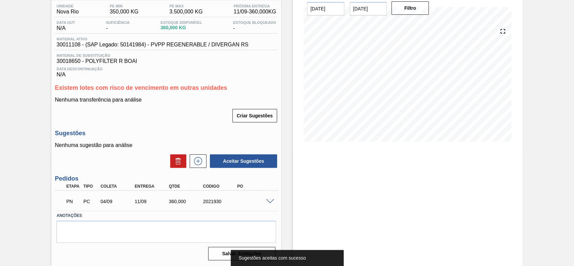
click at [267, 204] on div "PN PC 04/09 11/09 360,000 2021930" at bounding box center [166, 200] width 223 height 17
click at [266, 201] on span at bounding box center [270, 201] width 8 height 5
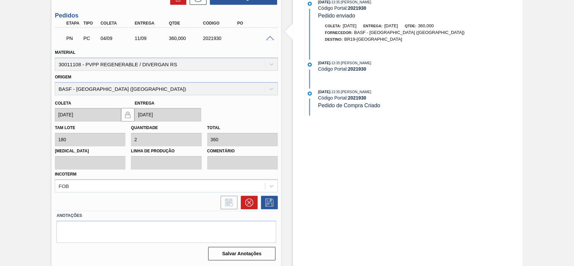
scroll to position [40, 0]
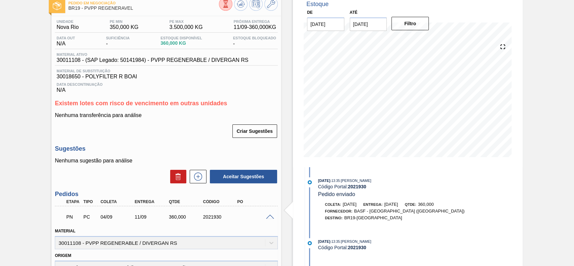
click at [244, 212] on div "PN PC 04/09 11/09 360,000 2021930" at bounding box center [164, 215] width 205 height 13
drag, startPoint x: 214, startPoint y: 219, endPoint x: 203, endPoint y: 219, distance: 11.4
click at [203, 219] on div "2021930" at bounding box center [220, 216] width 38 height 5
copy div "2021930"
